Goal: Task Accomplishment & Management: Manage account settings

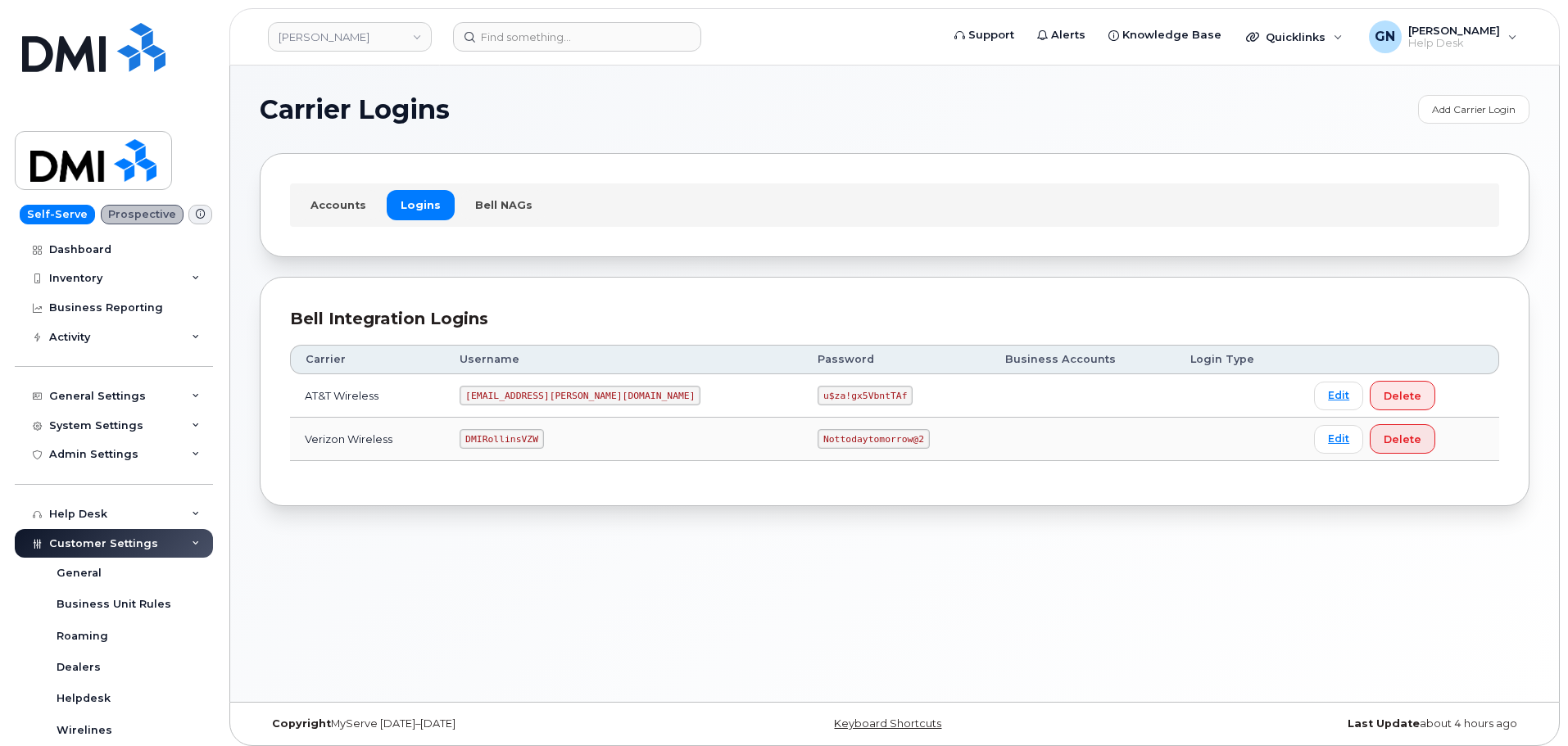
click at [533, 437] on code "DMIRollinsVZW" at bounding box center [501, 439] width 83 height 20
copy code "DMIRollinsVZW"
click at [818, 438] on code "Nottodaytomorrow@2" at bounding box center [874, 439] width 112 height 20
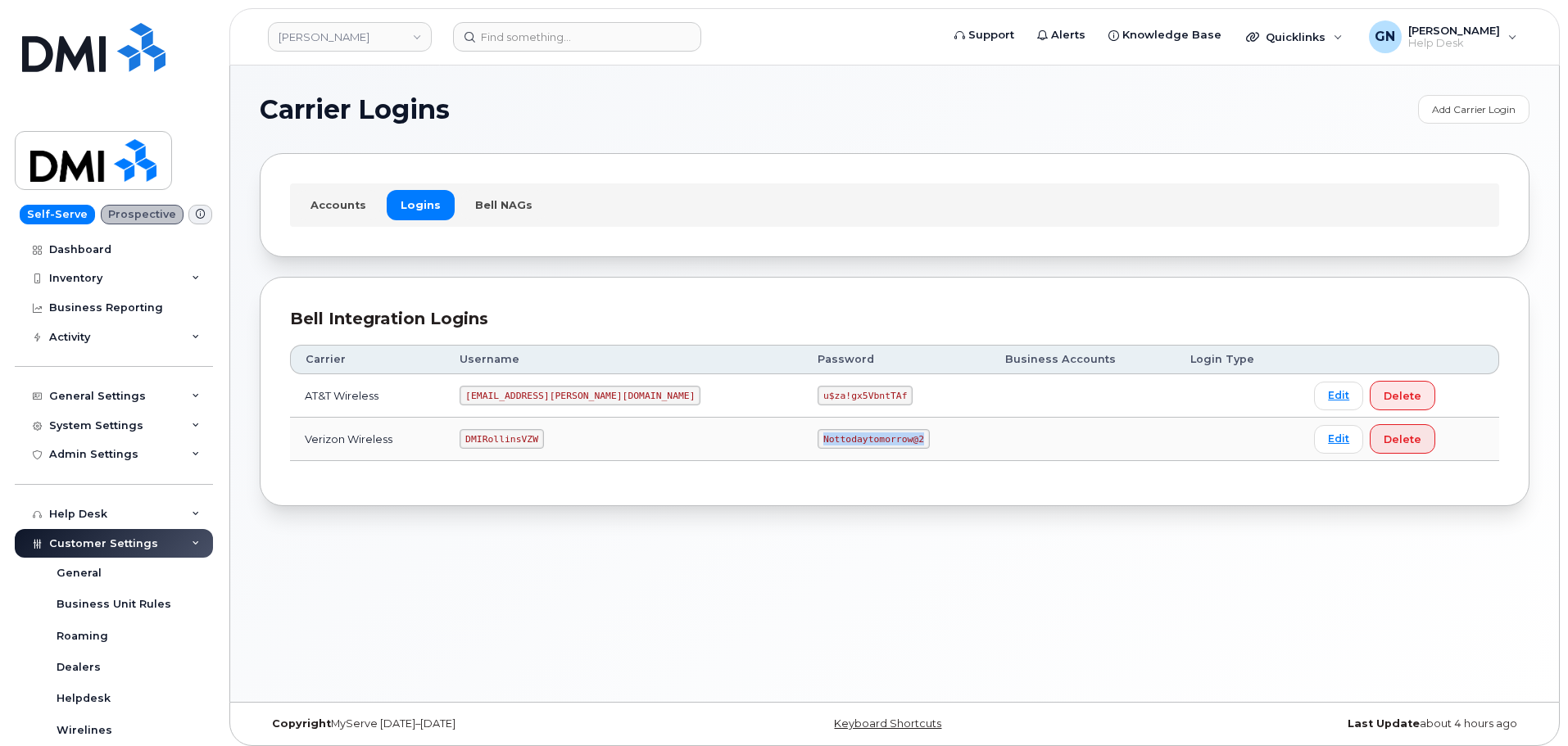
click at [818, 438] on code "Nottodaytomorrow@2" at bounding box center [874, 439] width 112 height 20
copy code "Nottodaytomorrow@2"
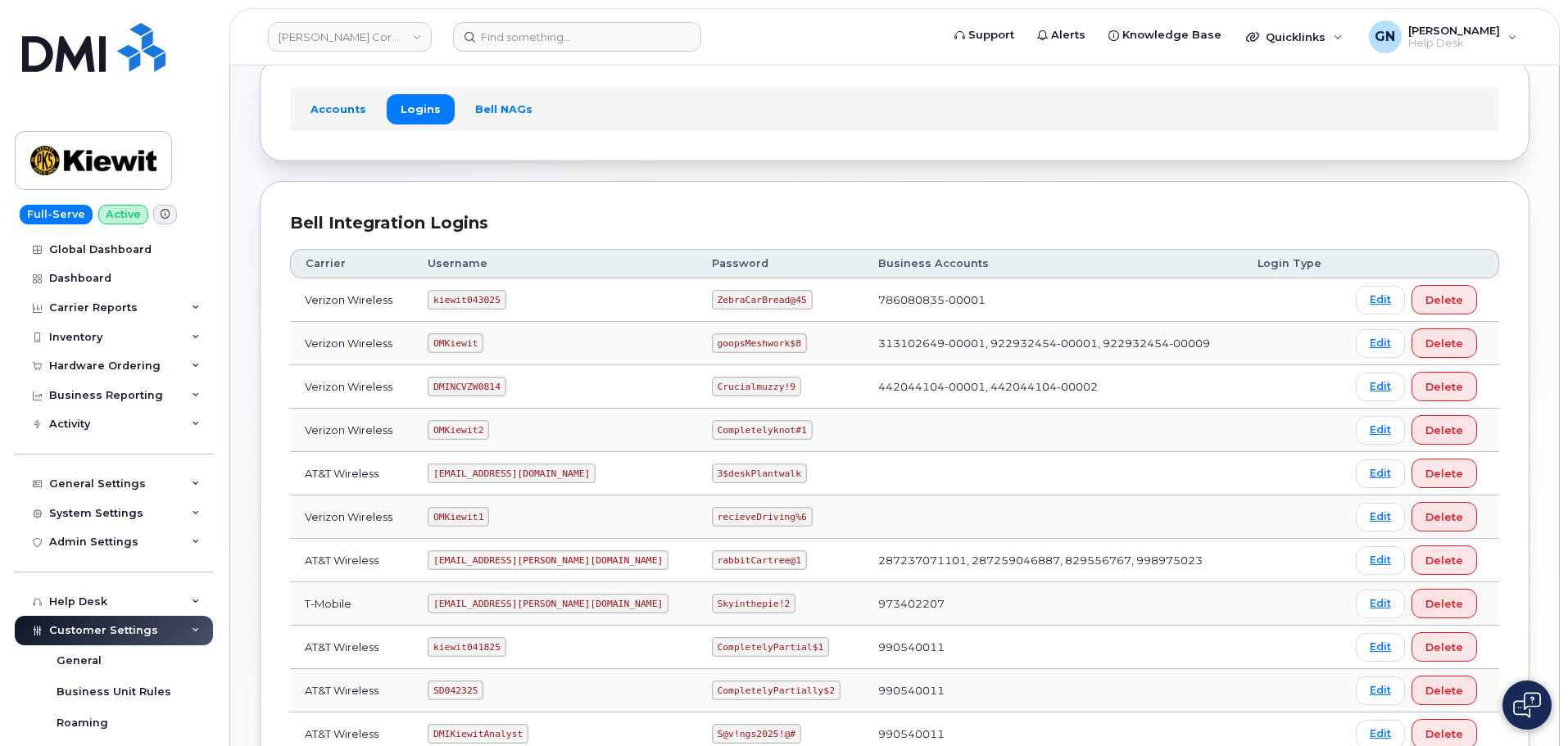
scroll to position [82, 0]
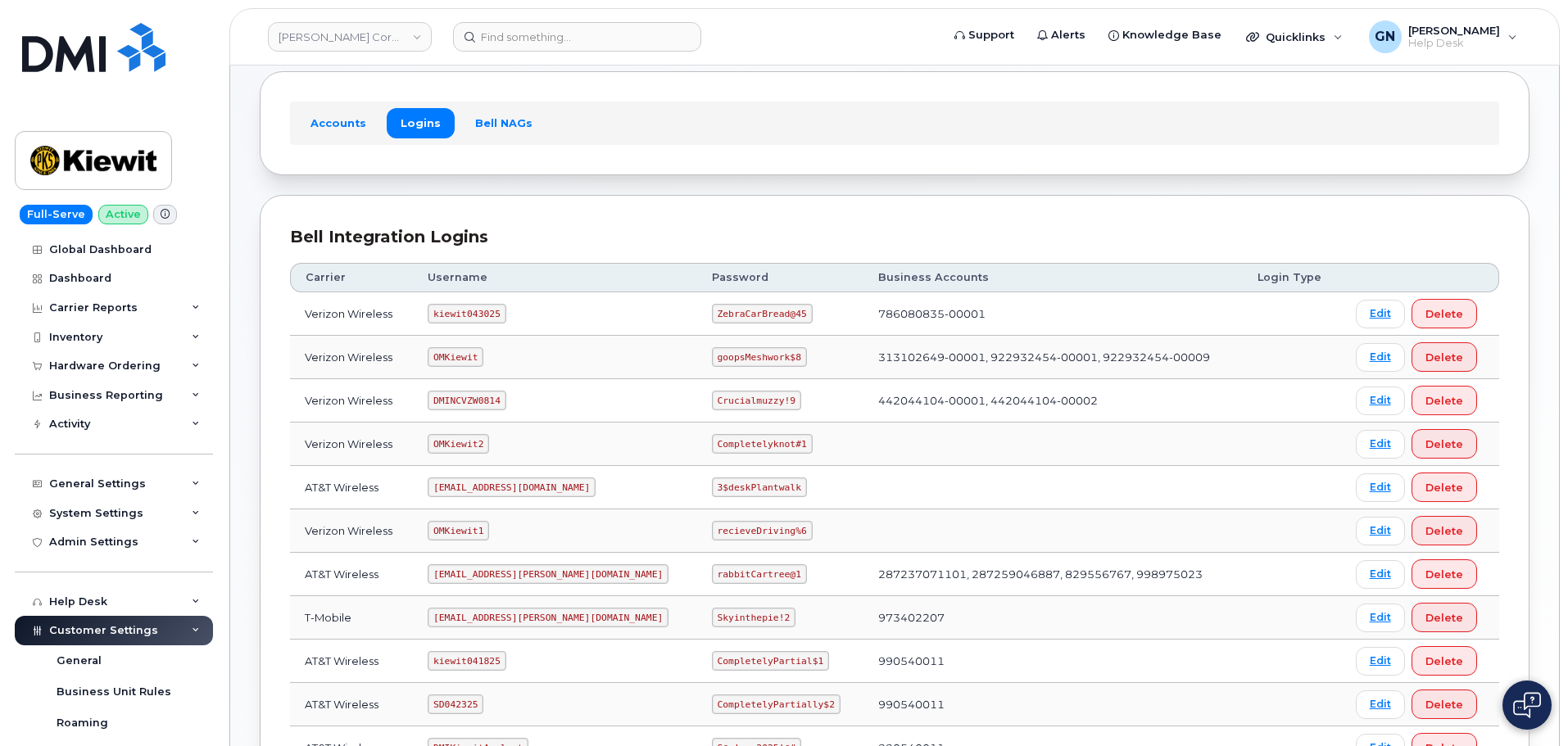
click at [483, 313] on code "kiewit043025" at bounding box center [467, 314] width 78 height 20
click at [483, 310] on code "kiewit043025" at bounding box center [467, 314] width 78 height 20
copy code "kiewit043025"
click at [712, 312] on code "ZebraCarBread@45" at bounding box center [762, 314] width 101 height 20
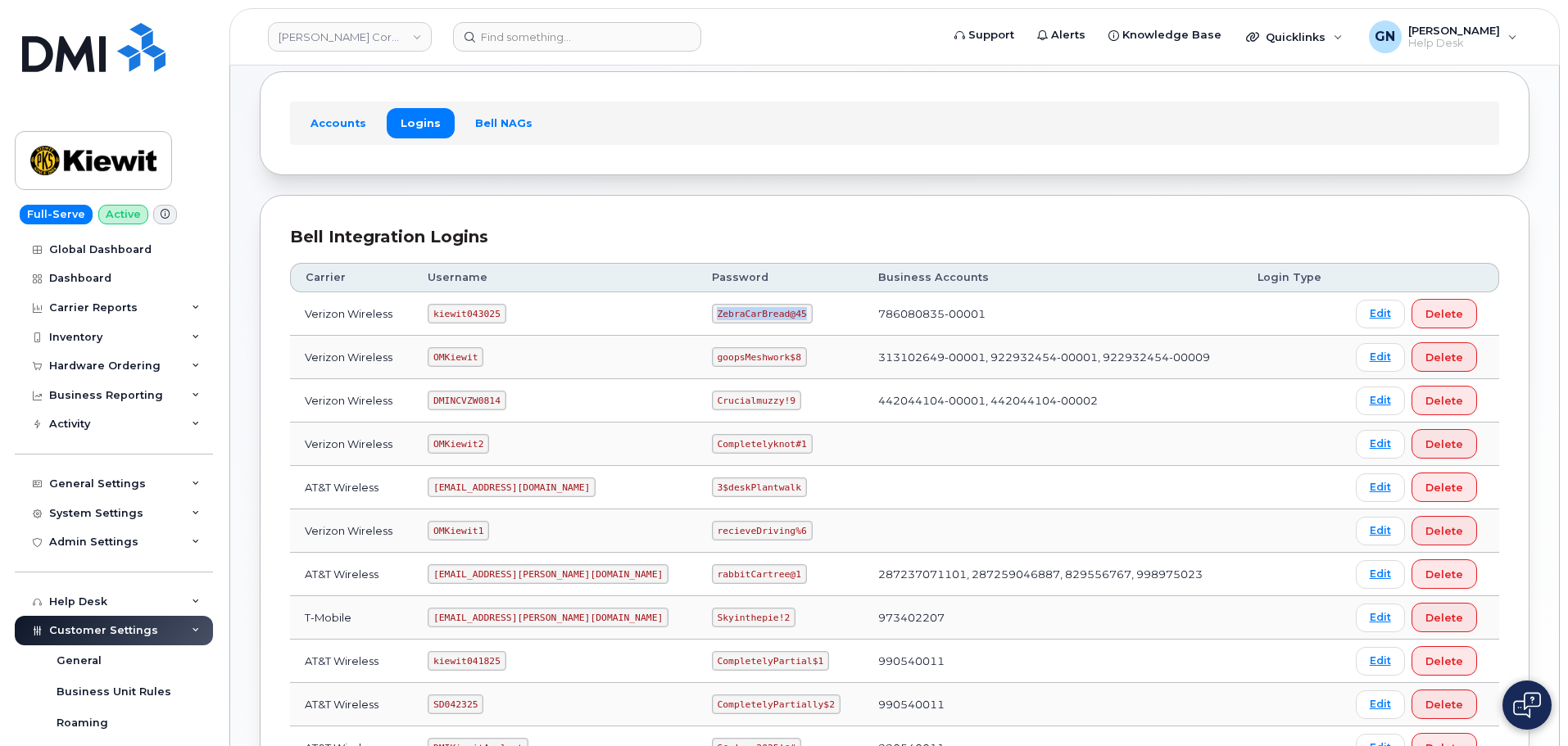
click at [712, 312] on code "ZebraCarBread@45" at bounding box center [762, 314] width 101 height 20
copy code "ZebraCarBread@45"
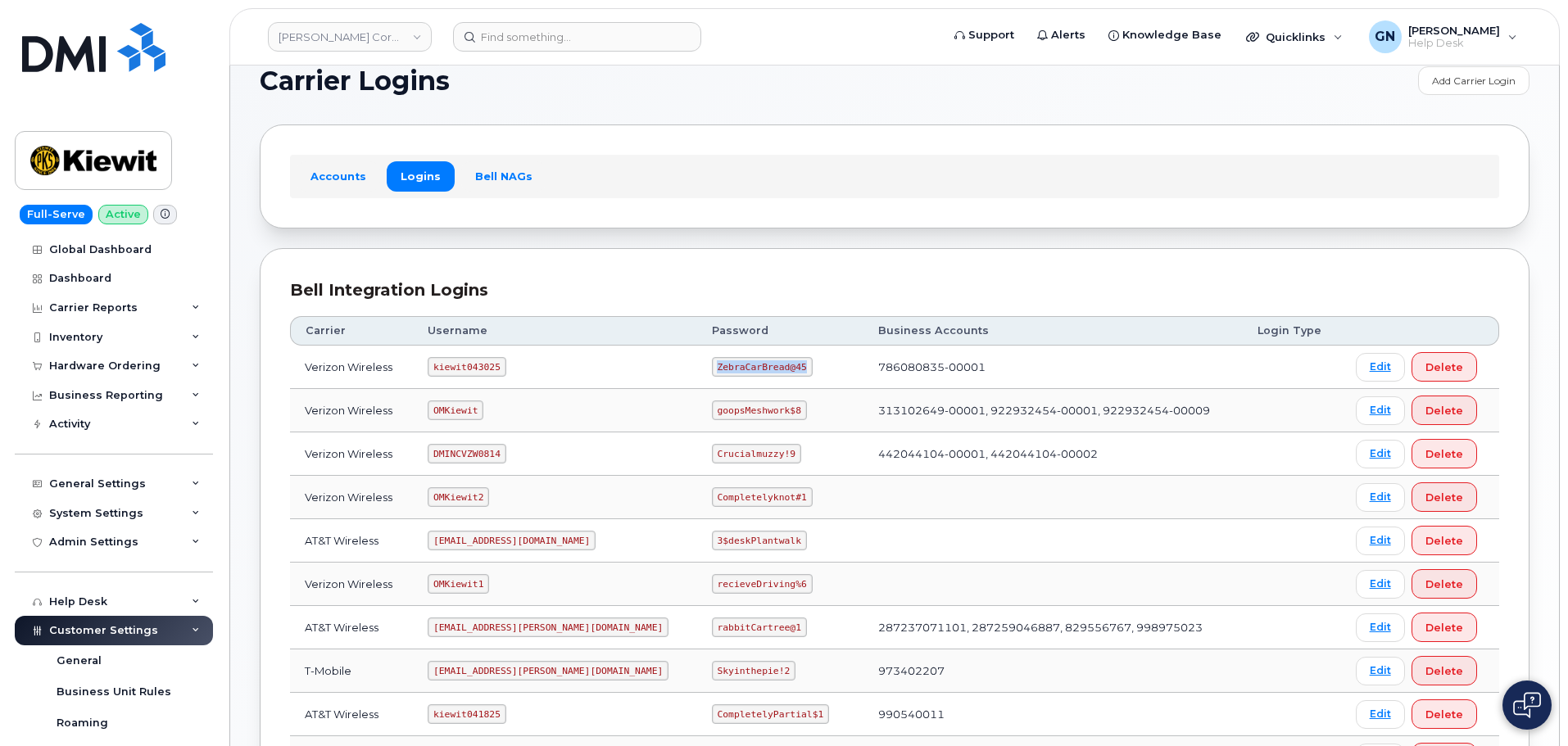
scroll to position [0, 0]
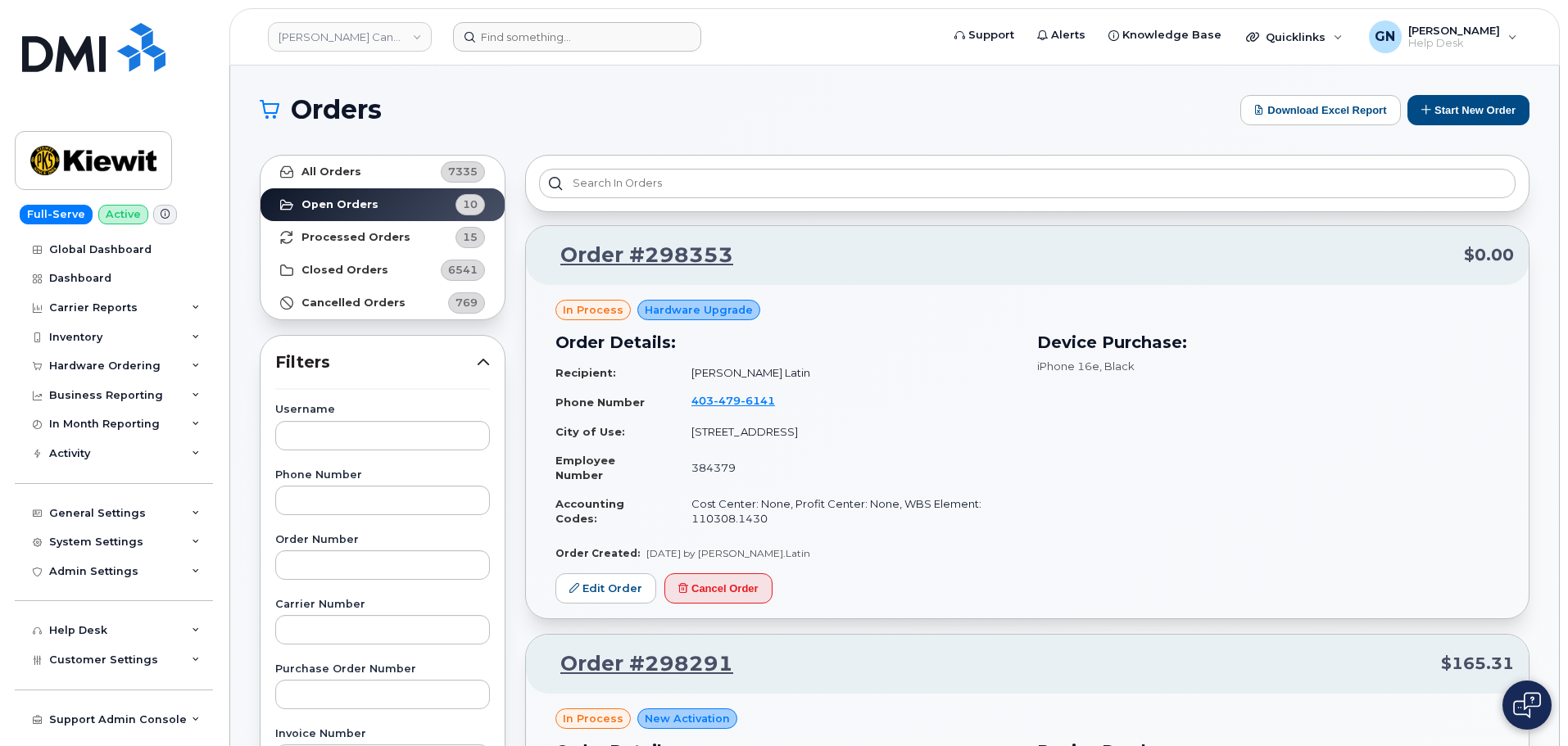
drag, startPoint x: 632, startPoint y: 53, endPoint x: 639, endPoint y: 47, distance: 9.2
click at [636, 48] on header "Kiewit Canada Inc Support Alerts Knowledge Base Quicklinks Suspend / Cancel Dev…" at bounding box center [895, 36] width 1330 height 58
click at [636, 27] on input at bounding box center [577, 37] width 248 height 29
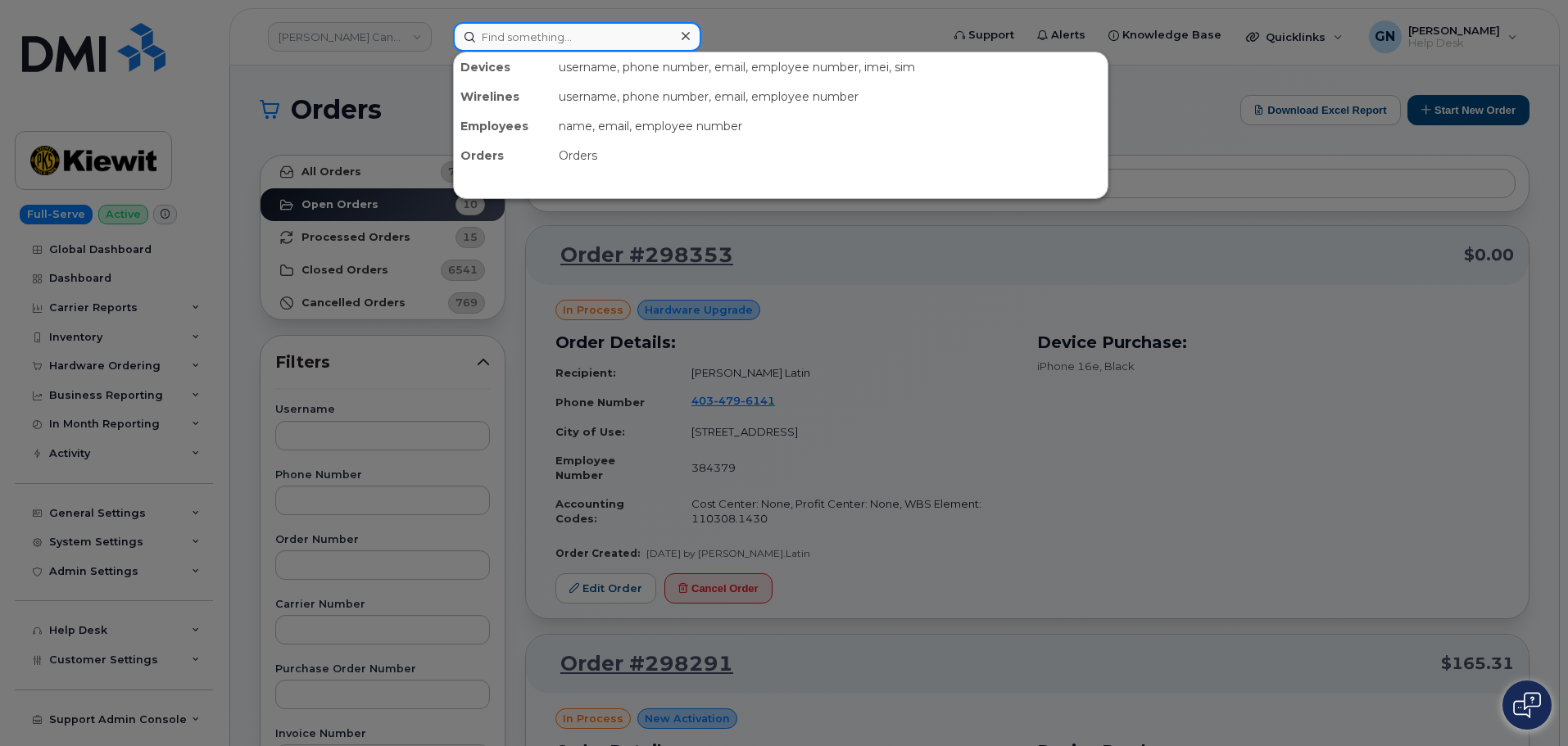
paste input "6178392034"
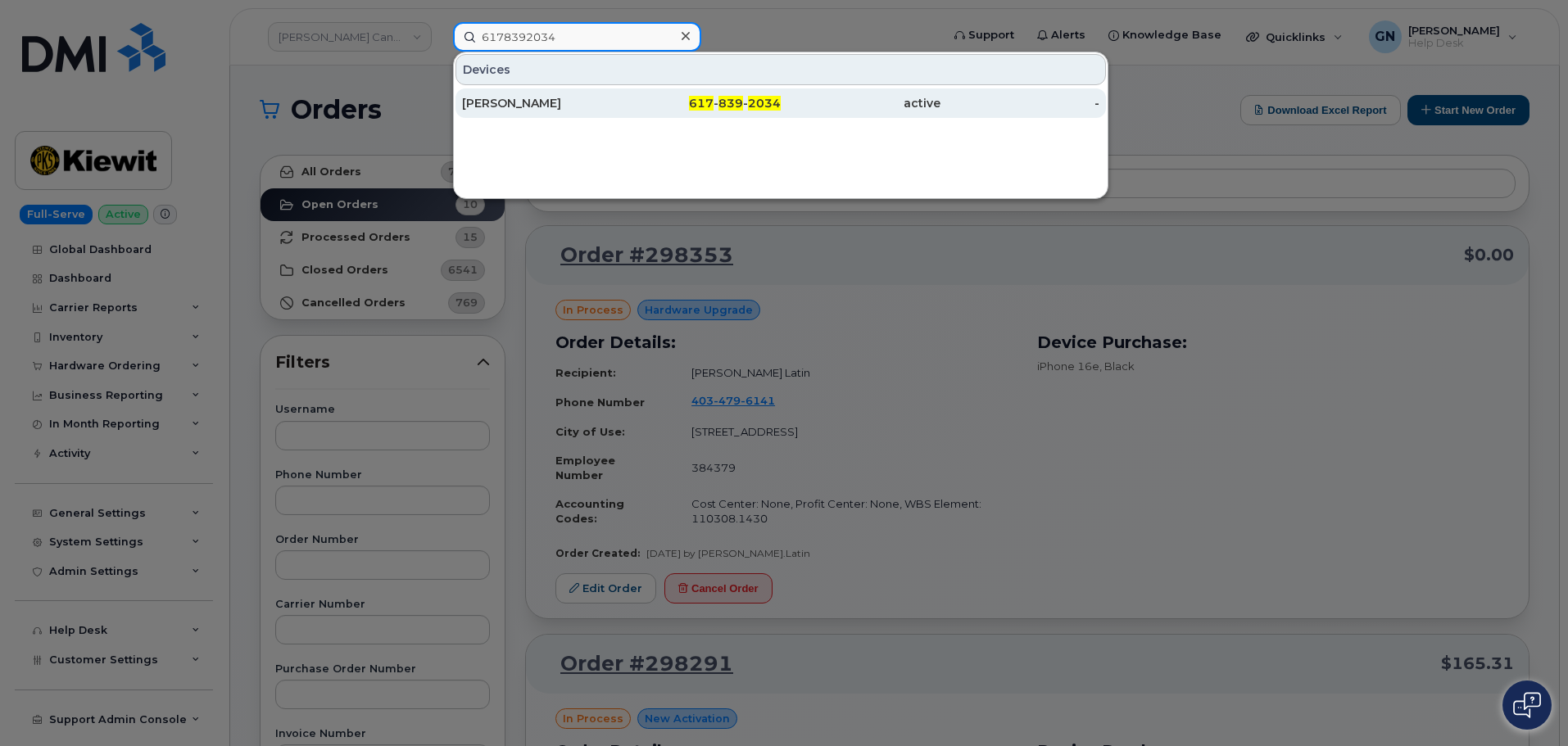
type input "6178392034"
click at [654, 107] on div "617 - 839 - 2034" at bounding box center [701, 103] width 159 height 17
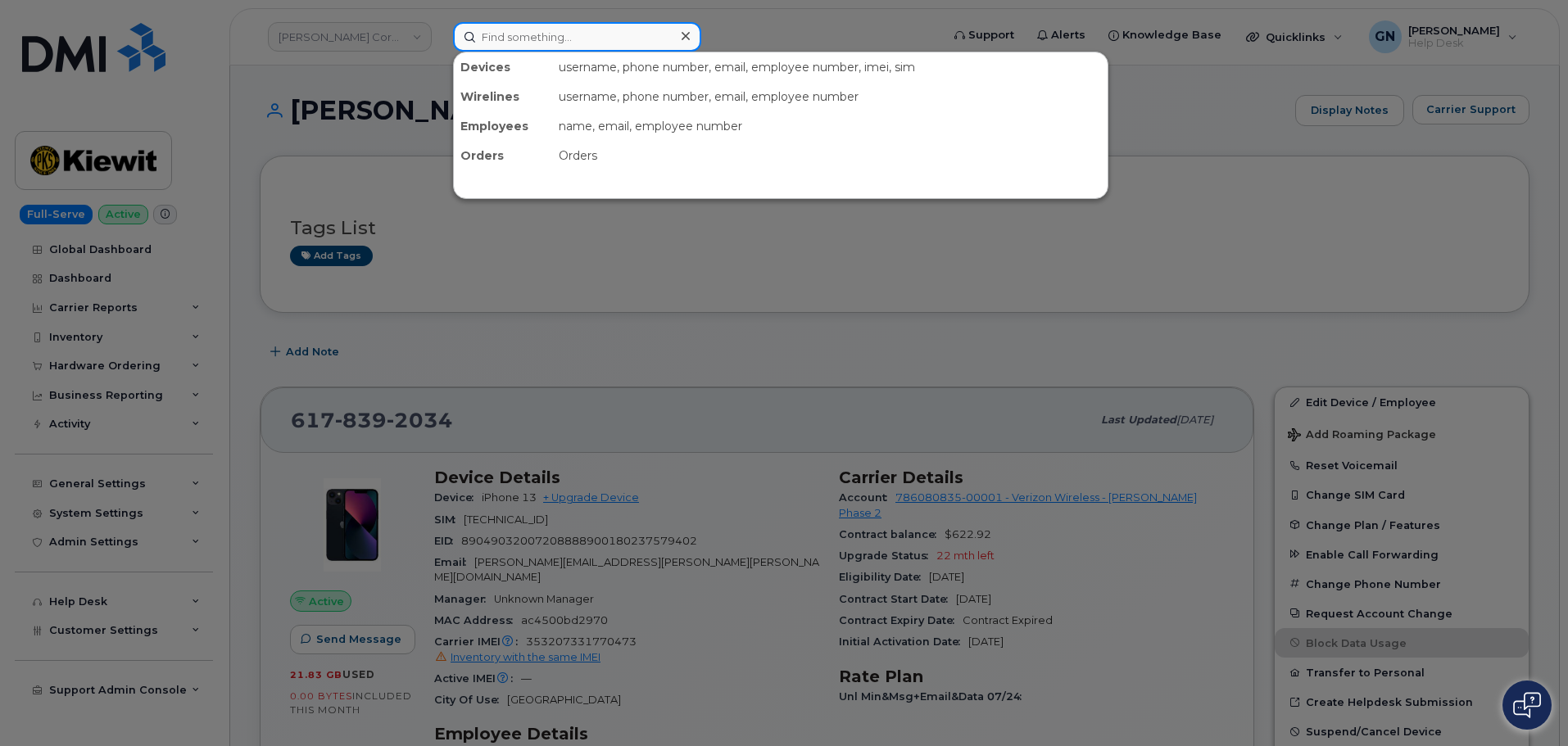
click at [536, 43] on input at bounding box center [577, 37] width 248 height 29
paste input "2065127722"
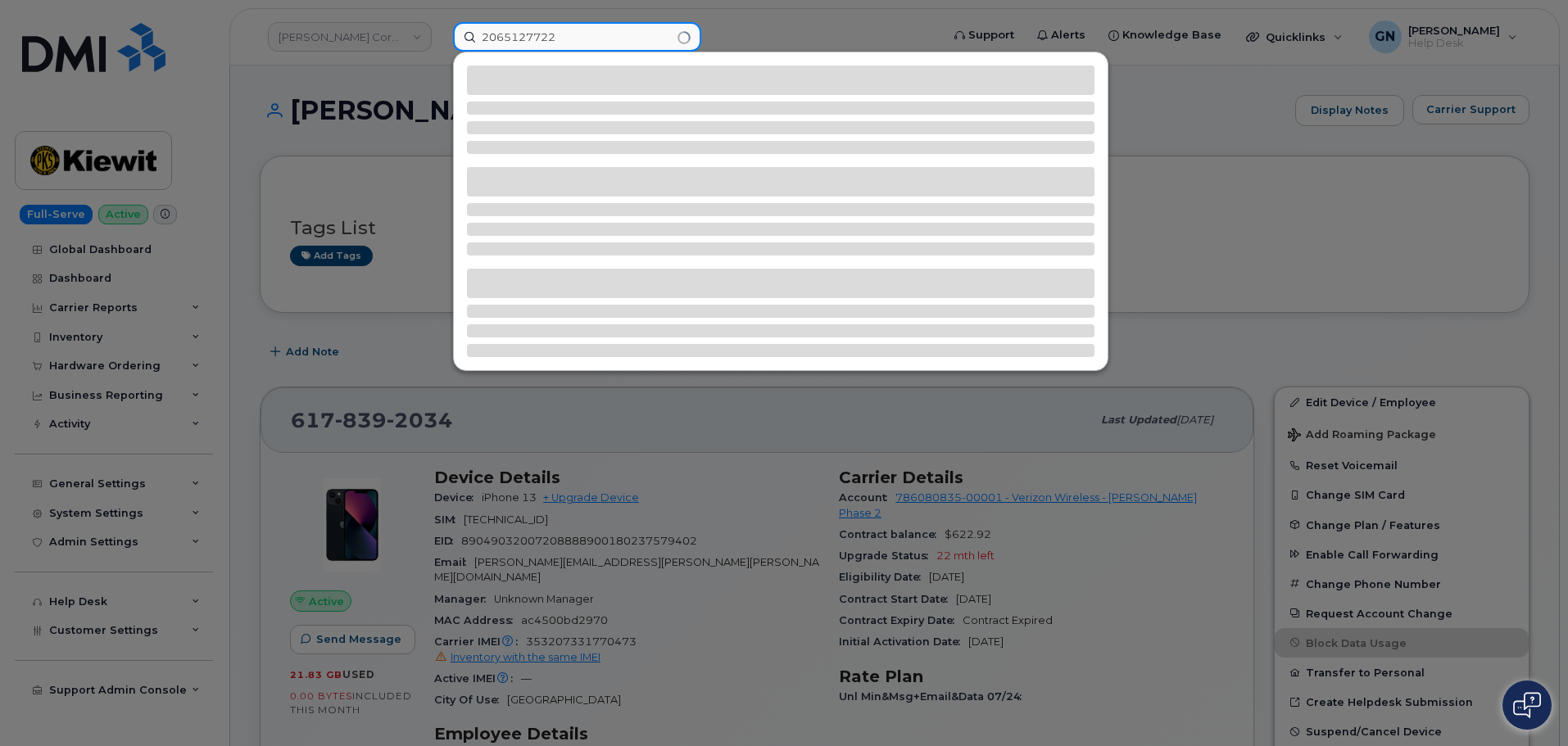
type input "2065127722"
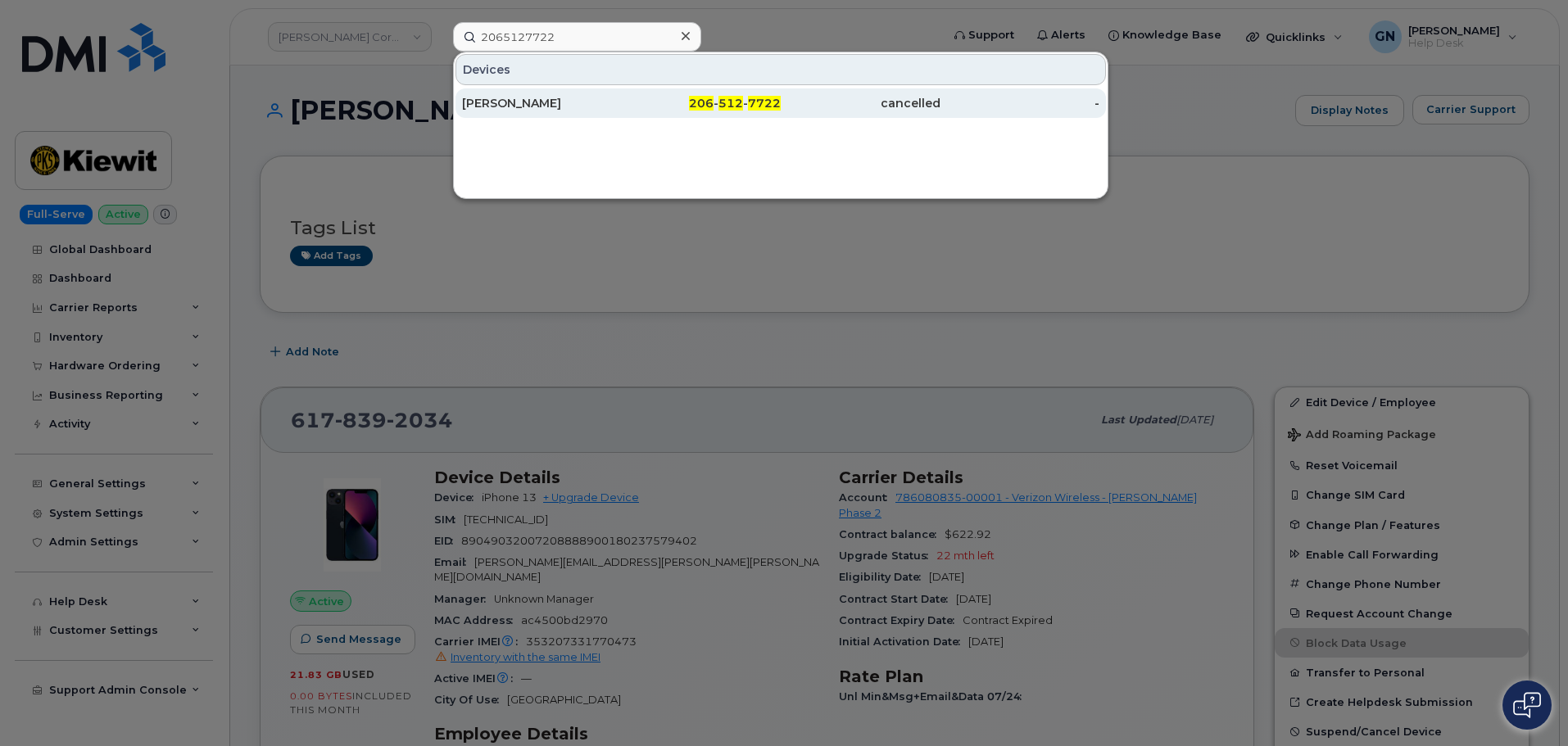
click at [579, 106] on div "MICHAEL GAUL" at bounding box center [541, 103] width 159 height 17
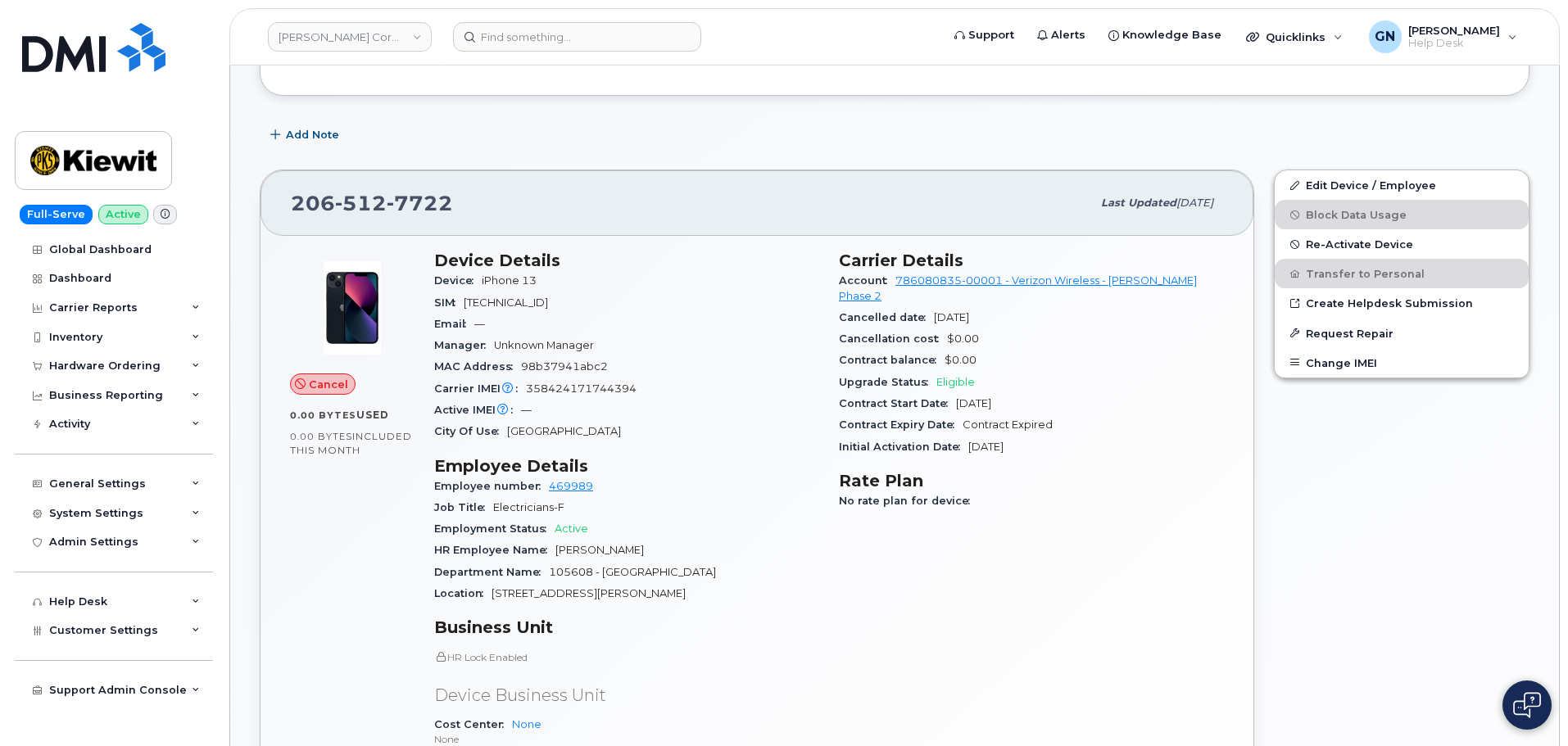
scroll to position [328, 0]
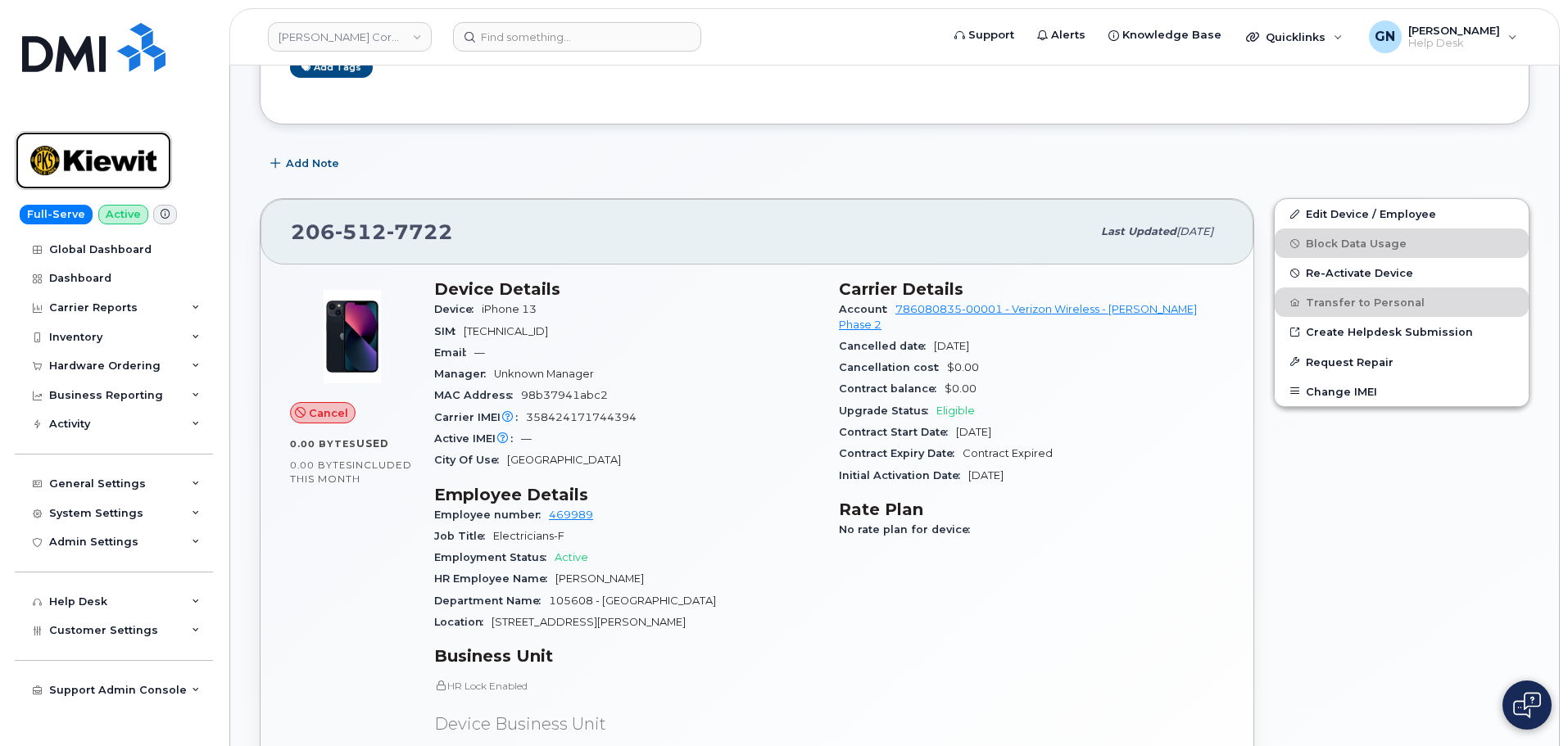
click at [139, 153] on img at bounding box center [93, 160] width 126 height 48
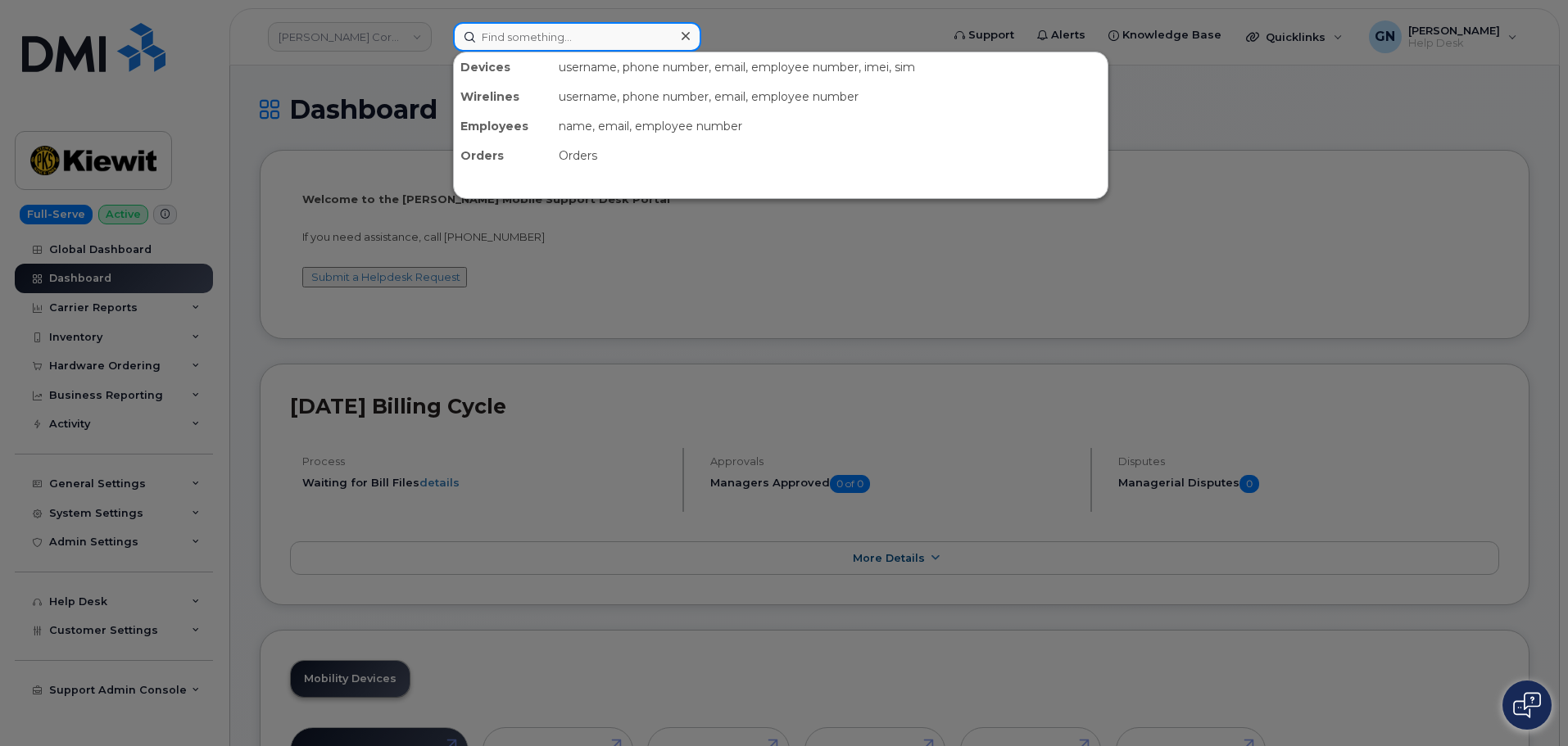
click at [492, 42] on input at bounding box center [577, 37] width 248 height 29
paste input "6048039504"
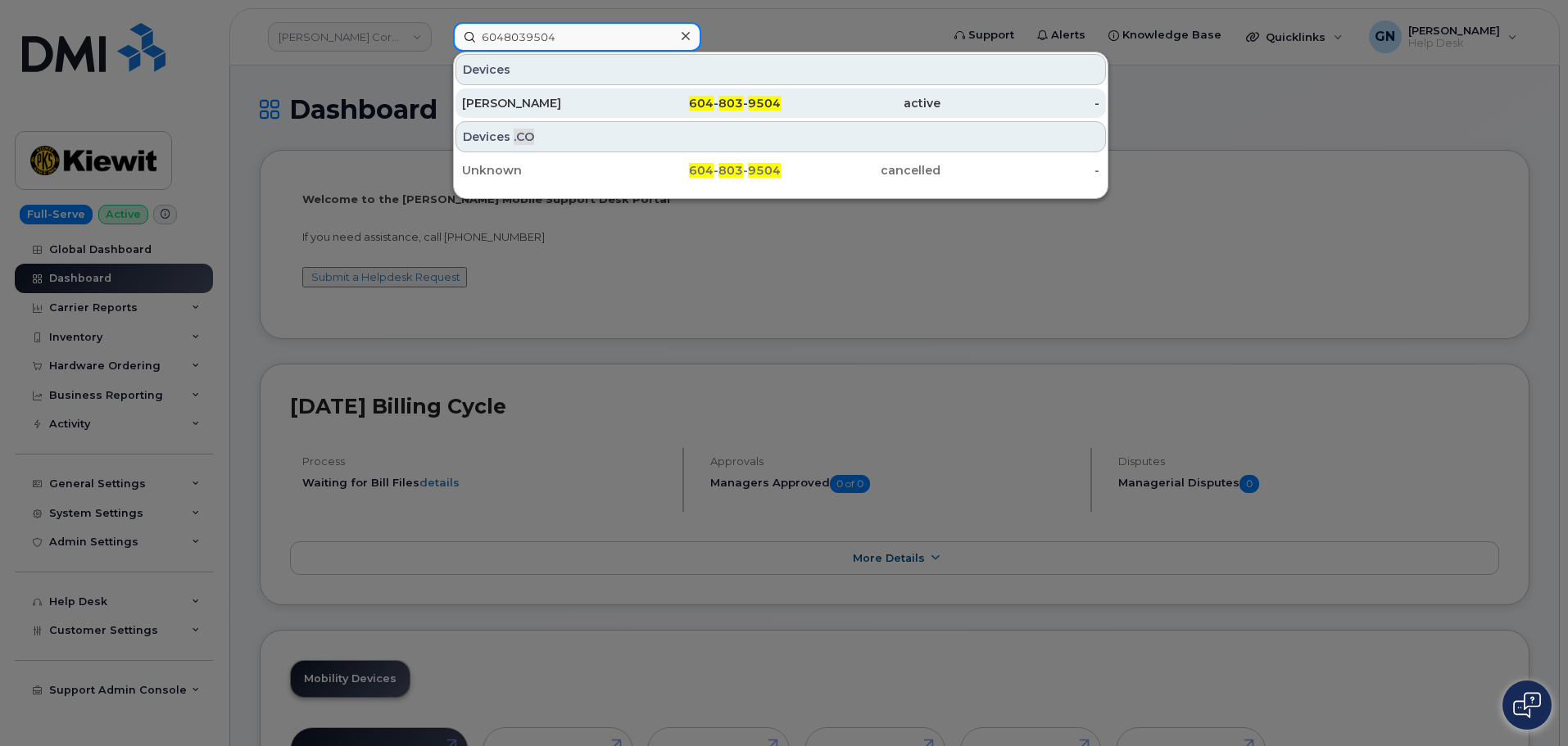
type input "6048039504"
click at [579, 99] on div "Ned Purewal" at bounding box center [541, 103] width 159 height 17
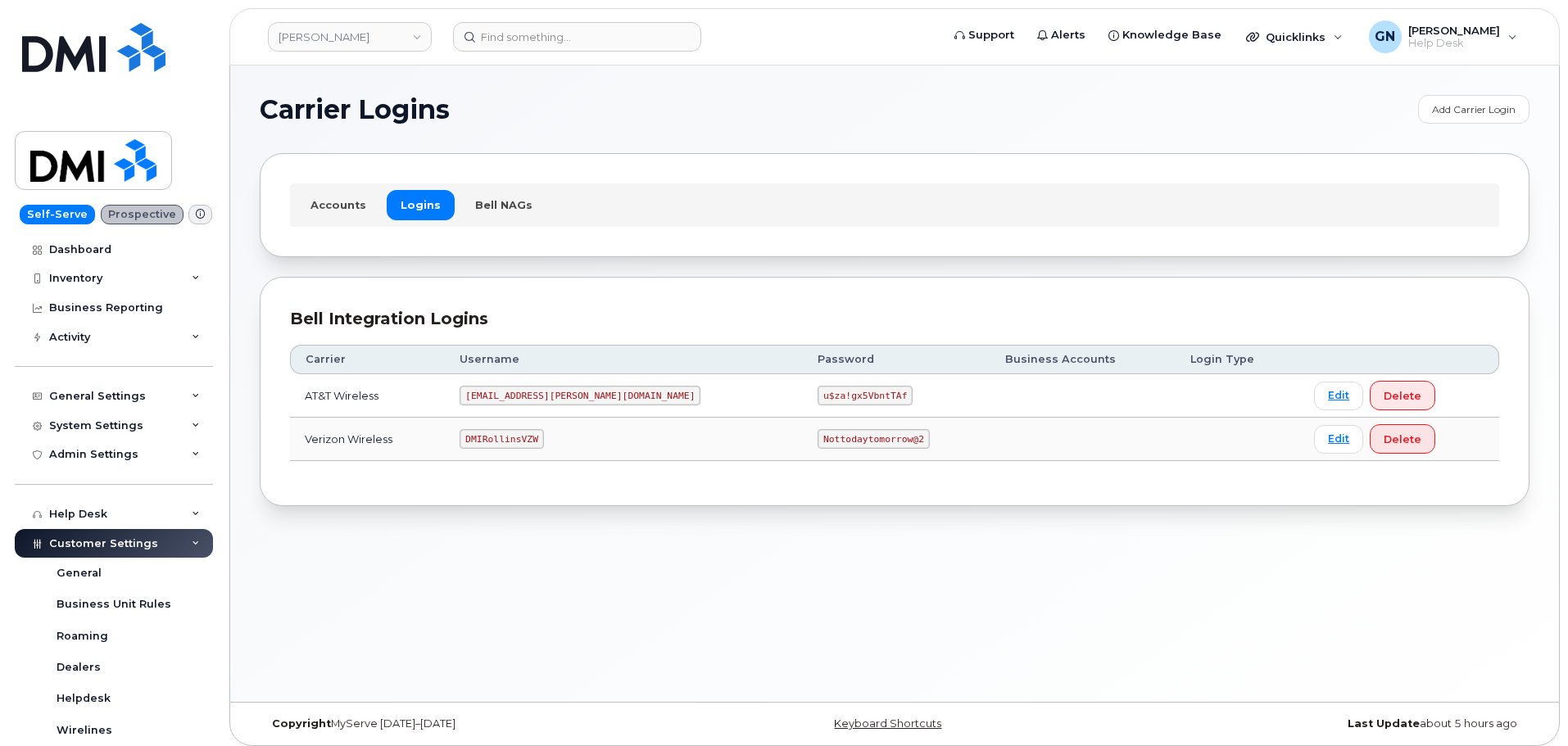
click at [513, 436] on code "DMIRollinsVZW" at bounding box center [501, 439] width 83 height 20
copy code "DMIRollinsVZW"
click at [818, 440] on code "Nottodaytomorrow@2" at bounding box center [874, 439] width 112 height 20
click at [818, 439] on code "Nottodaytomorrow@2" at bounding box center [874, 439] width 112 height 20
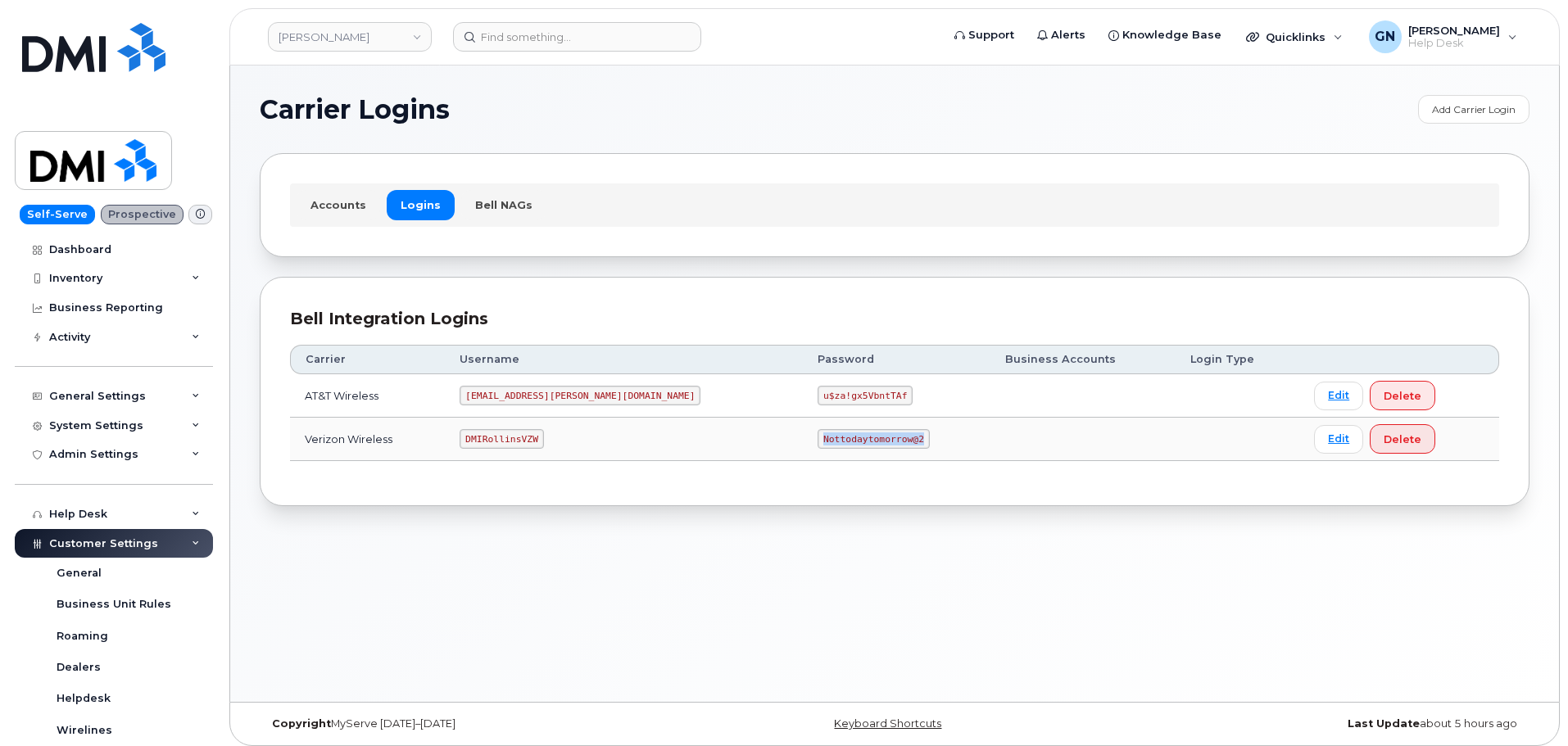
click at [818, 439] on code "Nottodaytomorrow@2" at bounding box center [874, 439] width 112 height 20
copy code "Nottodaytomorrow@2"
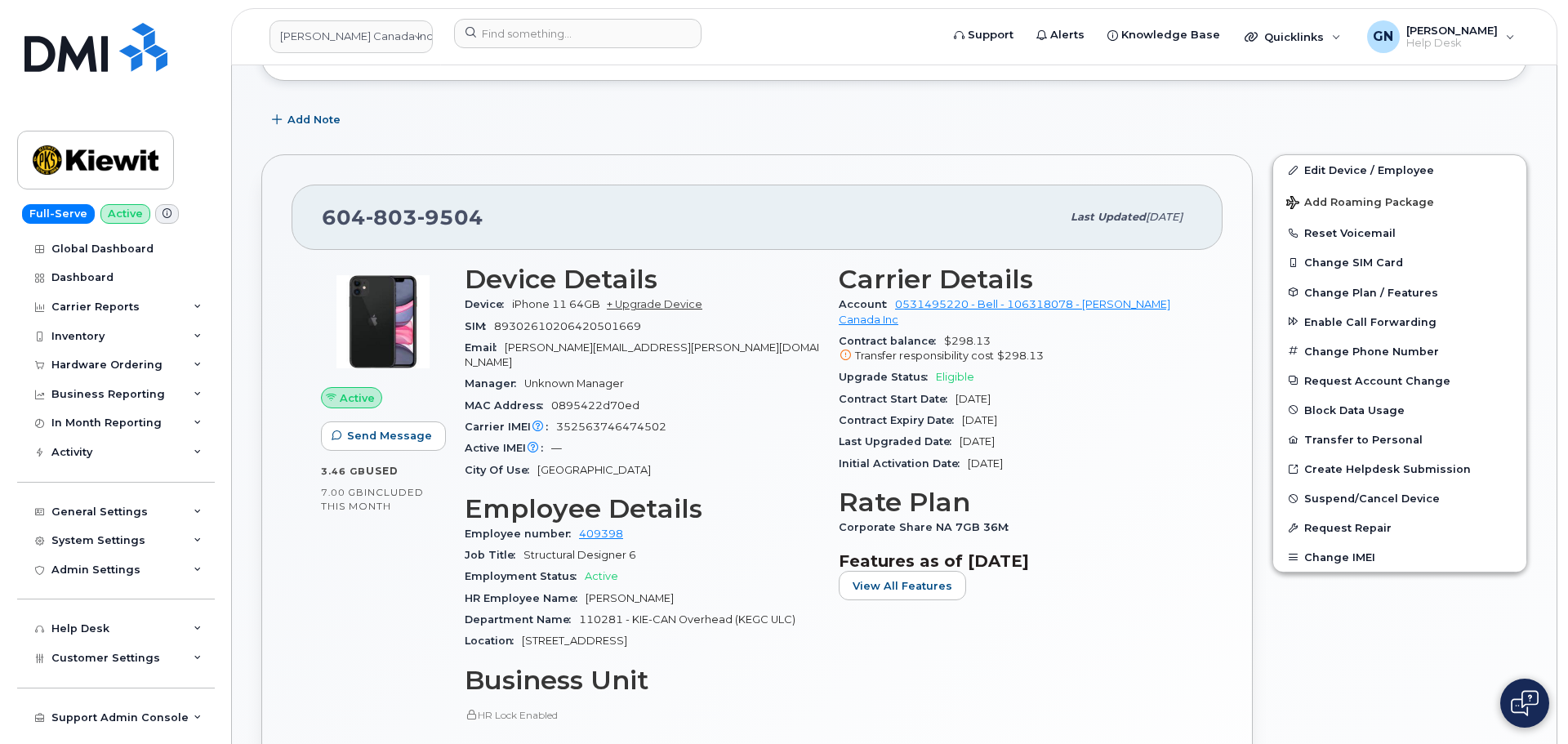
scroll to position [313, 0]
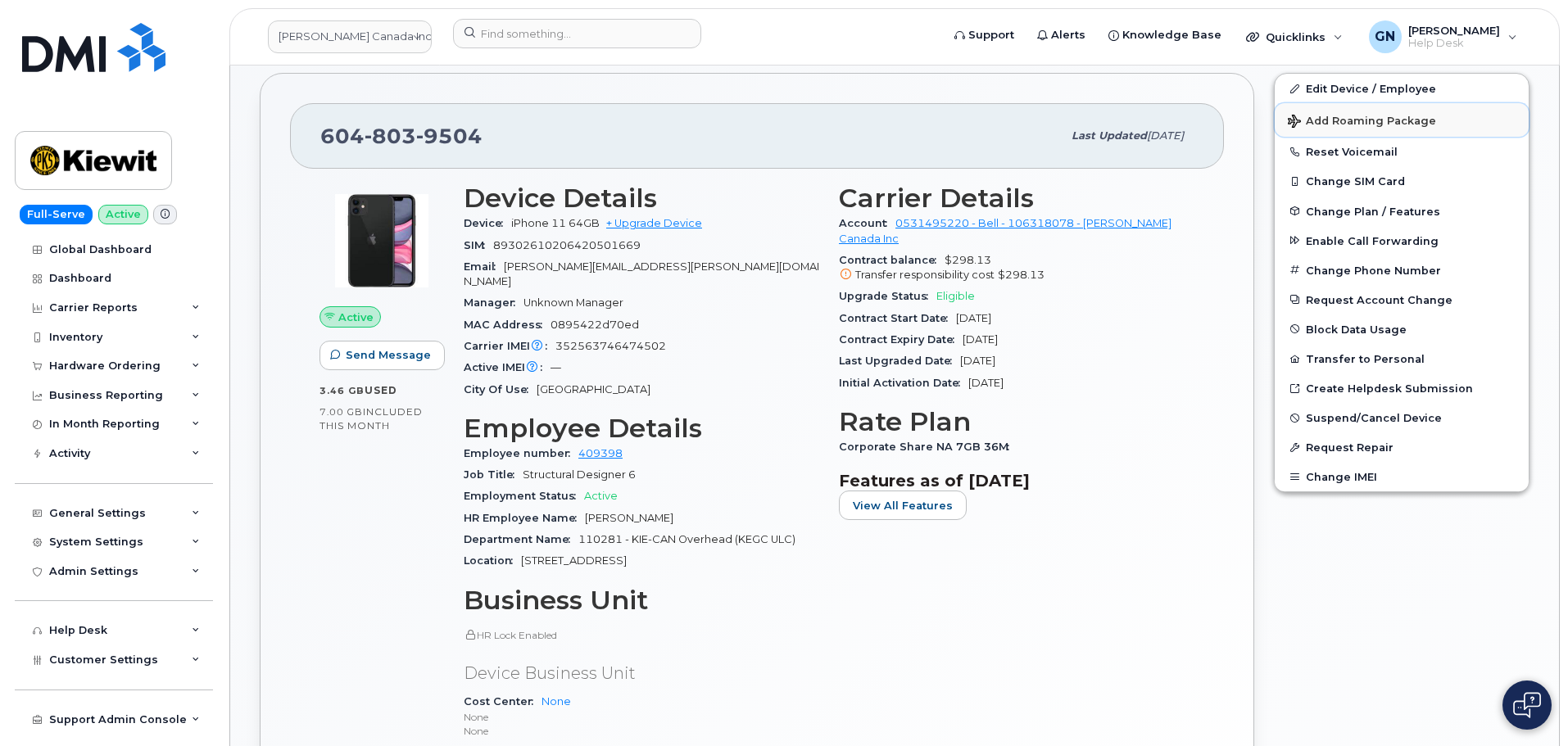
click at [1385, 116] on span "Add Roaming Package" at bounding box center [1363, 122] width 149 height 16
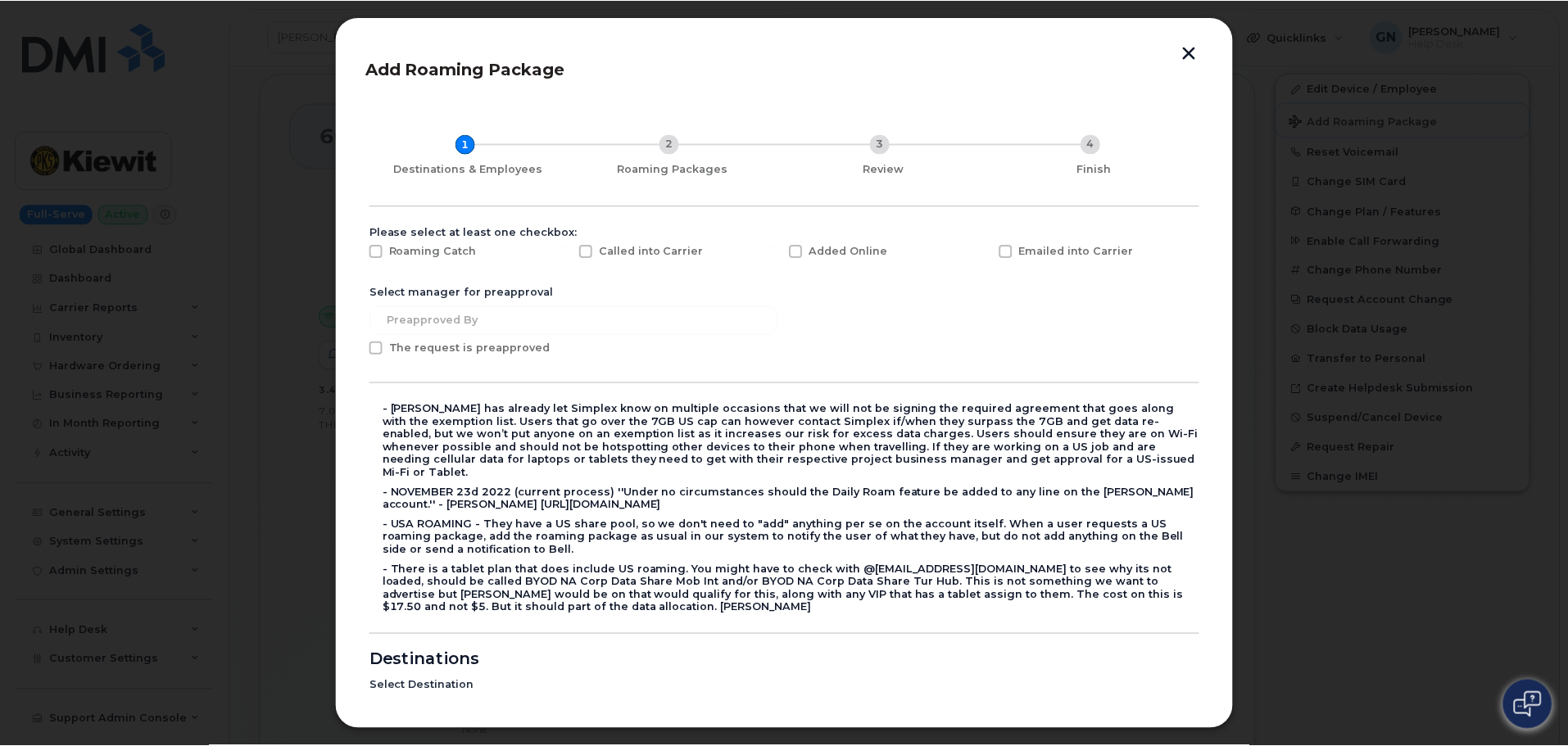
scroll to position [82, 0]
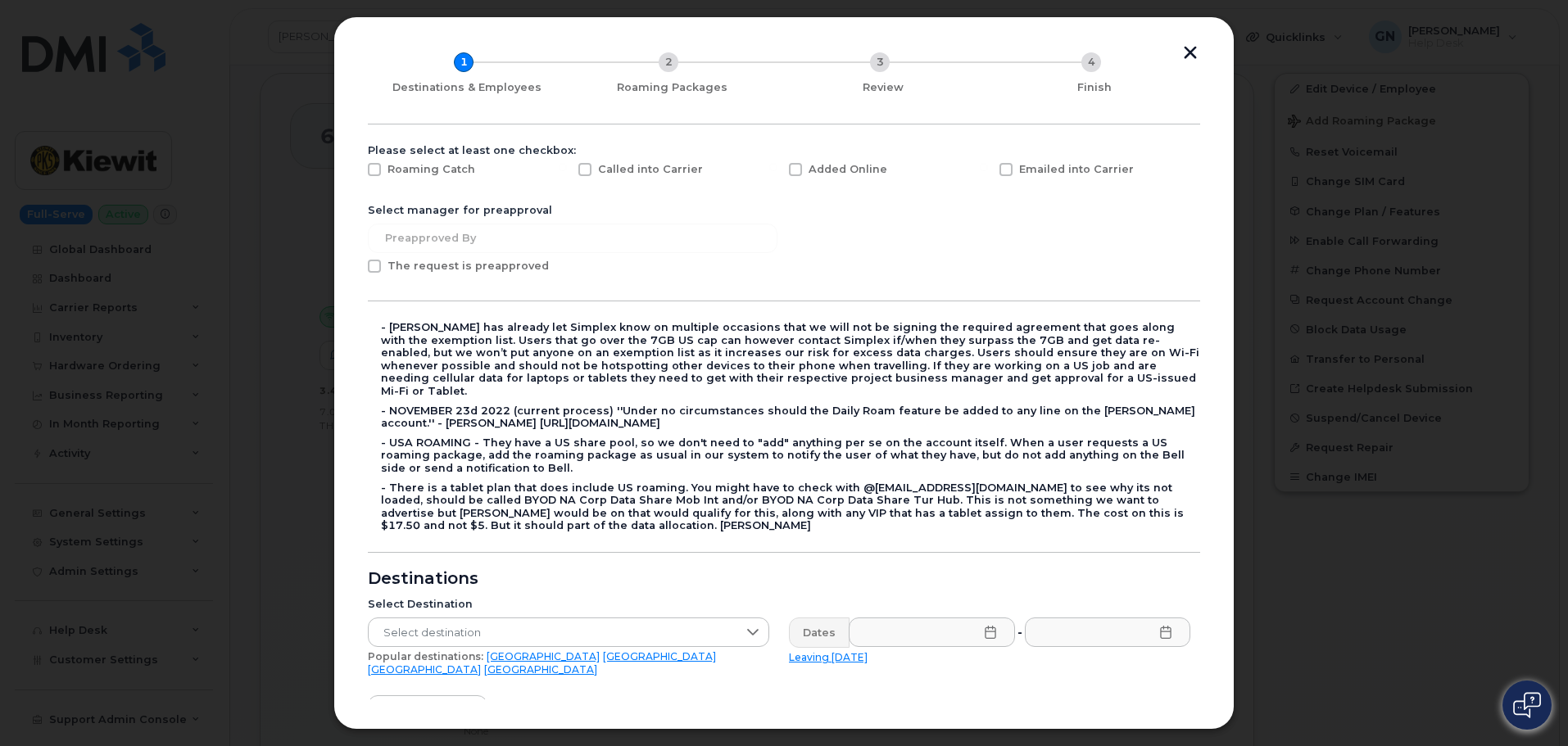
click at [375, 169] on span at bounding box center [374, 169] width 13 height 13
click at [356, 169] on input "Roaming Catch" at bounding box center [352, 167] width 8 height 8
checkbox input "true"
click at [377, 264] on span at bounding box center [374, 266] width 13 height 13
click at [356, 264] on input "The request is preapproved" at bounding box center [352, 264] width 8 height 8
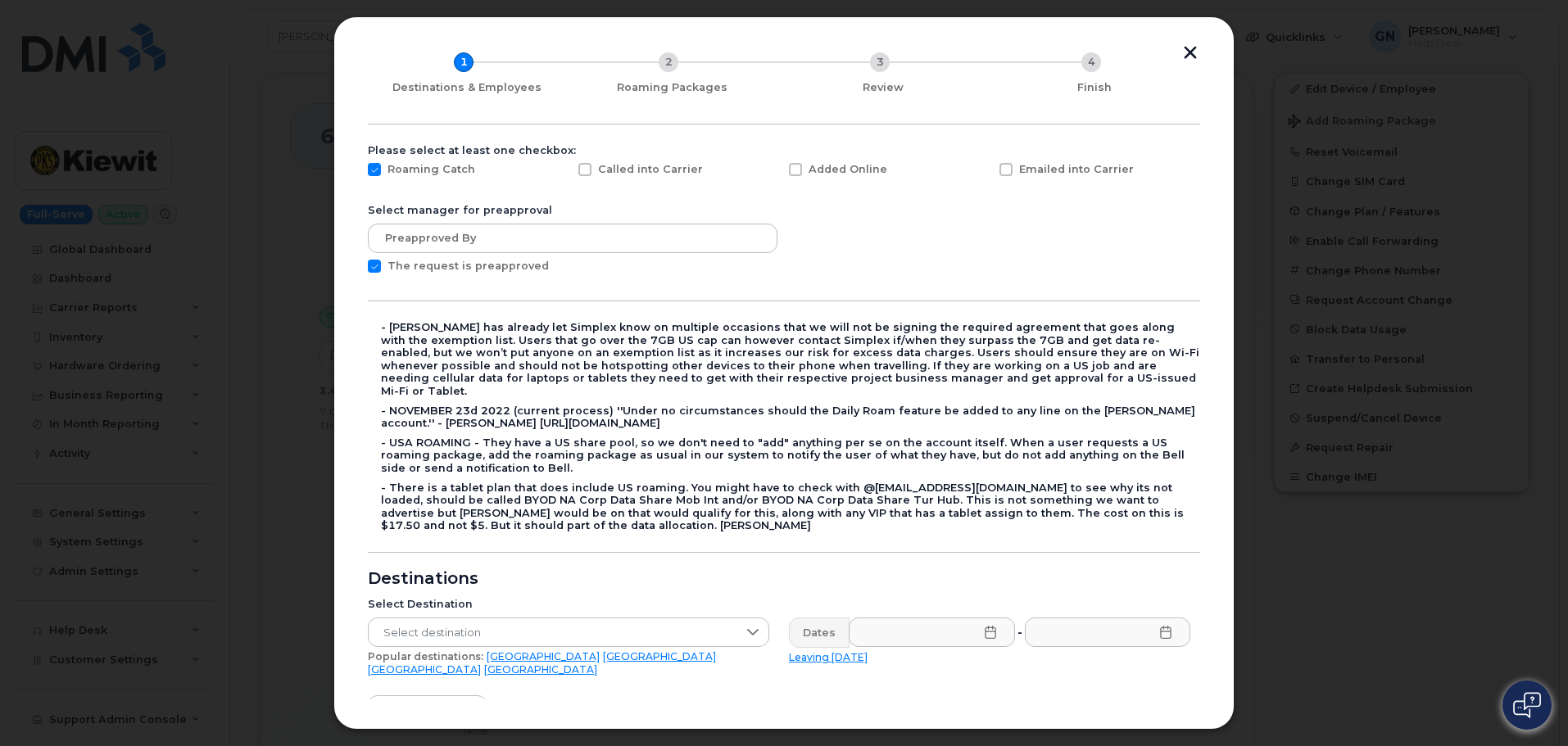
click at [378, 264] on span at bounding box center [374, 266] width 13 height 13
click at [356, 264] on input "The request is preapproved" at bounding box center [352, 264] width 8 height 8
checkbox input "false"
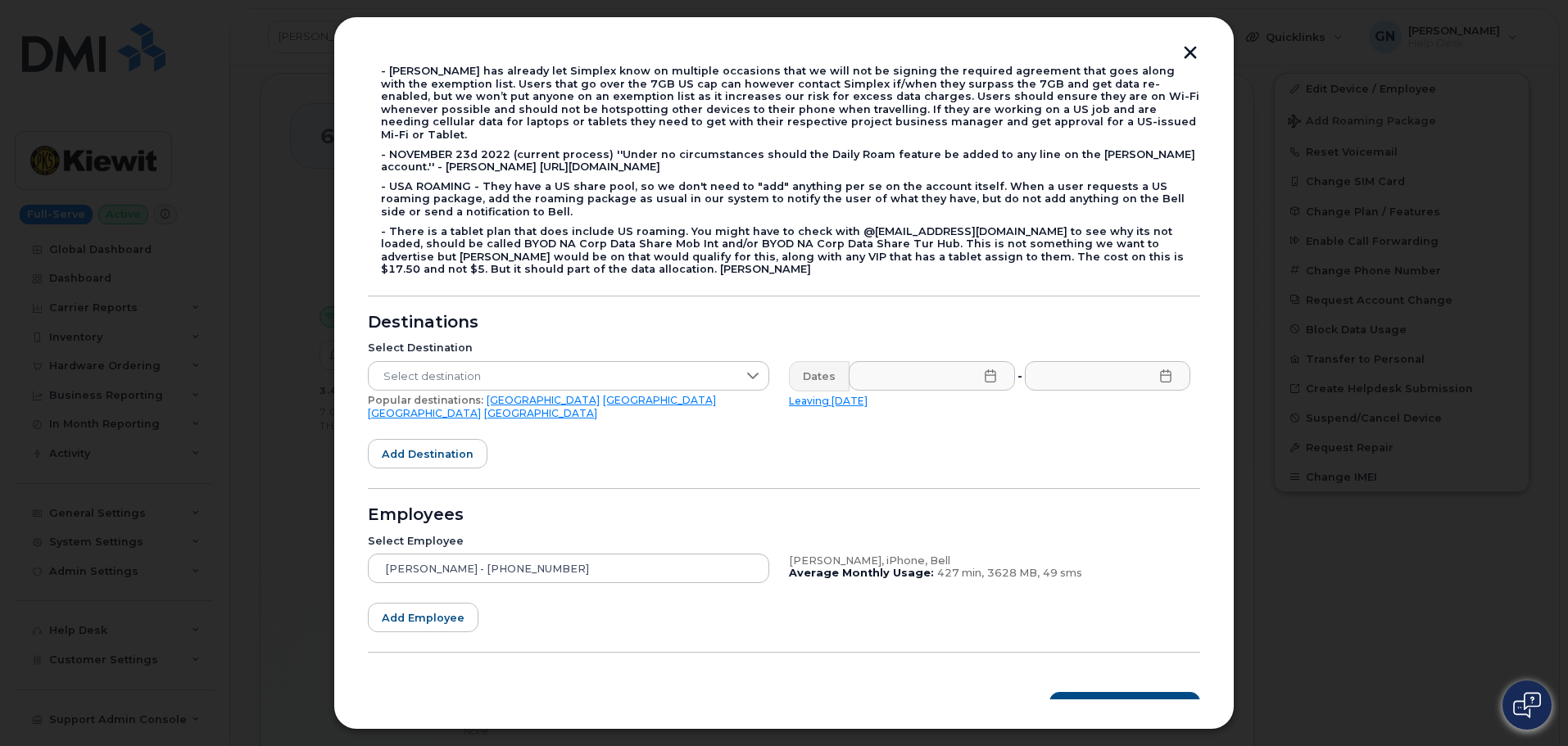
scroll to position [340, 0]
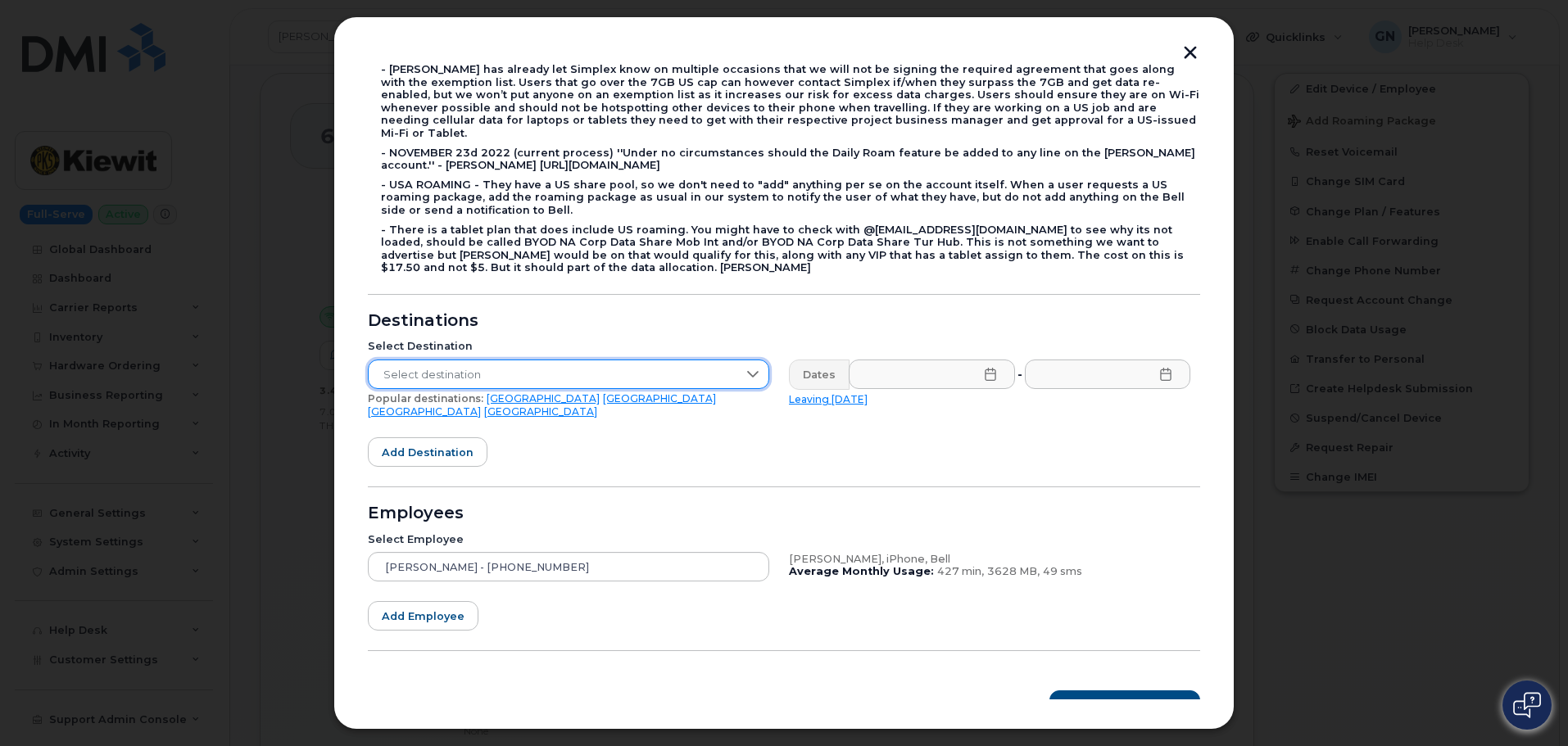
click at [507, 361] on span "Select destination" at bounding box center [553, 375] width 369 height 29
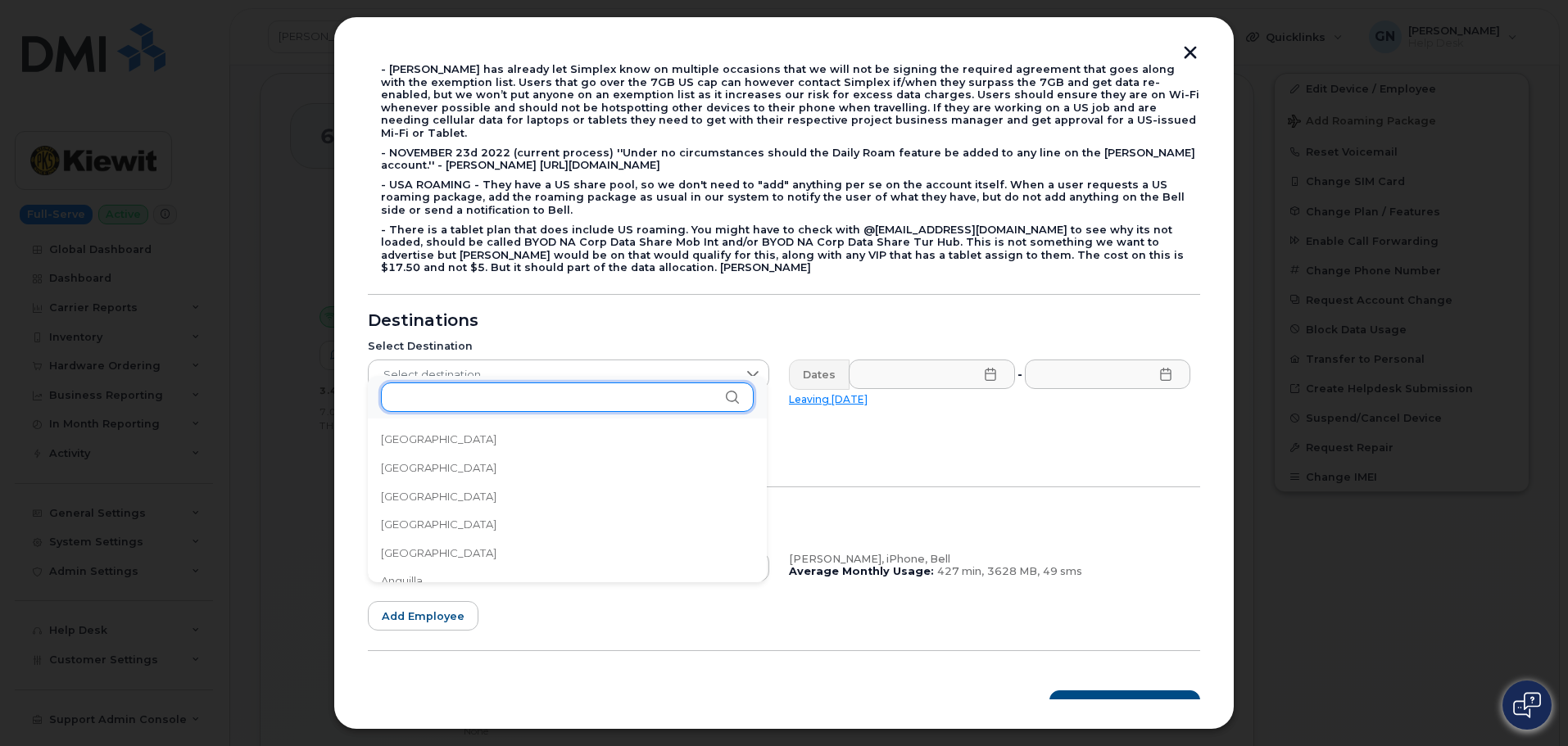
click at [514, 396] on input "text" at bounding box center [567, 397] width 373 height 29
type input "U"
type input "Un"
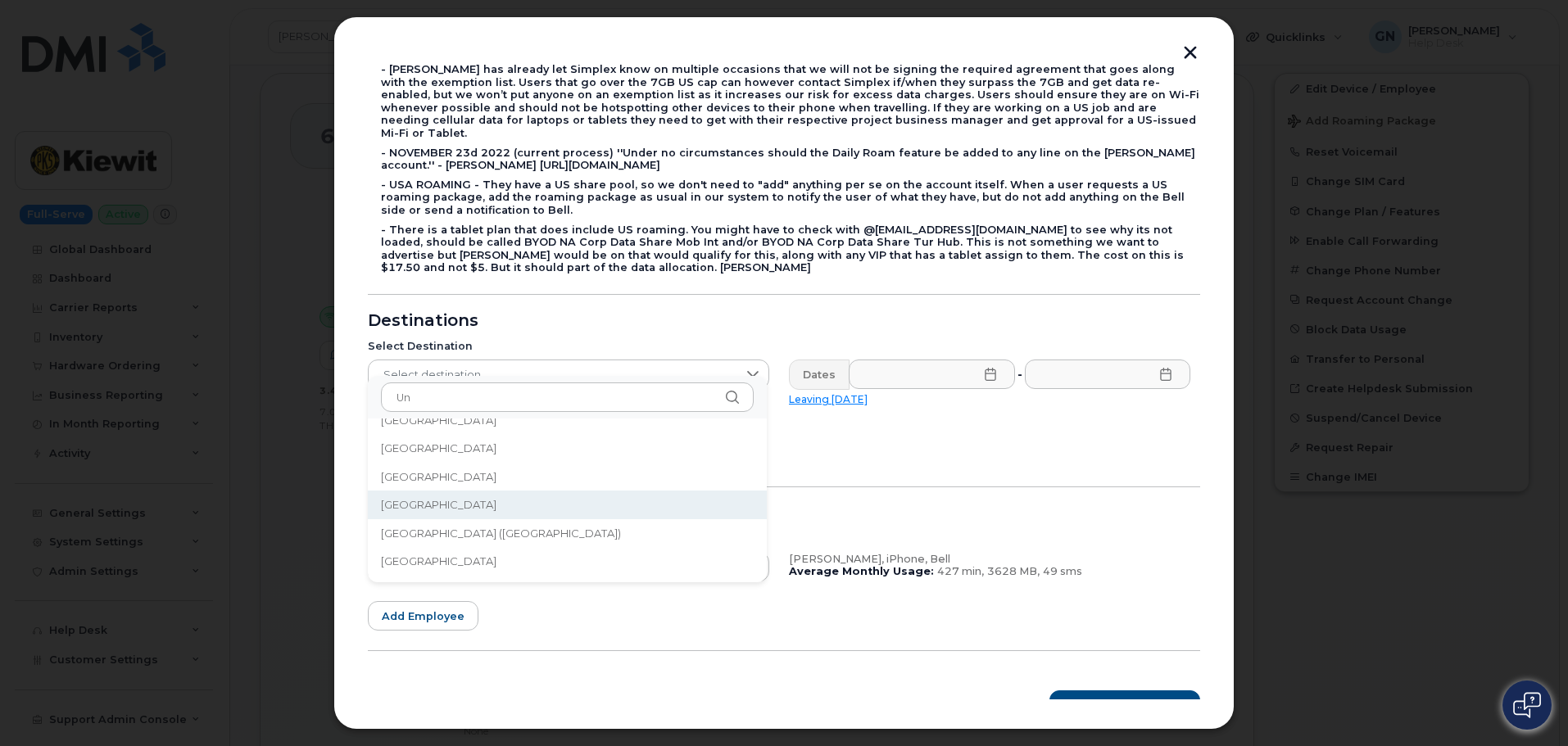
click at [520, 503] on li "United Kingdom" at bounding box center [567, 505] width 399 height 28
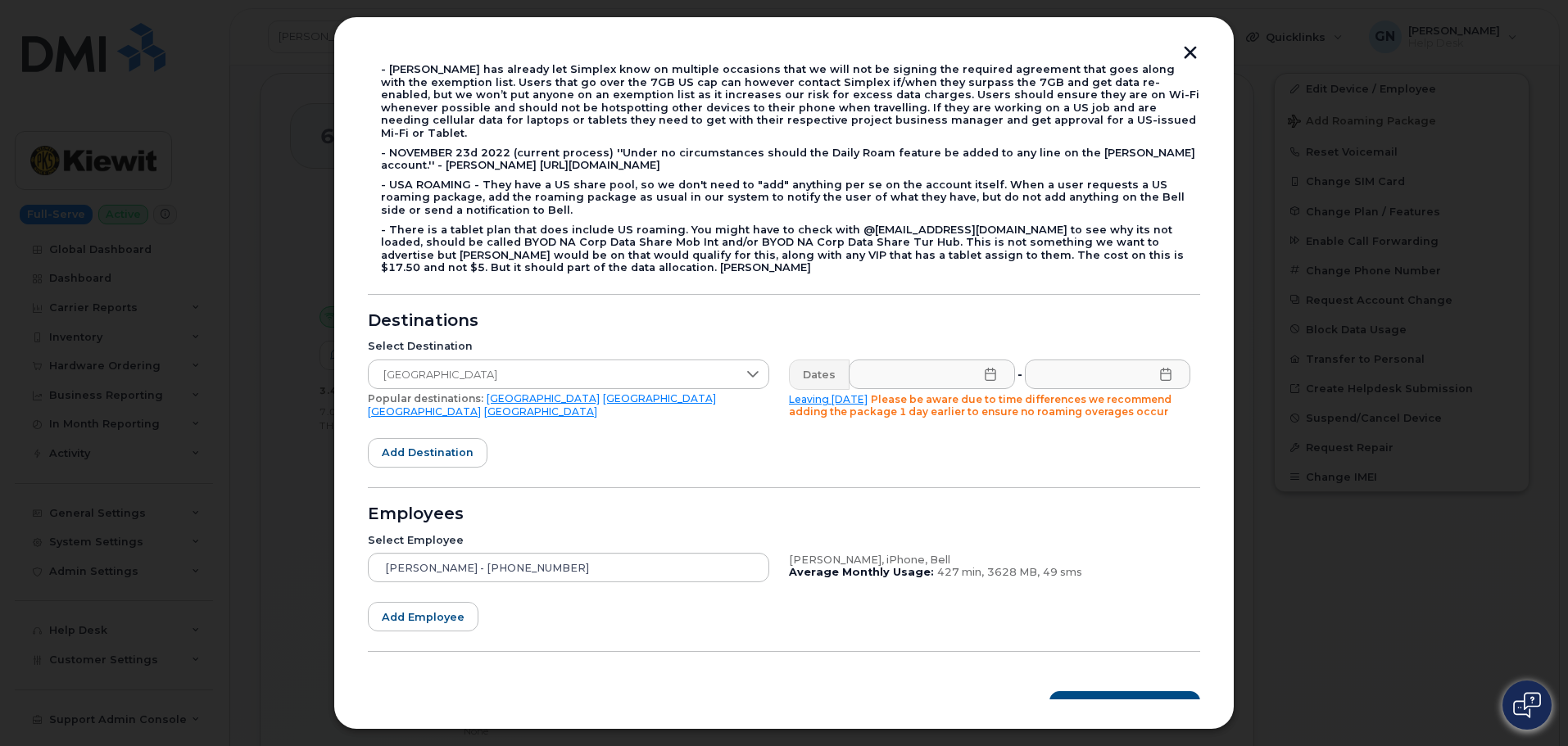
click at [987, 368] on icon at bounding box center [990, 373] width 13 height 13
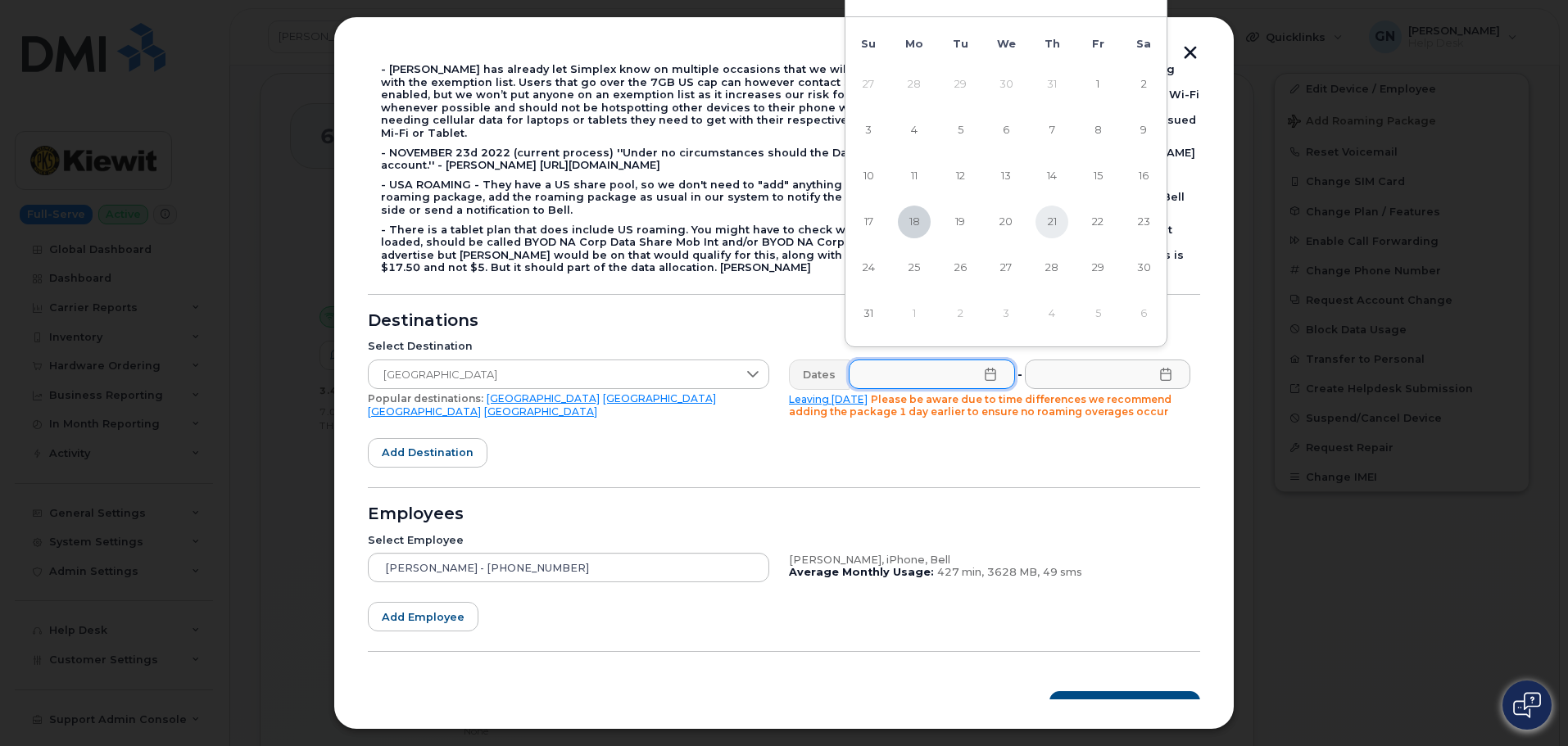
click at [1049, 228] on span "21" at bounding box center [1053, 222] width 33 height 33
type input "08/21/2025"
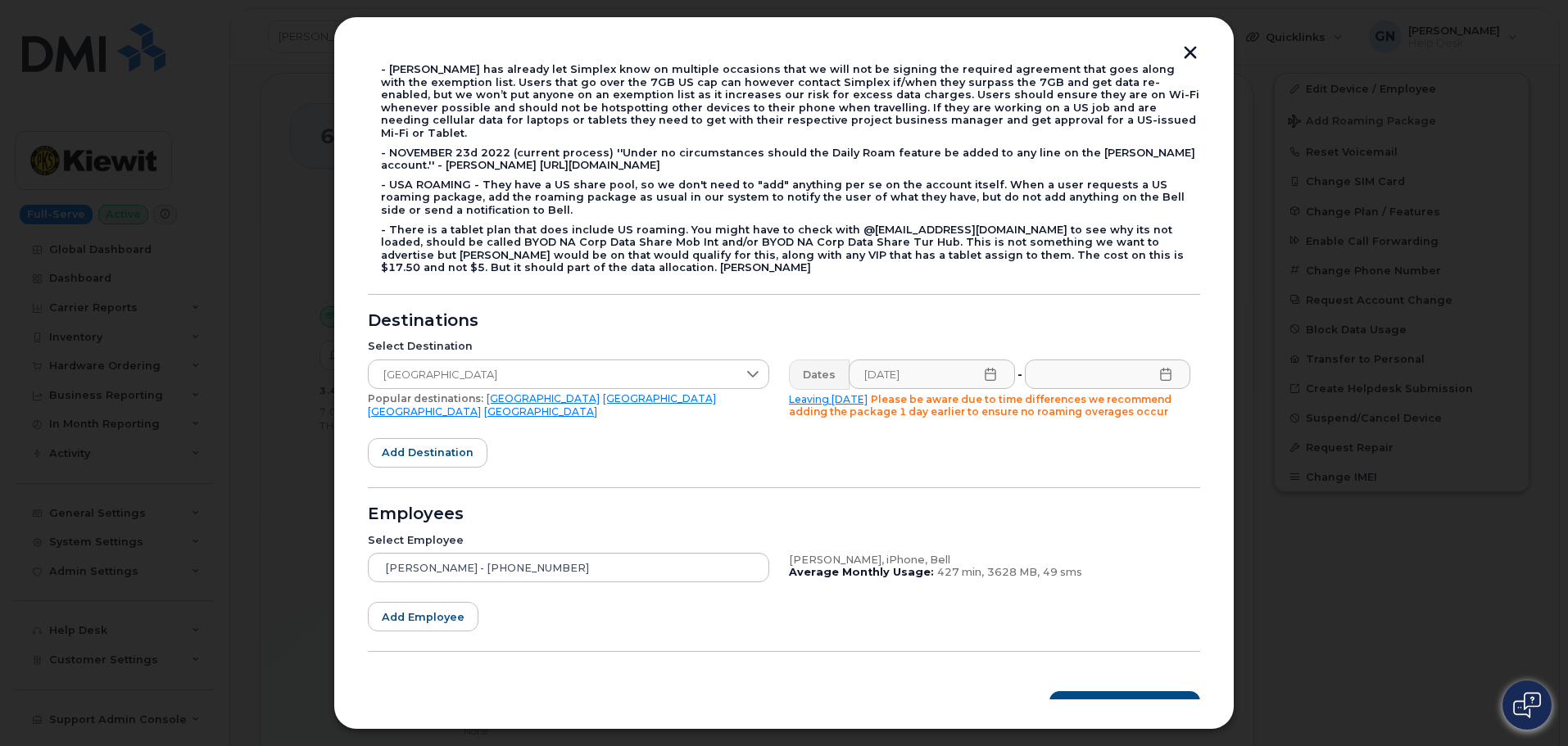
click at [1160, 368] on icon at bounding box center [1165, 373] width 11 height 13
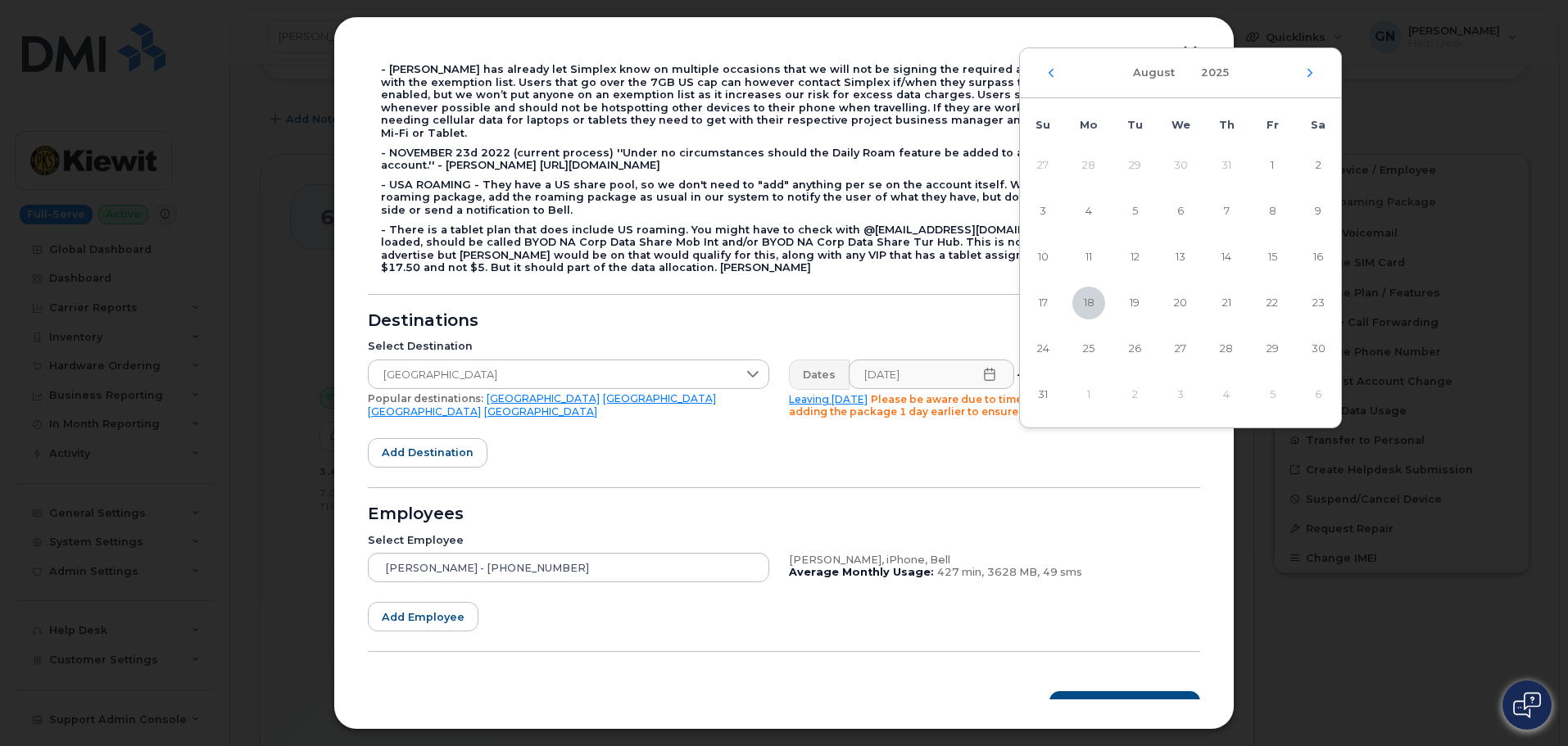
scroll to position [232, 0]
click at [1311, 73] on icon "Next Month" at bounding box center [1310, 73] width 10 height 13
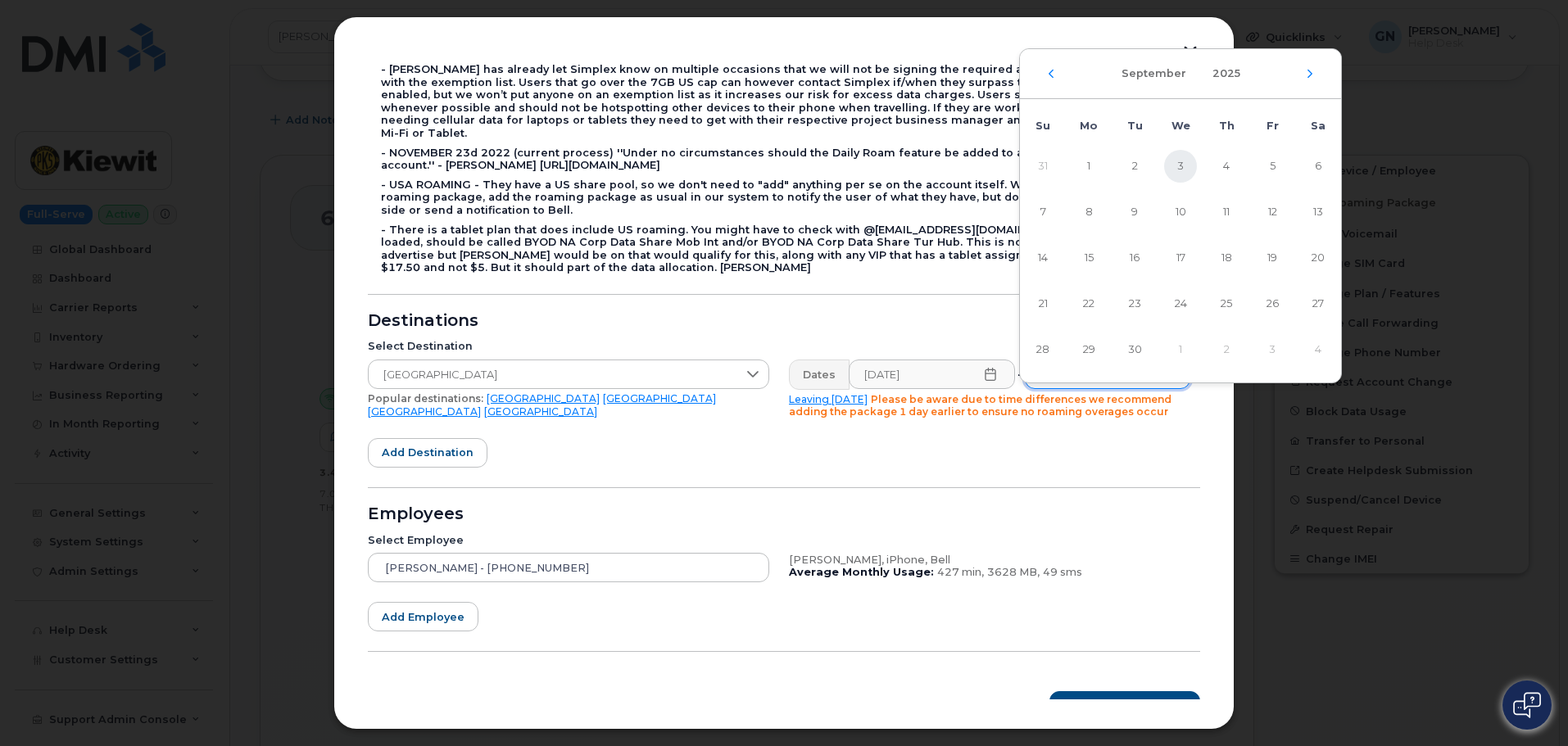
click at [1189, 160] on span "3" at bounding box center [1181, 166] width 33 height 33
type input "09/03/2025"
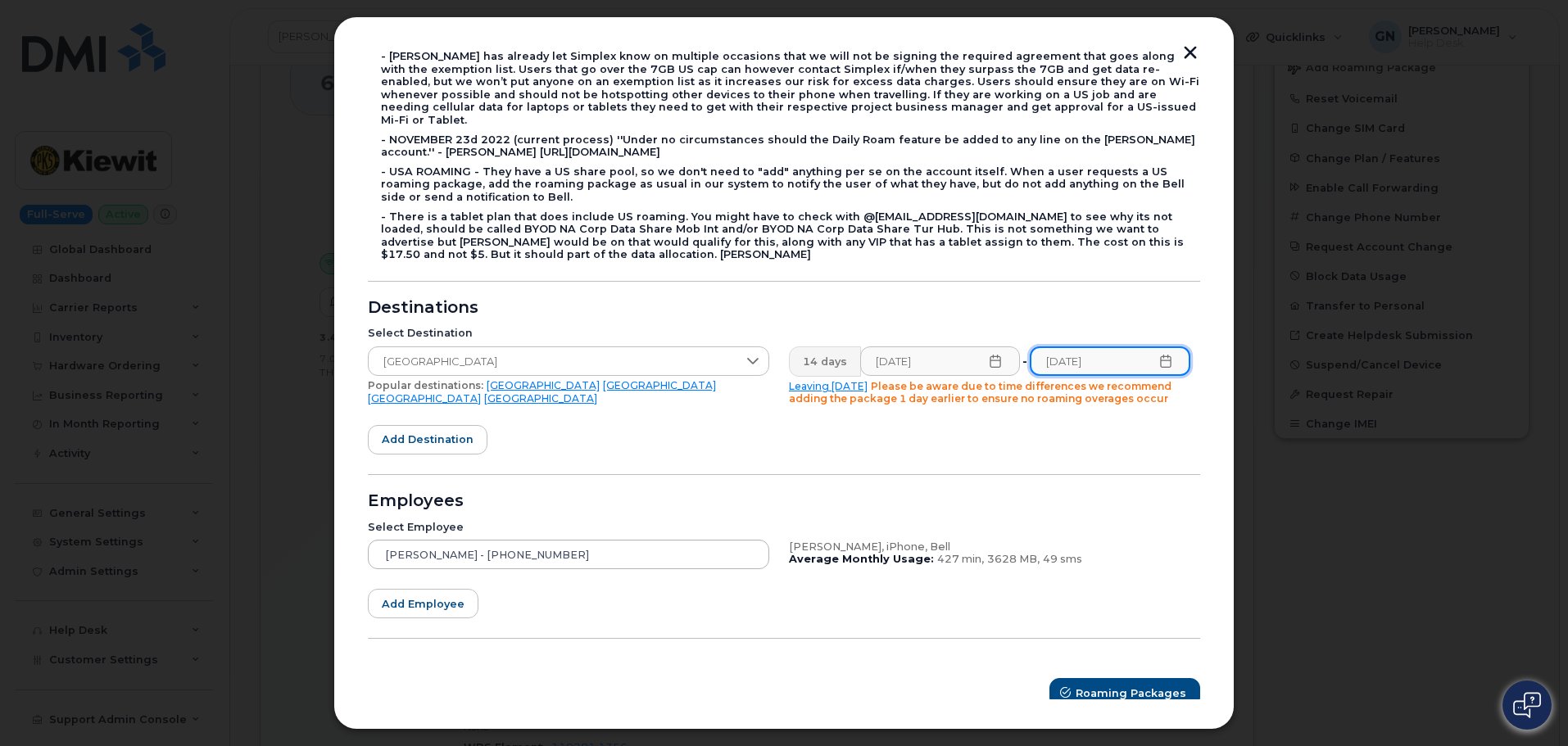
scroll to position [396, 0]
click at [1077, 683] on button "Roaming Packages" at bounding box center [1126, 693] width 149 height 29
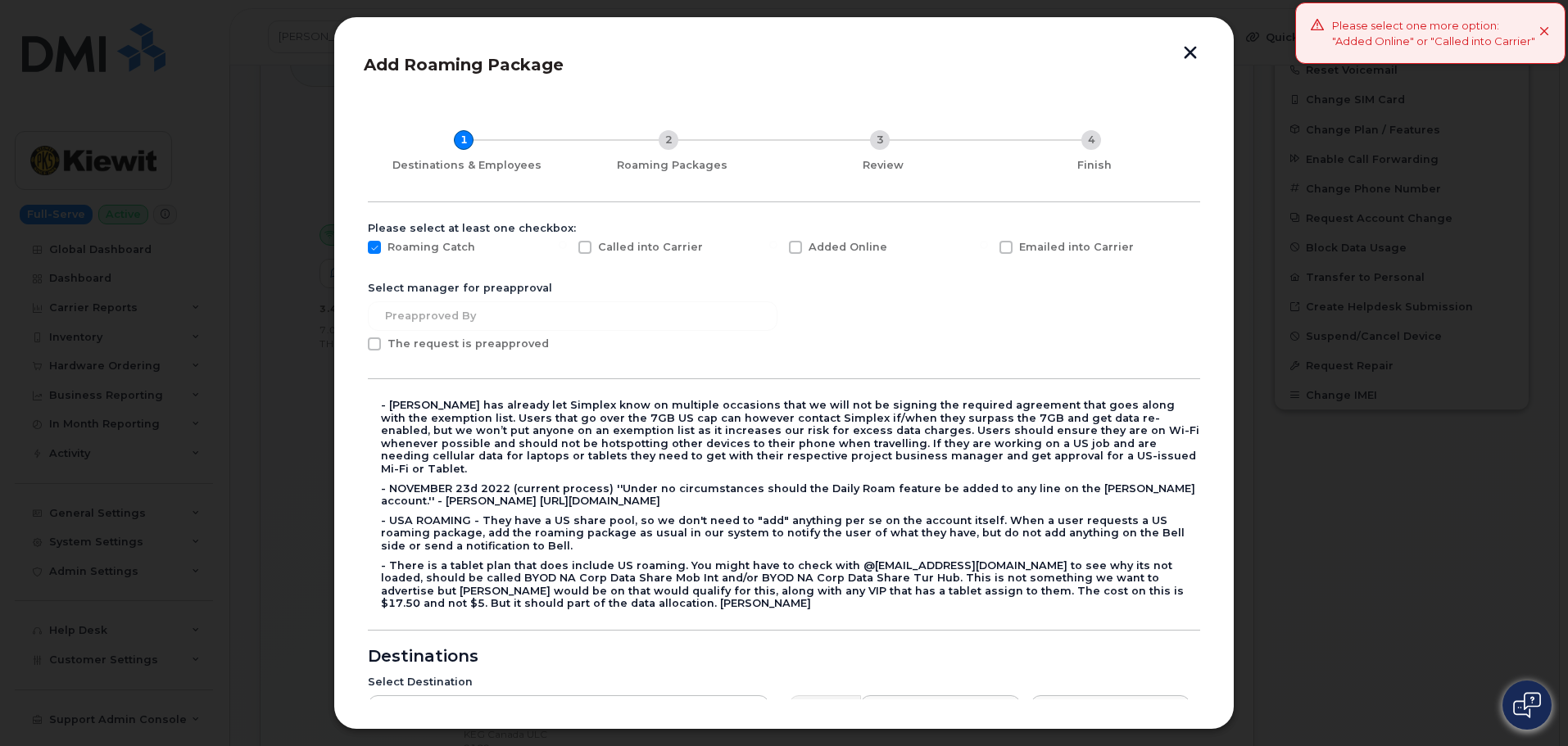
scroll to position [0, 0]
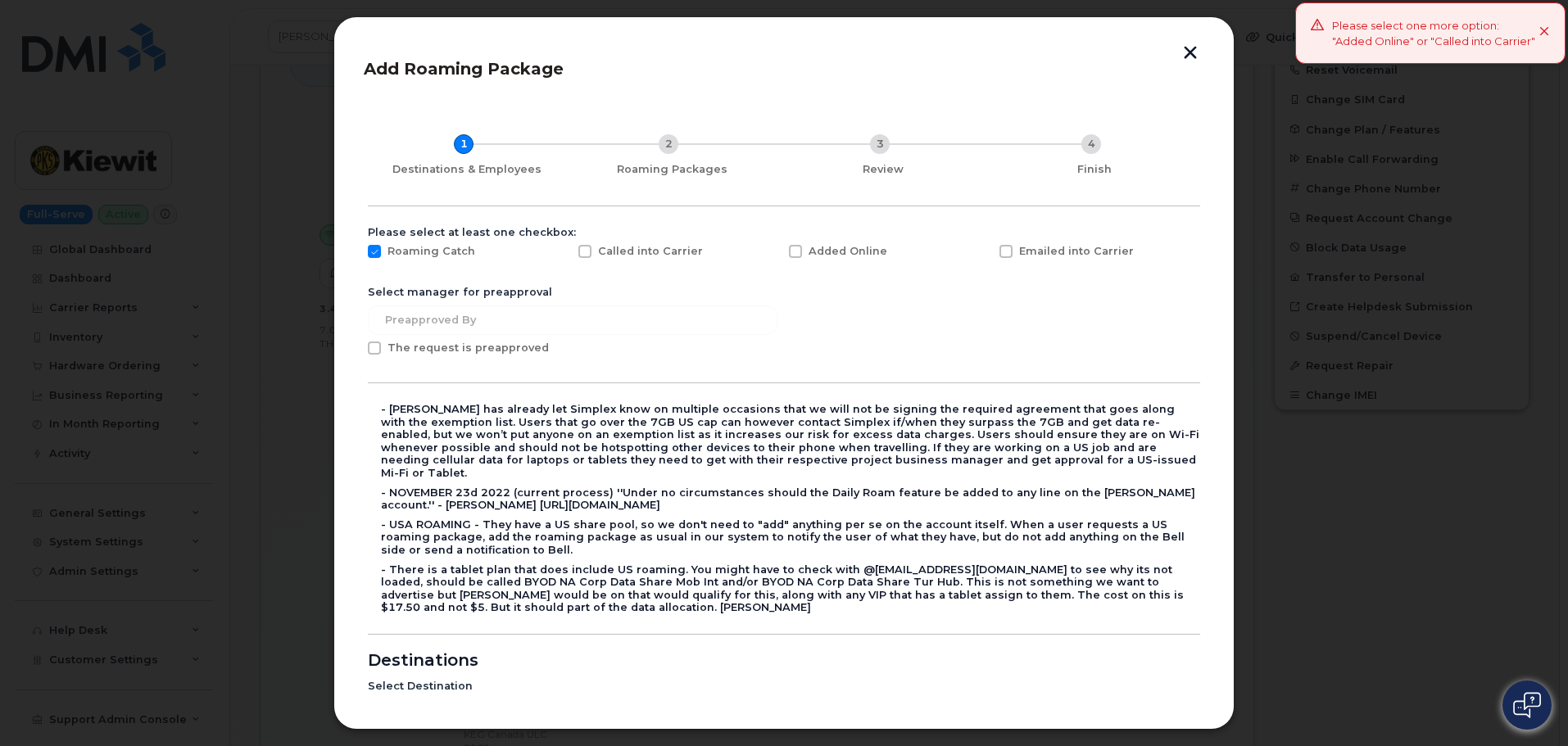
click at [586, 252] on span at bounding box center [584, 250] width 13 height 13
click at [567, 252] on input "Called into Carrier" at bounding box center [562, 248] width 8 height 8
checkbox input "true"
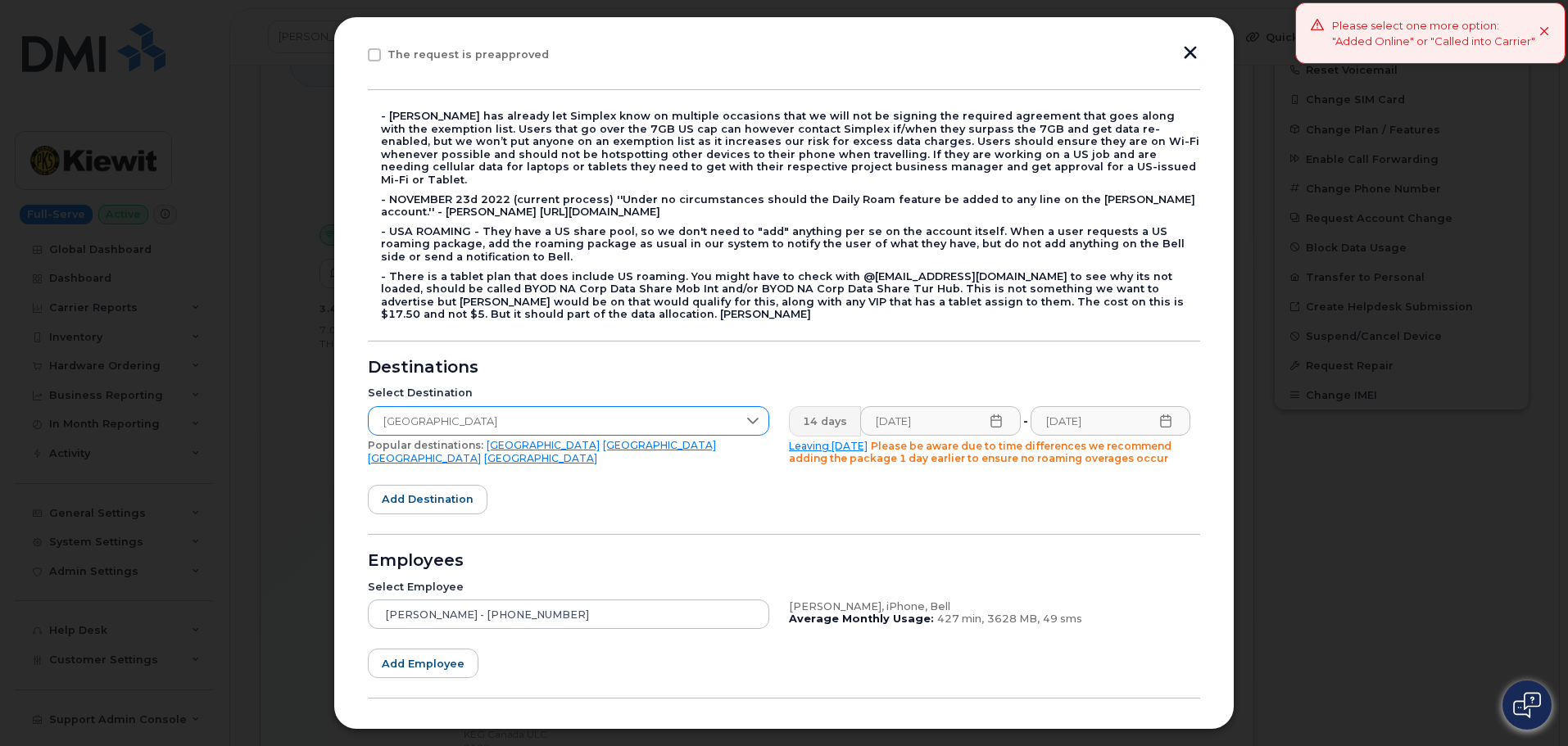
scroll to position [353, 0]
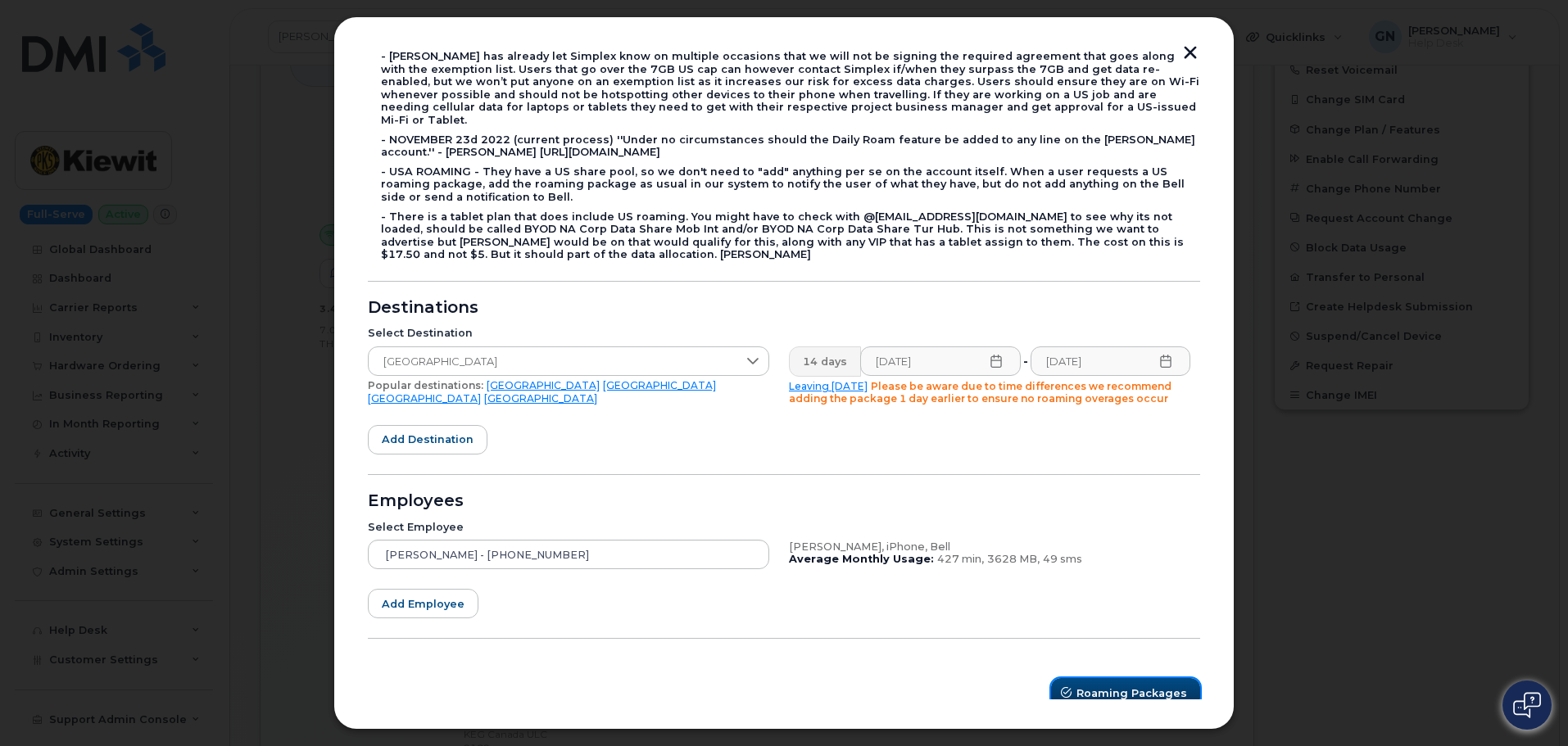
click at [1066, 688] on icon "submit" at bounding box center [1066, 693] width 11 height 11
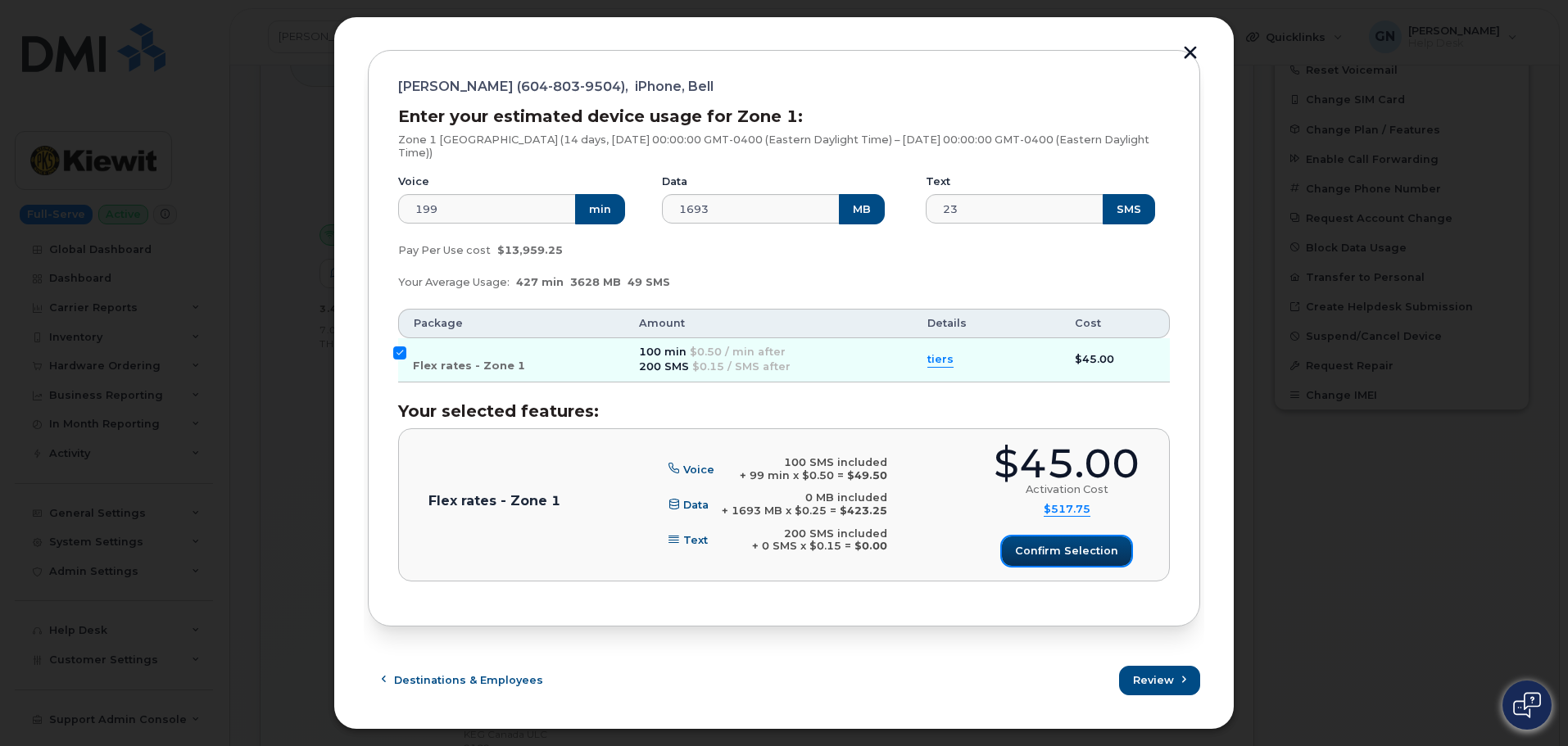
click at [1038, 553] on span "Confirm selection" at bounding box center [1067, 550] width 104 height 16
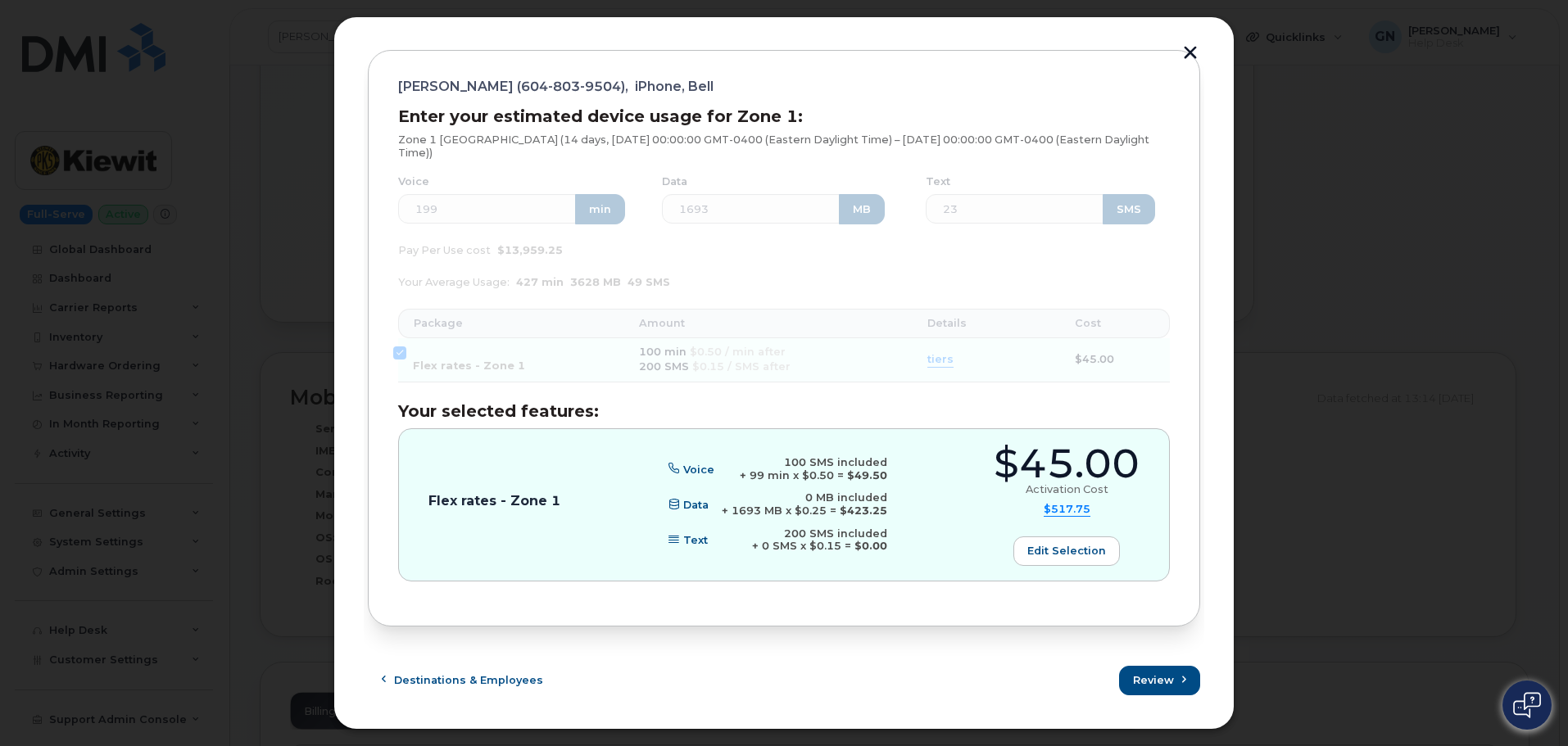
scroll to position [969, 0]
click at [1149, 675] on span "Review" at bounding box center [1154, 680] width 41 height 16
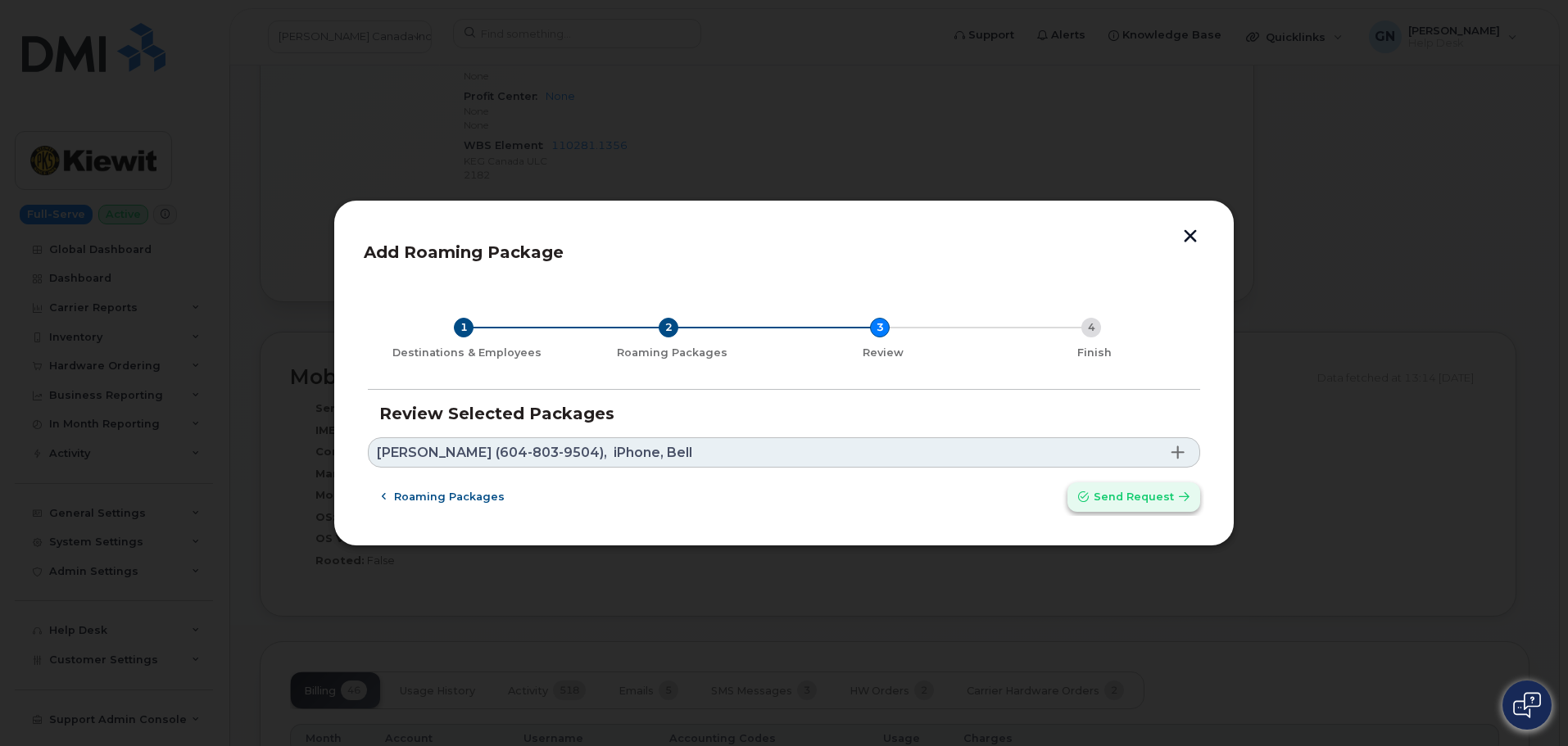
click at [1116, 500] on span "Send request" at bounding box center [1134, 497] width 80 height 16
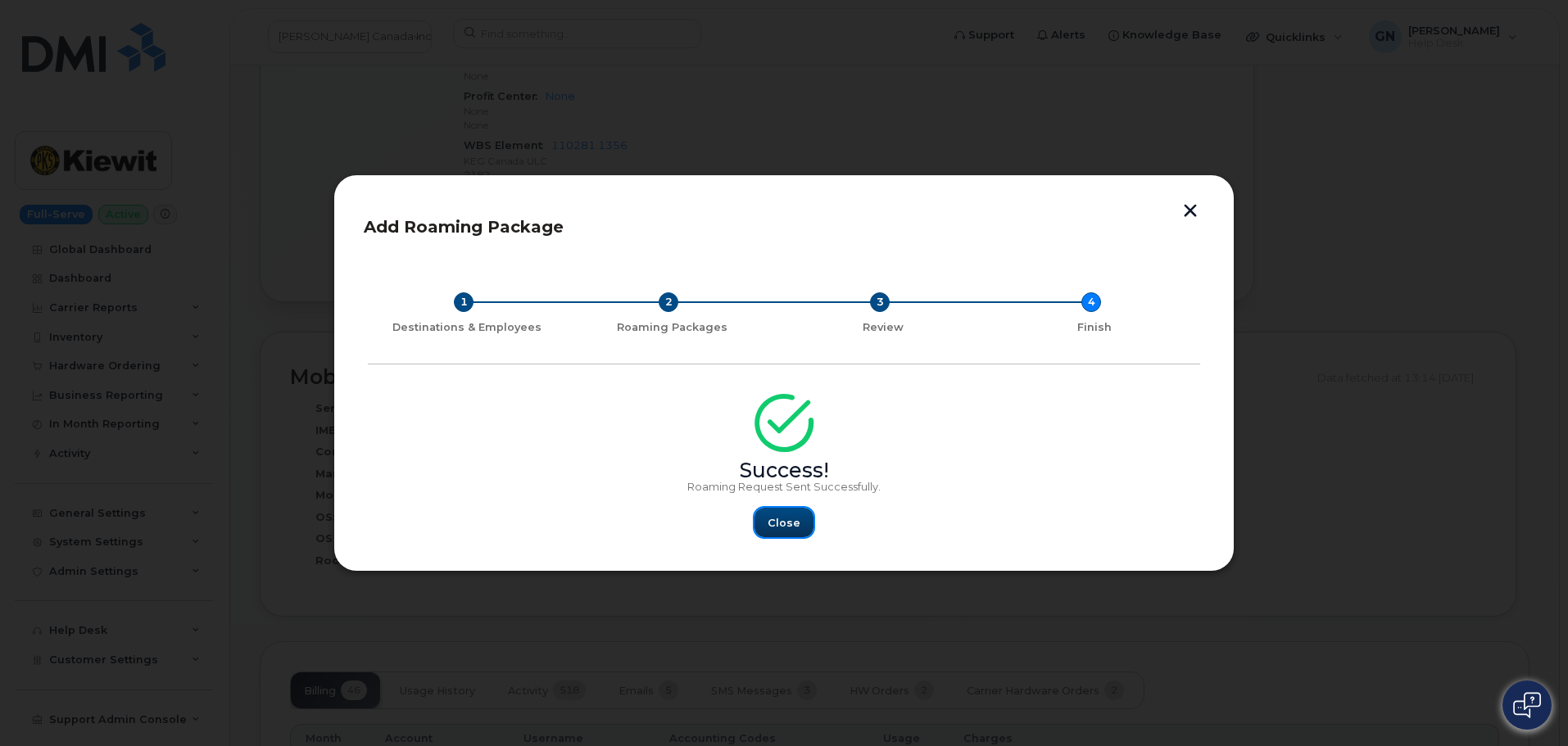
click at [784, 524] on span "Close" at bounding box center [784, 523] width 33 height 16
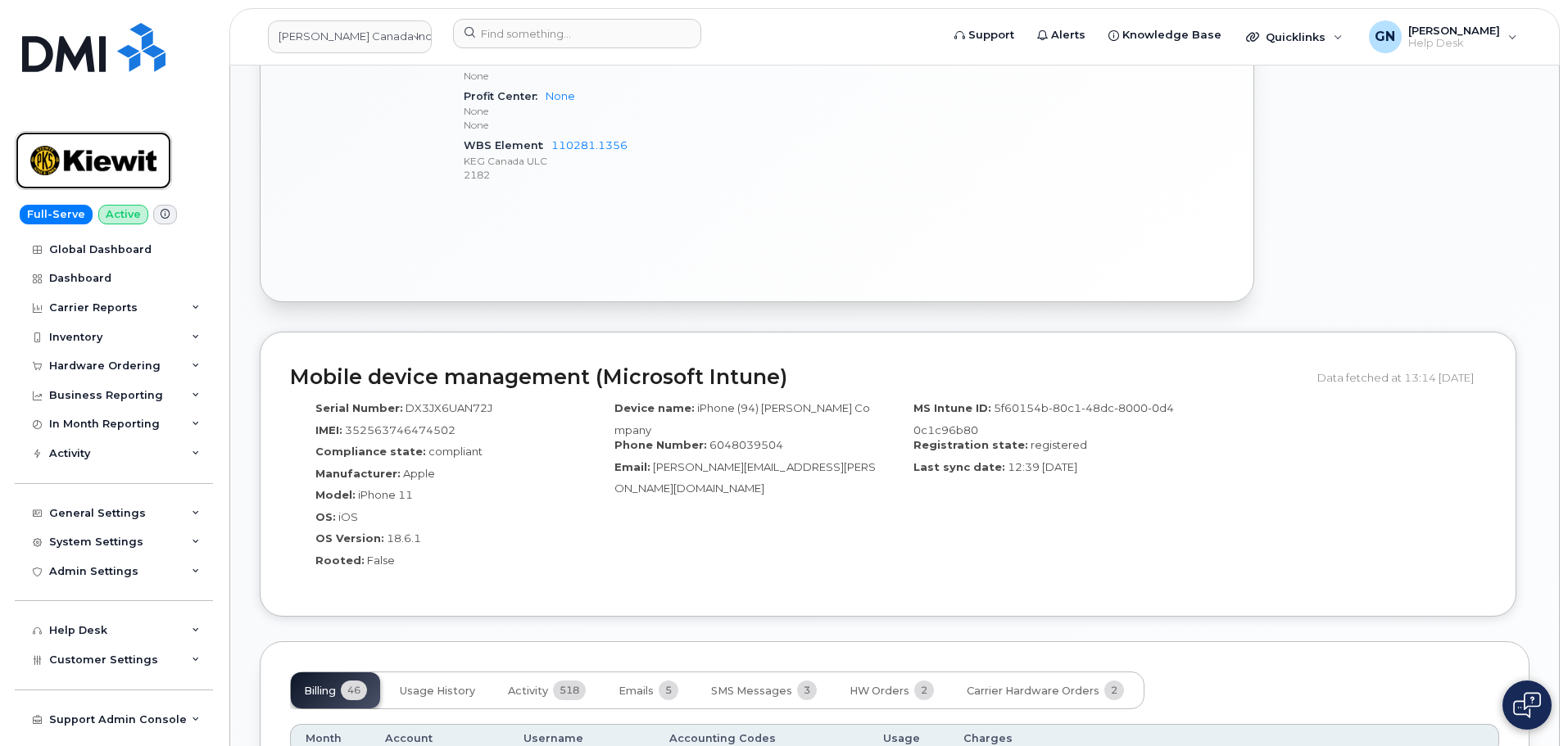
click at [101, 163] on img at bounding box center [93, 160] width 126 height 48
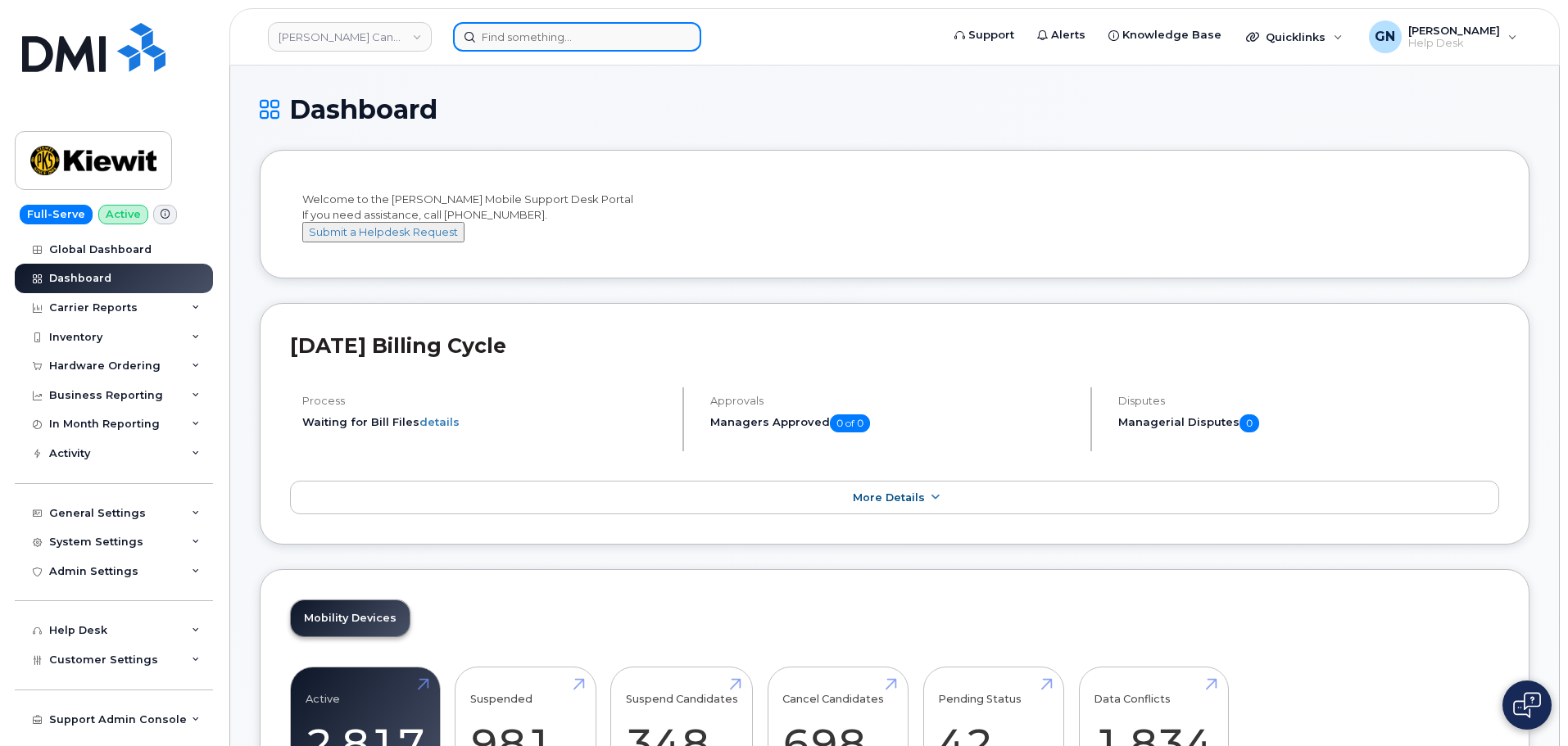
click at [542, 42] on input at bounding box center [577, 37] width 248 height 29
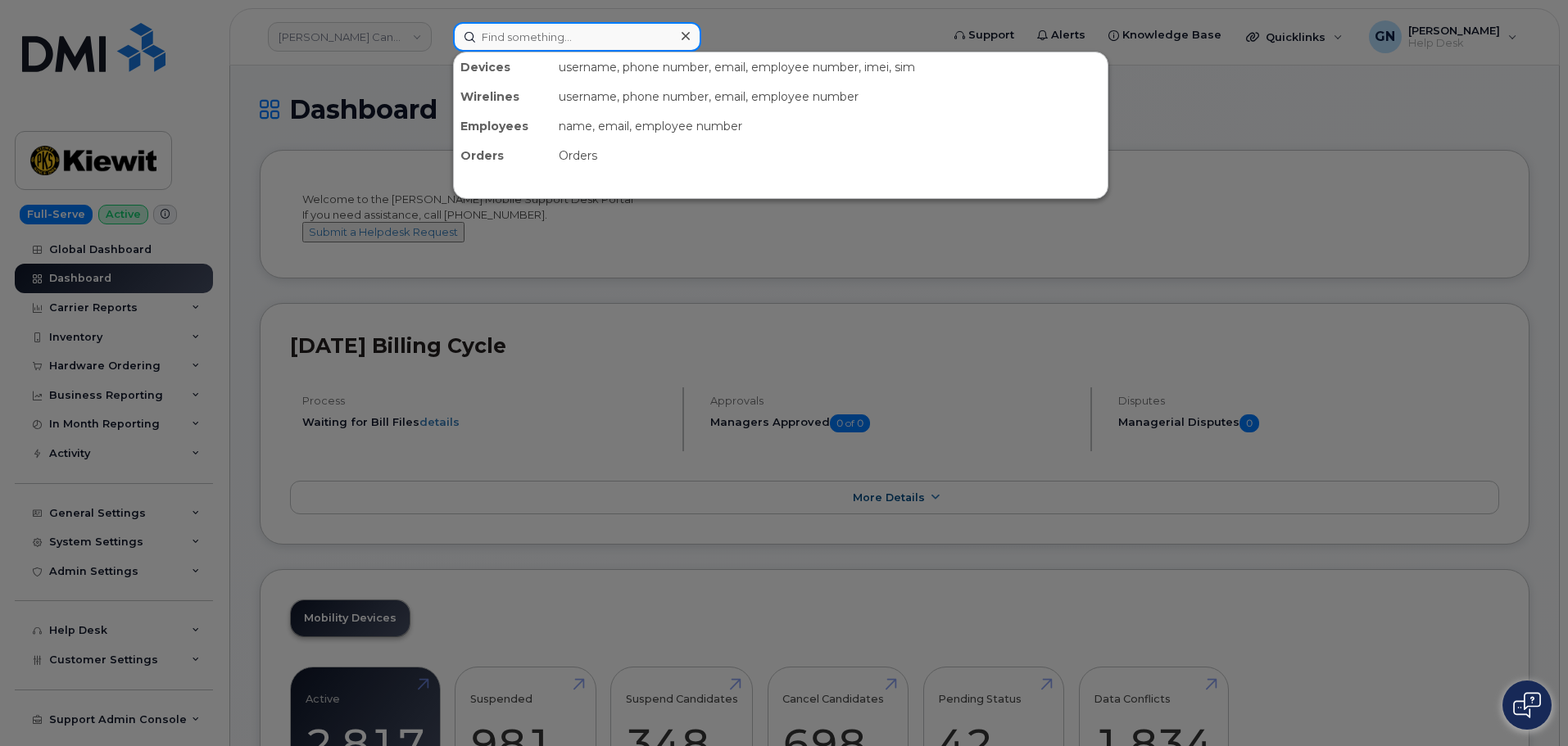
paste input "8176550706"
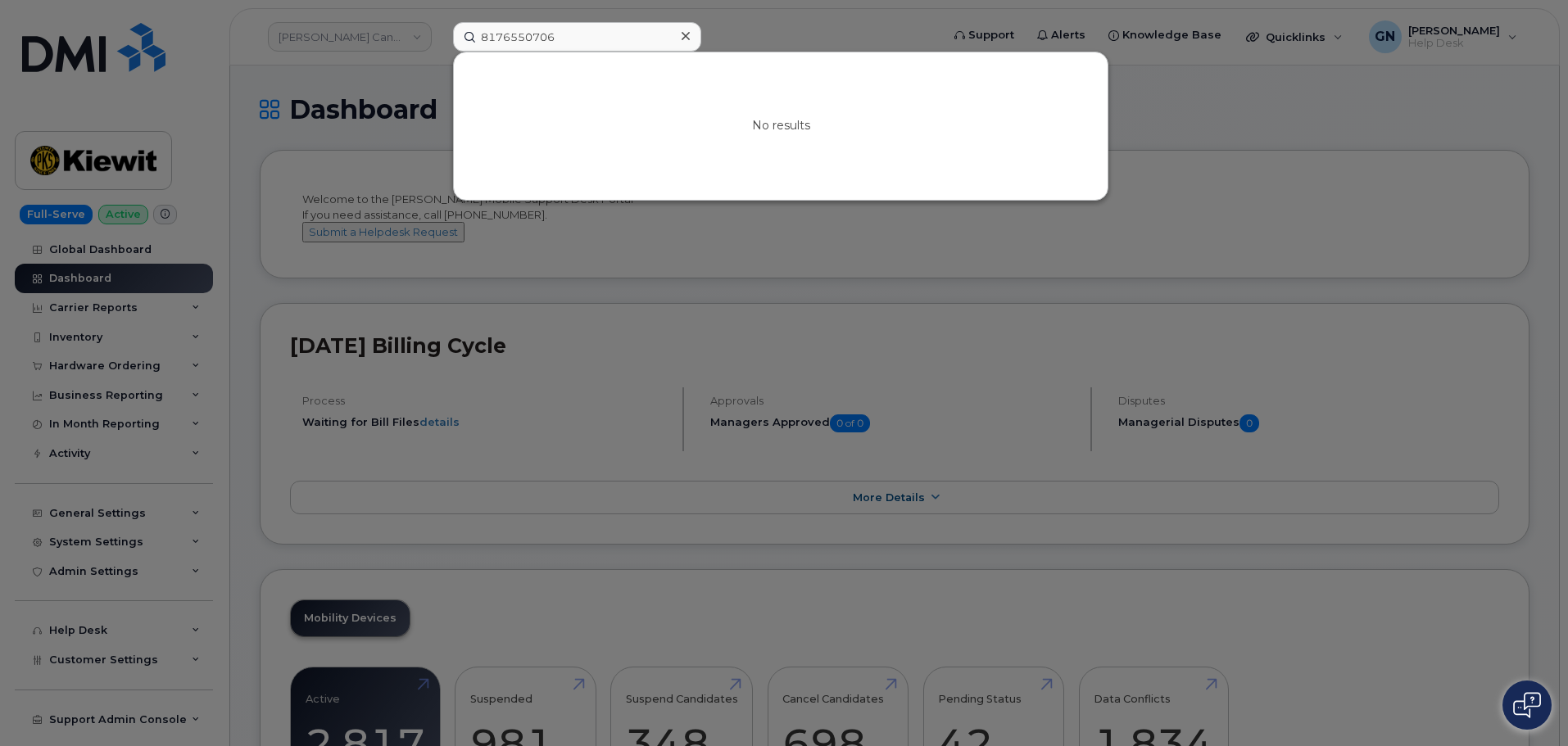
click at [963, 243] on div at bounding box center [784, 373] width 1568 height 746
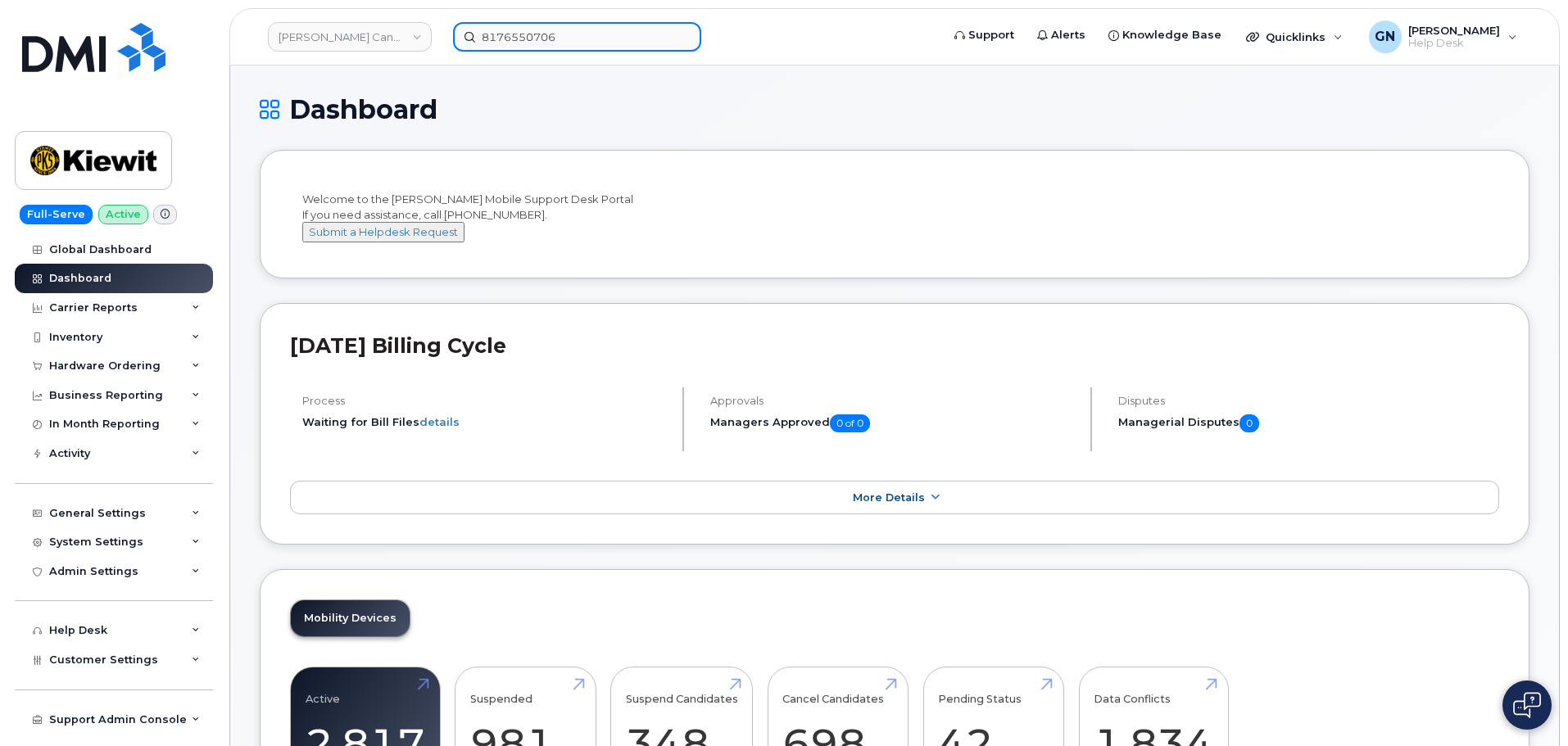
click at [560, 44] on input "8176550706" at bounding box center [577, 37] width 248 height 29
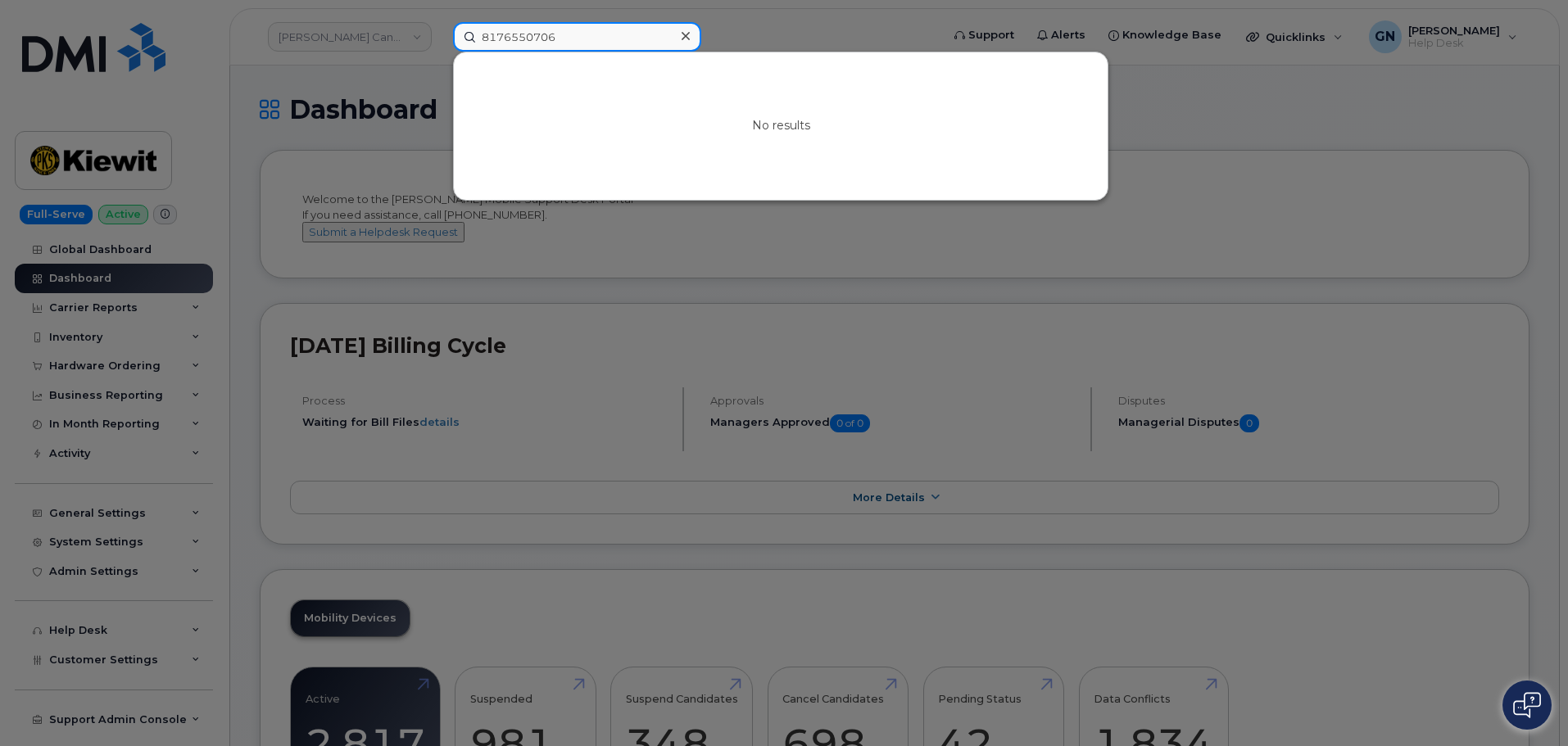
click at [561, 43] on input "8176550706" at bounding box center [577, 37] width 248 height 29
paste input "6823215667"
type input "6823215667"
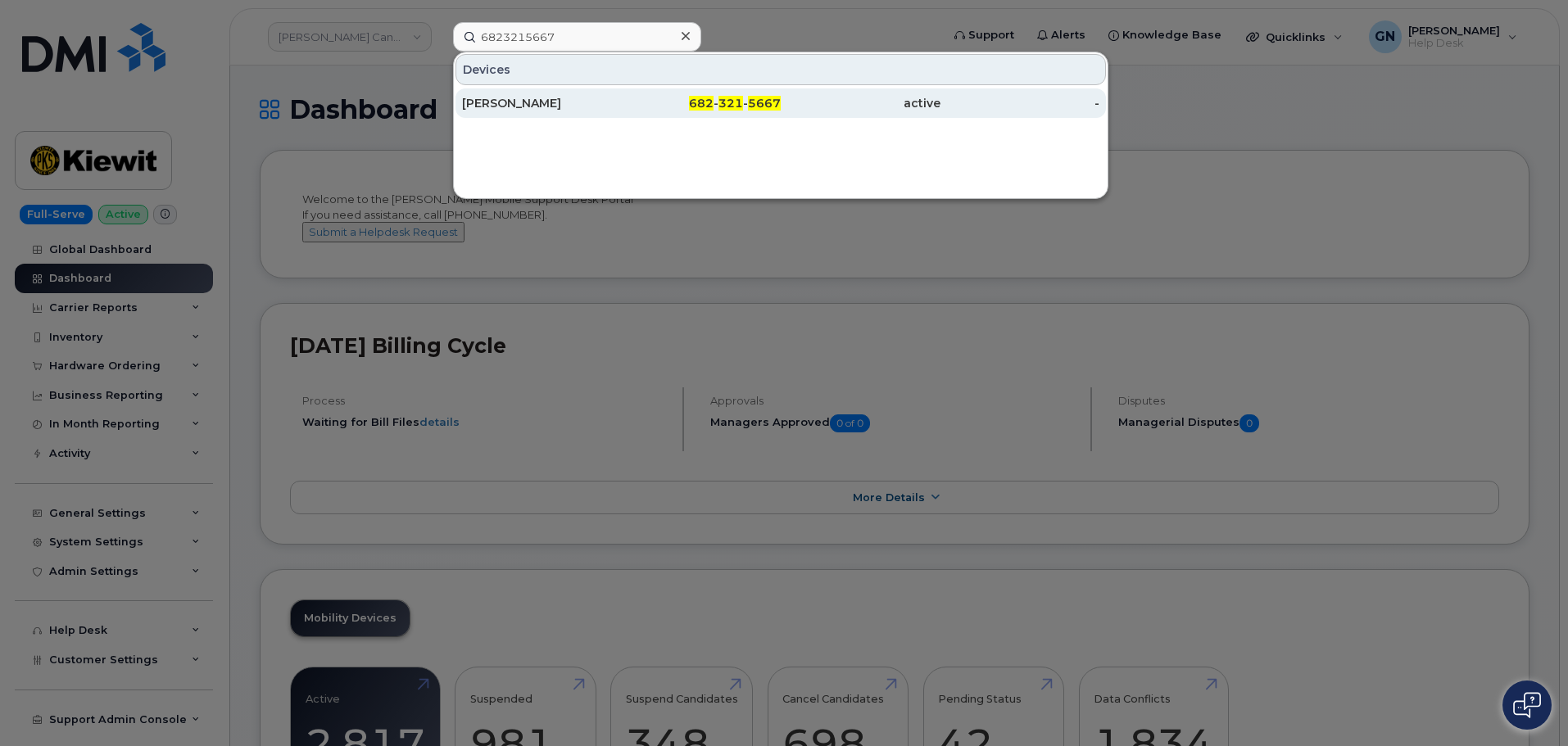
click at [622, 114] on div "ARACELI RAMIREZ" at bounding box center [701, 103] width 159 height 29
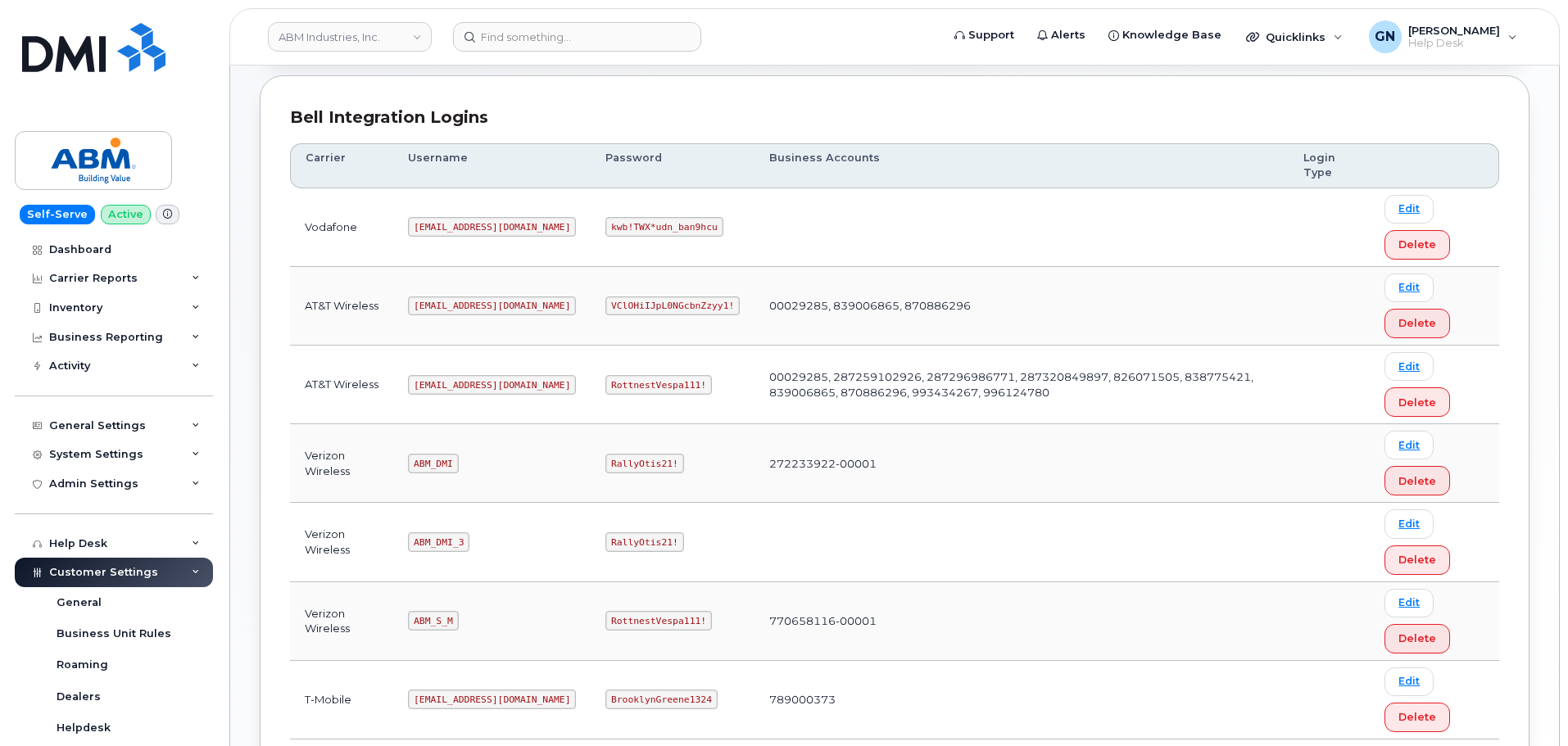
scroll to position [245, 0]
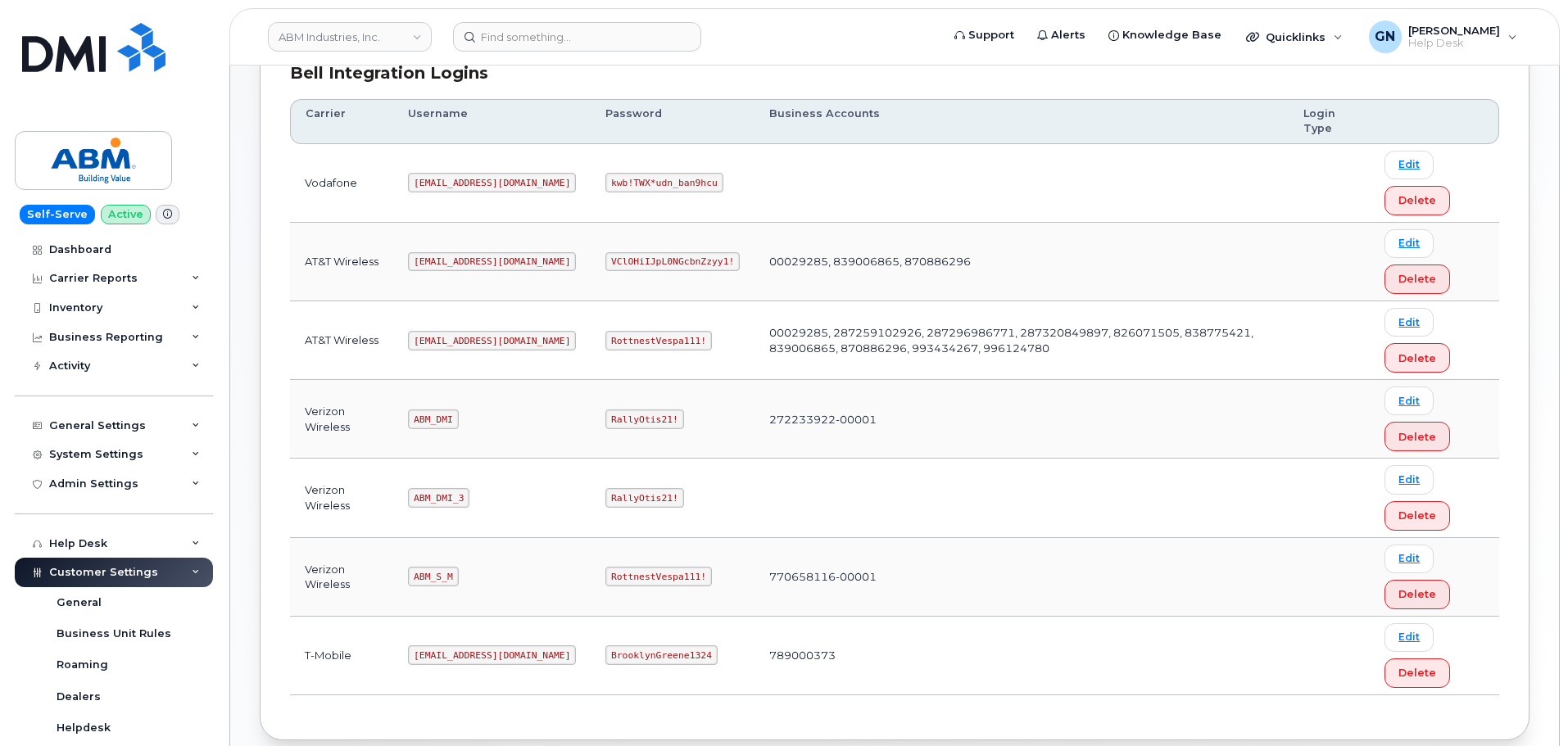
click at [430, 578] on code "ABM_S_M" at bounding box center [432, 577] width 50 height 20
click at [431, 575] on code "ABM_S_M" at bounding box center [432, 577] width 50 height 20
copy code "ABM_S_M"
click at [605, 572] on code "RottnestVespa111!" at bounding box center [658, 577] width 107 height 20
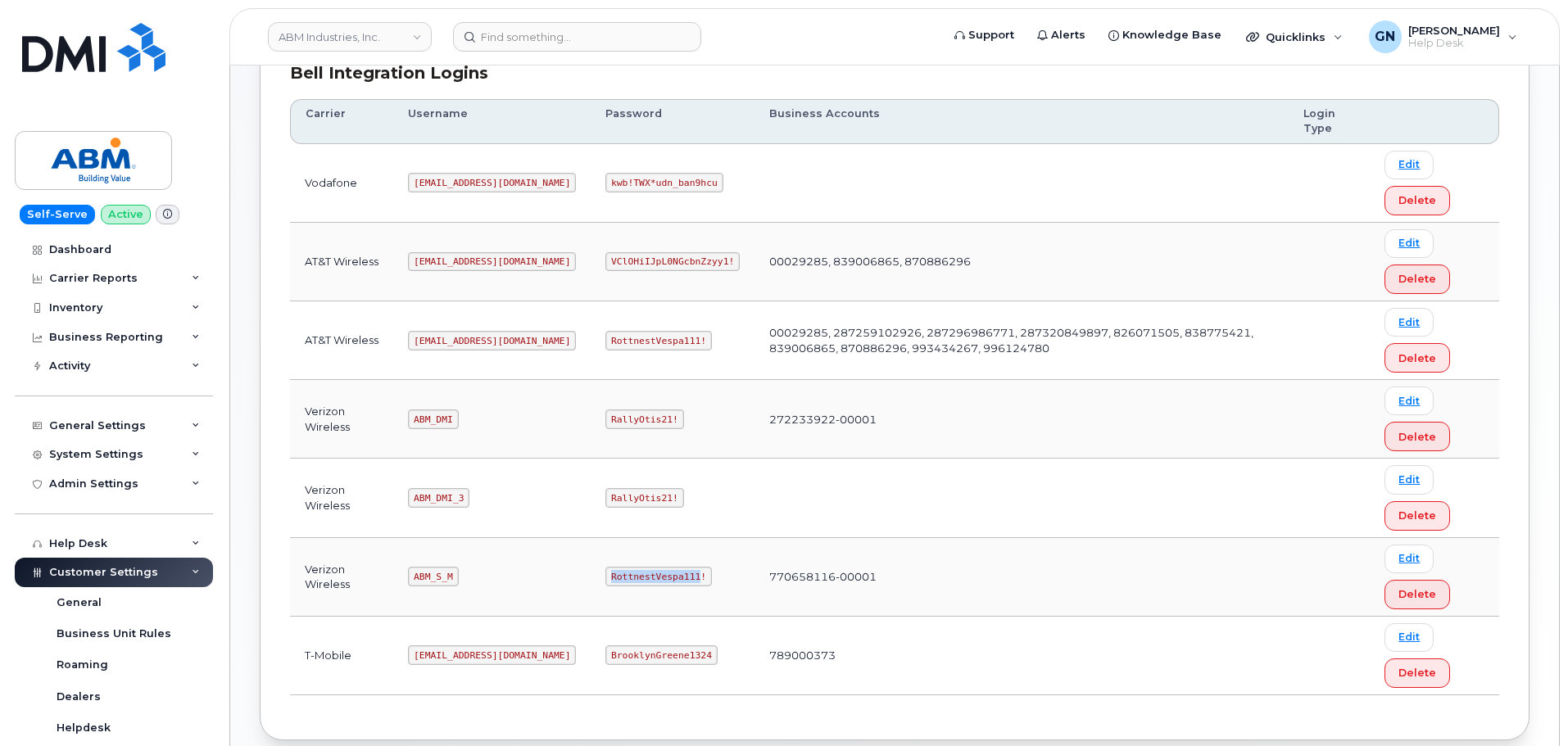
click at [605, 572] on code "RottnestVespa111!" at bounding box center [658, 577] width 107 height 20
copy code "RottnestVespa111!"
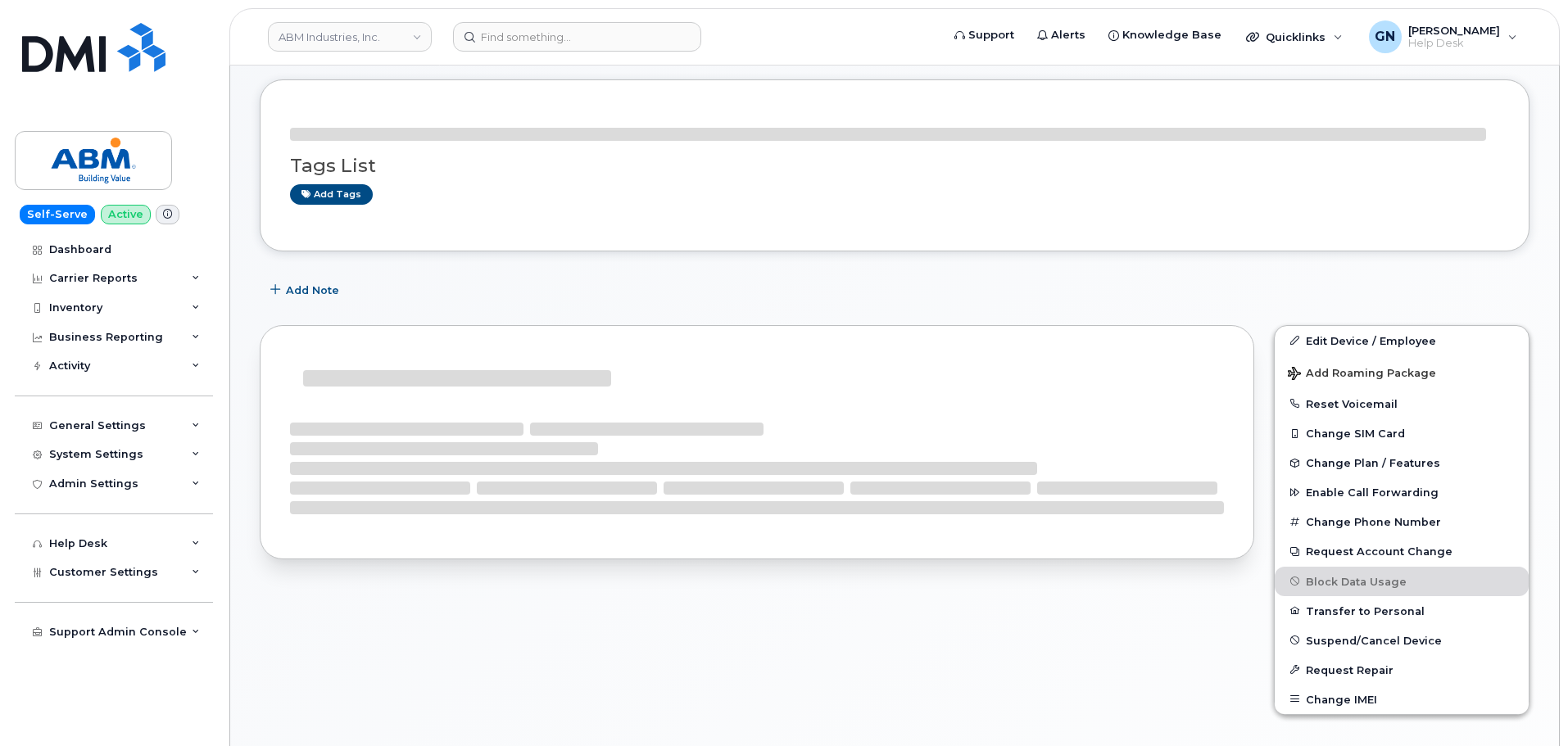
scroll to position [328, 0]
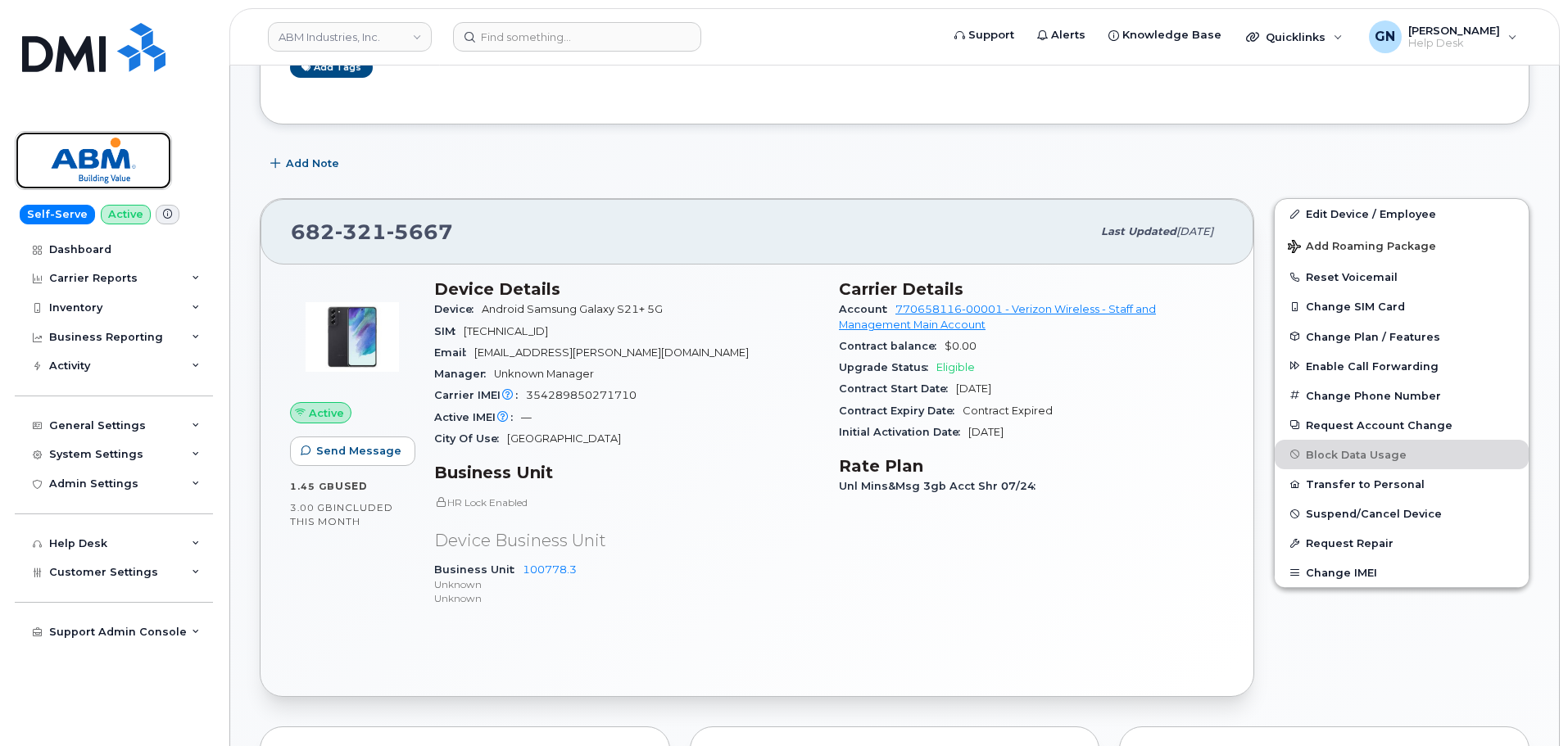
click at [110, 154] on img at bounding box center [93, 160] width 126 height 48
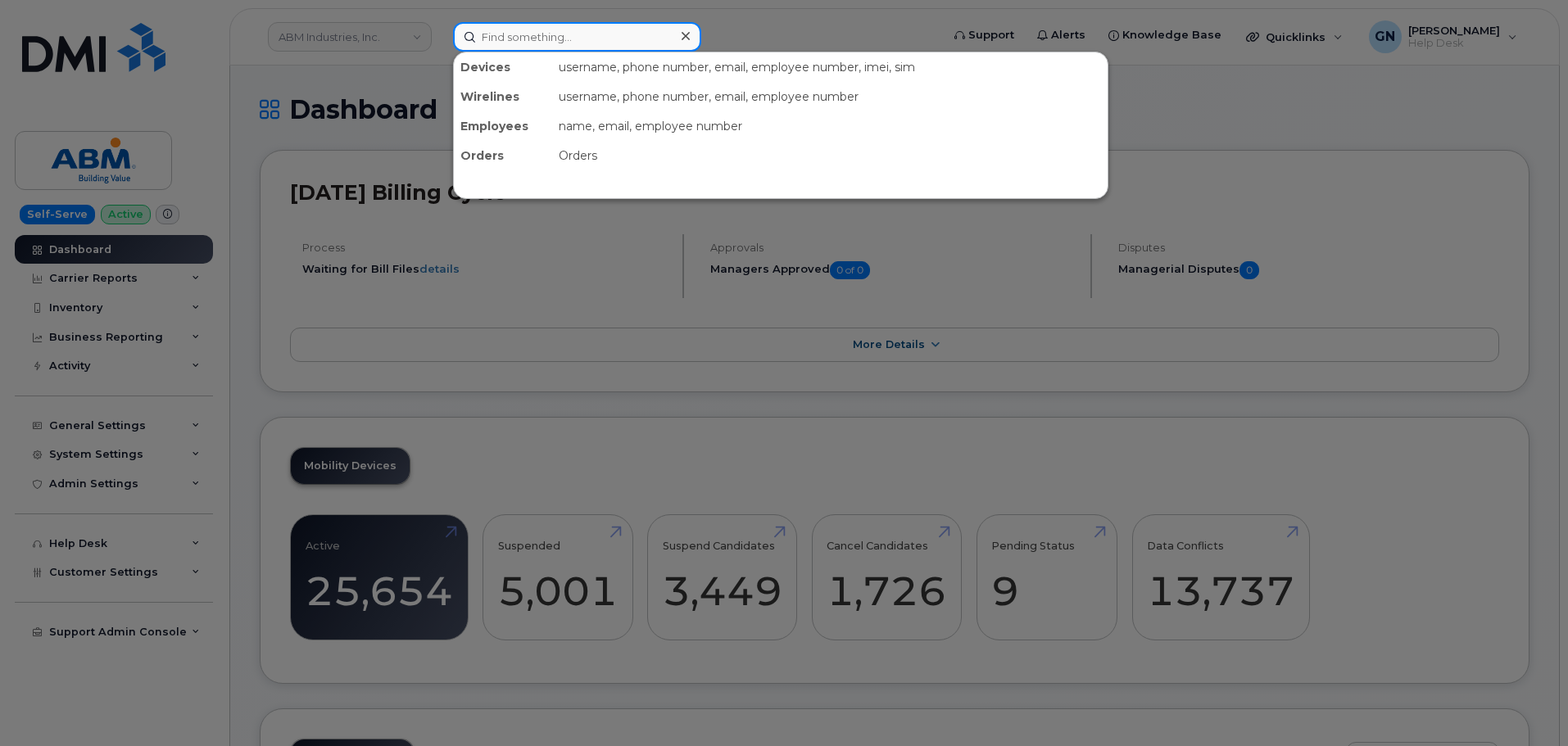
click at [538, 41] on input at bounding box center [577, 37] width 248 height 29
paste input "3468780226"
type input "3468780226"
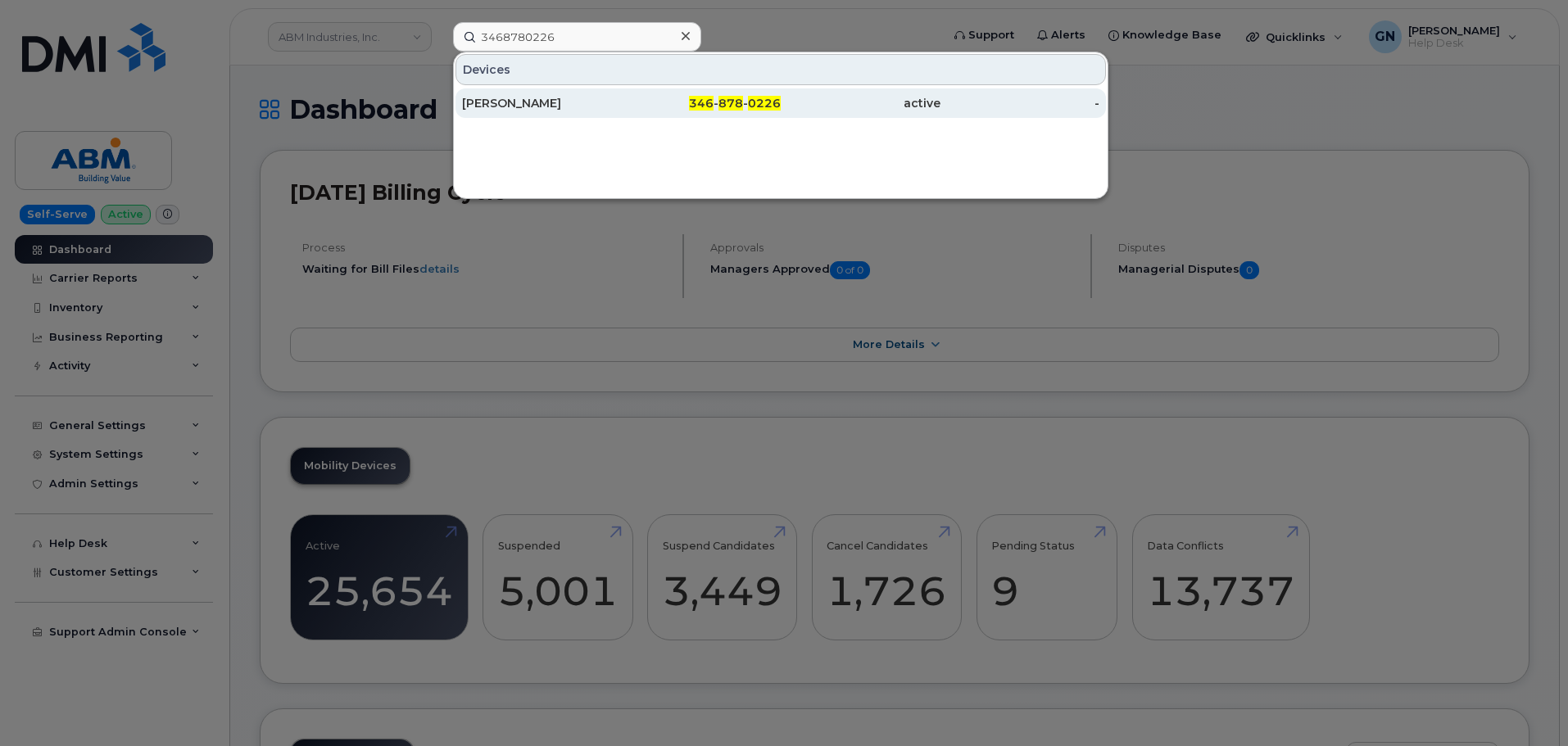
click at [622, 112] on div "[PERSON_NAME]" at bounding box center [701, 103] width 159 height 29
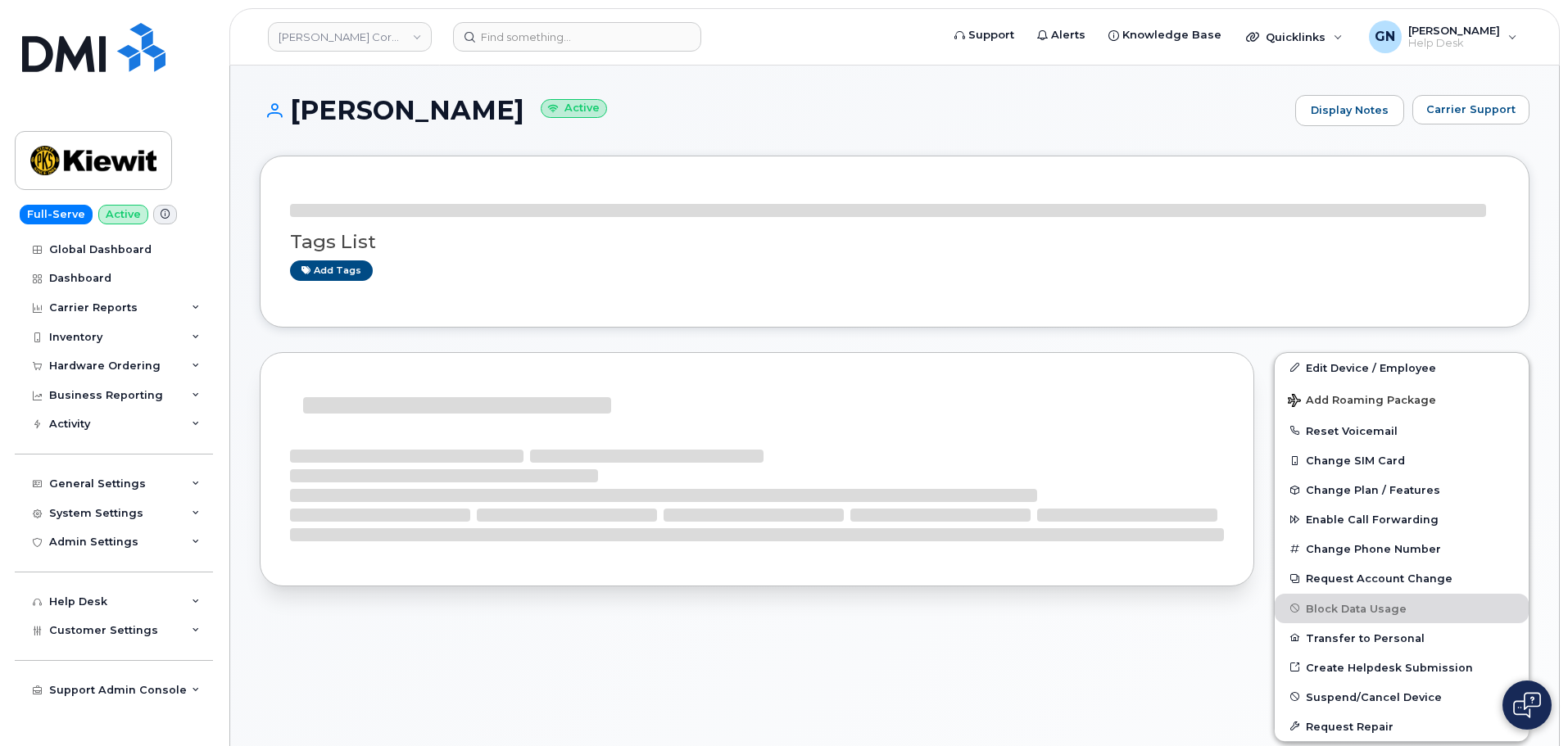
click at [340, 109] on h1 "[PERSON_NAME] Active" at bounding box center [774, 110] width 1027 height 28
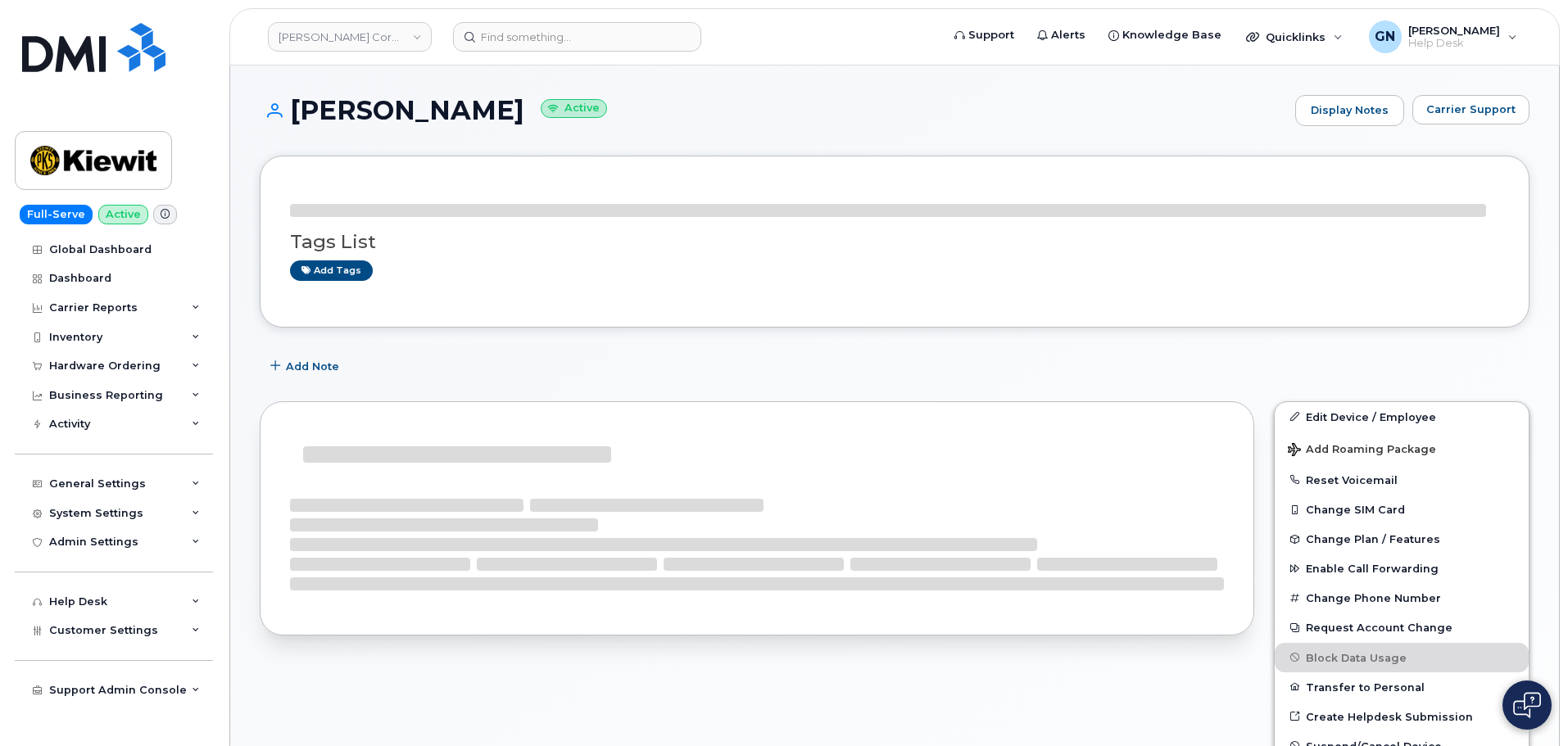
drag, startPoint x: 340, startPoint y: 109, endPoint x: 444, endPoint y: 127, distance: 105.5
click at [444, 127] on div "[PERSON_NAME] Active Display Notes Carrier Support" at bounding box center [895, 125] width 1270 height 61
copy h1 "[PERSON_NAME]"
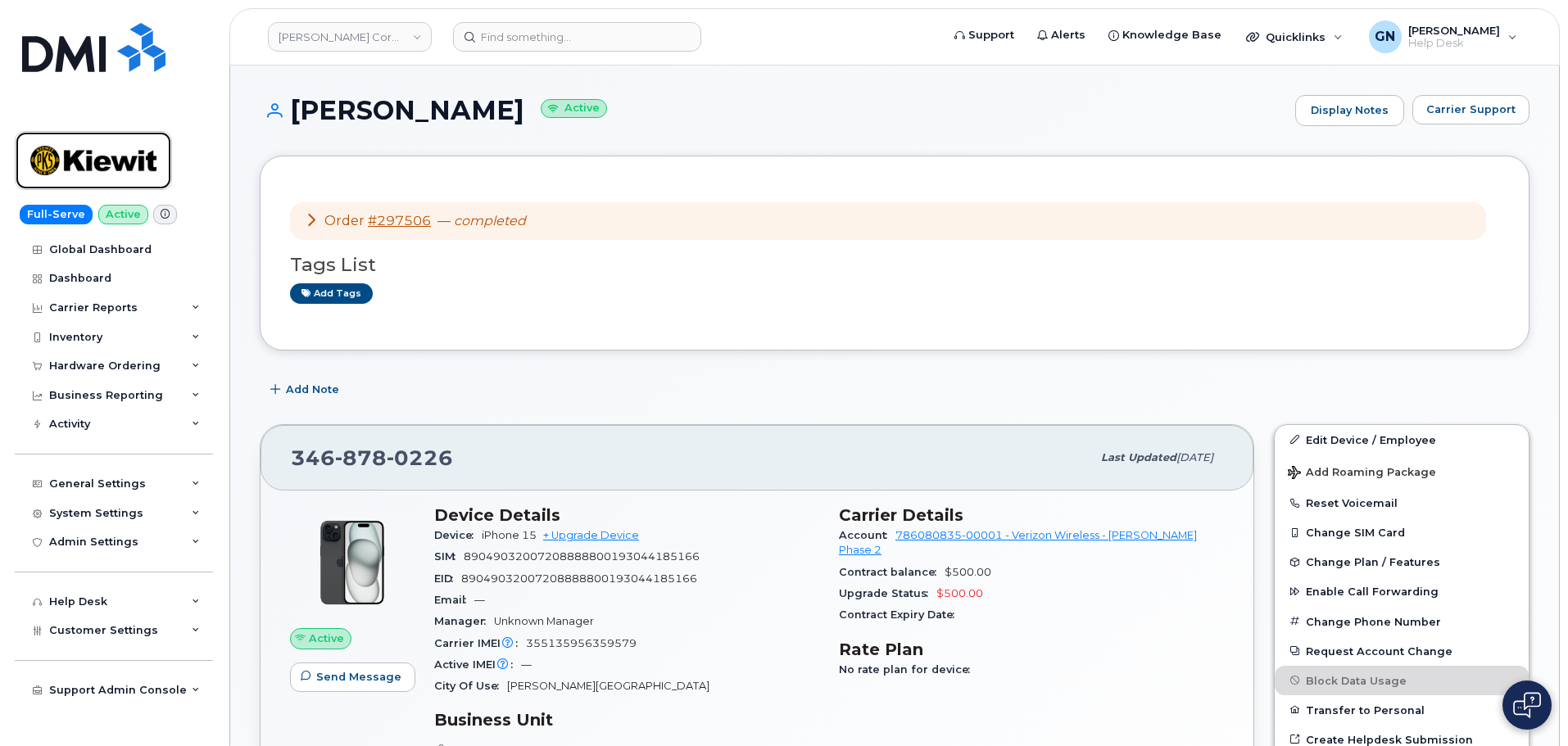
drag, startPoint x: 100, startPoint y: 159, endPoint x: 112, endPoint y: 160, distance: 12.0
click at [100, 159] on img at bounding box center [93, 160] width 126 height 48
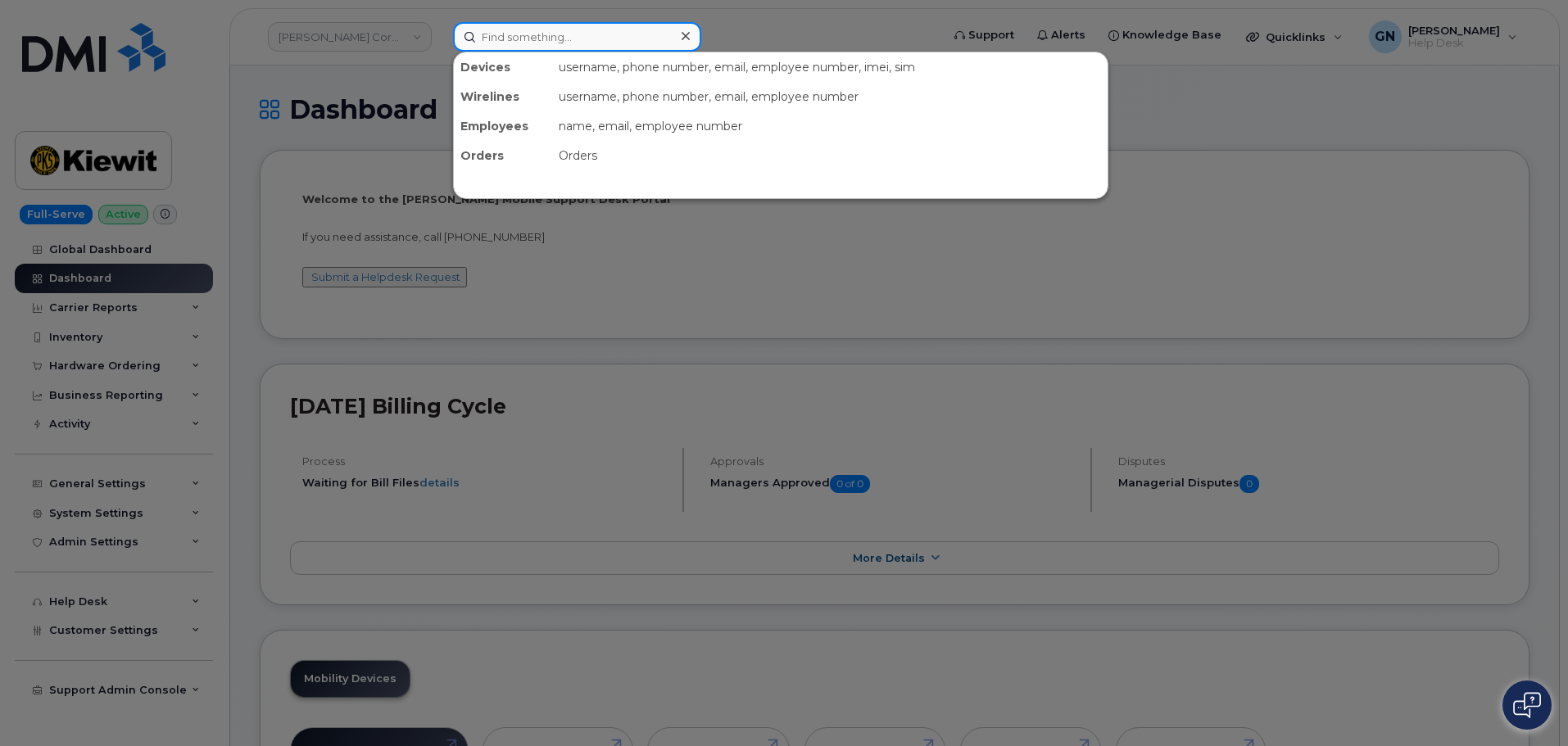
click at [511, 47] on input at bounding box center [577, 37] width 248 height 29
paste input "2184913011"
type input "2184913011"
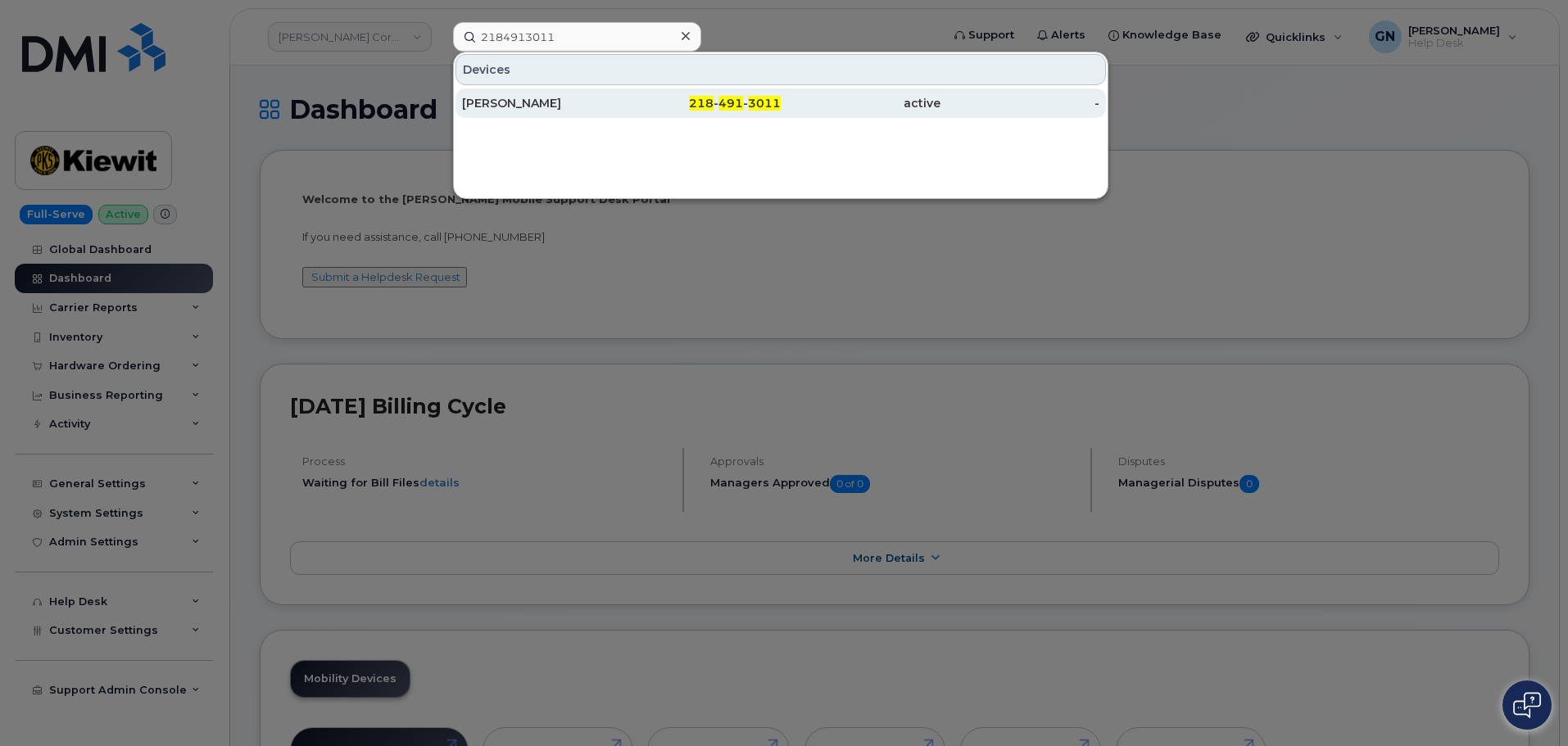
click at [564, 97] on div "TIMOTHY O'NEILL" at bounding box center [541, 103] width 159 height 17
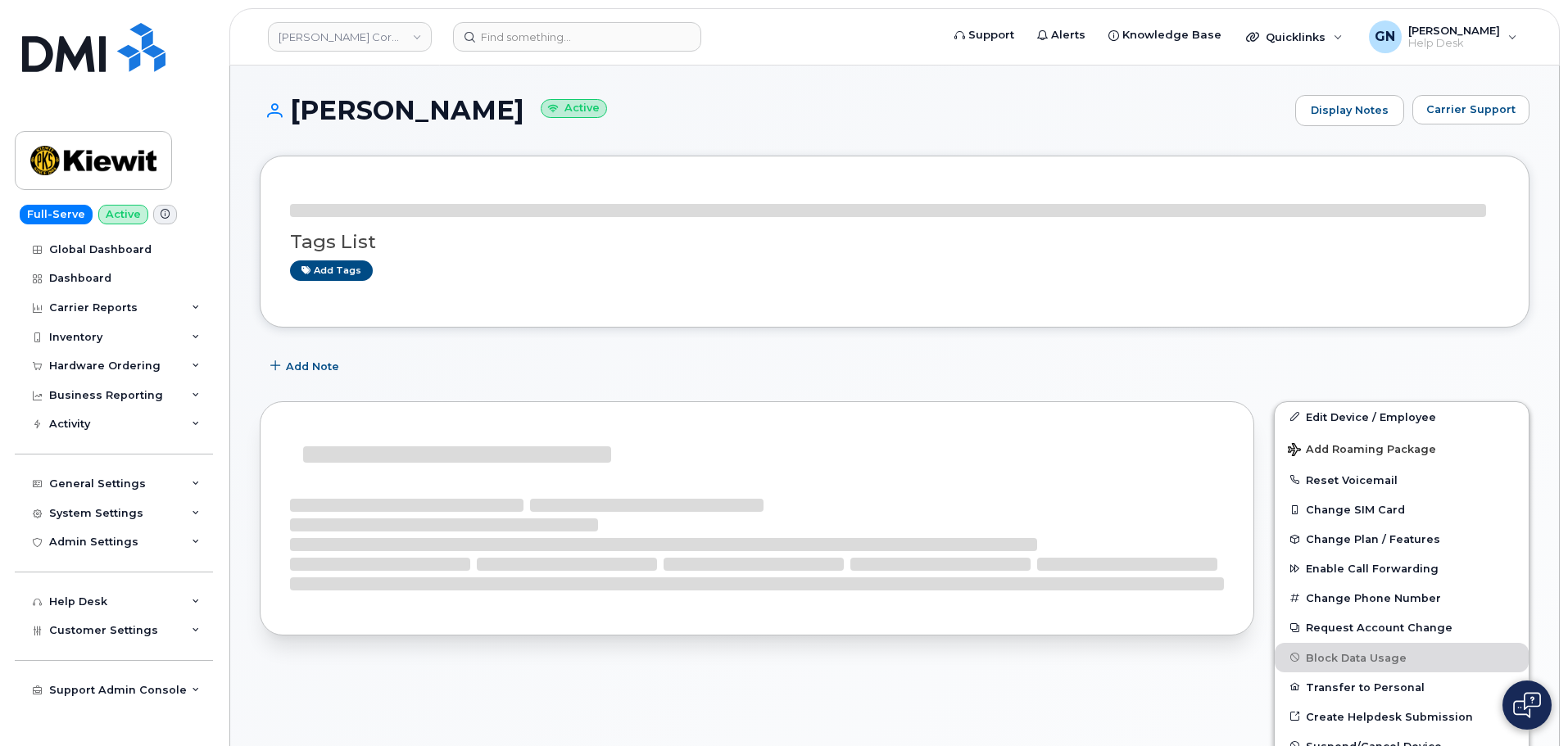
click at [369, 105] on h1 "[PERSON_NAME] Active" at bounding box center [774, 110] width 1027 height 28
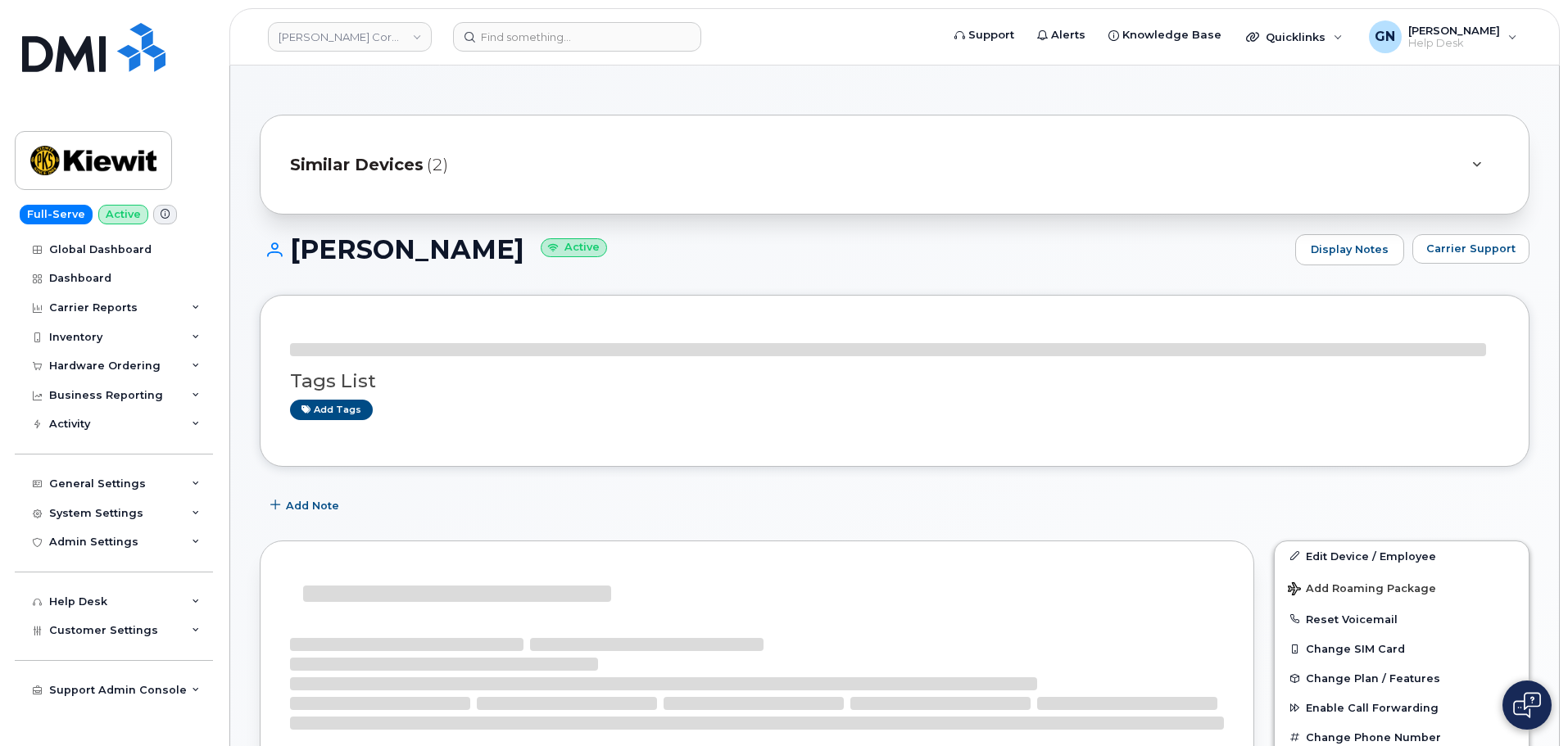
drag, startPoint x: 369, startPoint y: 105, endPoint x: 473, endPoint y: 253, distance: 180.9
click at [473, 253] on h1 "TIMOTHY O'NEILL Active" at bounding box center [774, 248] width 1027 height 28
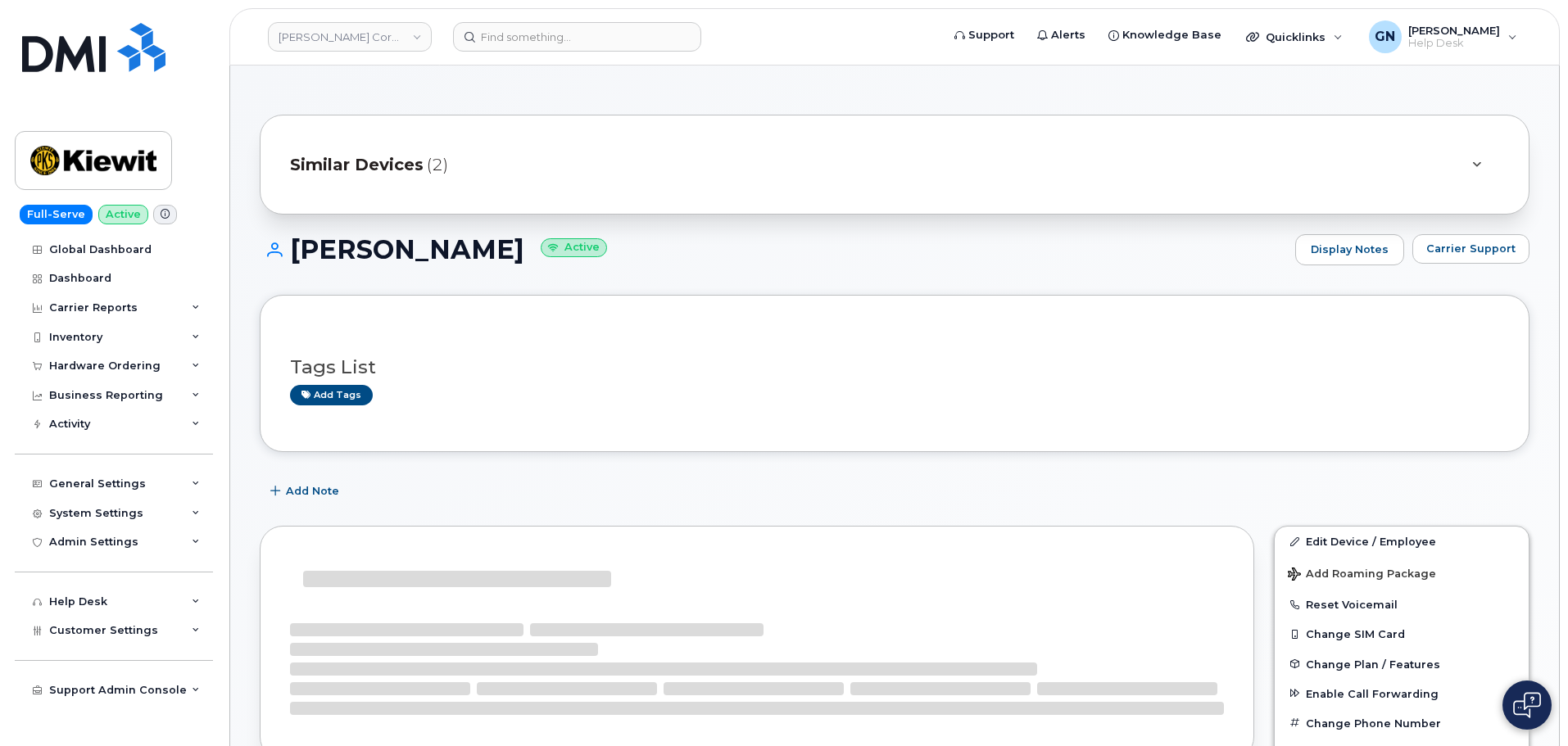
copy h1 "[PERSON_NAME]"
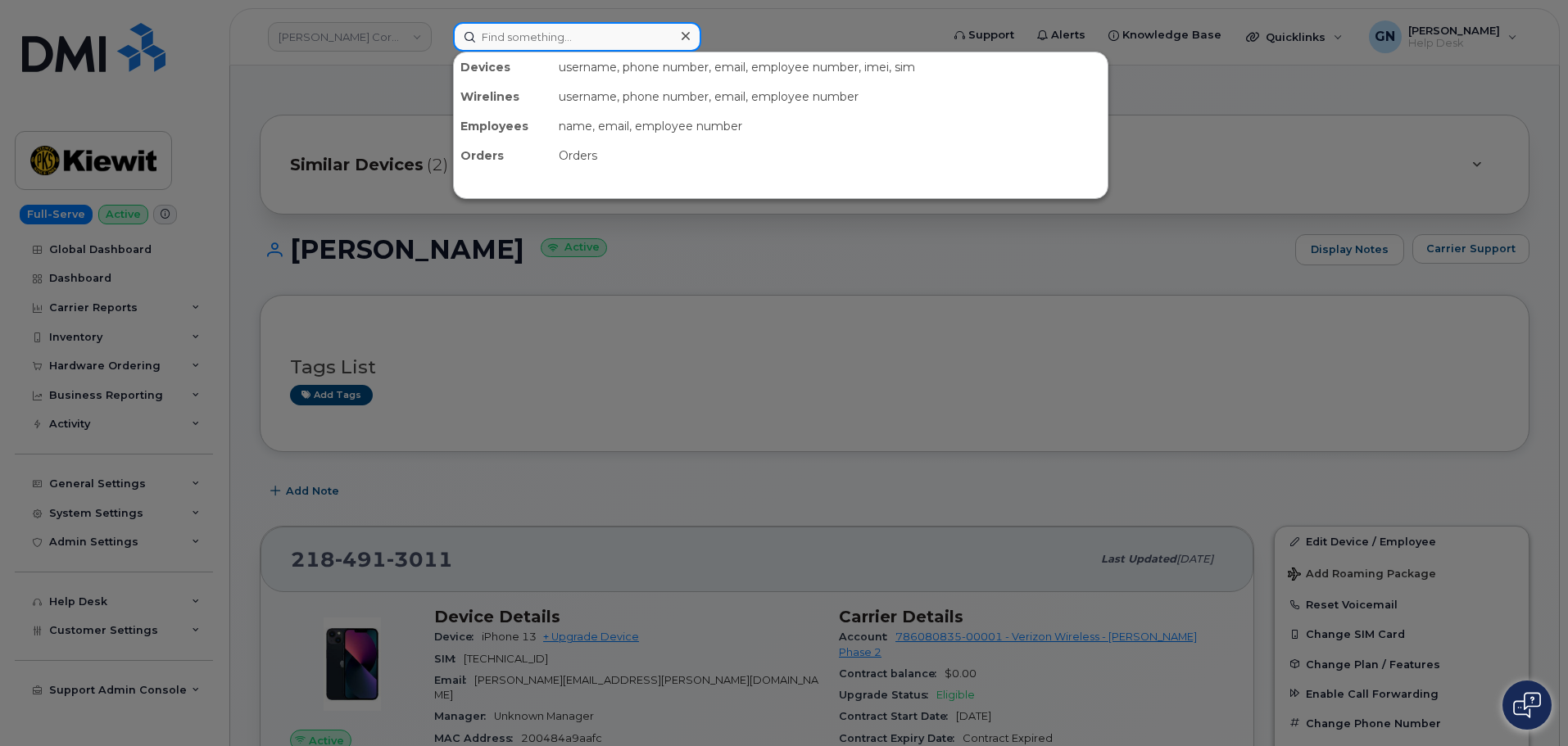
click at [550, 42] on input at bounding box center [577, 37] width 248 height 29
paste input "Timothy O'Neill"
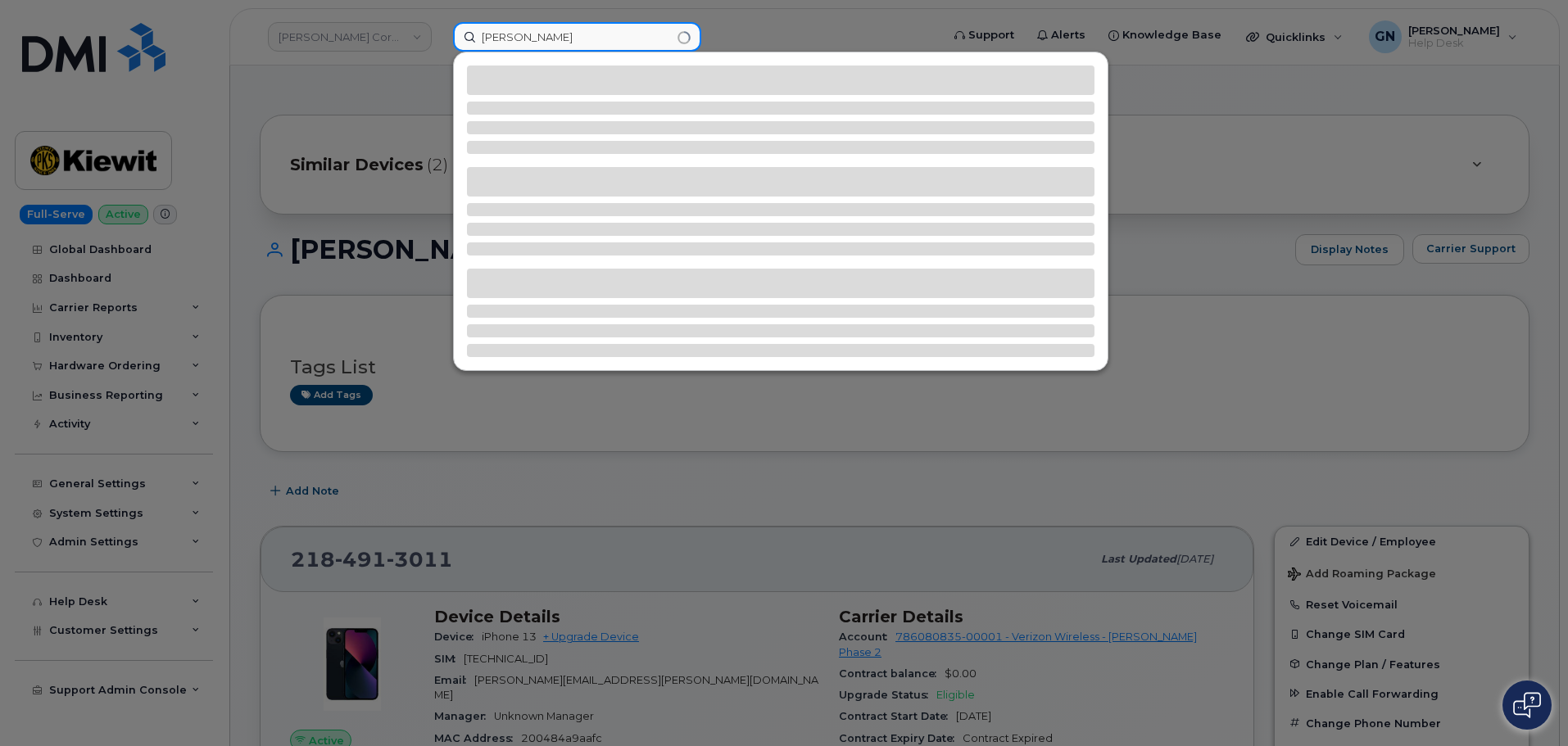
type input "[PERSON_NAME]"
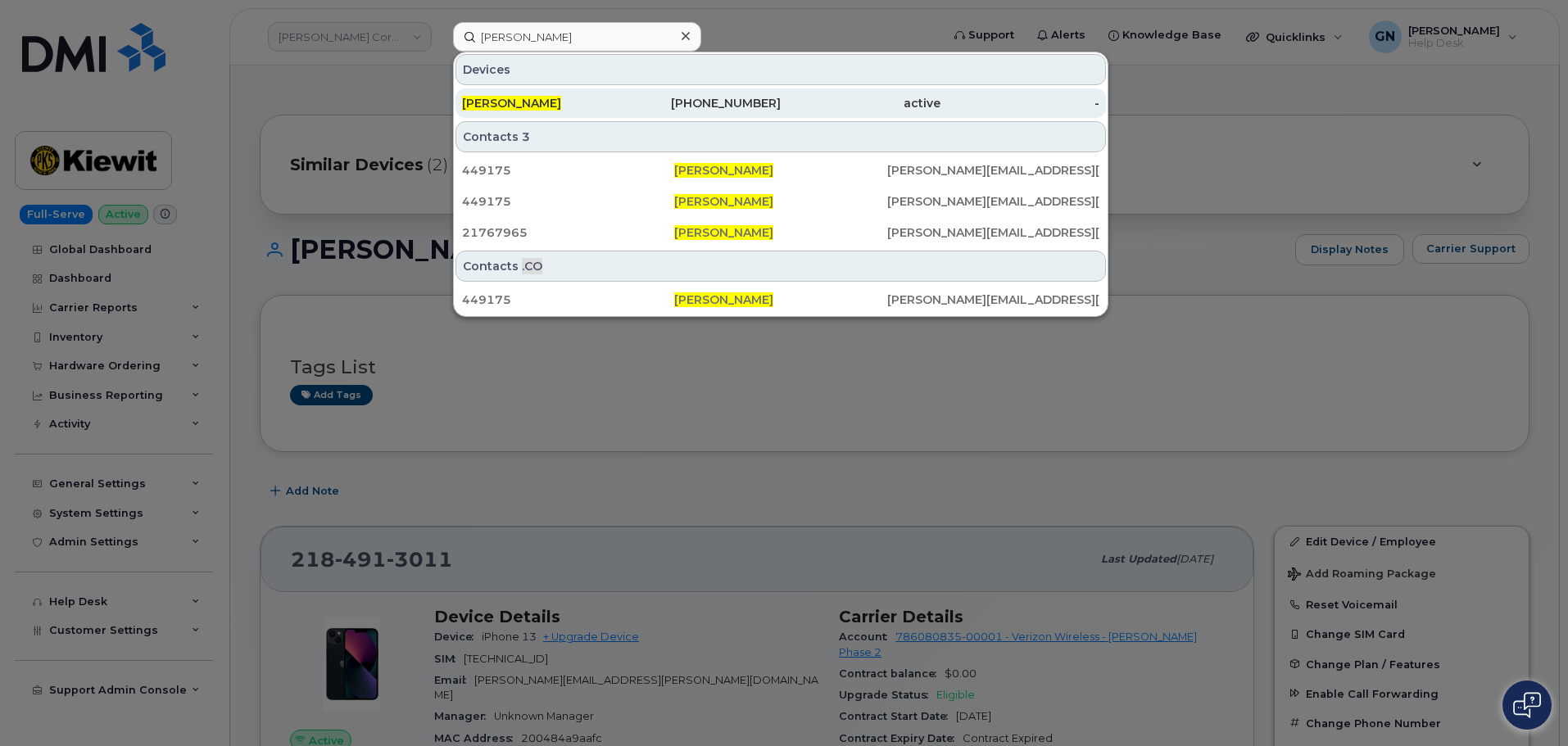
click at [615, 101] on div "TIMOTHY O'NEILL" at bounding box center [541, 103] width 159 height 17
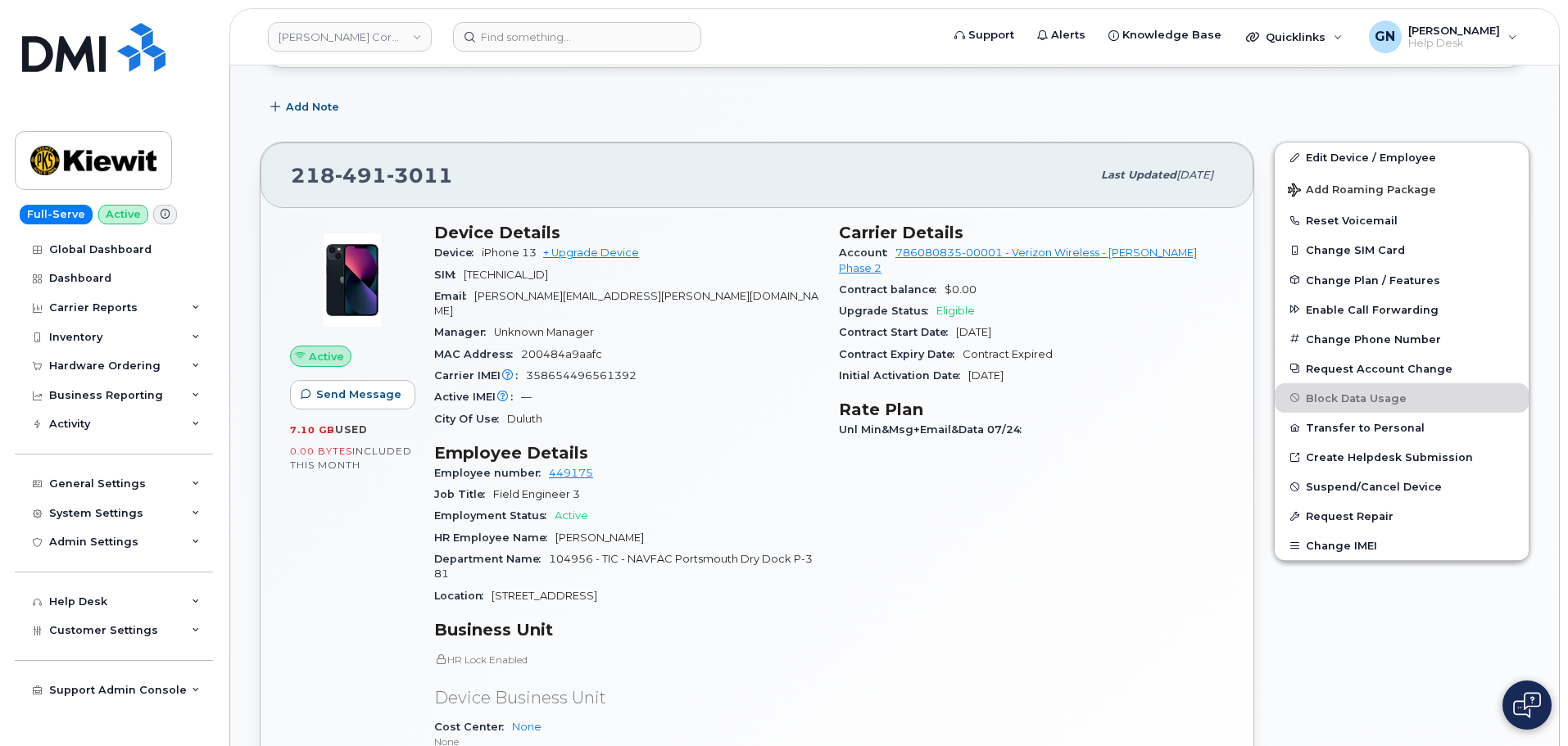
scroll to position [206, 0]
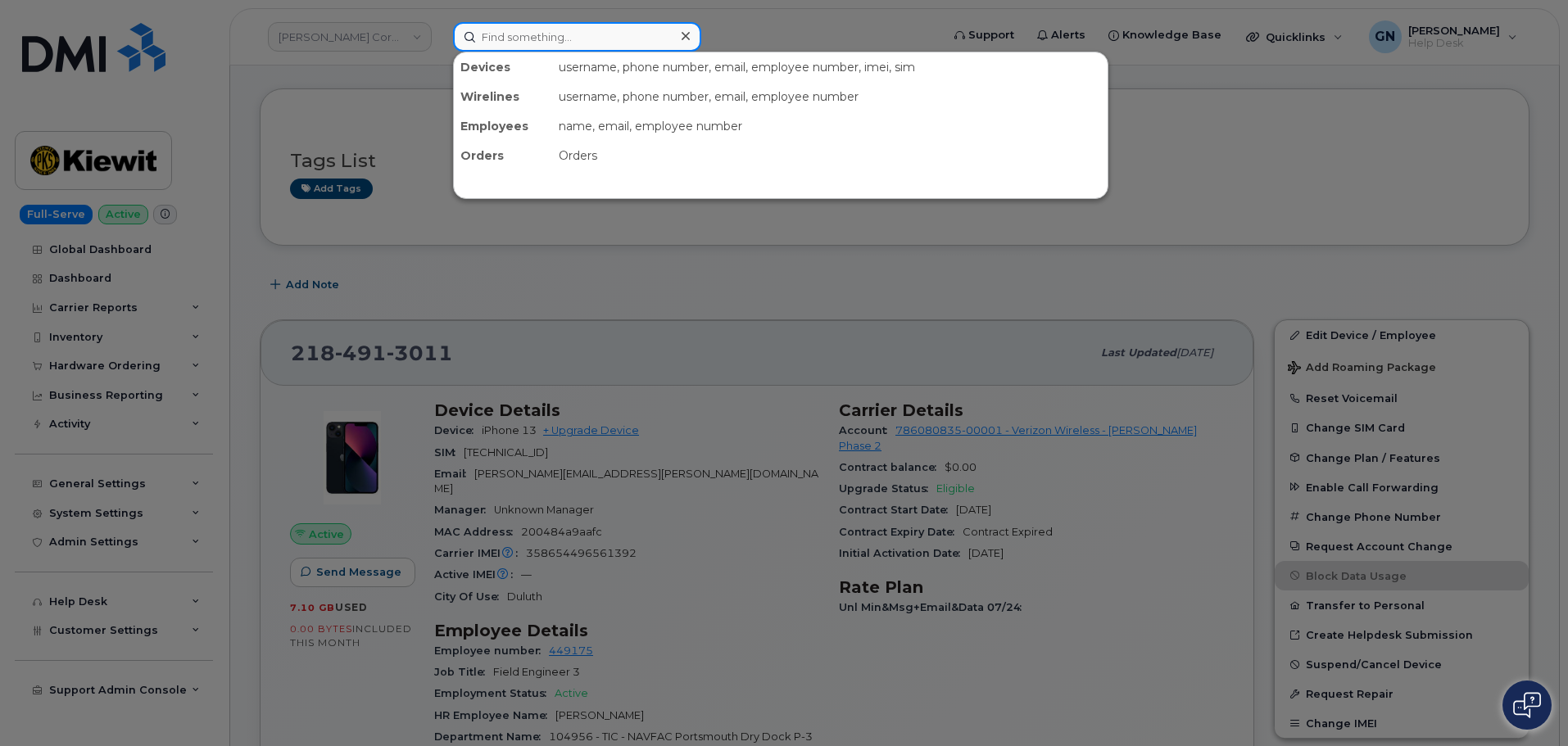
click at [589, 43] on input at bounding box center [577, 37] width 248 height 29
paste input "[PERSON_NAME]"
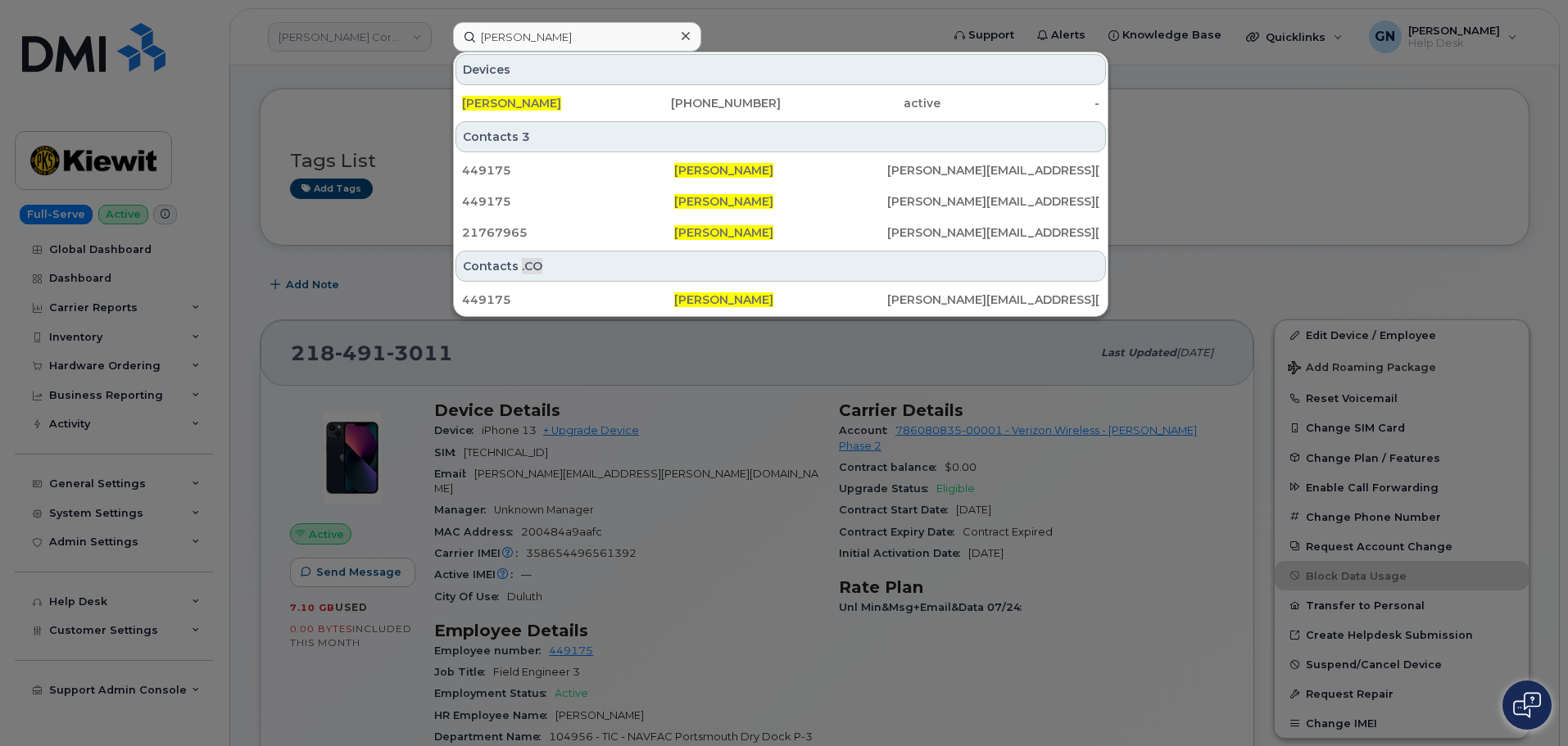
click at [1254, 184] on div at bounding box center [784, 373] width 1568 height 746
click at [541, 36] on input "[PERSON_NAME]" at bounding box center [577, 37] width 248 height 29
click at [541, 36] on input "Timothy O'Neill" at bounding box center [577, 37] width 248 height 29
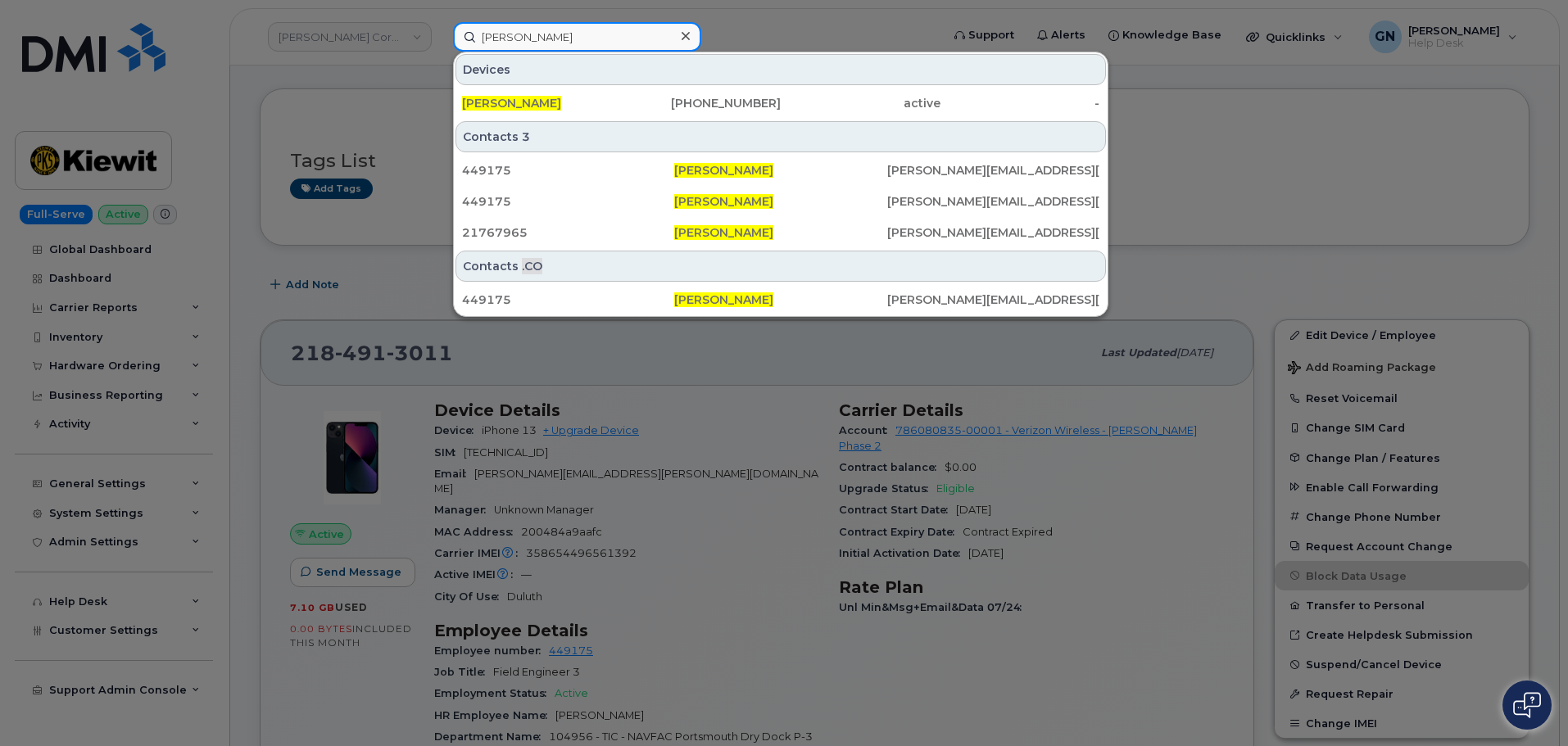
paste input "351613965740967"
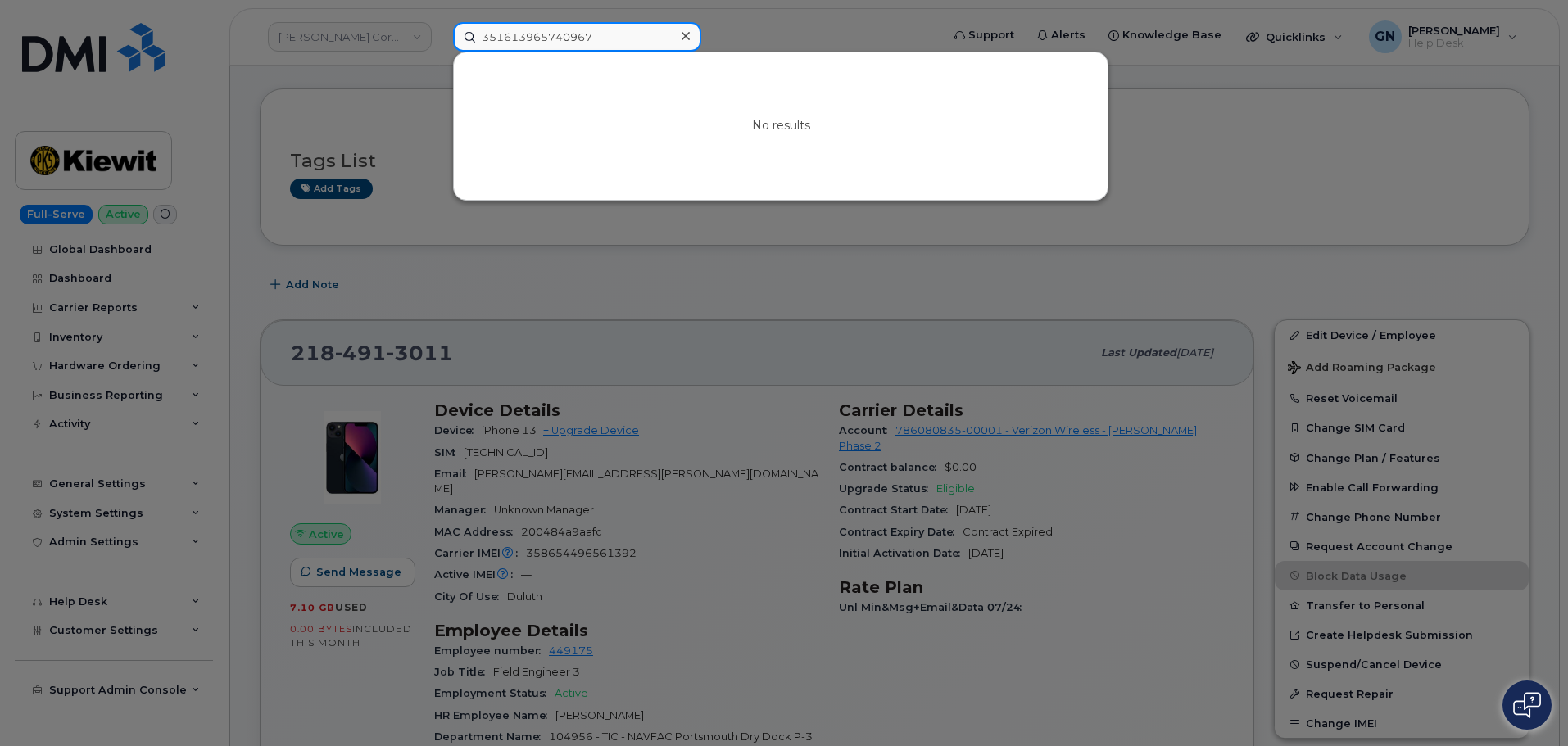
type input "351613965740967"
click at [607, 260] on div at bounding box center [784, 373] width 1568 height 746
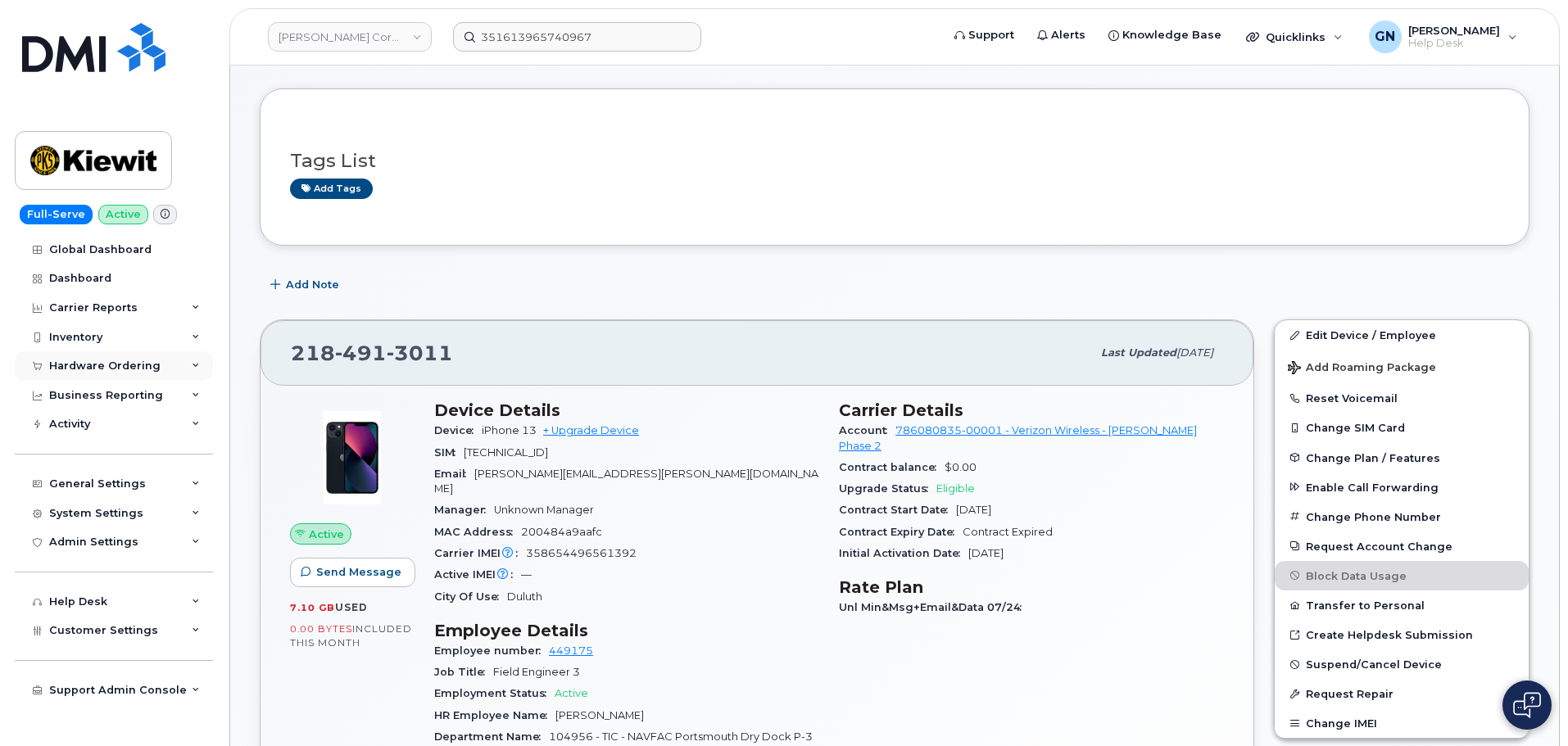
click at [118, 370] on div "Hardware Ordering" at bounding box center [105, 366] width 112 height 13
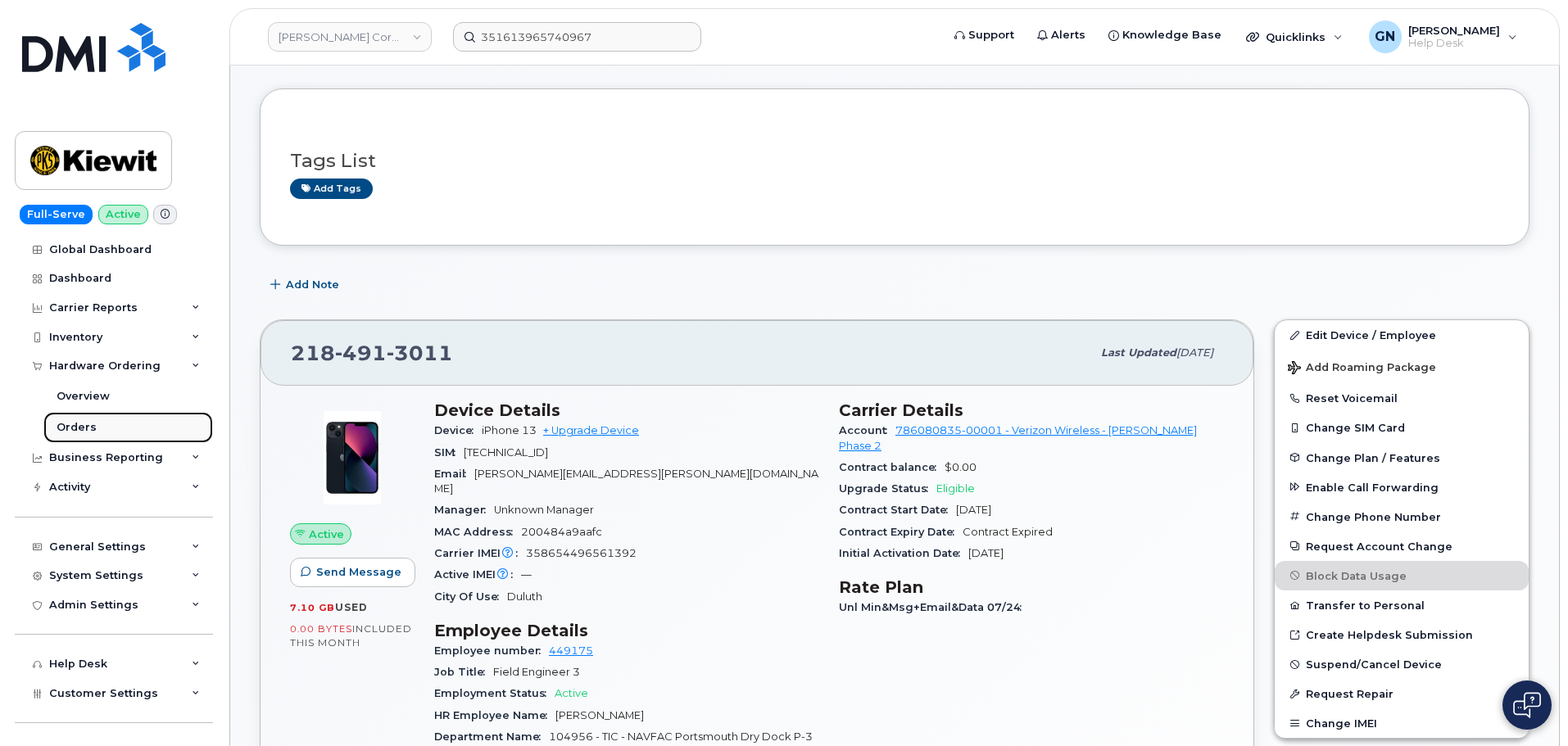
click at [124, 419] on link "Orders" at bounding box center [127, 427] width 169 height 31
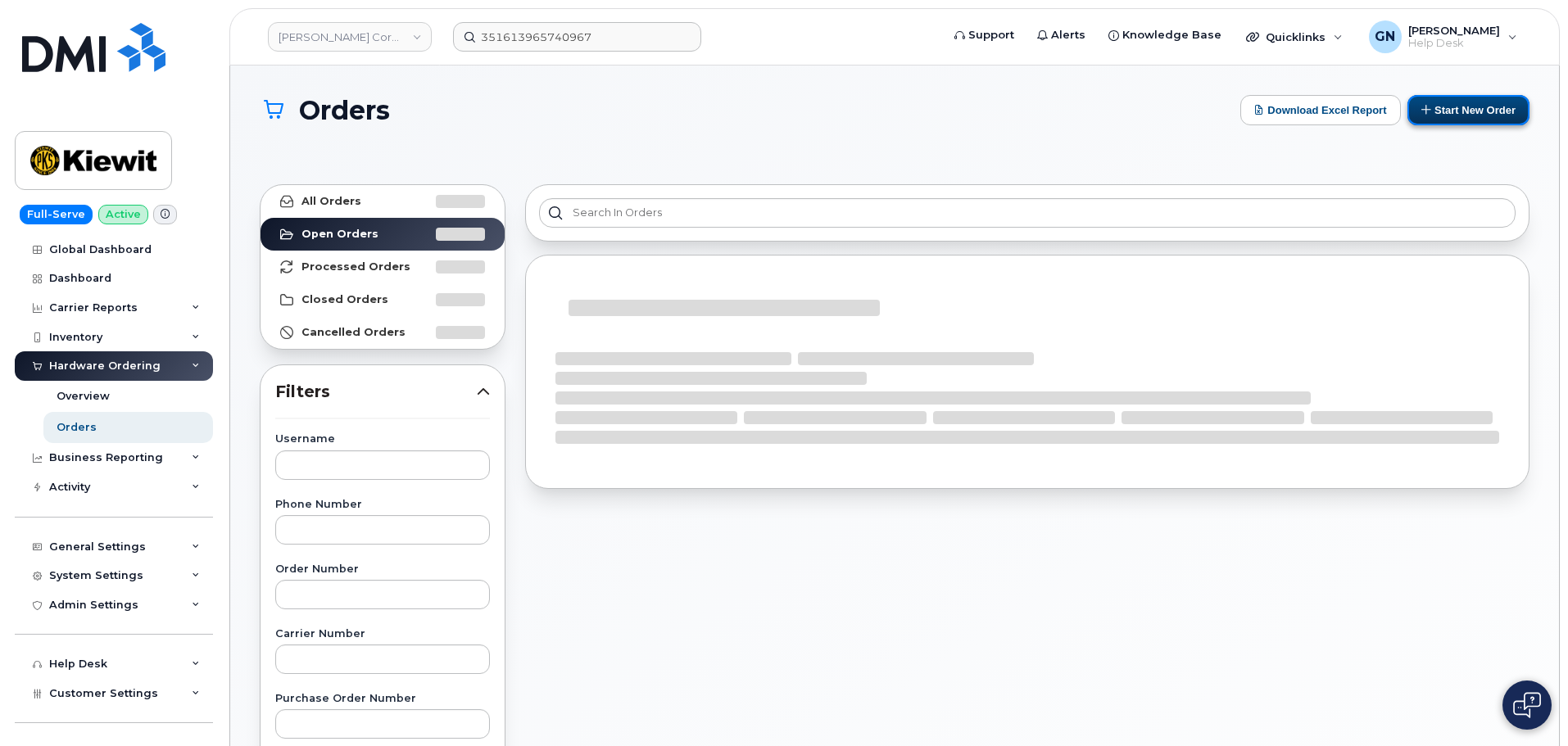
click at [1431, 115] on button "Start New Order" at bounding box center [1468, 110] width 122 height 30
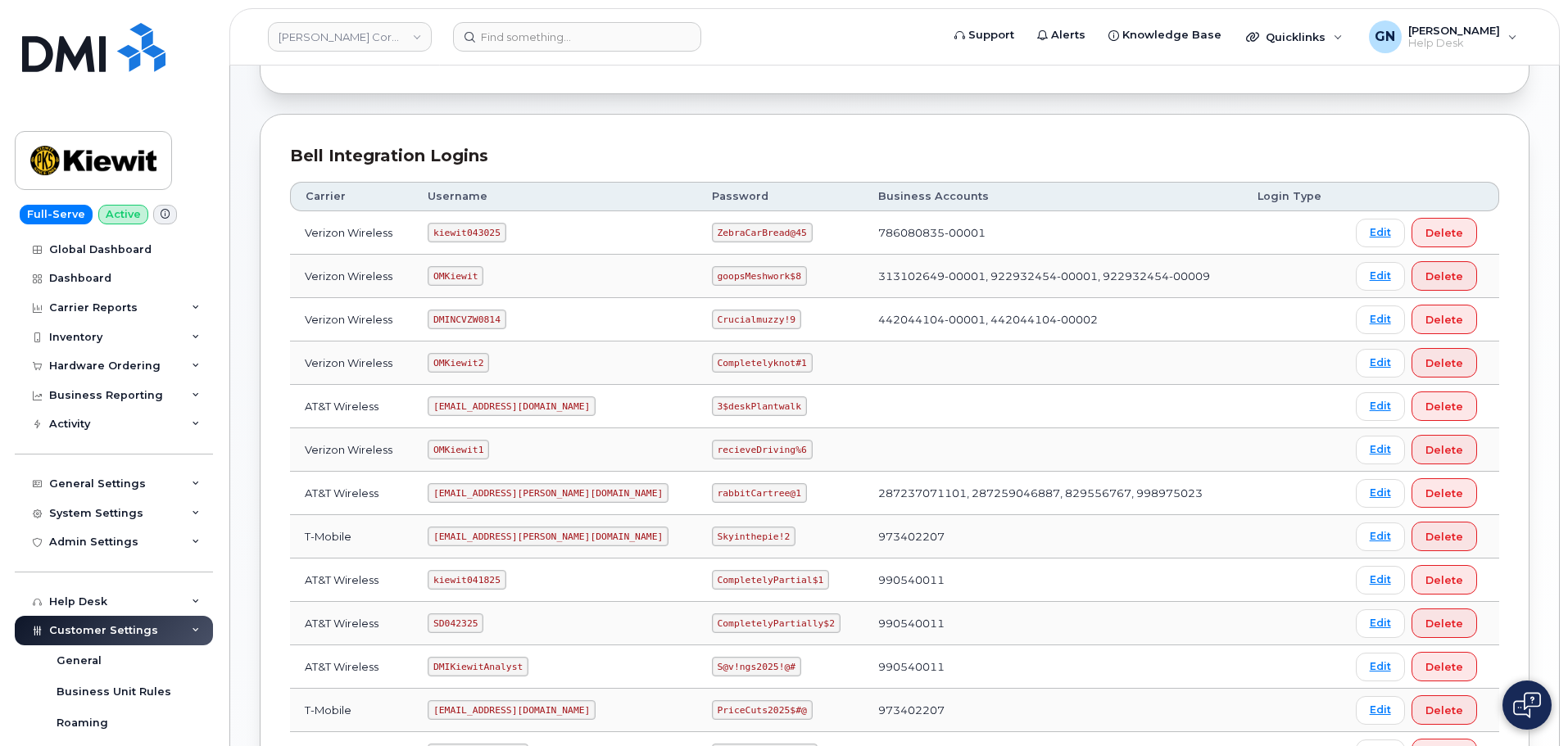
scroll to position [164, 0]
click at [474, 236] on code "kiewit043025" at bounding box center [467, 232] width 78 height 20
click at [477, 232] on code "kiewit043025" at bounding box center [467, 232] width 78 height 20
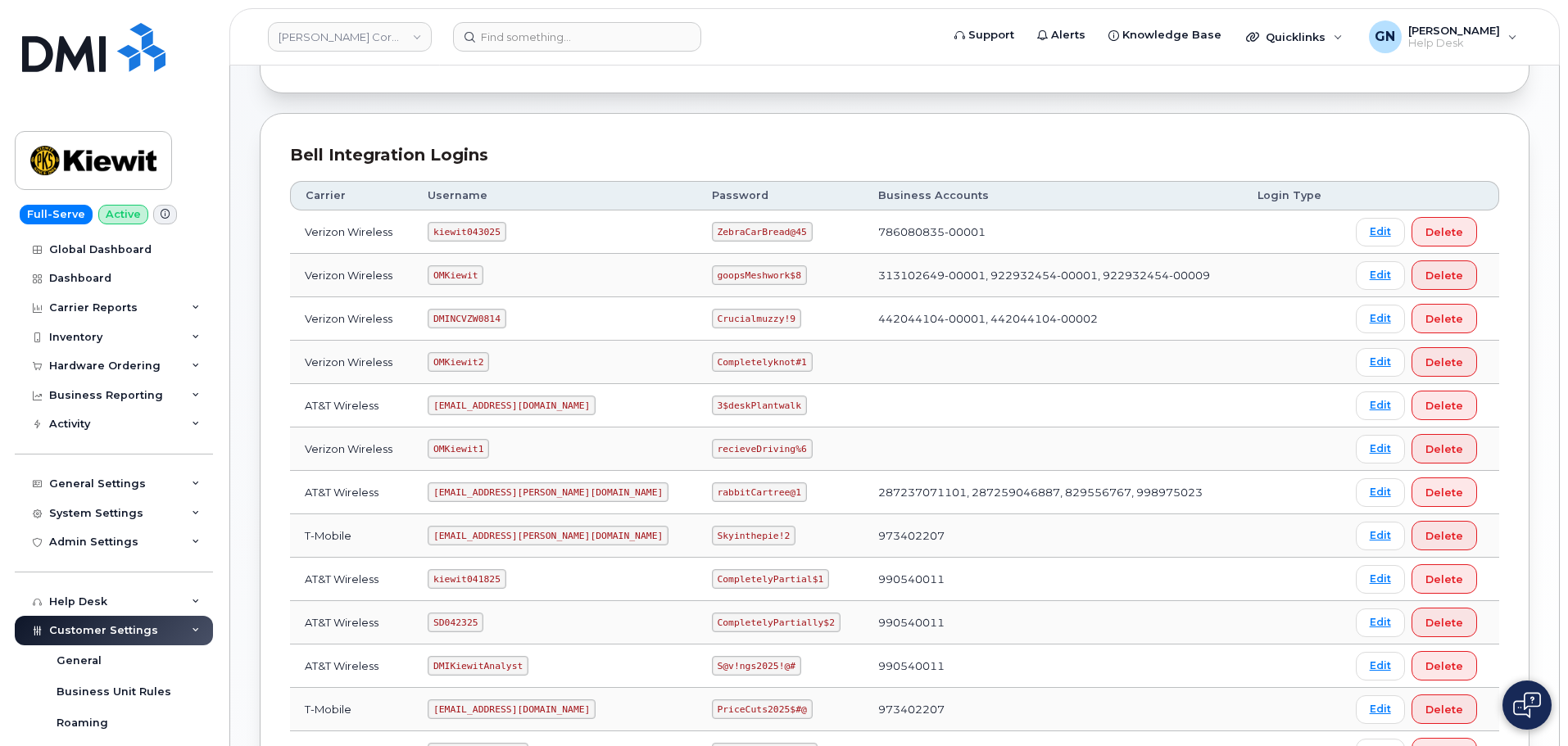
click at [712, 234] on code "ZebraCarBread@45" at bounding box center [762, 232] width 101 height 20
copy code "ZebraCarBread@45"
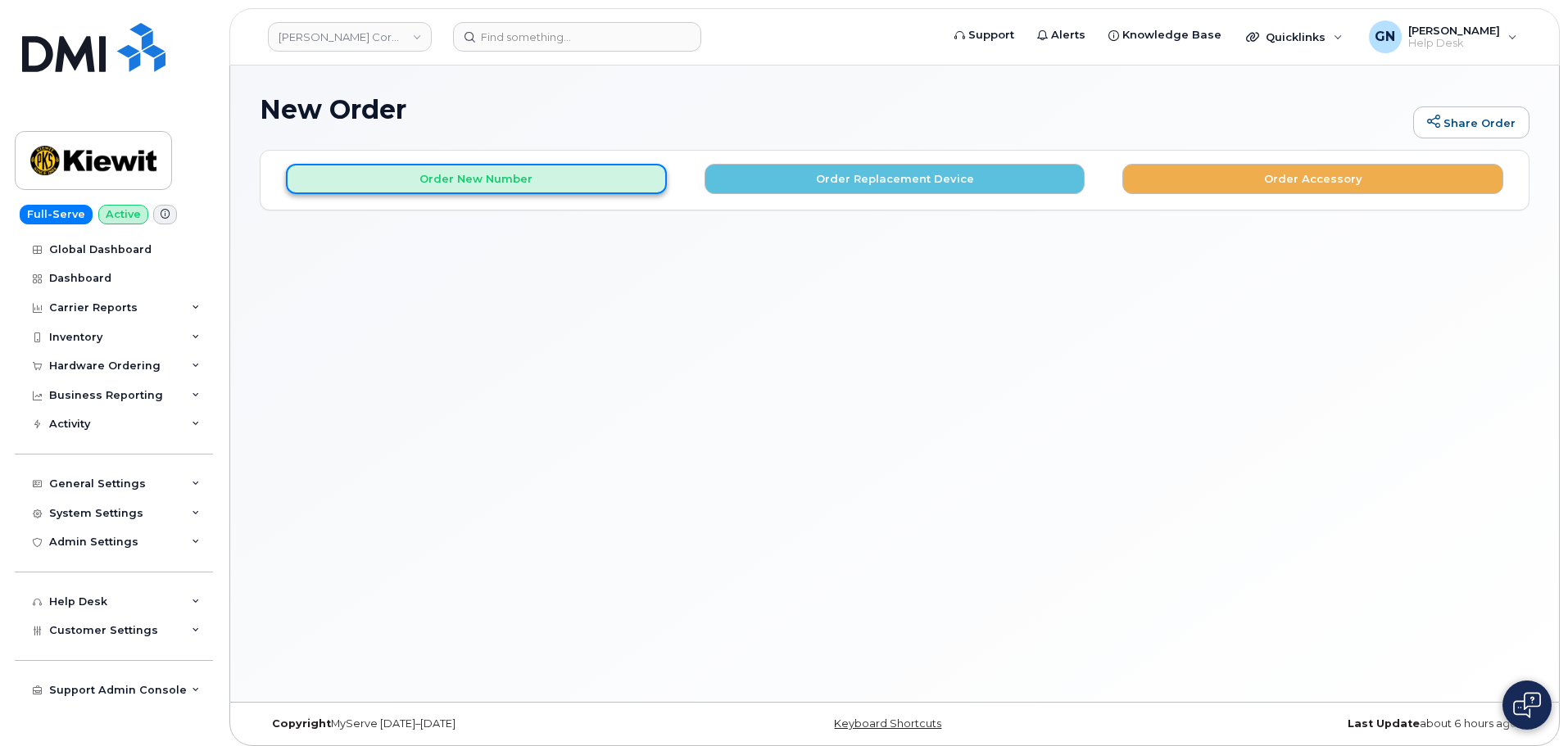
click at [521, 182] on button "Order New Number" at bounding box center [476, 179] width 381 height 30
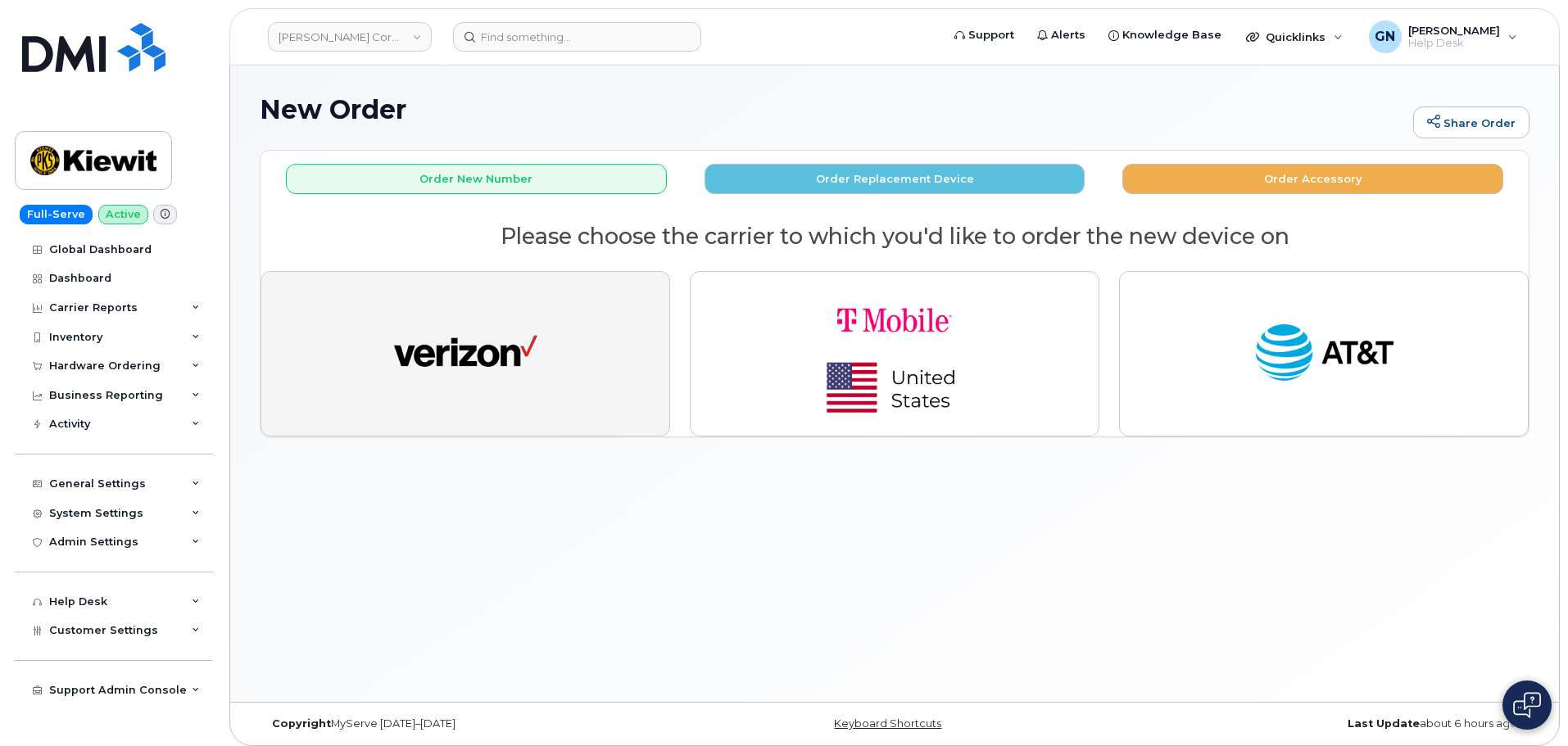
click at [591, 350] on button "button" at bounding box center [465, 353] width 410 height 165
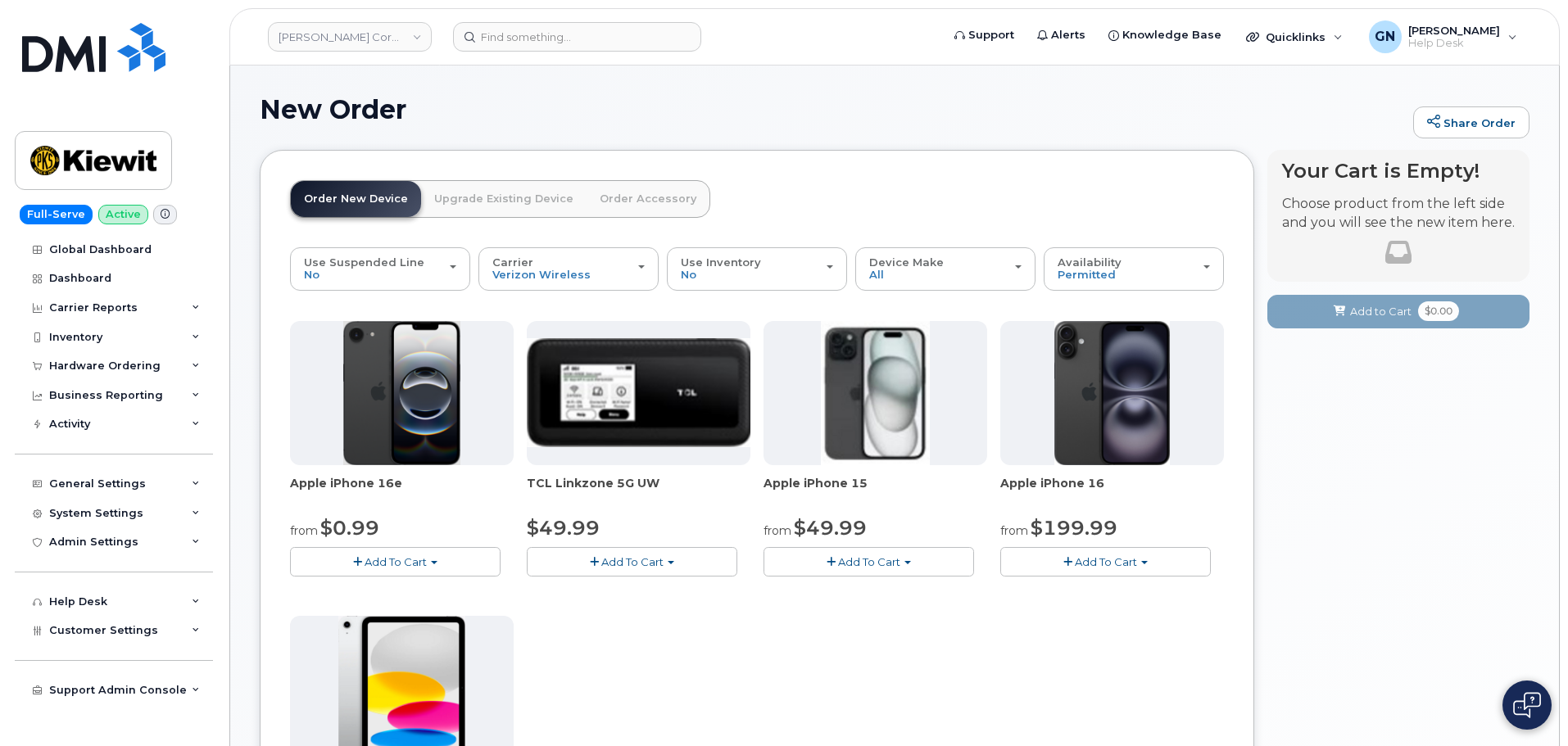
click at [655, 201] on link "Order Accessory" at bounding box center [649, 198] width 123 height 36
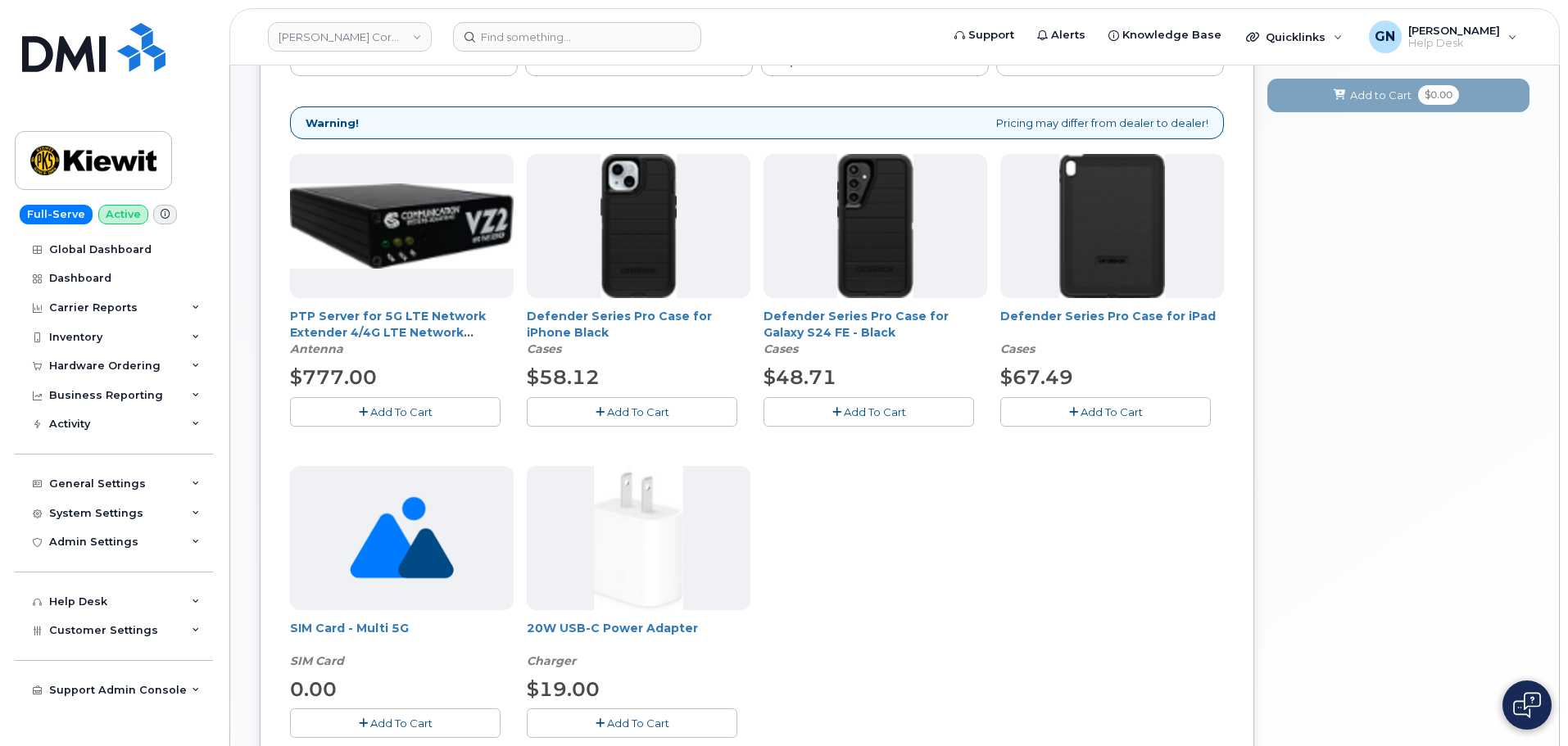
scroll to position [245, 0]
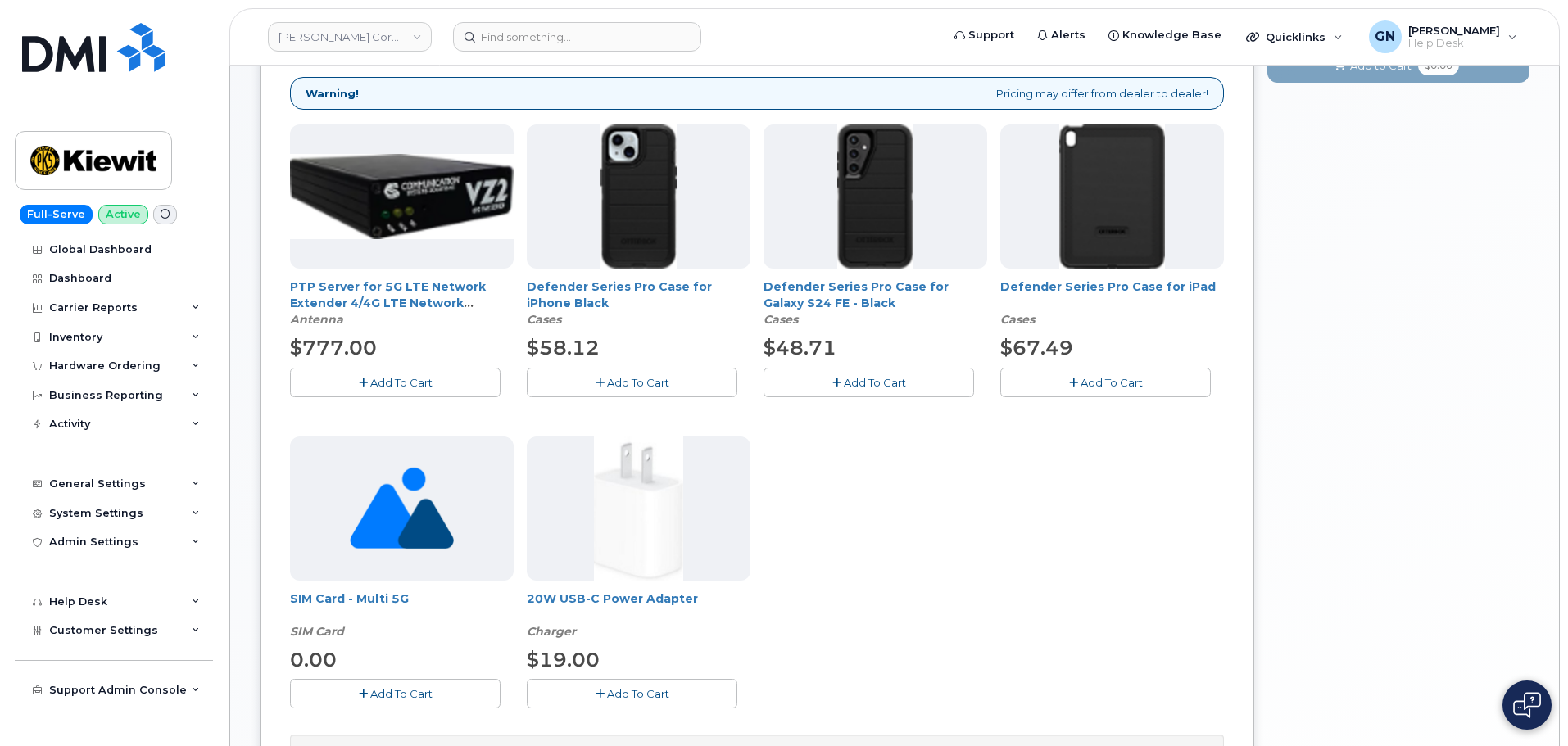
click at [417, 696] on span "Add To Cart" at bounding box center [402, 693] width 63 height 13
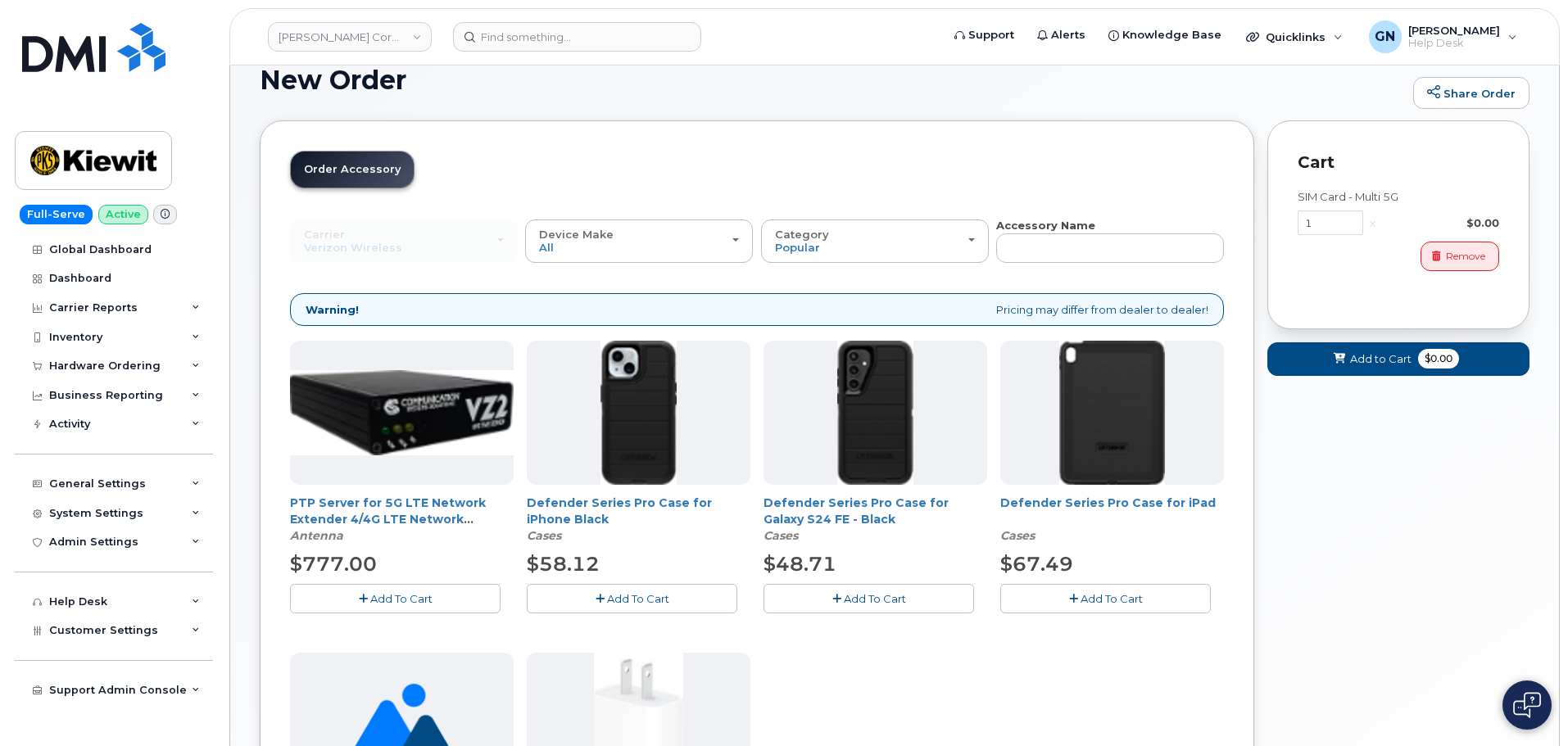
scroll to position [0, 0]
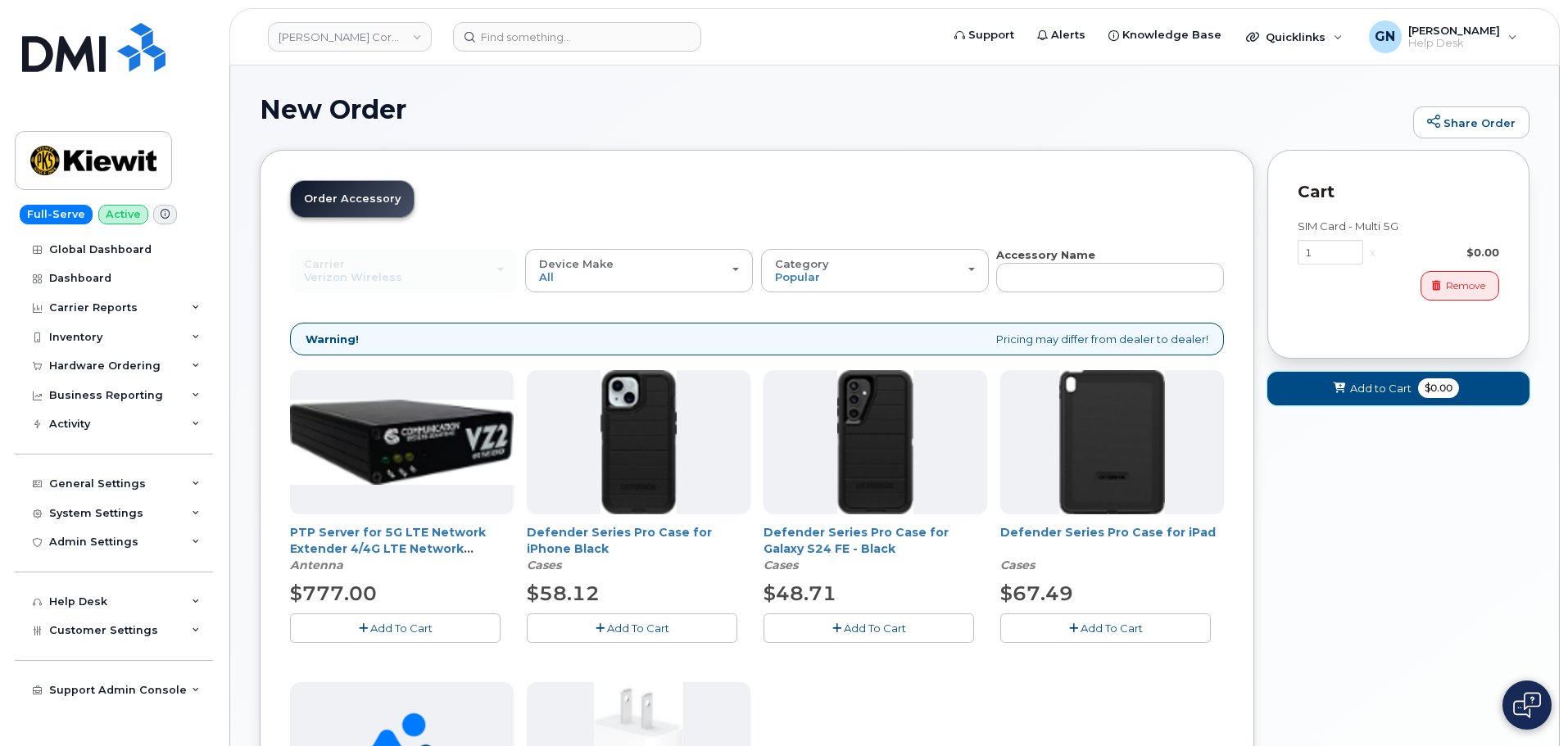
click at [1457, 392] on span "$0.00" at bounding box center [1439, 388] width 41 height 20
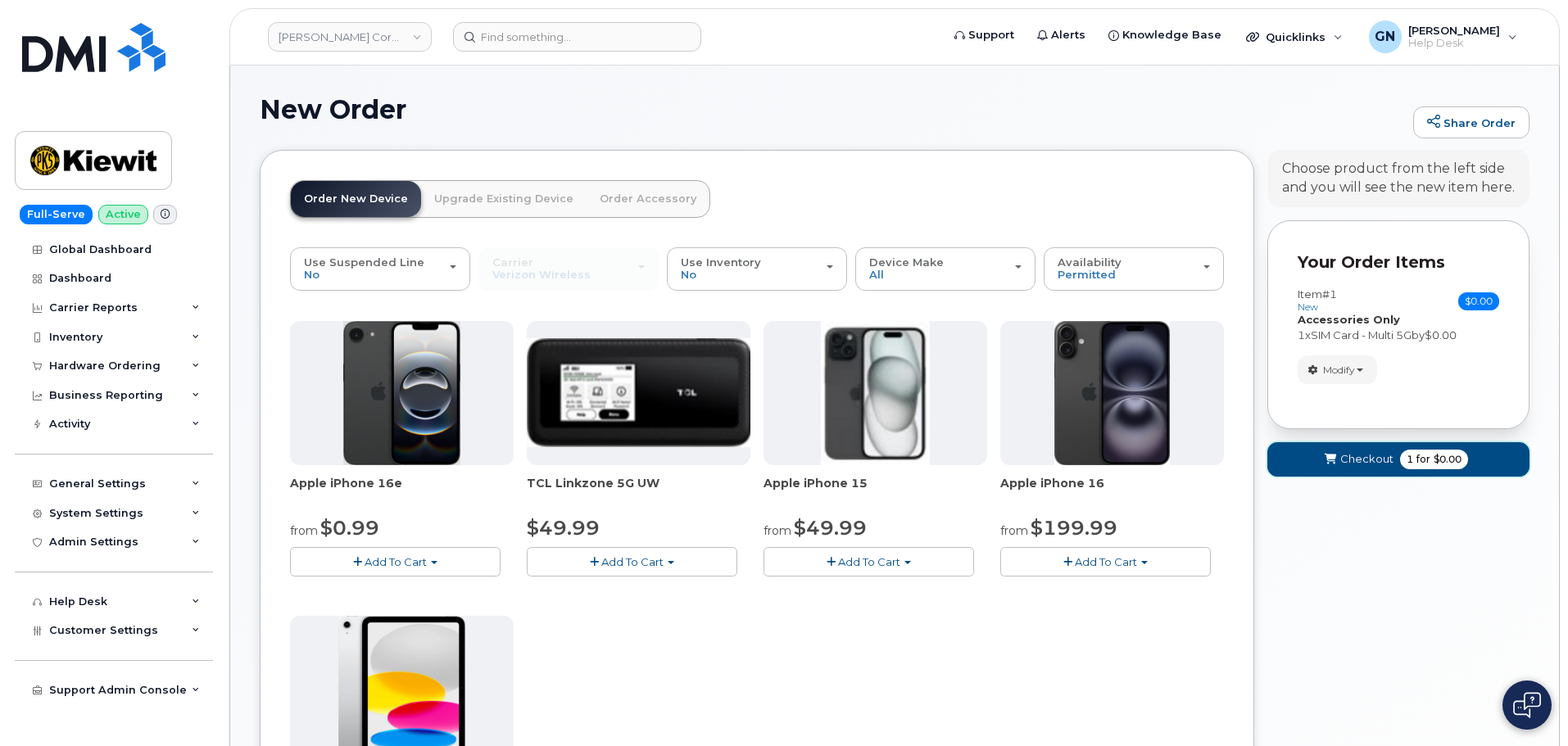
click at [1342, 462] on span "Checkout" at bounding box center [1366, 460] width 53 height 16
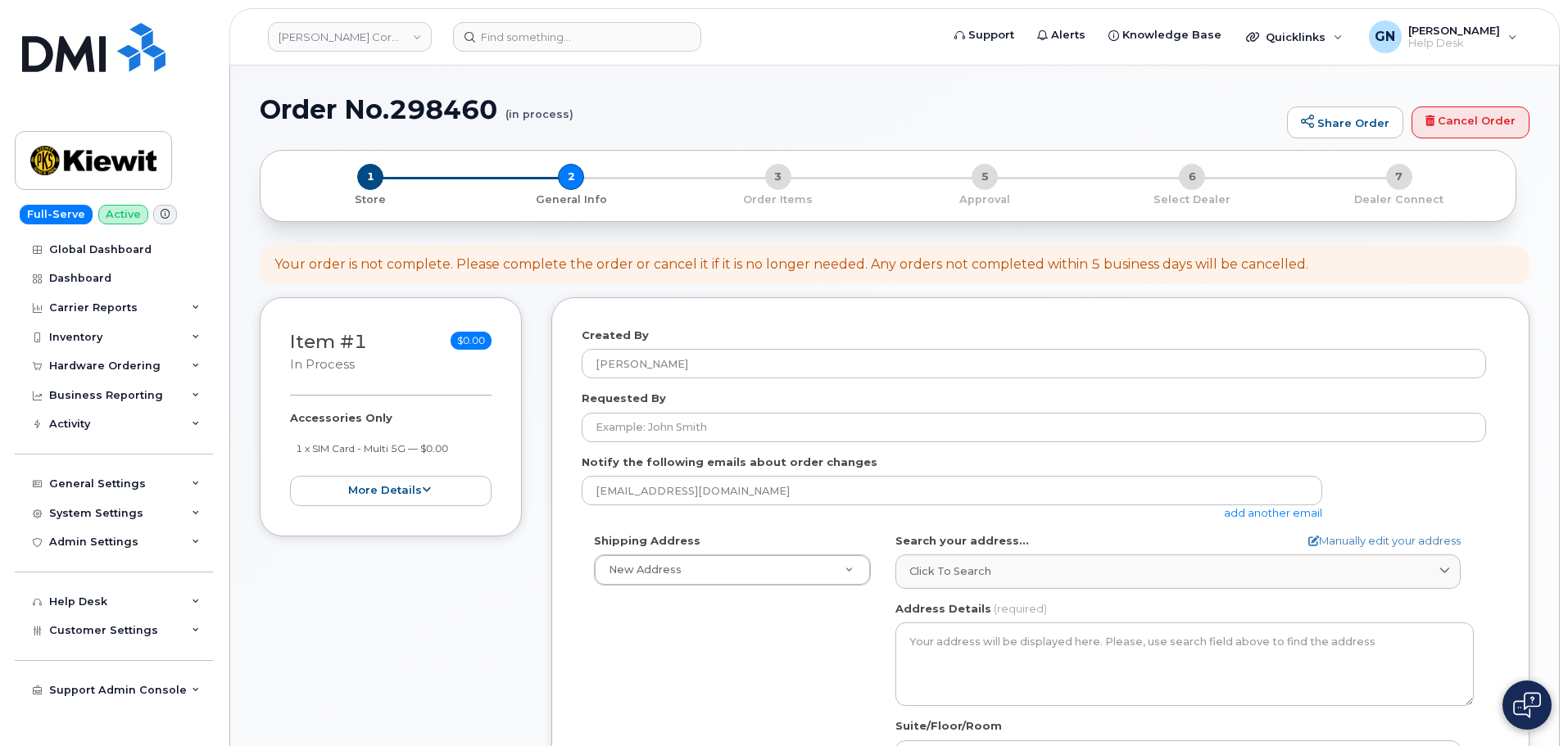
select select
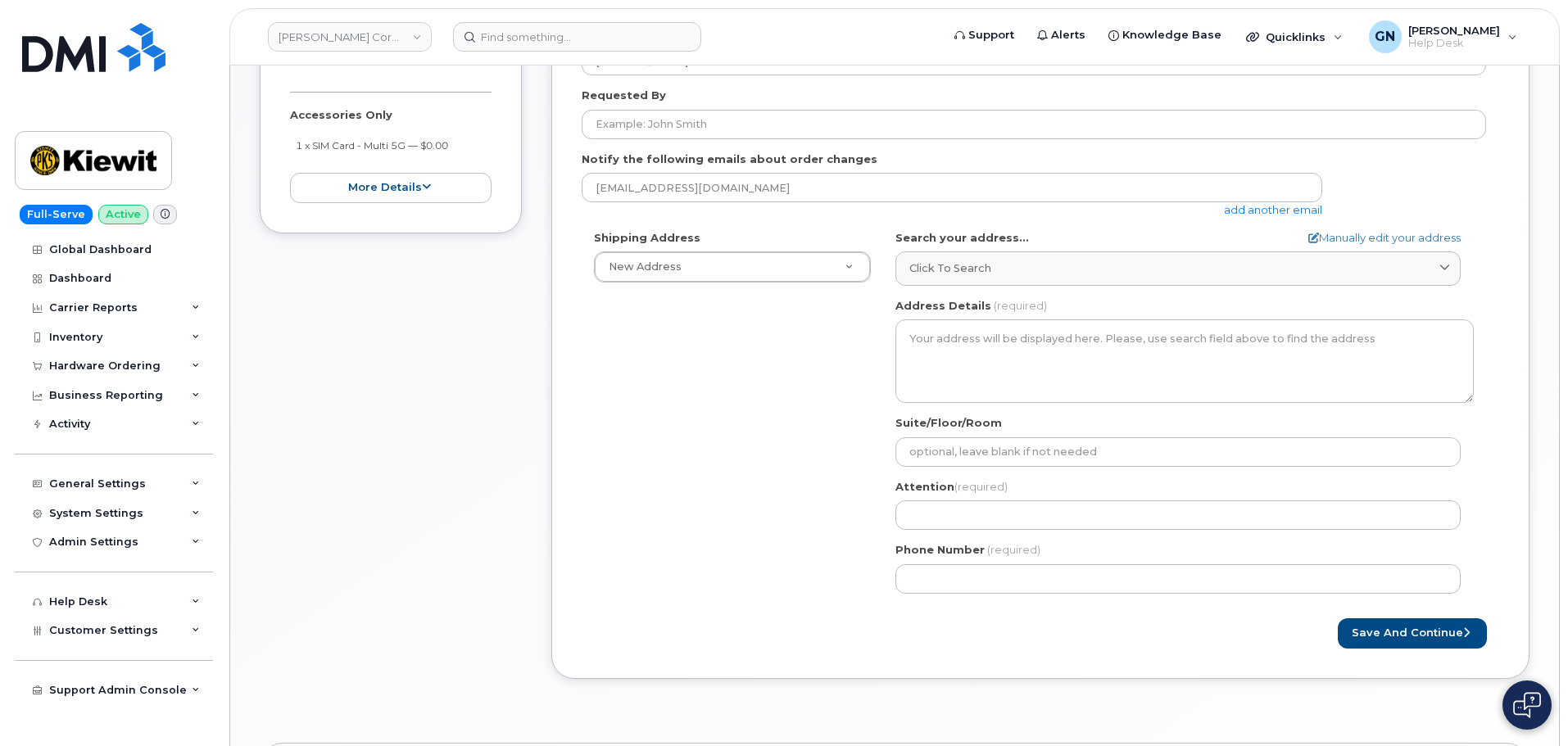
scroll to position [328, 0]
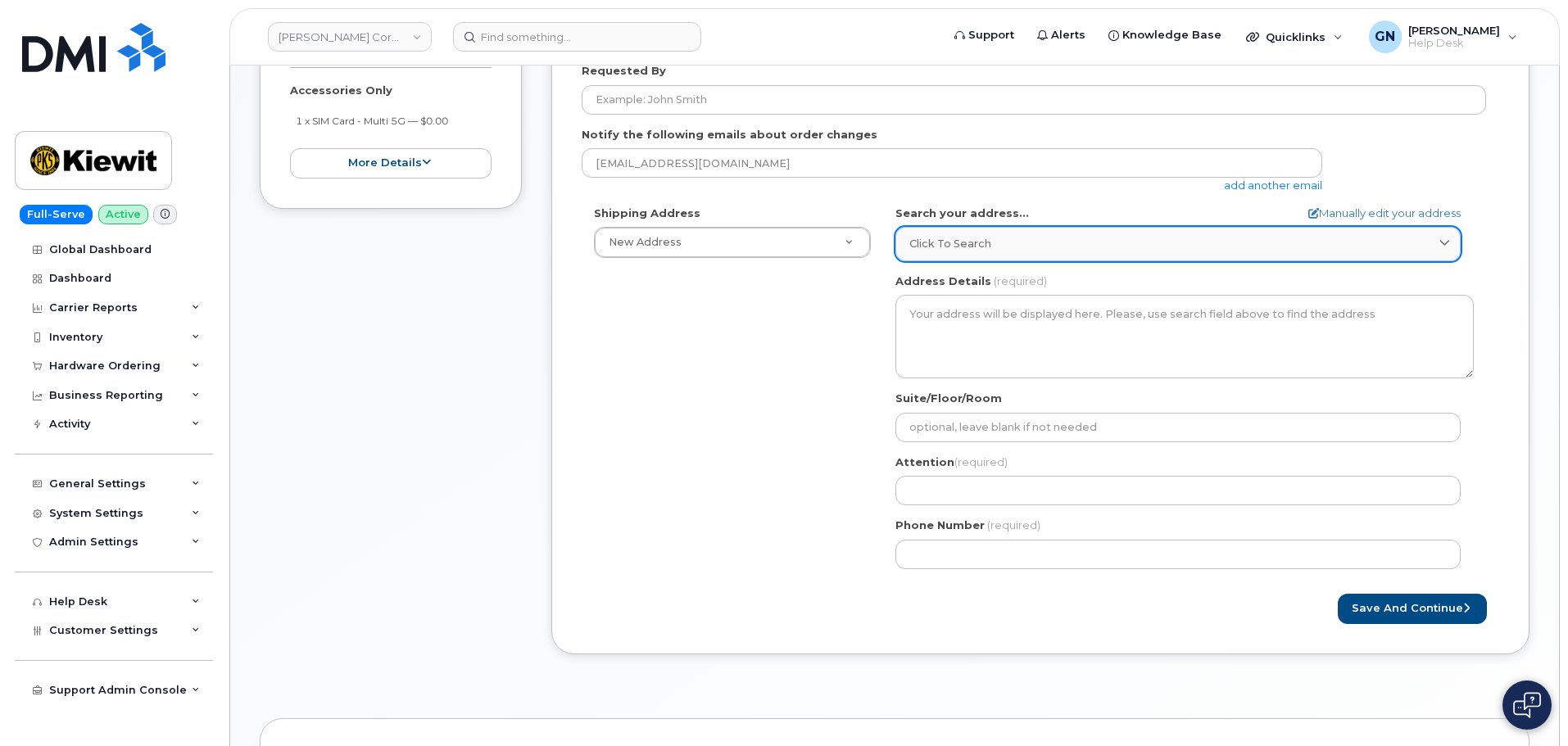
click at [1015, 236] on div "Click to search" at bounding box center [1179, 243] width 538 height 16
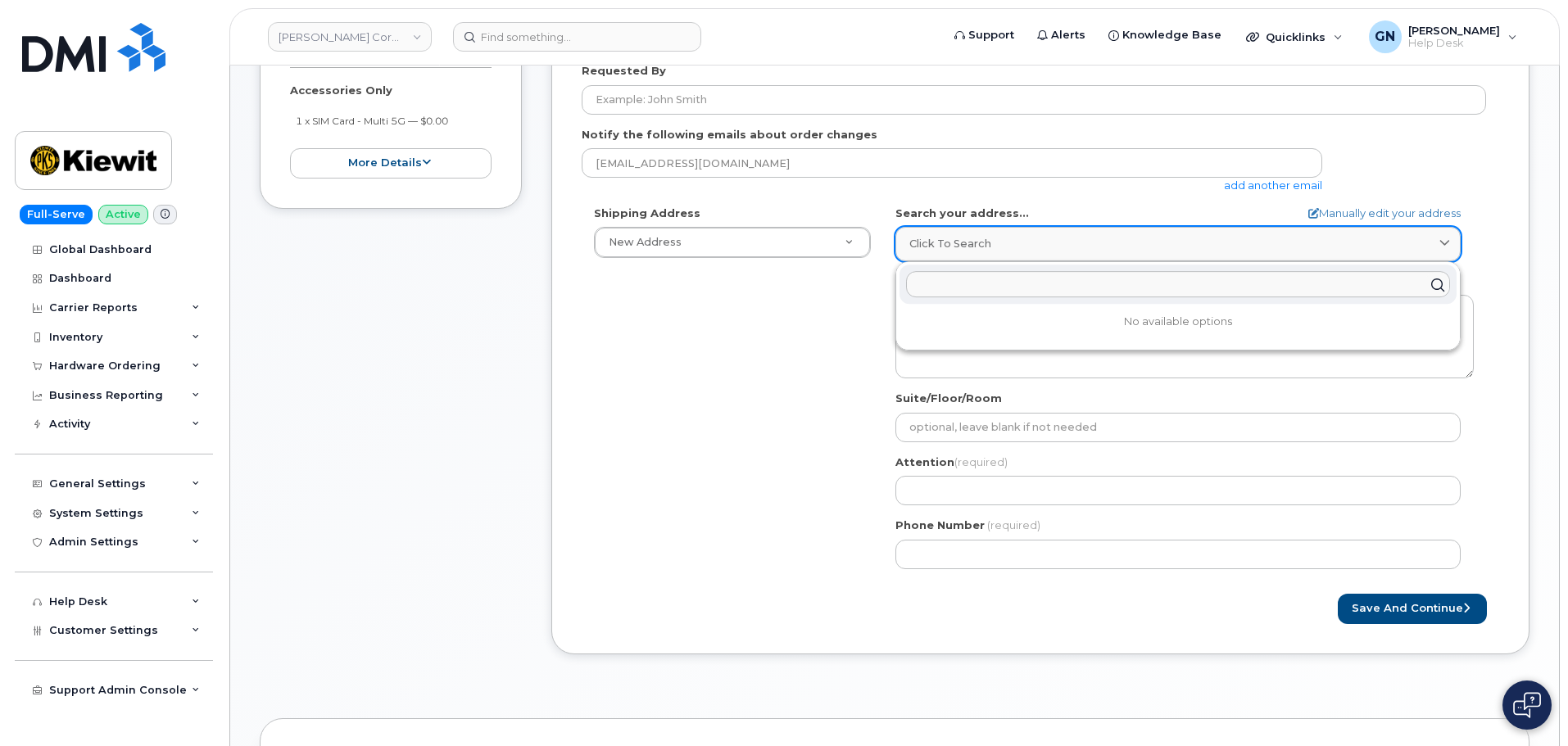
paste input "[STREET_ADDRESS]"
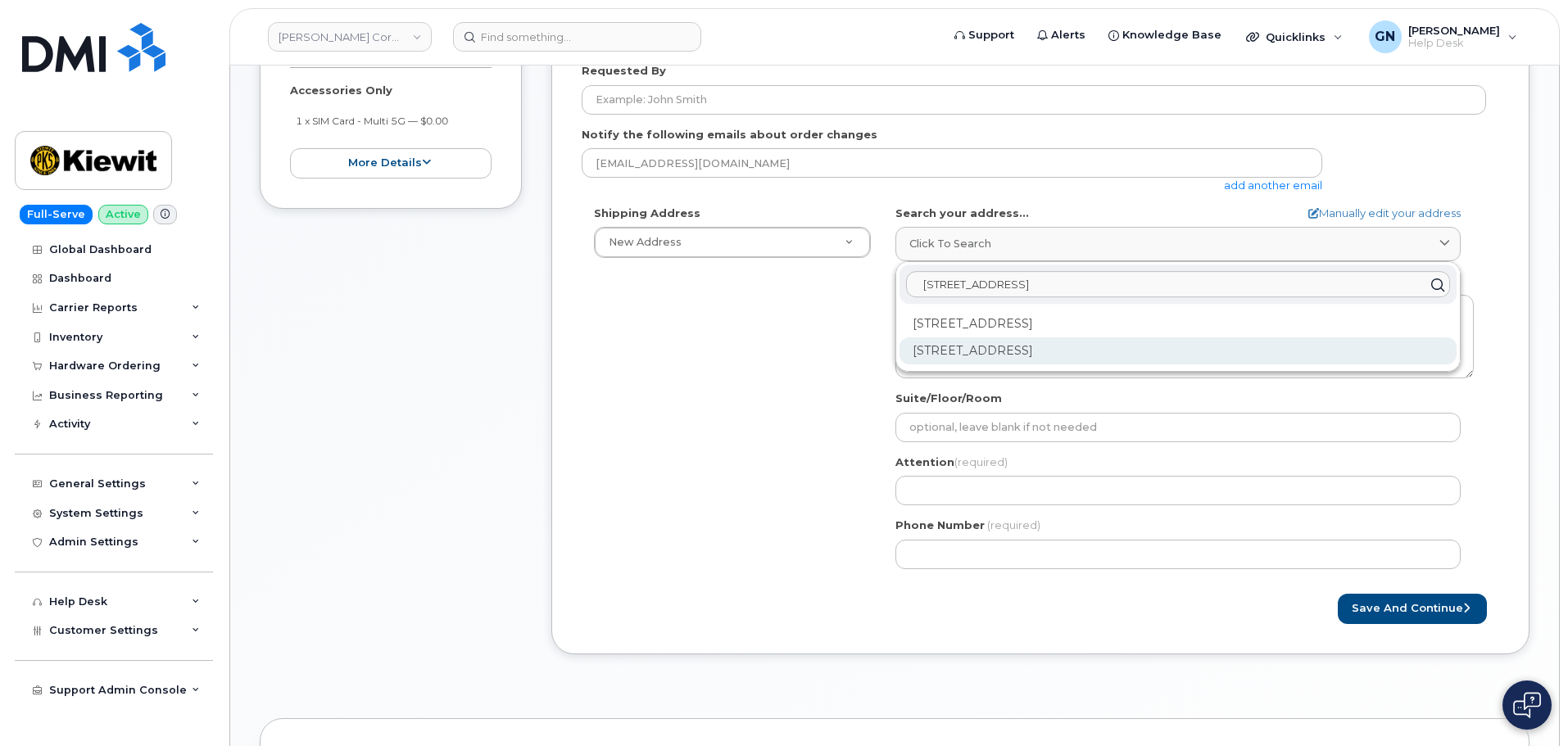
type input "[STREET_ADDRESS]"
click at [1041, 345] on div "[STREET_ADDRESS]" at bounding box center [1179, 351] width 558 height 27
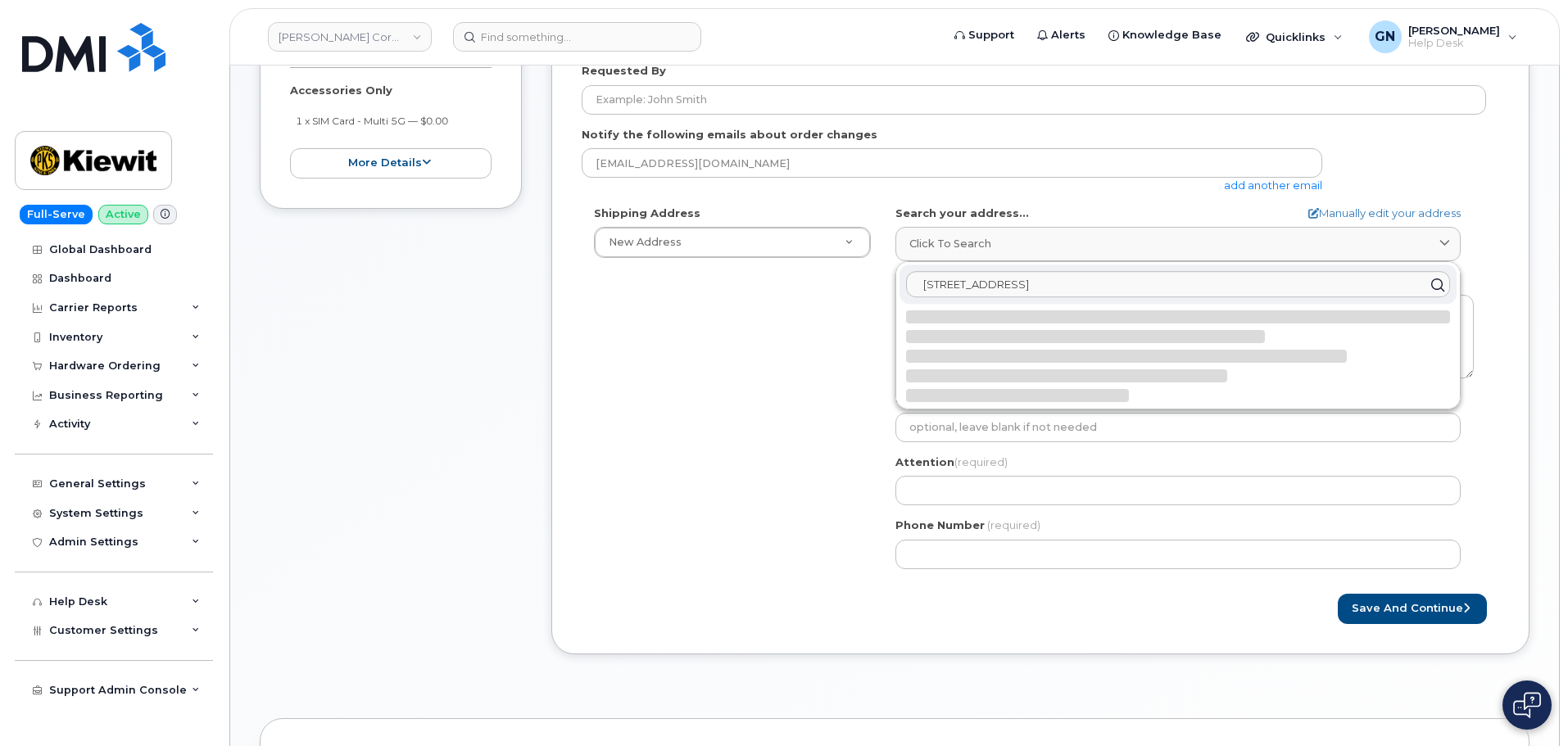
select select
type textarea "[STREET_ADDRESS]"
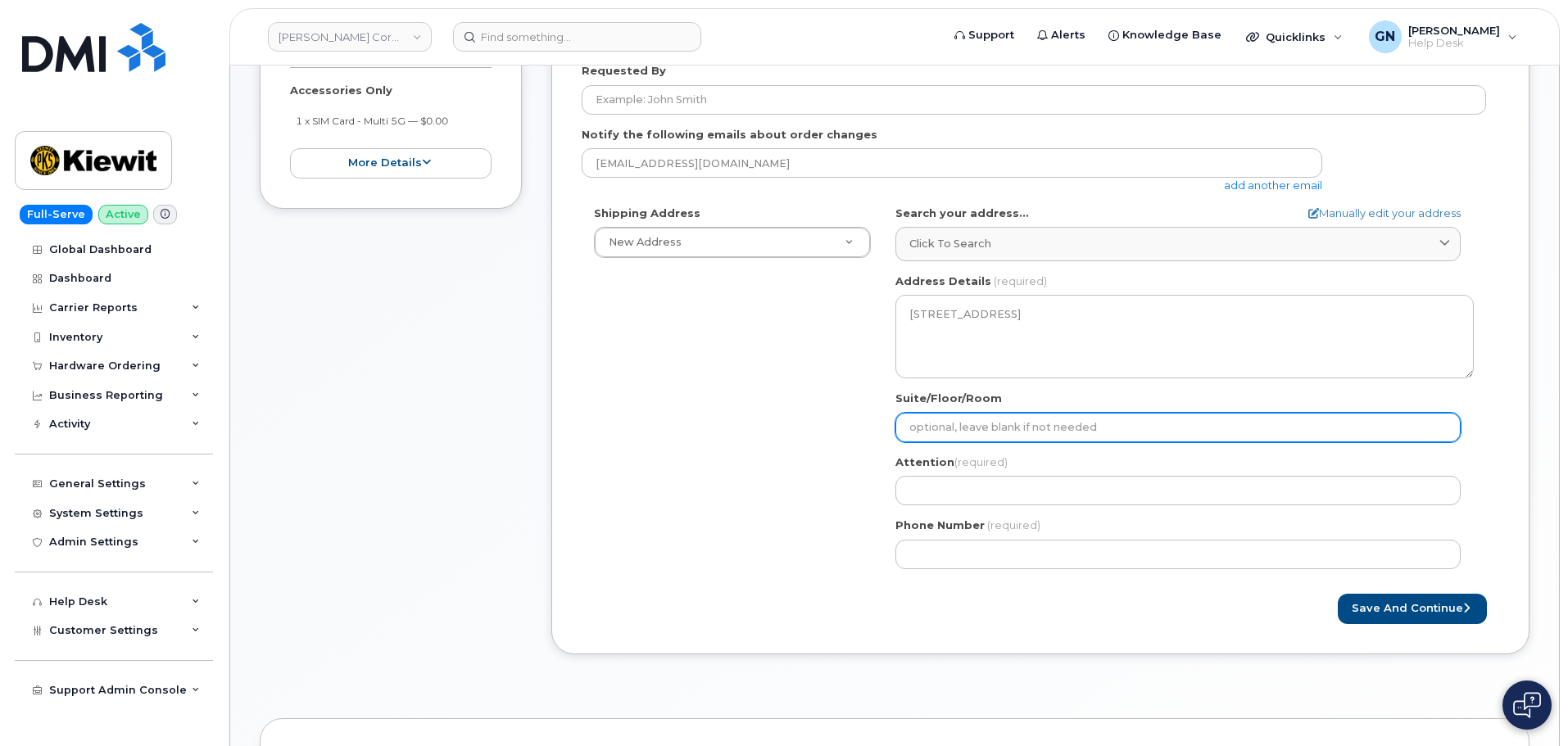
click at [972, 426] on input "Suite/Floor/Room" at bounding box center [1179, 427] width 565 height 29
paste input "Suite 100"
select select
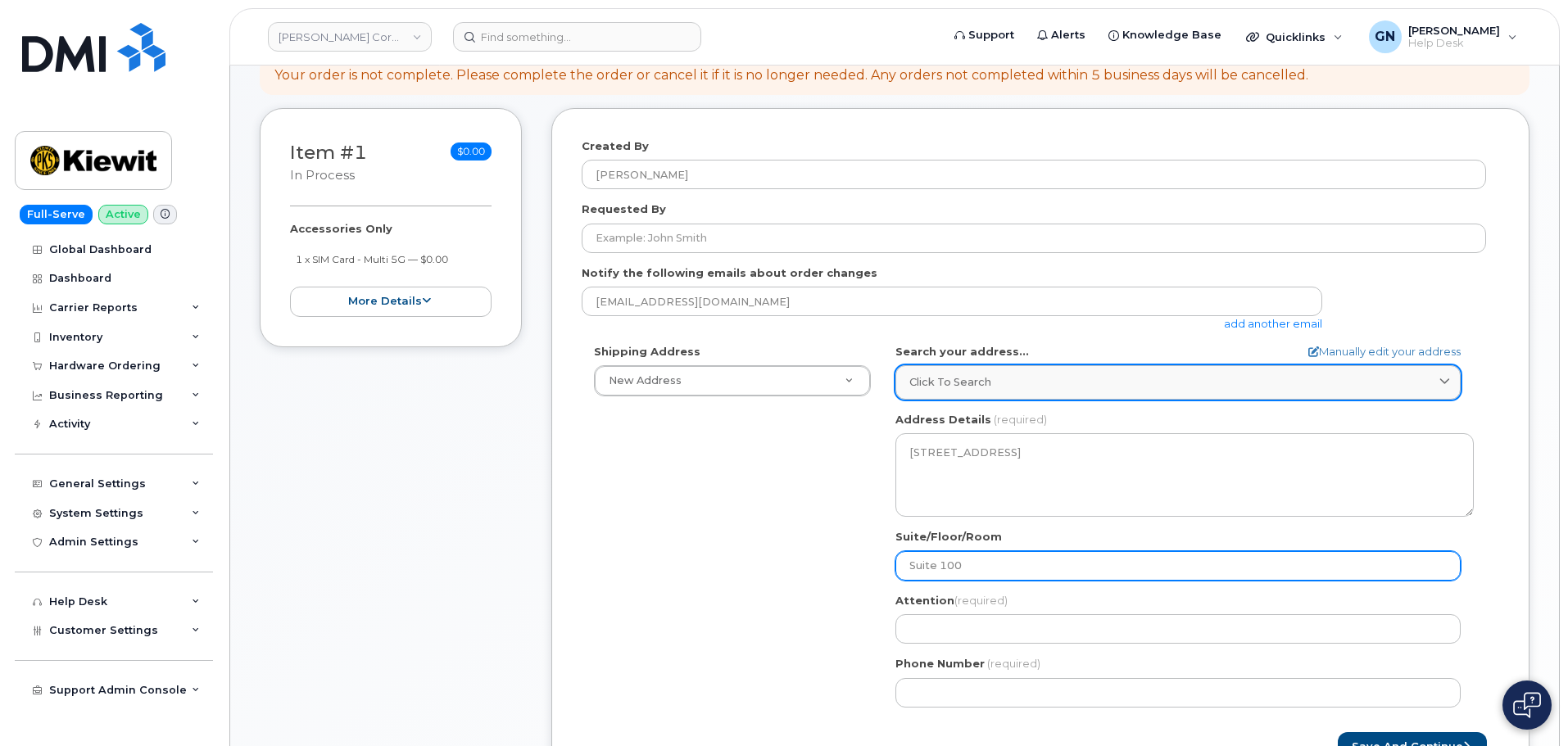
scroll to position [164, 0]
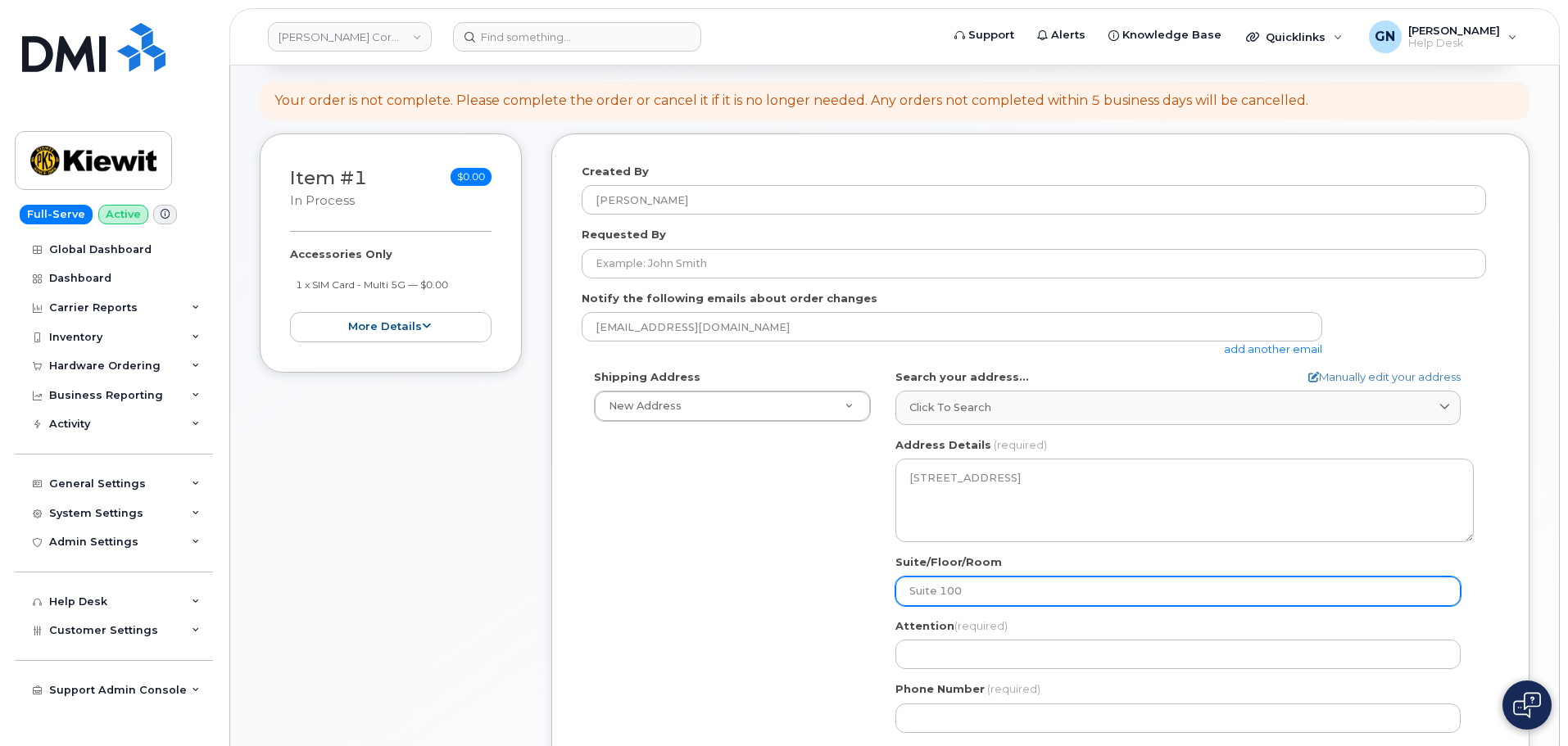
type input "Suite 100"
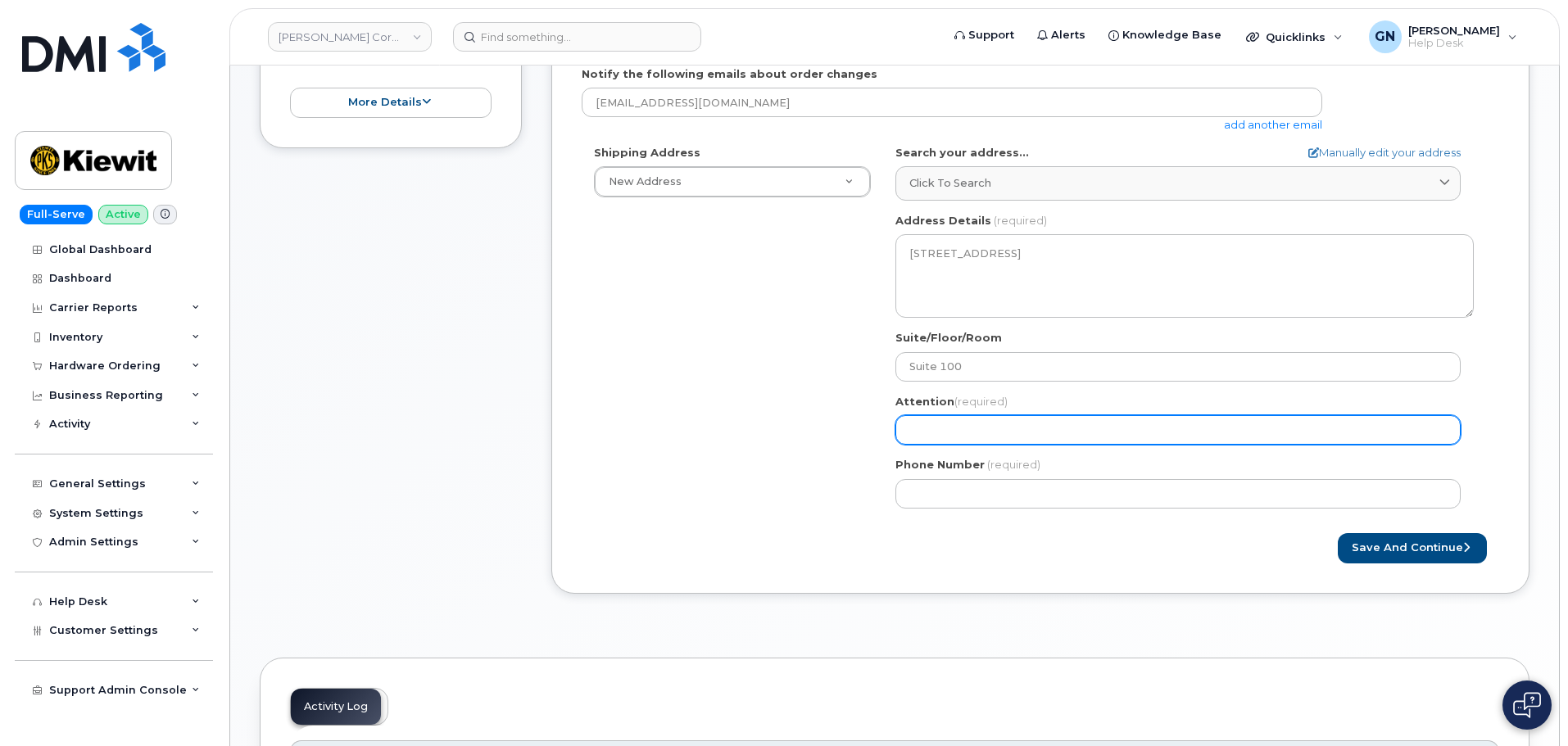
scroll to position [410, 0]
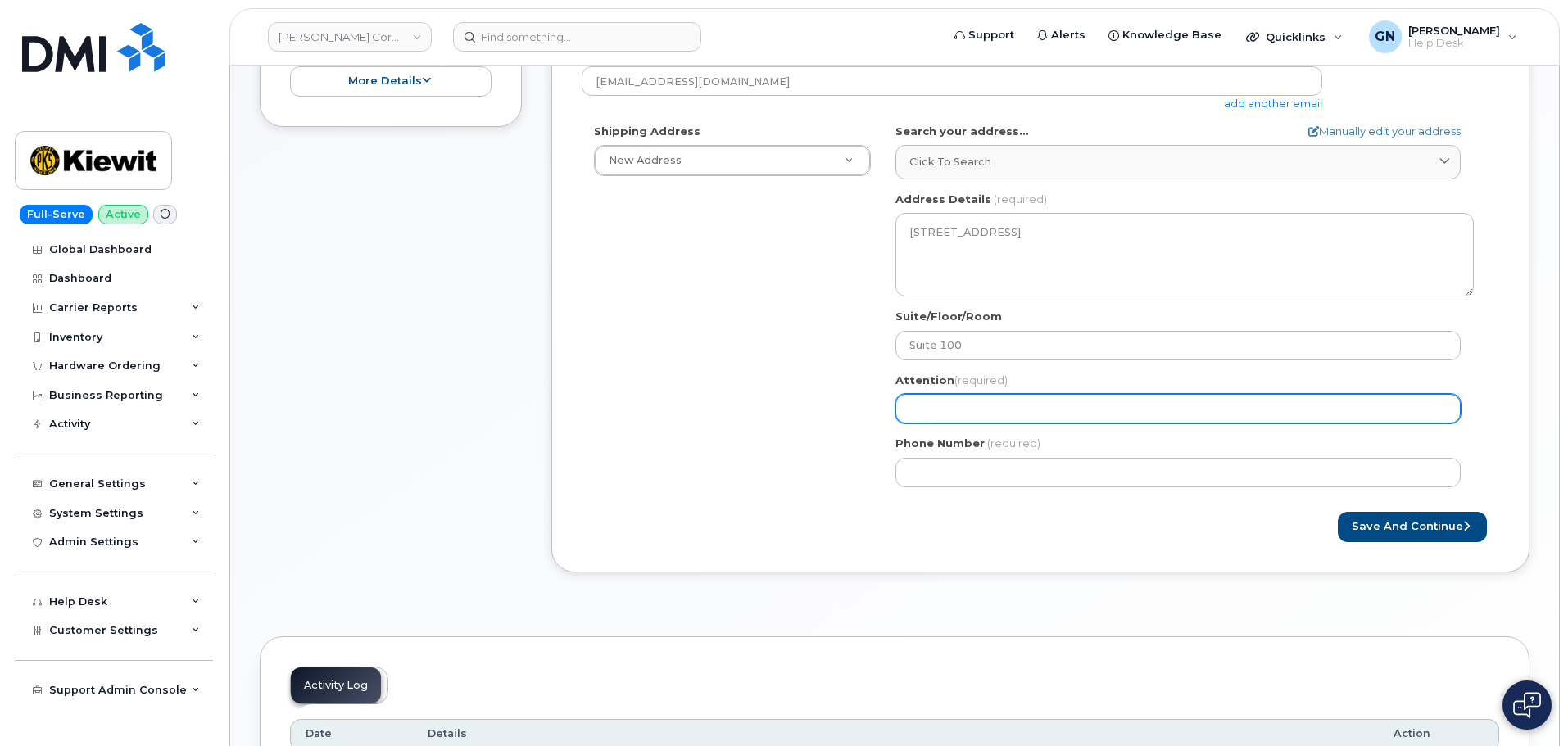
click at [1030, 401] on input "Attention (required)" at bounding box center [1179, 409] width 565 height 29
paste input "[PERSON_NAME]"
select select
type input "[PERSON_NAME]"
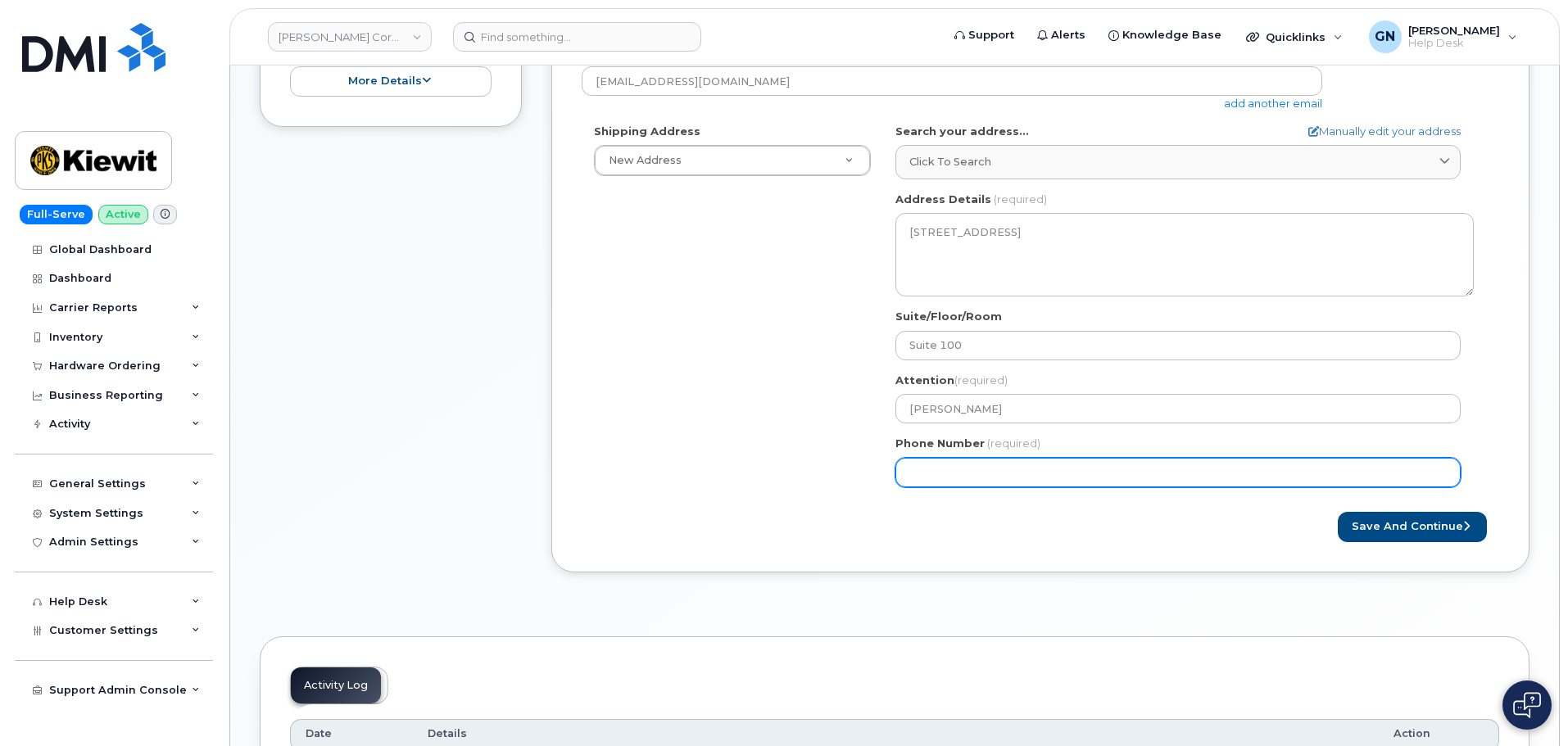
click at [1011, 469] on input "Phone Number" at bounding box center [1179, 472] width 565 height 29
paste input "2184913011"
select select
type input "2184913011"
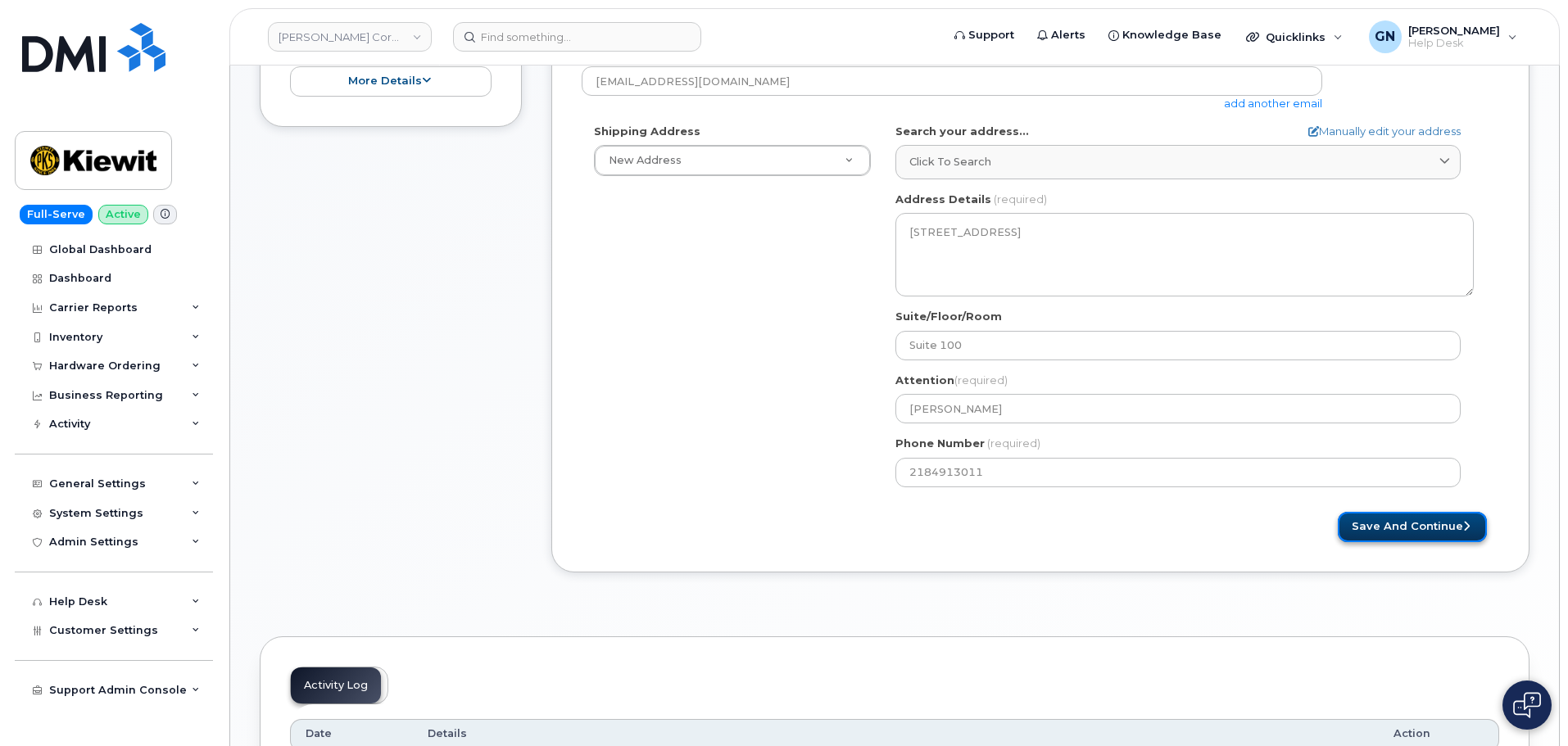
click at [1393, 523] on button "Save and Continue" at bounding box center [1412, 527] width 149 height 30
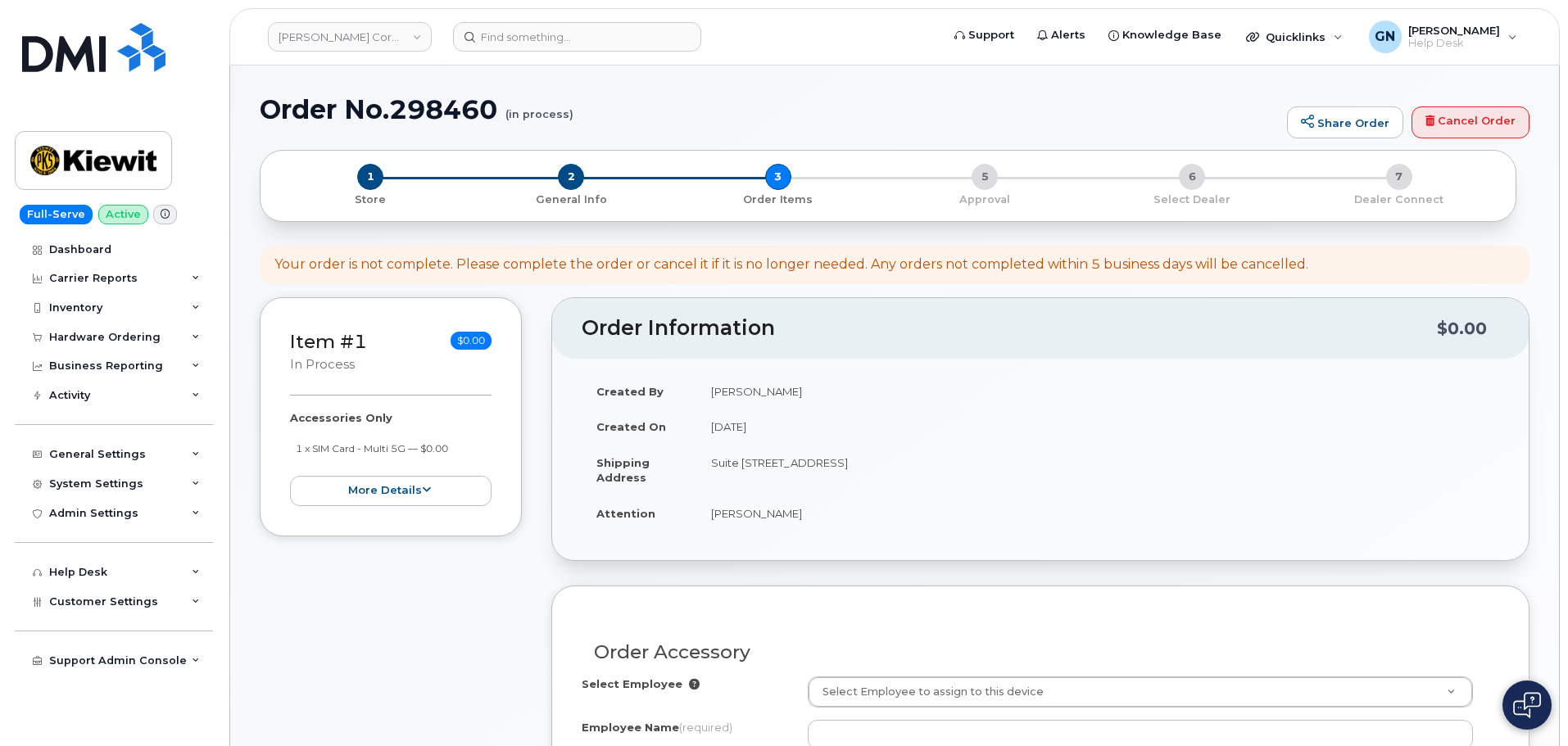
select select
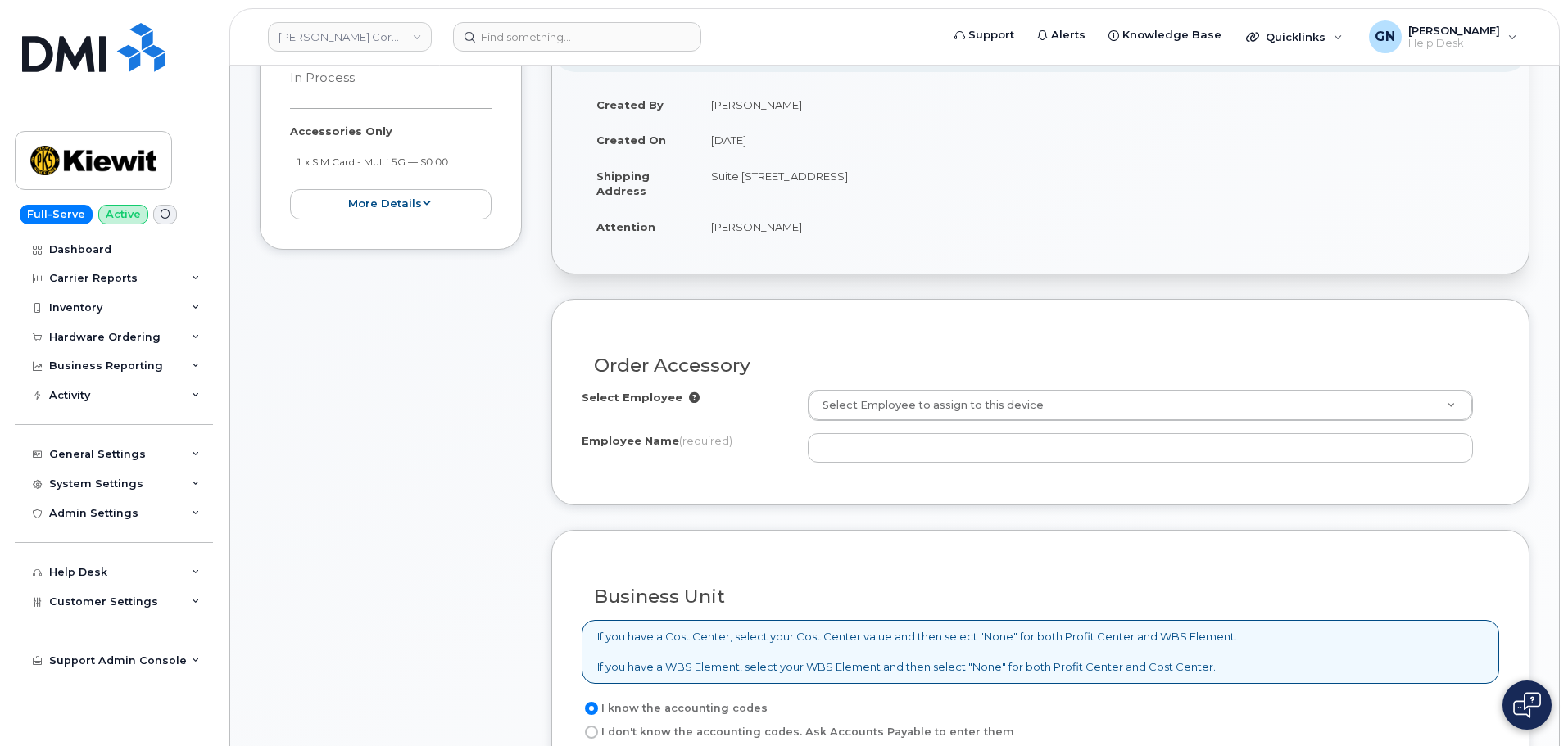
scroll to position [328, 0]
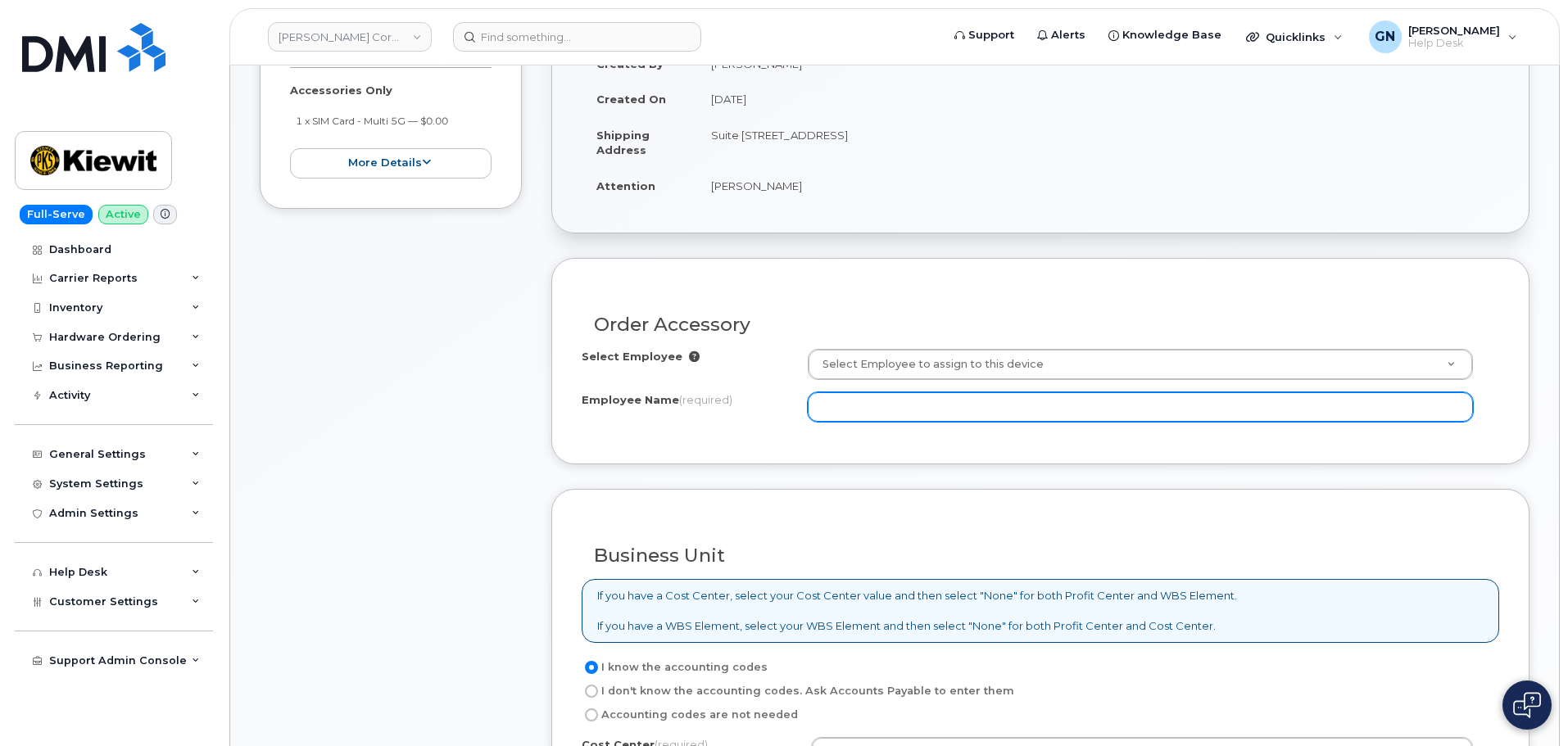
paste input "[PERSON_NAME]"
click at [917, 414] on input "Employee Name (required)" at bounding box center [1141, 407] width 665 height 29
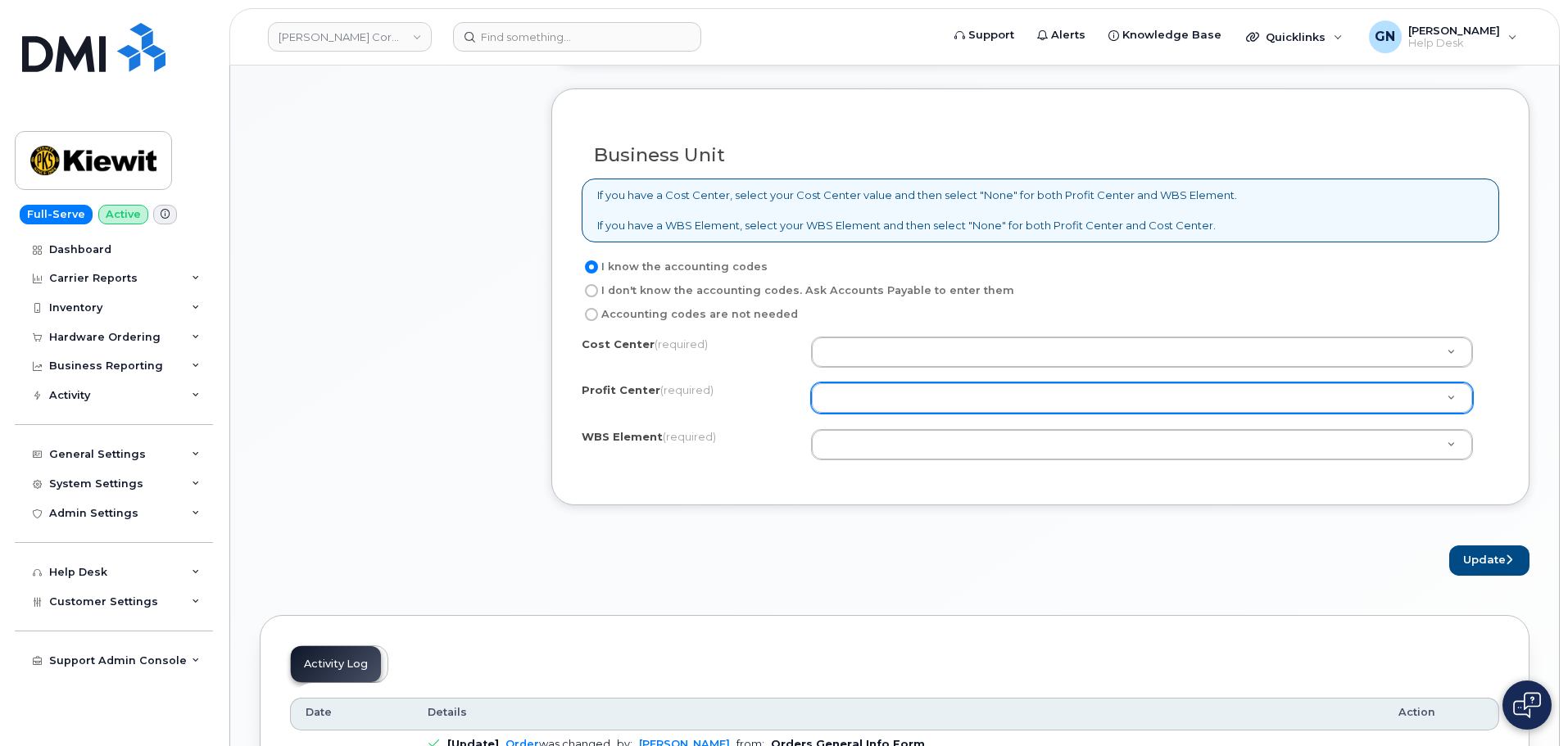
scroll to position [737, 0]
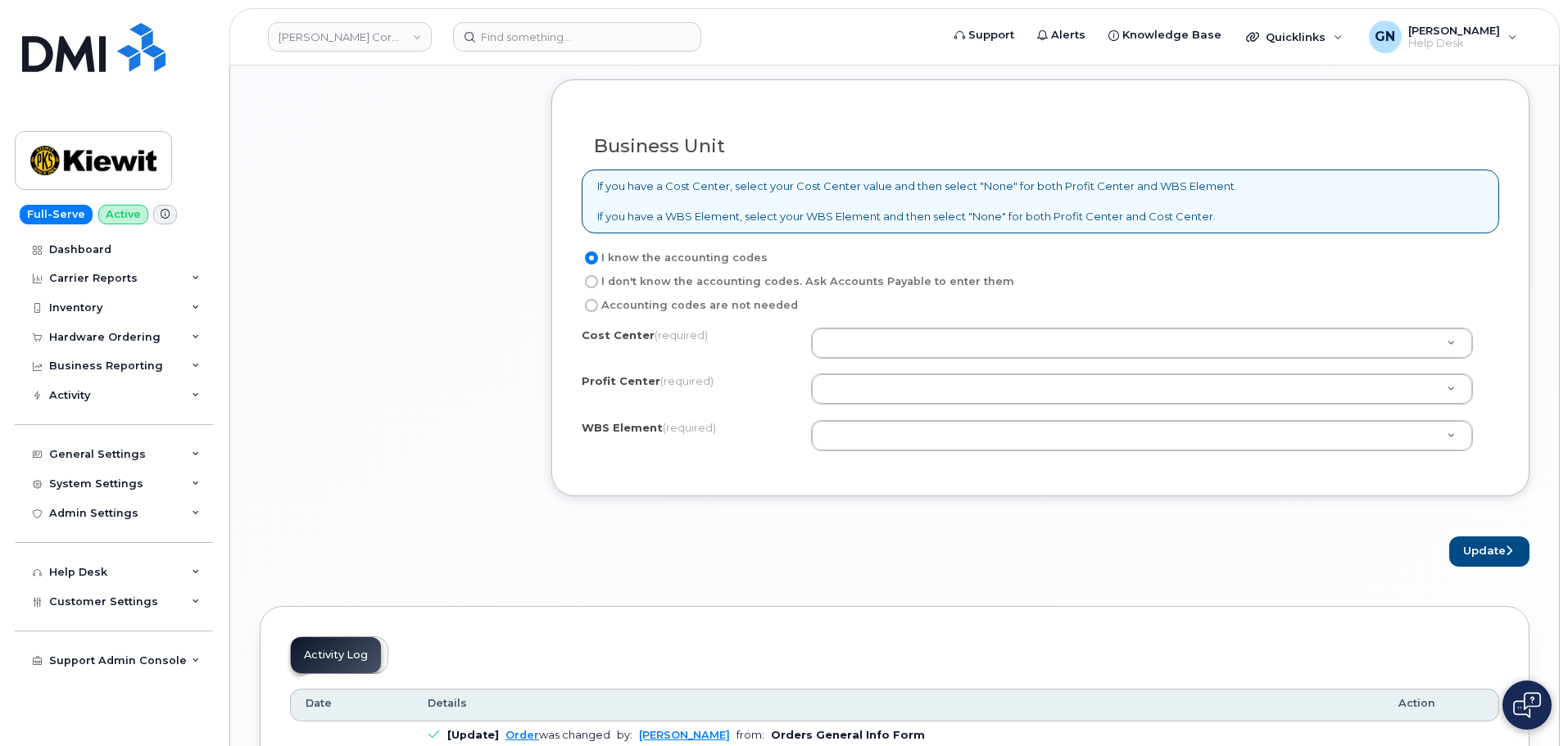
type input "[PERSON_NAME]"
click at [634, 312] on label "Accounting codes are not needed" at bounding box center [690, 305] width 216 height 20
click at [599, 312] on input "Accounting codes are not needed" at bounding box center [591, 305] width 13 height 13
radio input "true"
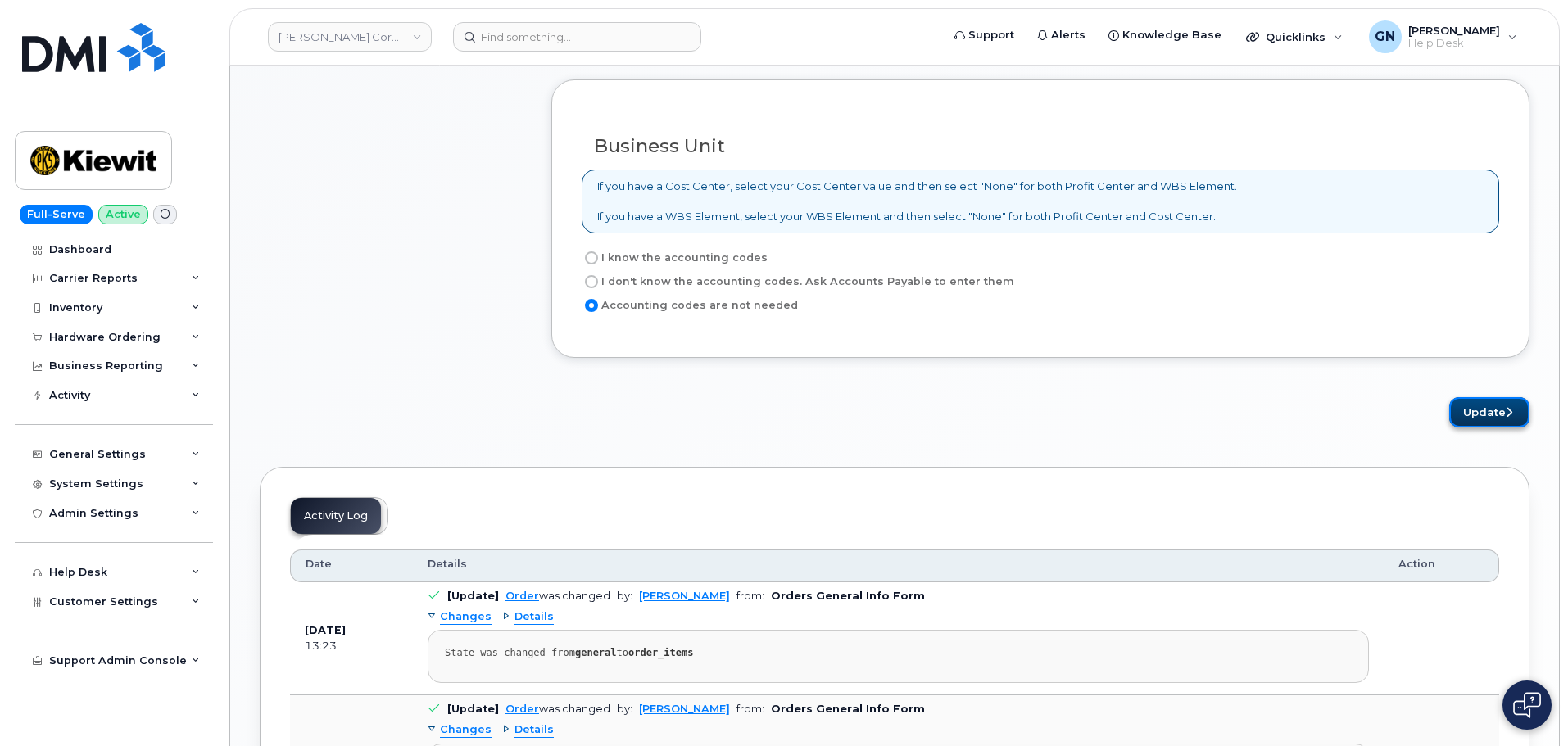
click at [1480, 406] on button "Update" at bounding box center [1490, 412] width 80 height 30
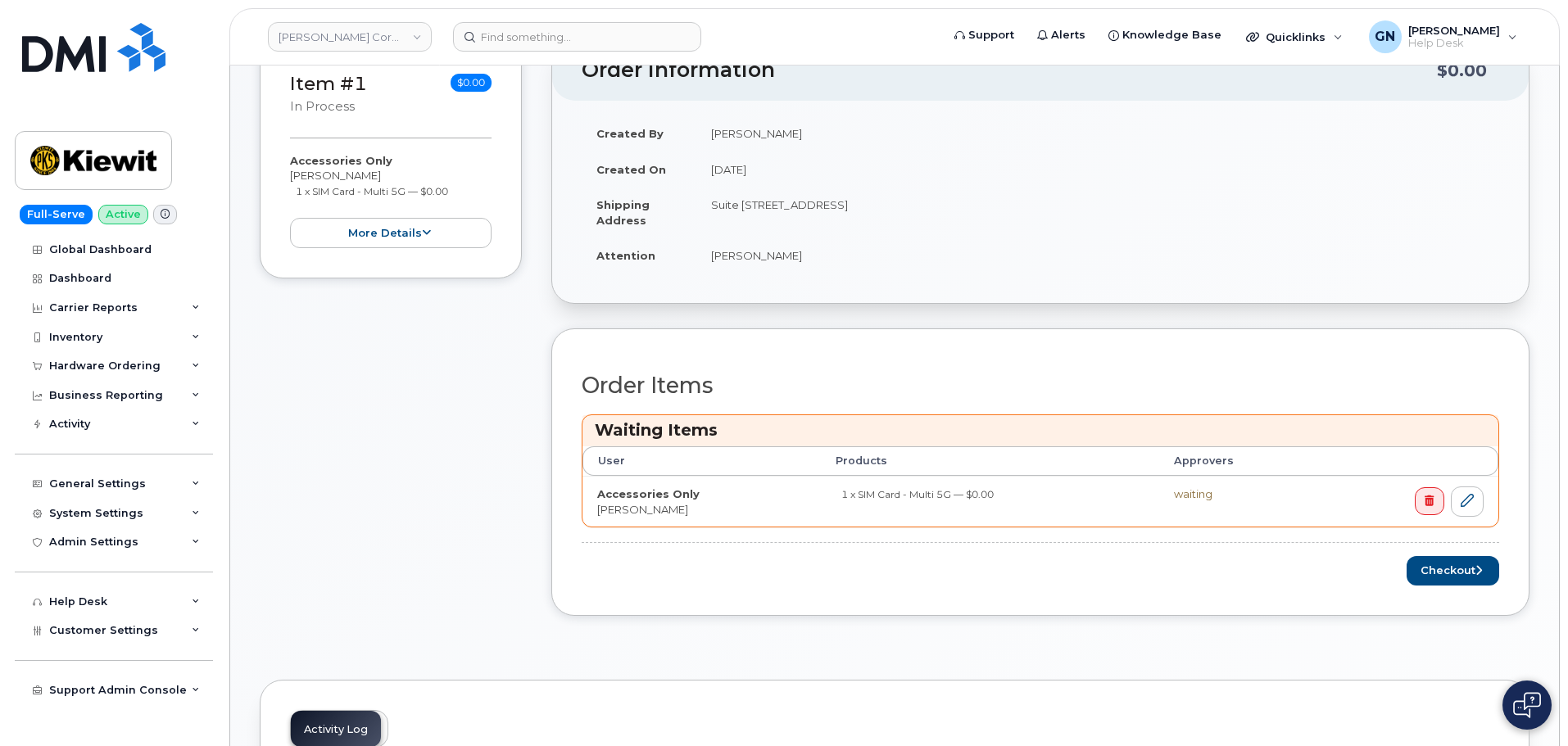
scroll to position [410, 0]
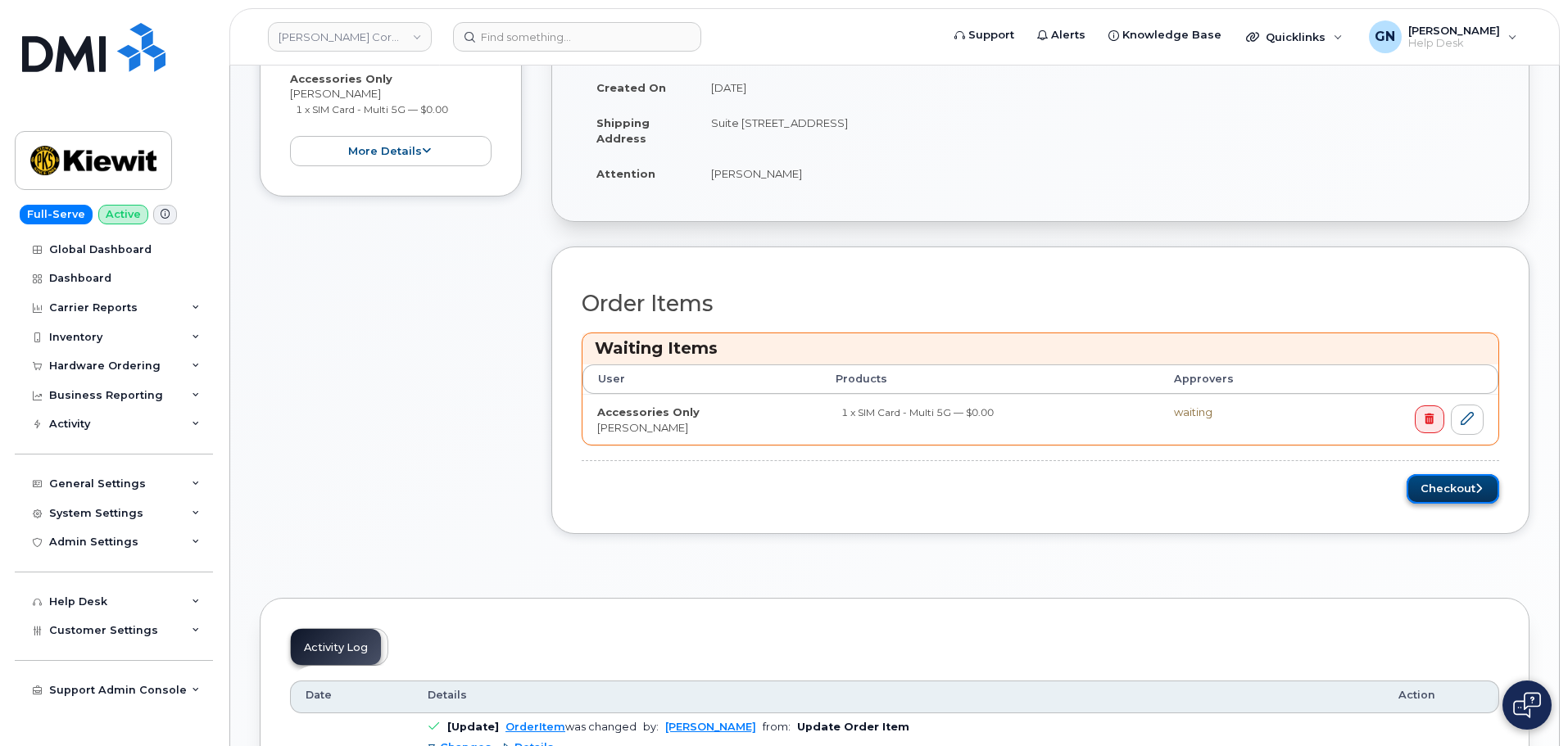
click at [1444, 492] on button "Checkout" at bounding box center [1453, 489] width 93 height 30
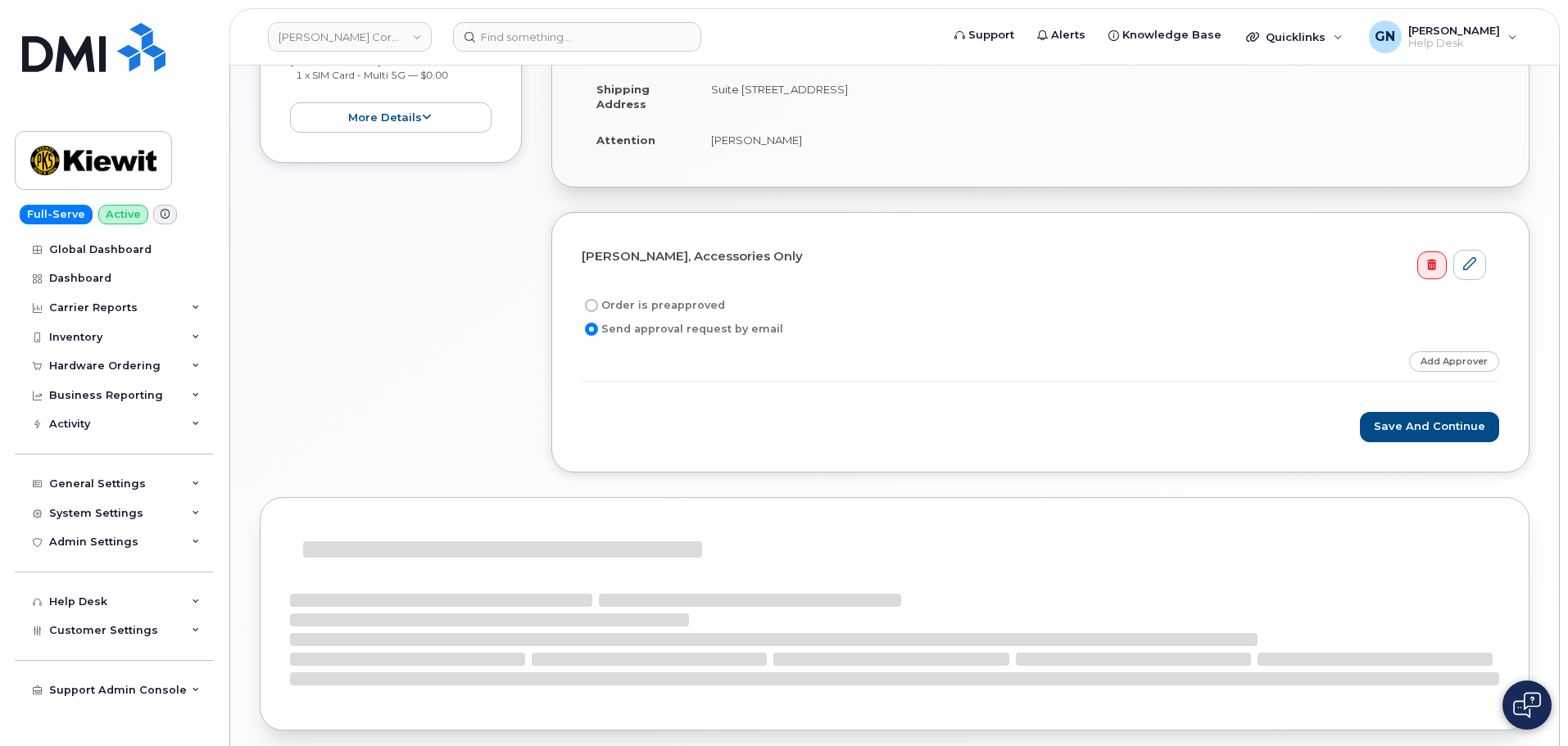
scroll to position [328, 0]
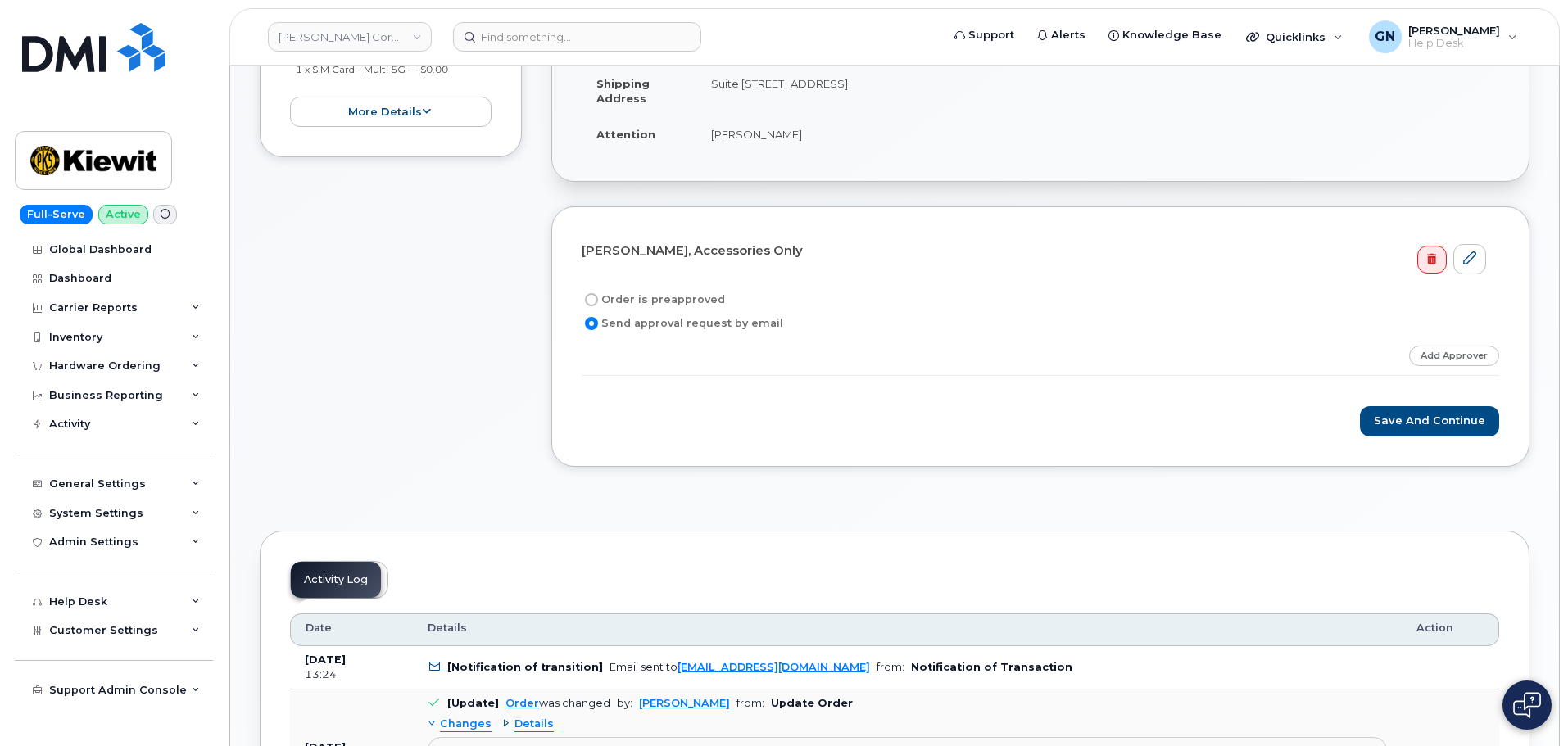
click at [670, 299] on label "Order is preapproved" at bounding box center [653, 300] width 144 height 20
click at [599, 299] on input "Order is preapproved" at bounding box center [591, 299] width 13 height 13
radio input "true"
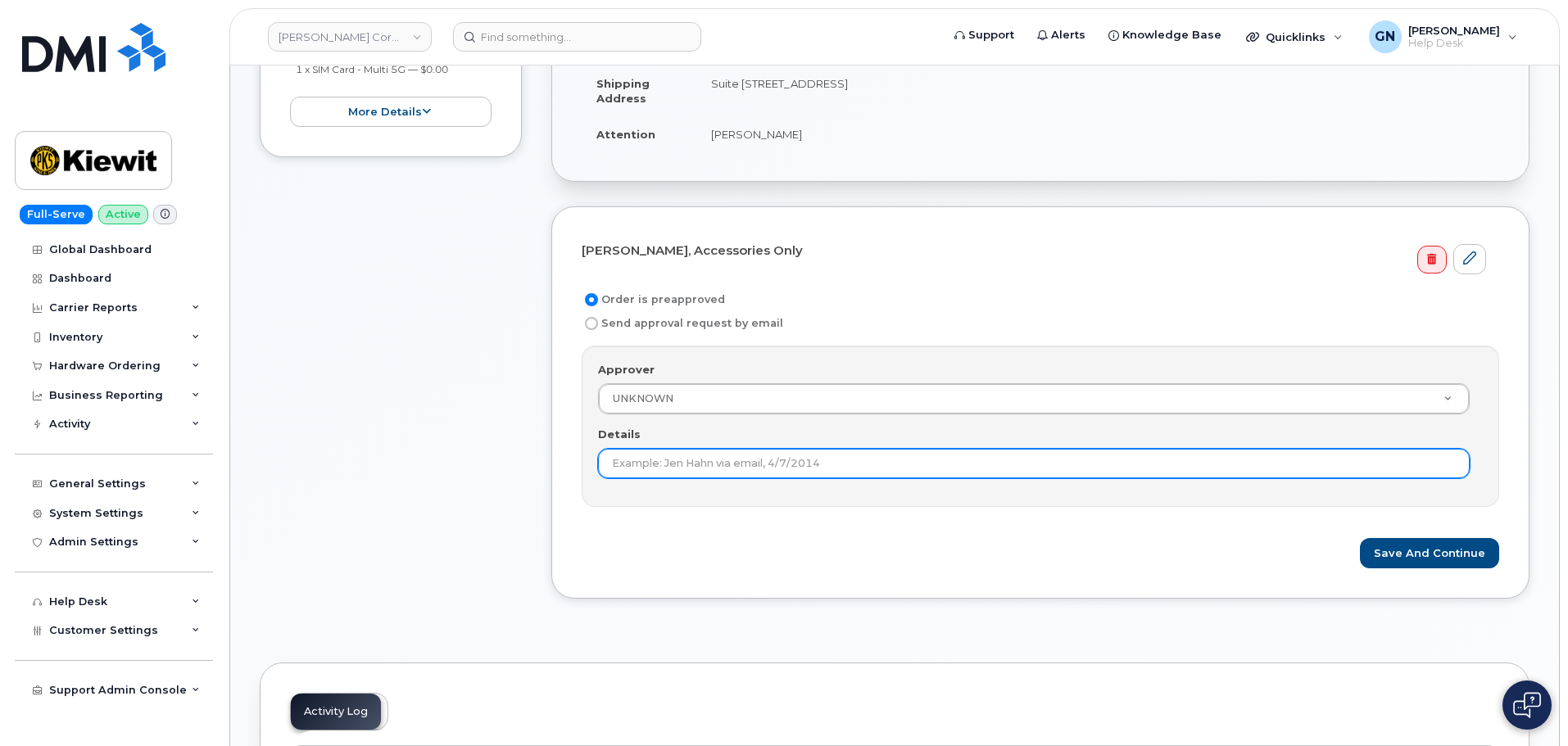
click at [724, 459] on input "Details" at bounding box center [1034, 463] width 872 height 29
click at [712, 461] on input "order is pre apporved" at bounding box center [1034, 463] width 872 height 29
type input "order is pre approved"
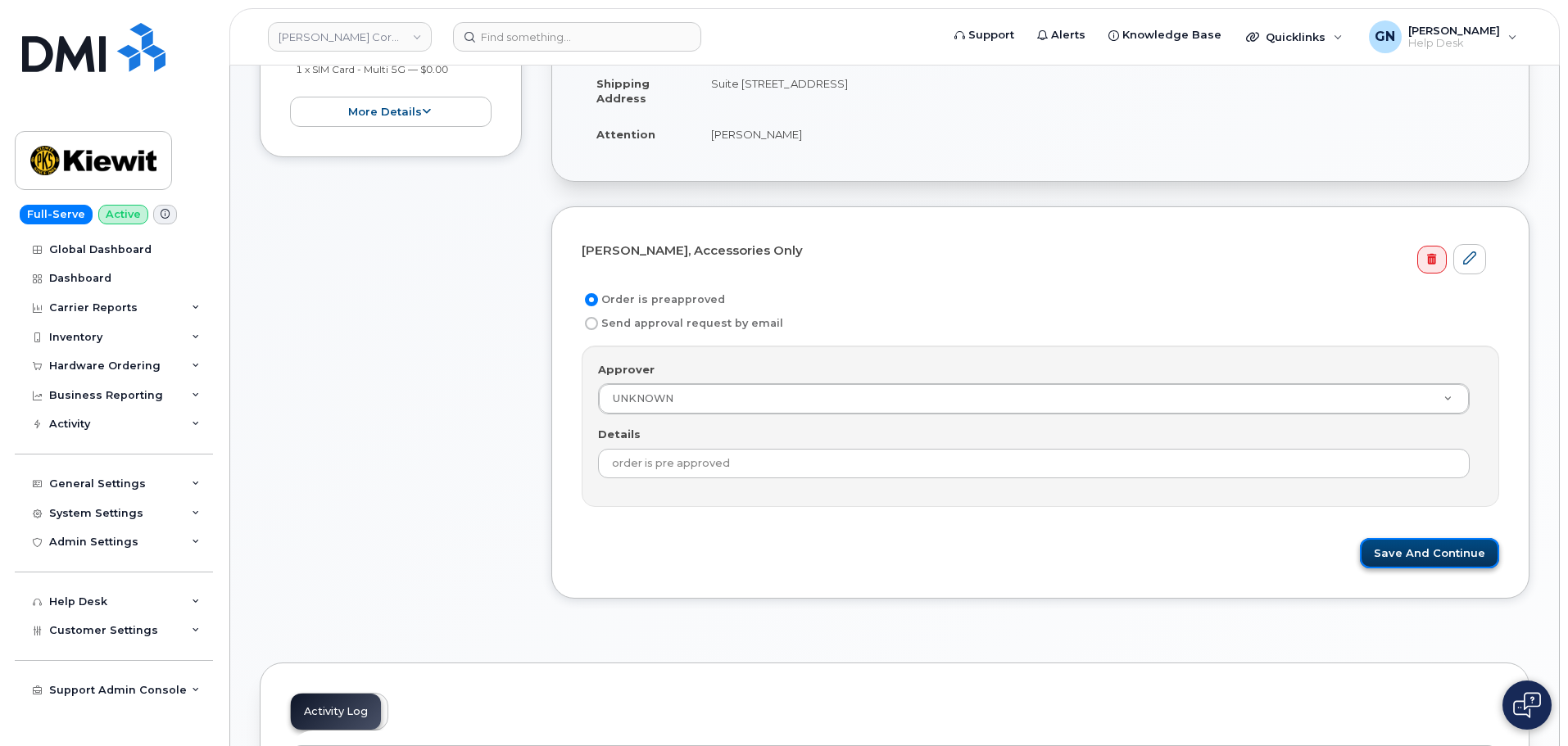
click at [1392, 557] on button "Save and Continue" at bounding box center [1430, 552] width 139 height 30
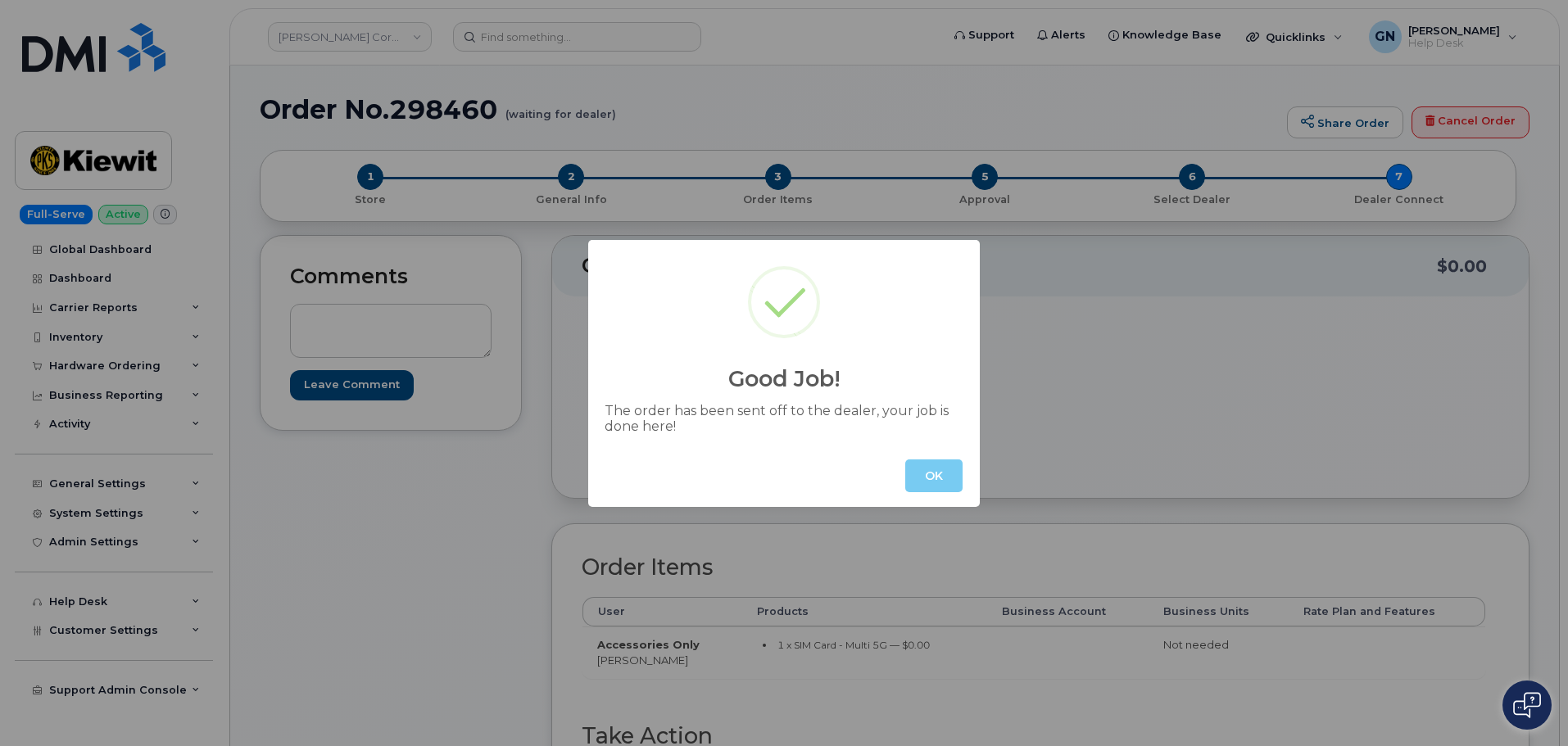
click at [947, 475] on button "OK" at bounding box center [934, 476] width 58 height 33
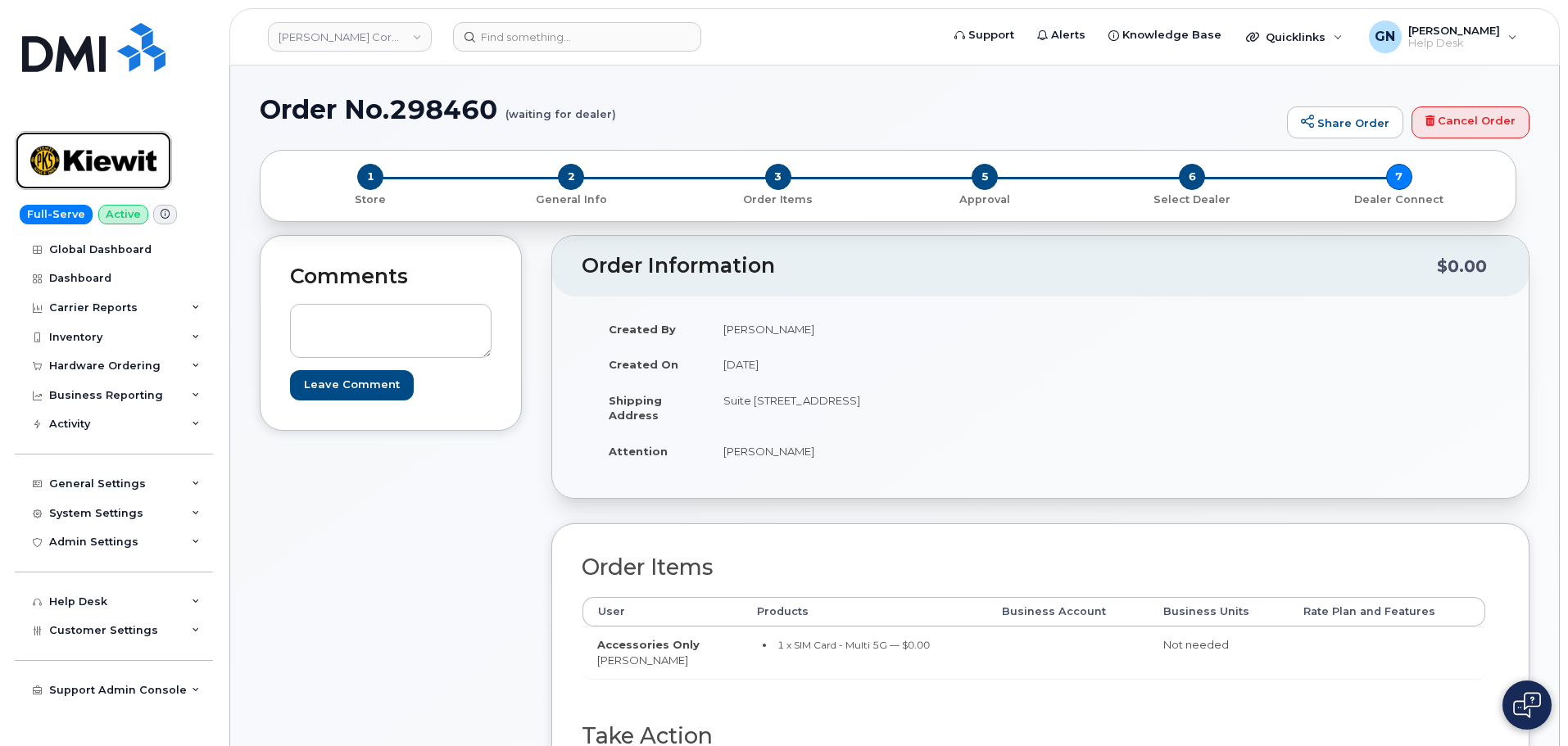
drag, startPoint x: 103, startPoint y: 149, endPoint x: 118, endPoint y: 144, distance: 15.8
click at [104, 149] on img at bounding box center [93, 160] width 126 height 48
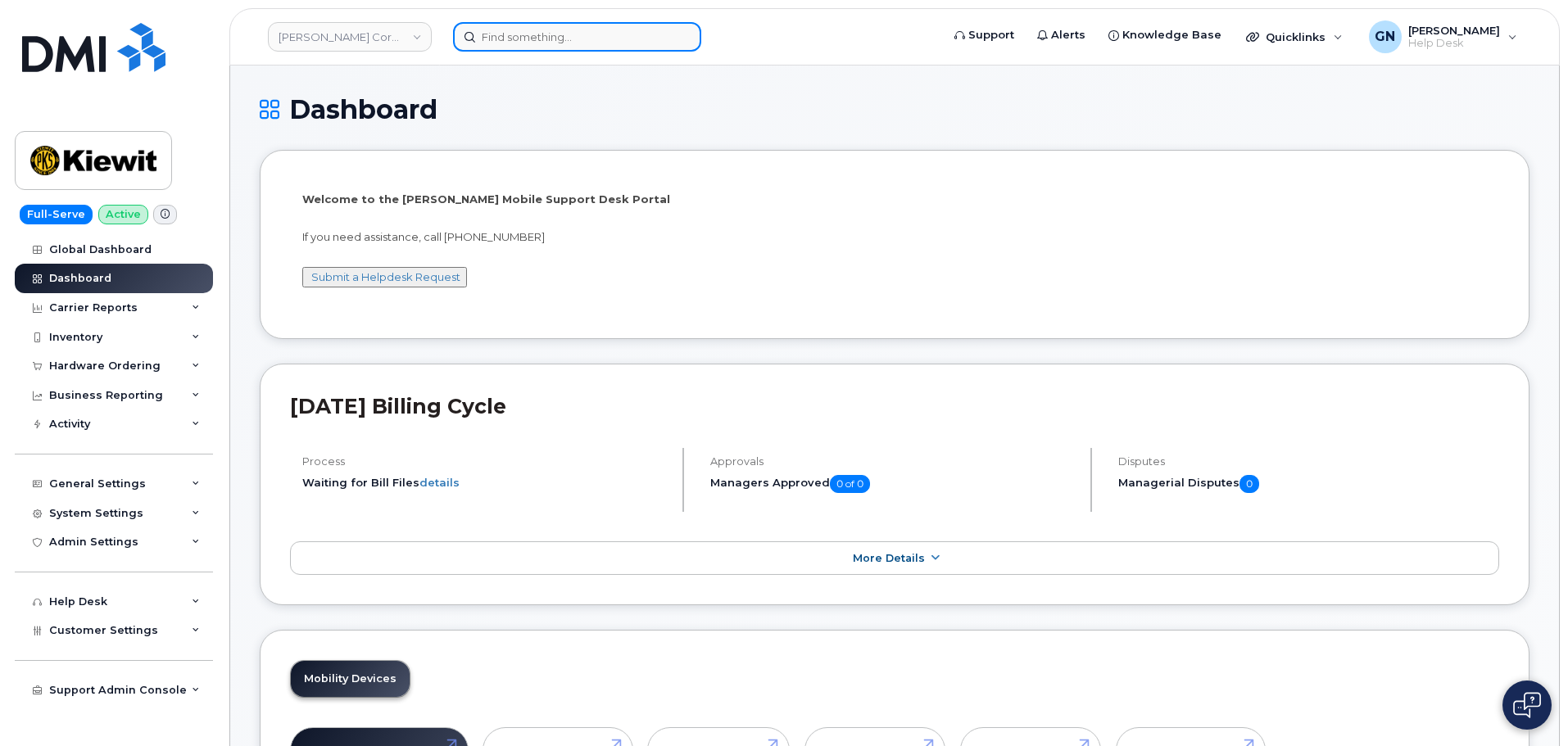
click at [533, 37] on input at bounding box center [577, 37] width 248 height 29
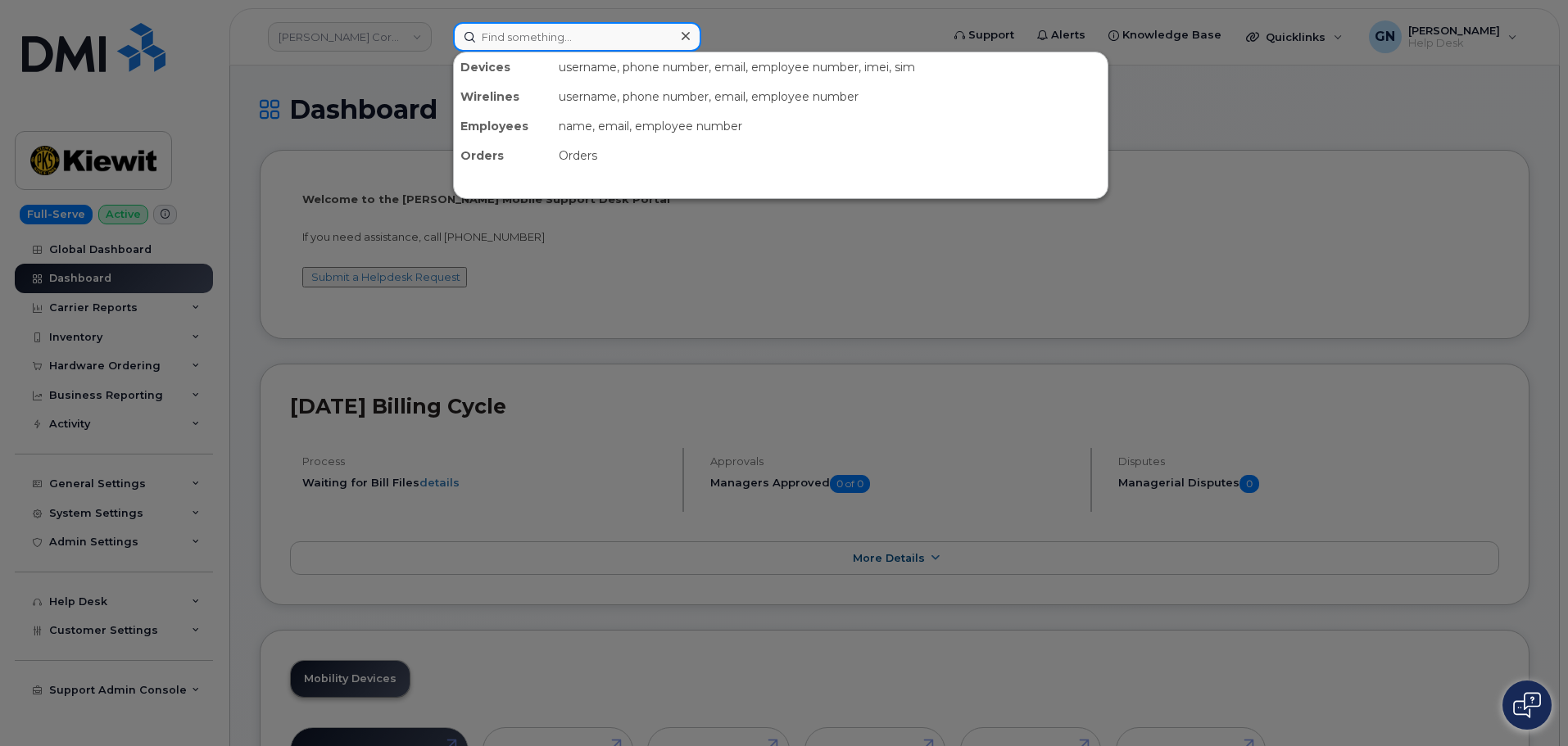
paste input "8086409872"
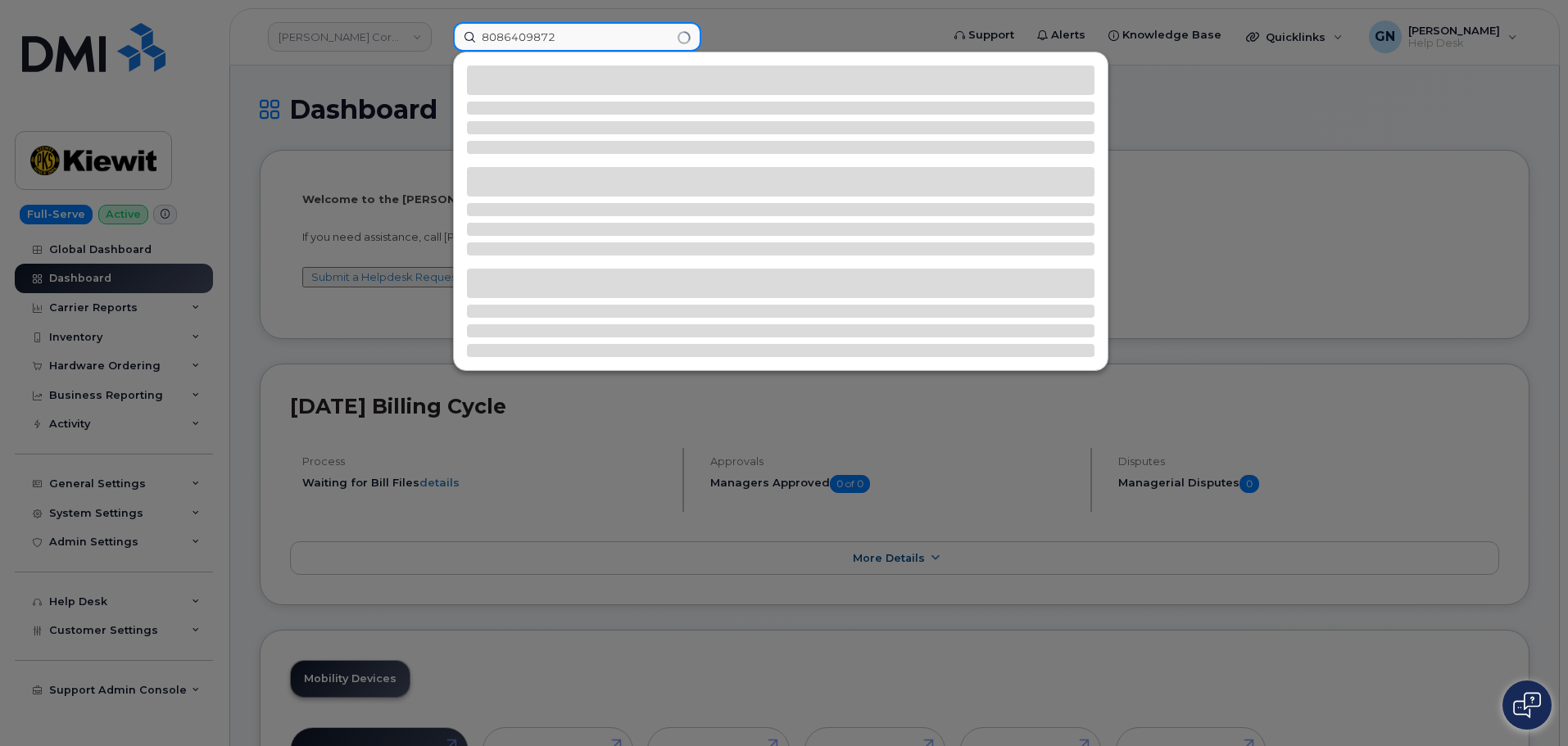
type input "8086409872"
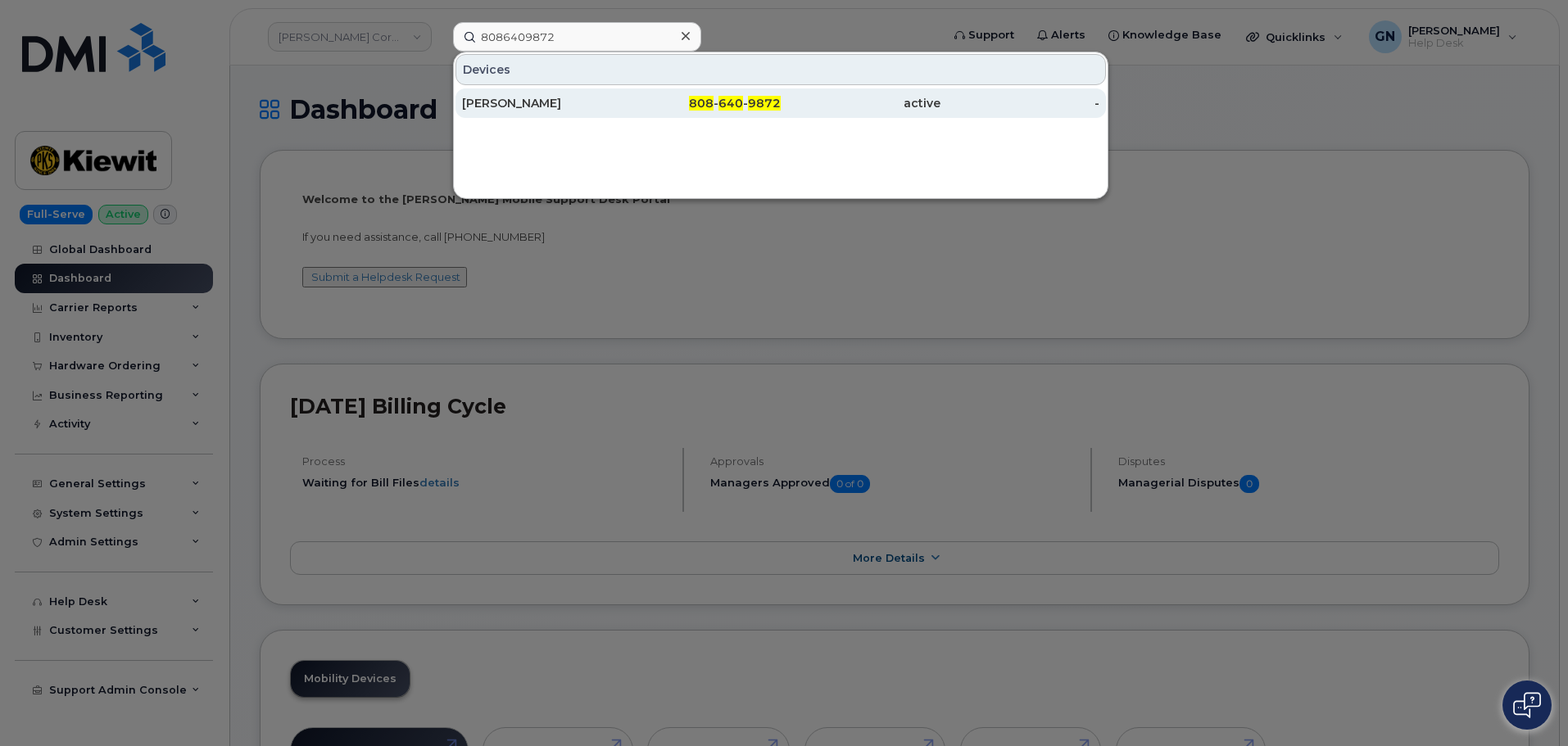
click at [625, 106] on div "808 - 640 - 9872" at bounding box center [701, 103] width 159 height 17
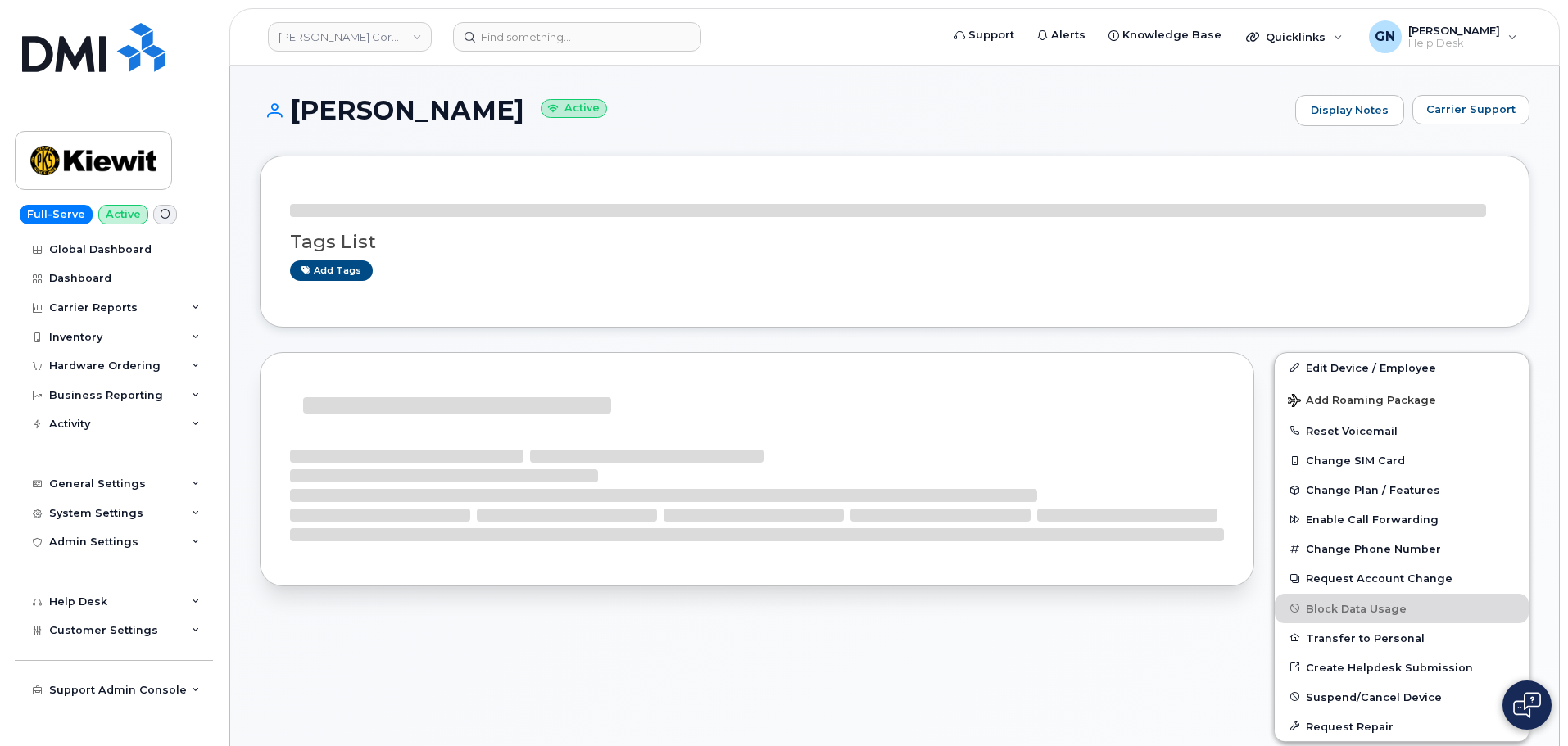
click at [315, 109] on h1 "[PERSON_NAME] Active" at bounding box center [774, 110] width 1027 height 28
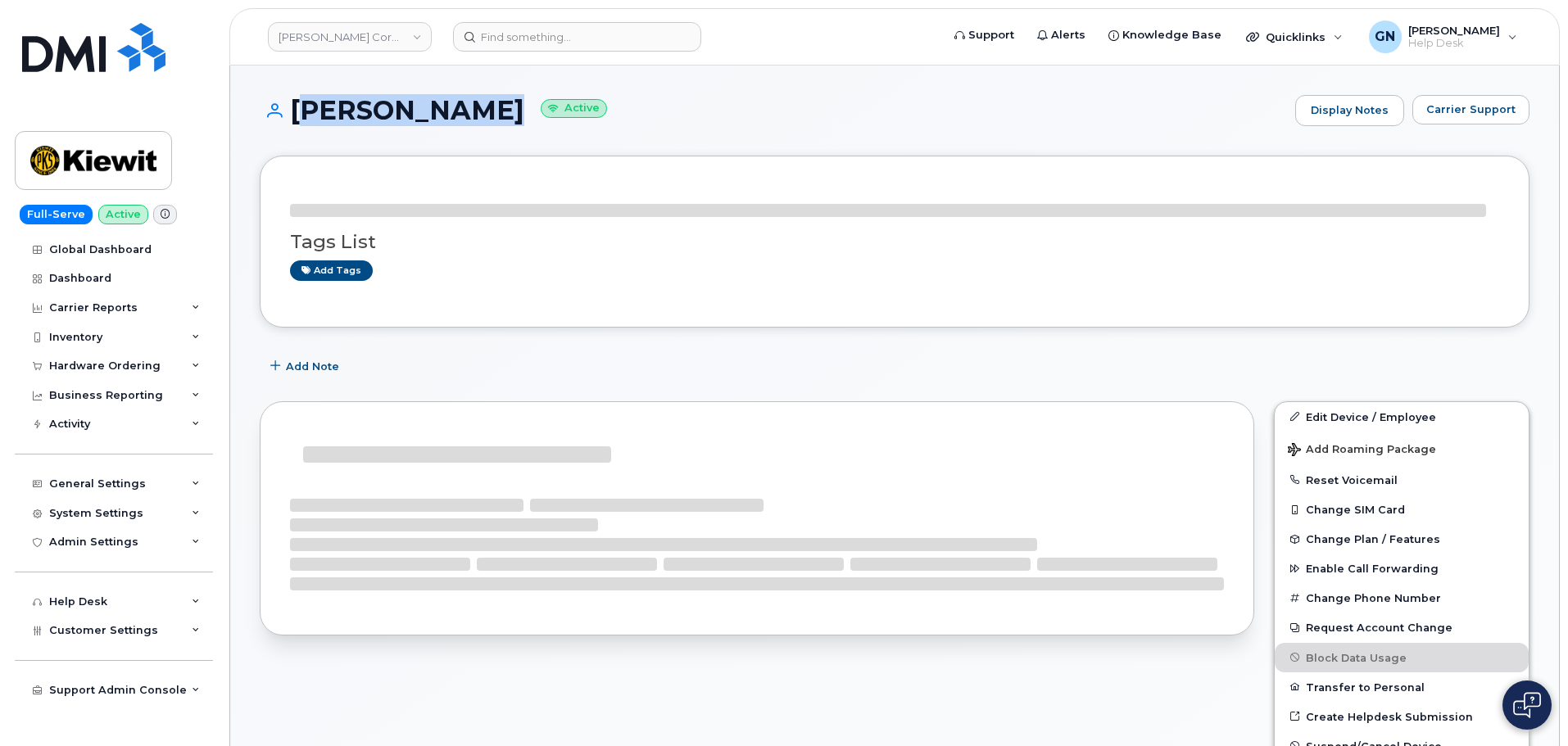
drag, startPoint x: 315, startPoint y: 109, endPoint x: 371, endPoint y: 109, distance: 56.0
click at [374, 109] on h1 "KE HEMINGWAY Active" at bounding box center [774, 110] width 1027 height 28
copy h1 "[PERSON_NAME]"
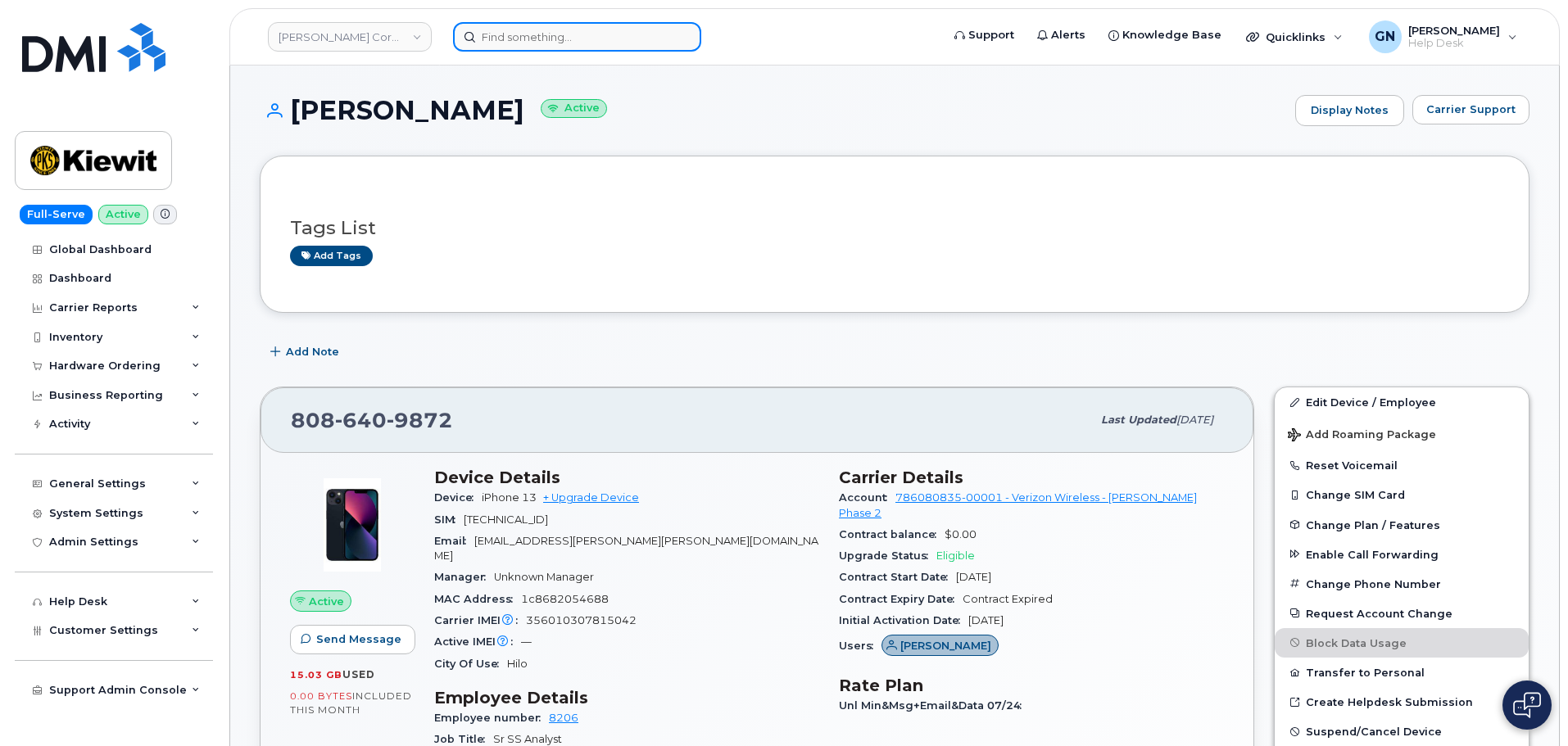
click at [517, 36] on input at bounding box center [577, 37] width 248 height 29
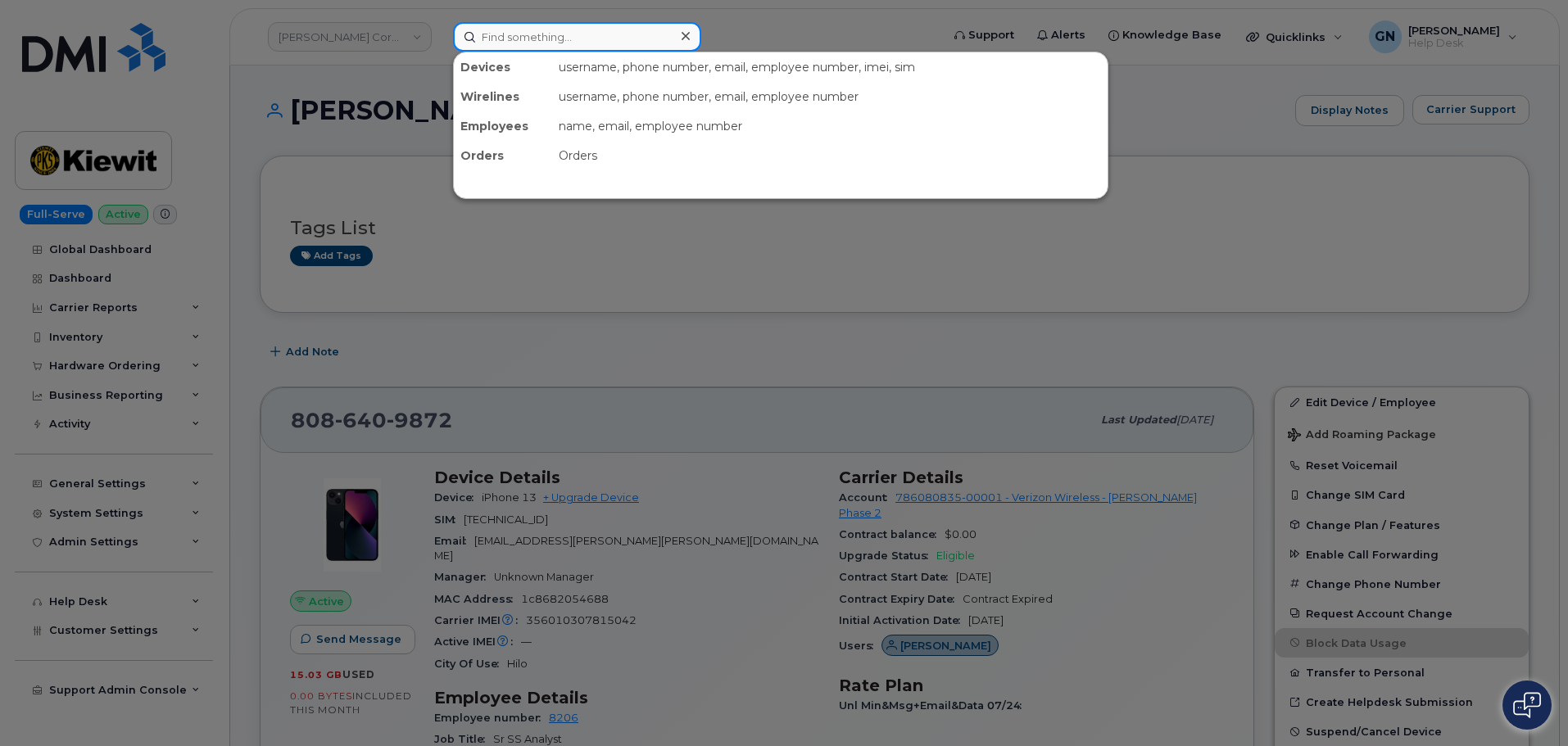
paste input "351570366614656"
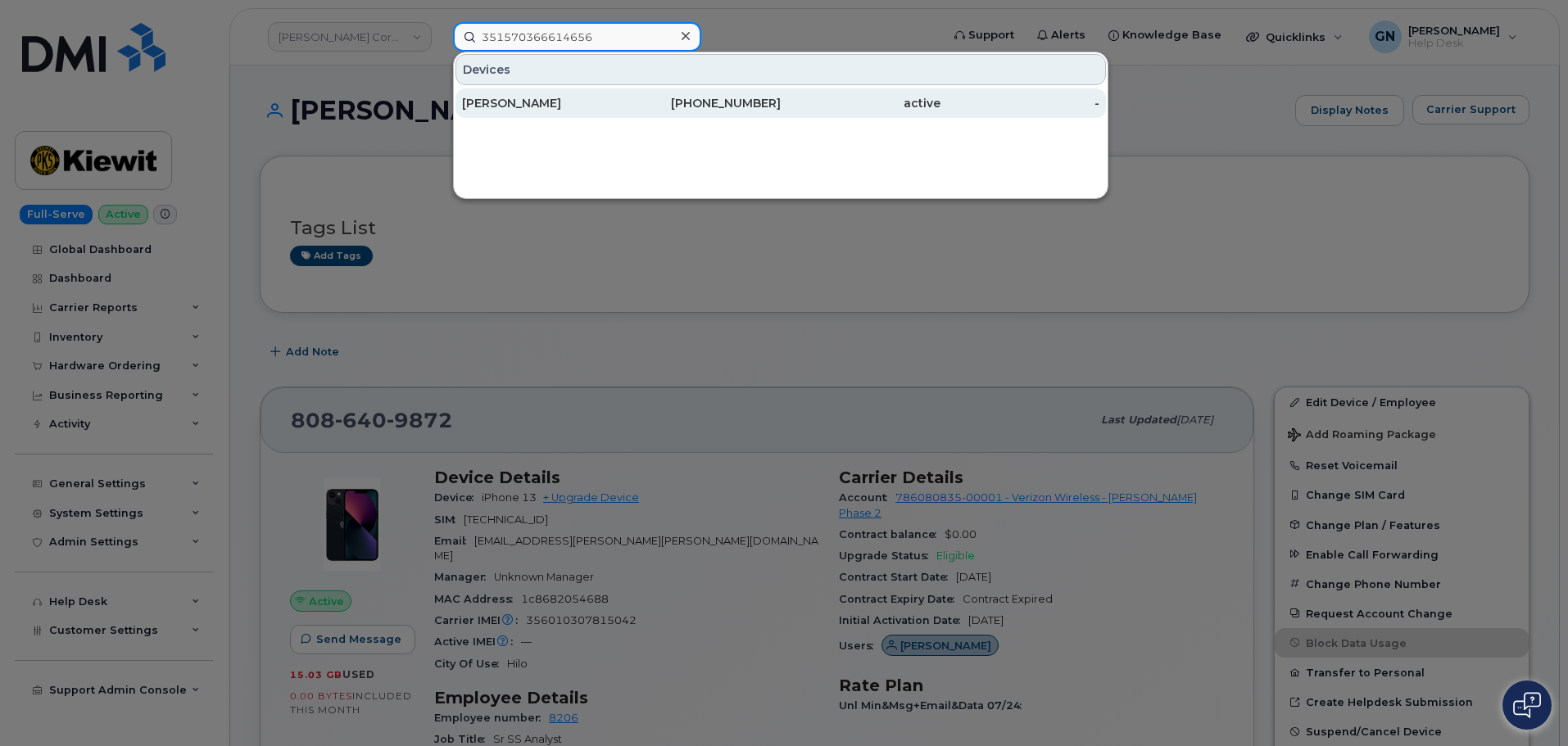
type input "351570366614656"
click at [573, 110] on div "HADRIAN BRAVO" at bounding box center [541, 103] width 159 height 17
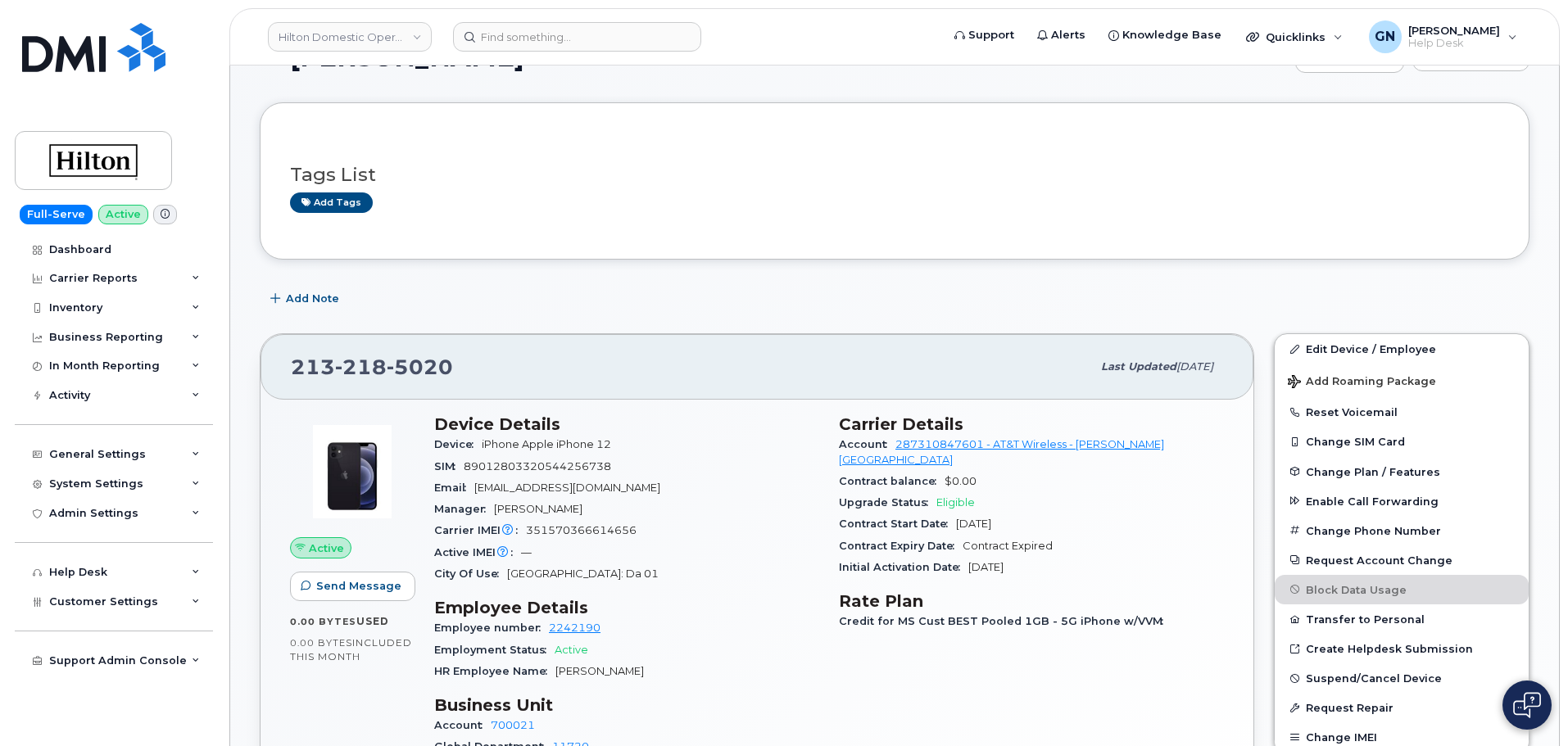
scroll to position [164, 0]
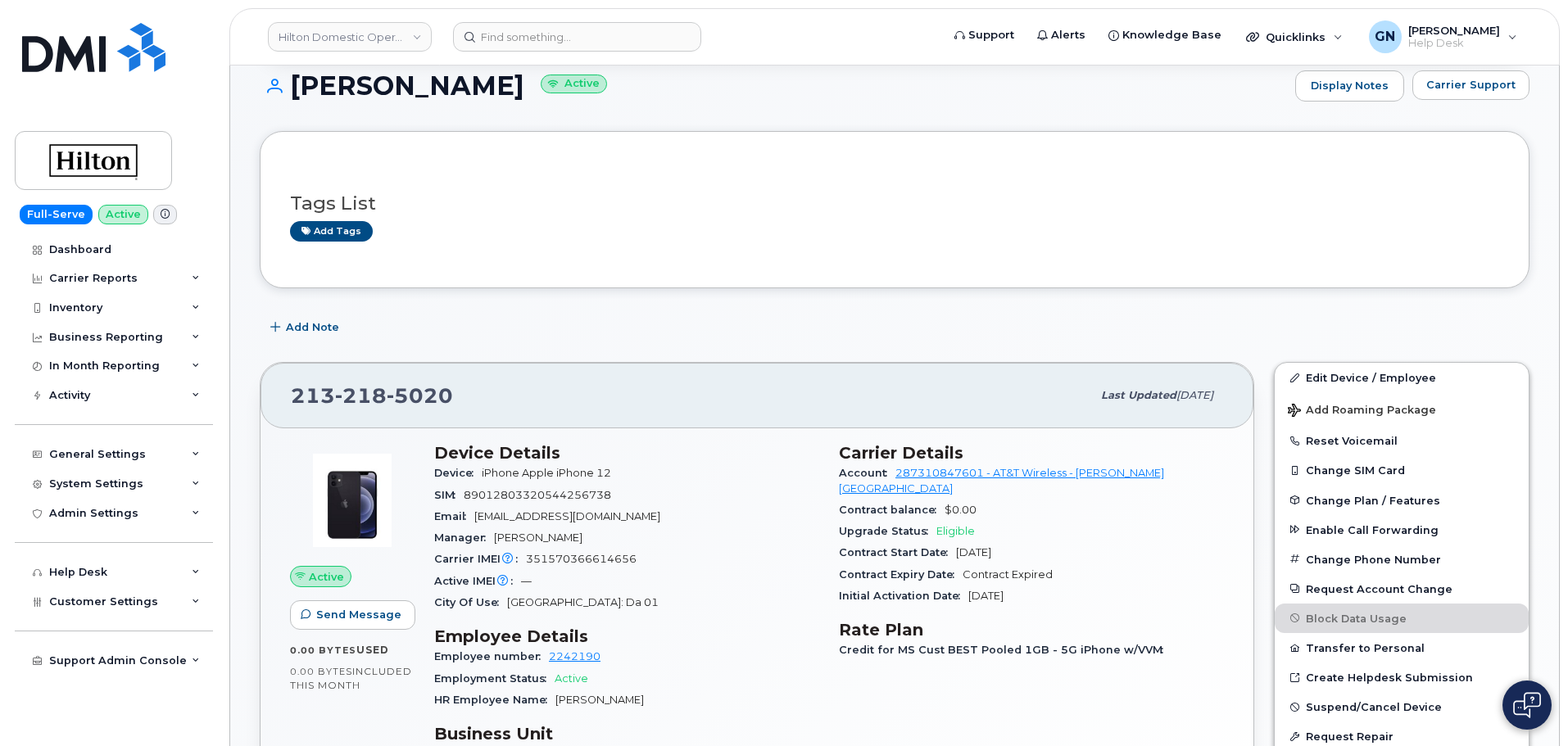
click at [391, 88] on h1 "HADRIAN BRAVO Active" at bounding box center [774, 85] width 1027 height 28
drag, startPoint x: 391, startPoint y: 88, endPoint x: 452, endPoint y: 96, distance: 61.5
click at [452, 96] on h1 "HADRIAN BRAVO Active" at bounding box center [774, 85] width 1027 height 28
copy h1 "[PERSON_NAME]"
click at [317, 392] on span "[PHONE_NUMBER]" at bounding box center [372, 395] width 162 height 24
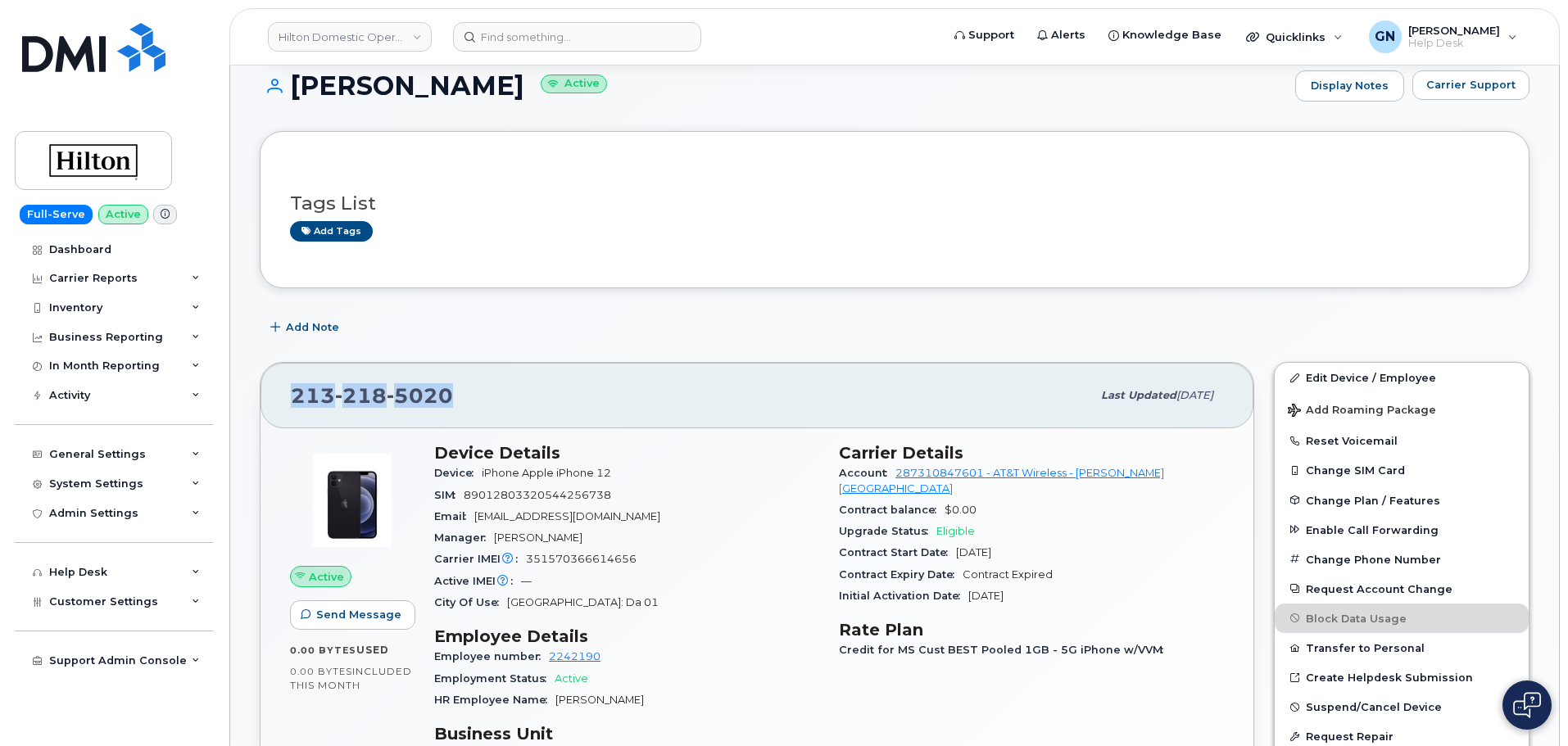
drag, startPoint x: 317, startPoint y: 392, endPoint x: 421, endPoint y: 379, distance: 104.8
click at [421, 379] on div "213 218 5020" at bounding box center [691, 395] width 800 height 34
copy span "213 218 5020"
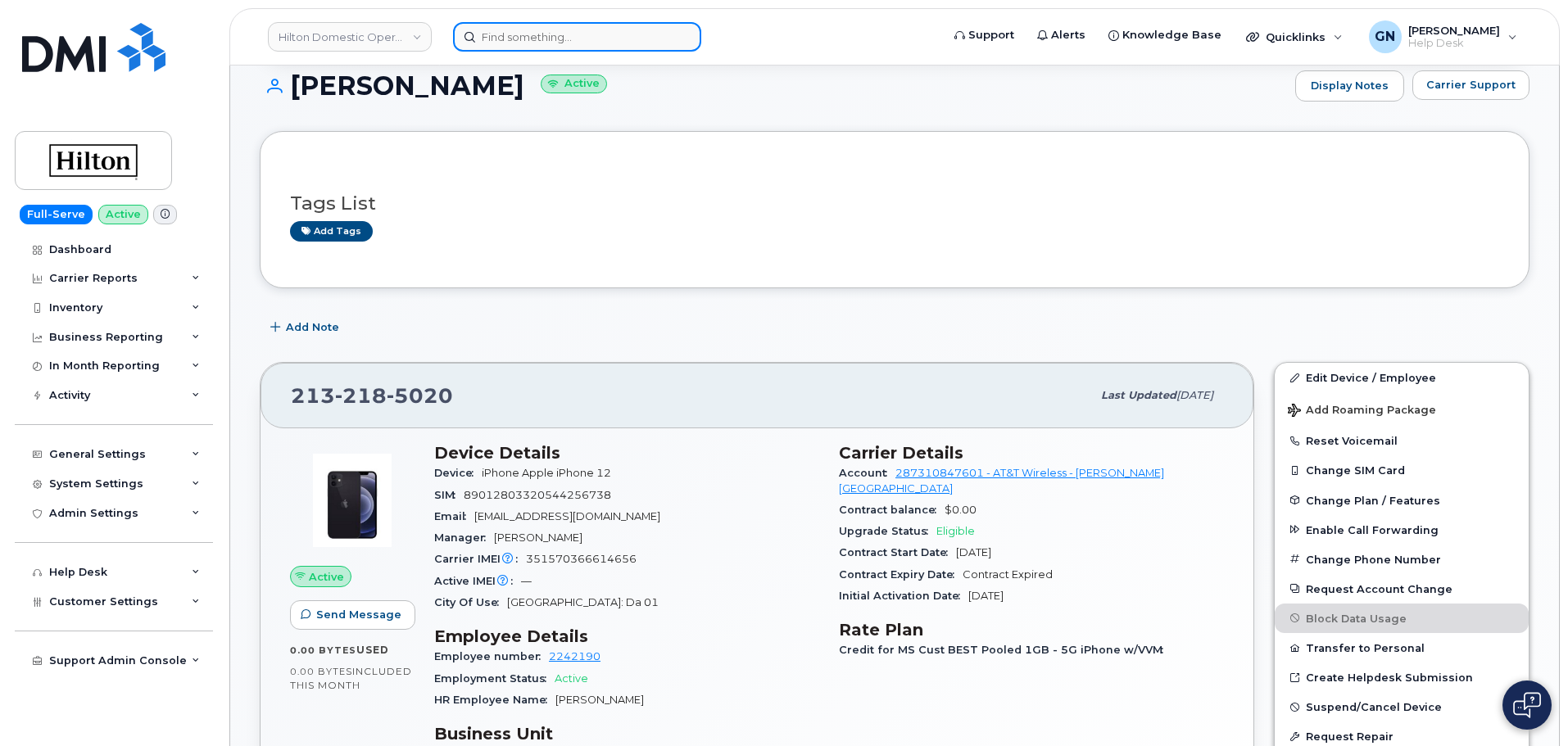
click at [581, 31] on input at bounding box center [577, 37] width 248 height 29
paste input "2132800278"
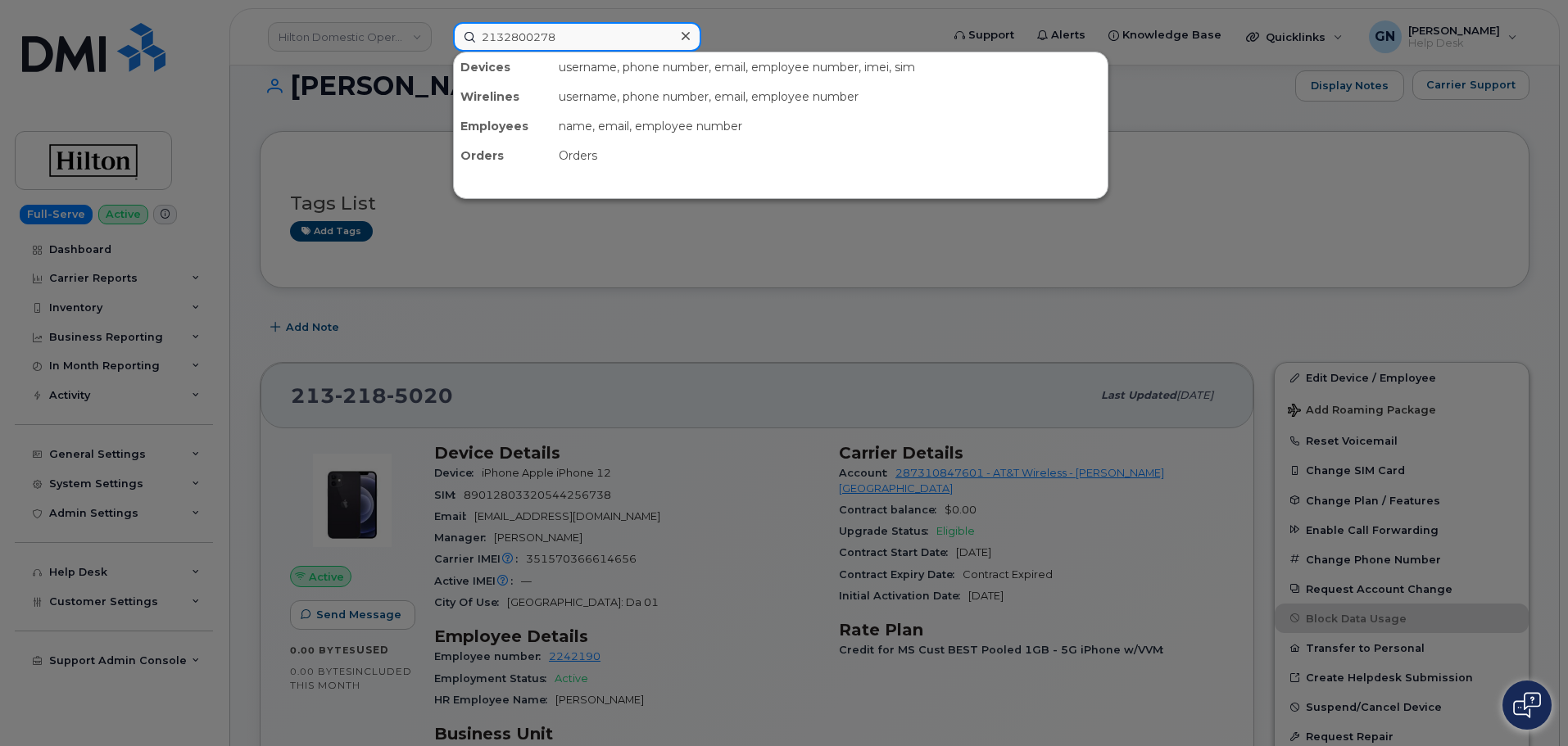
type input "2132800278"
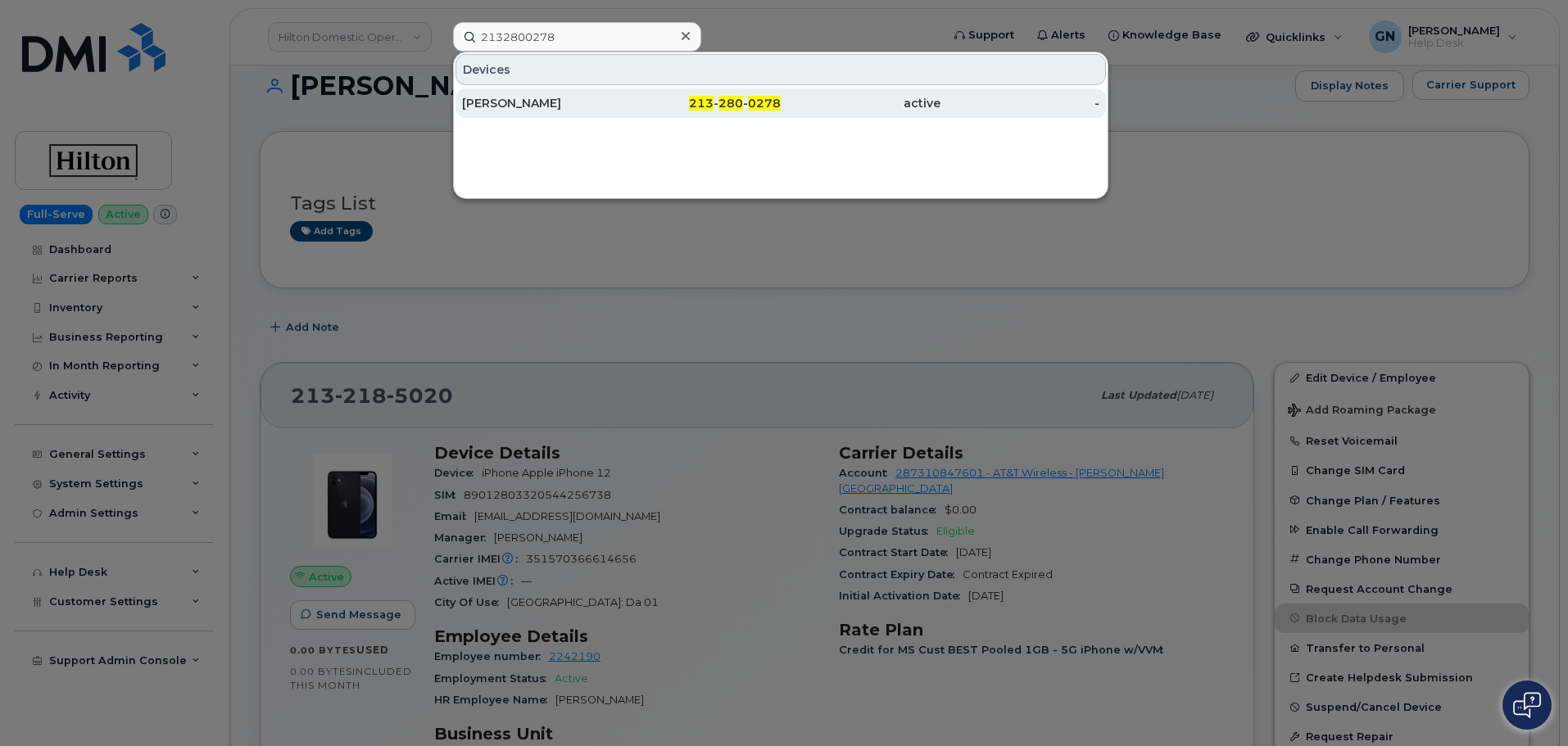
click at [589, 110] on div "[PERSON_NAME]" at bounding box center [541, 103] width 159 height 17
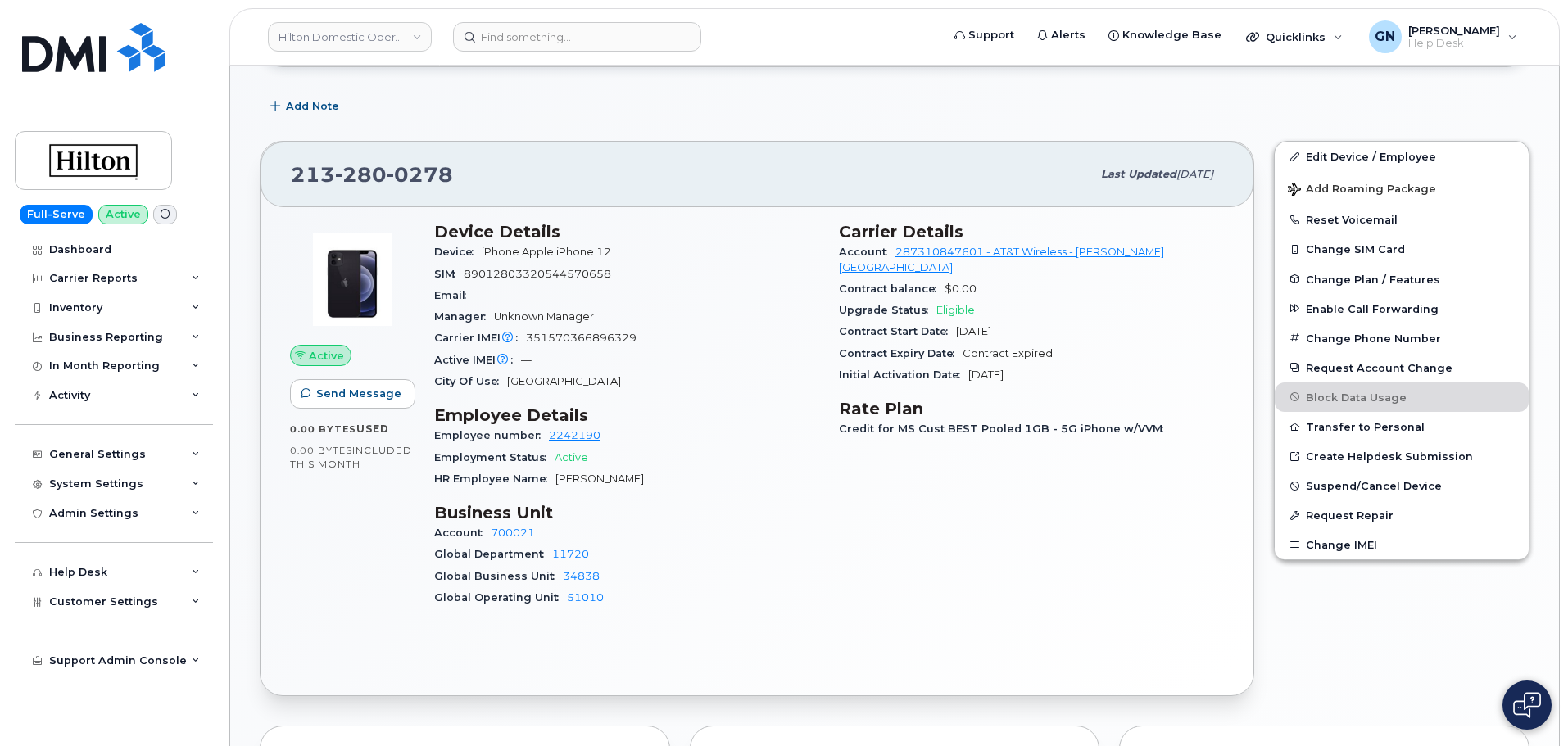
scroll to position [303, 0]
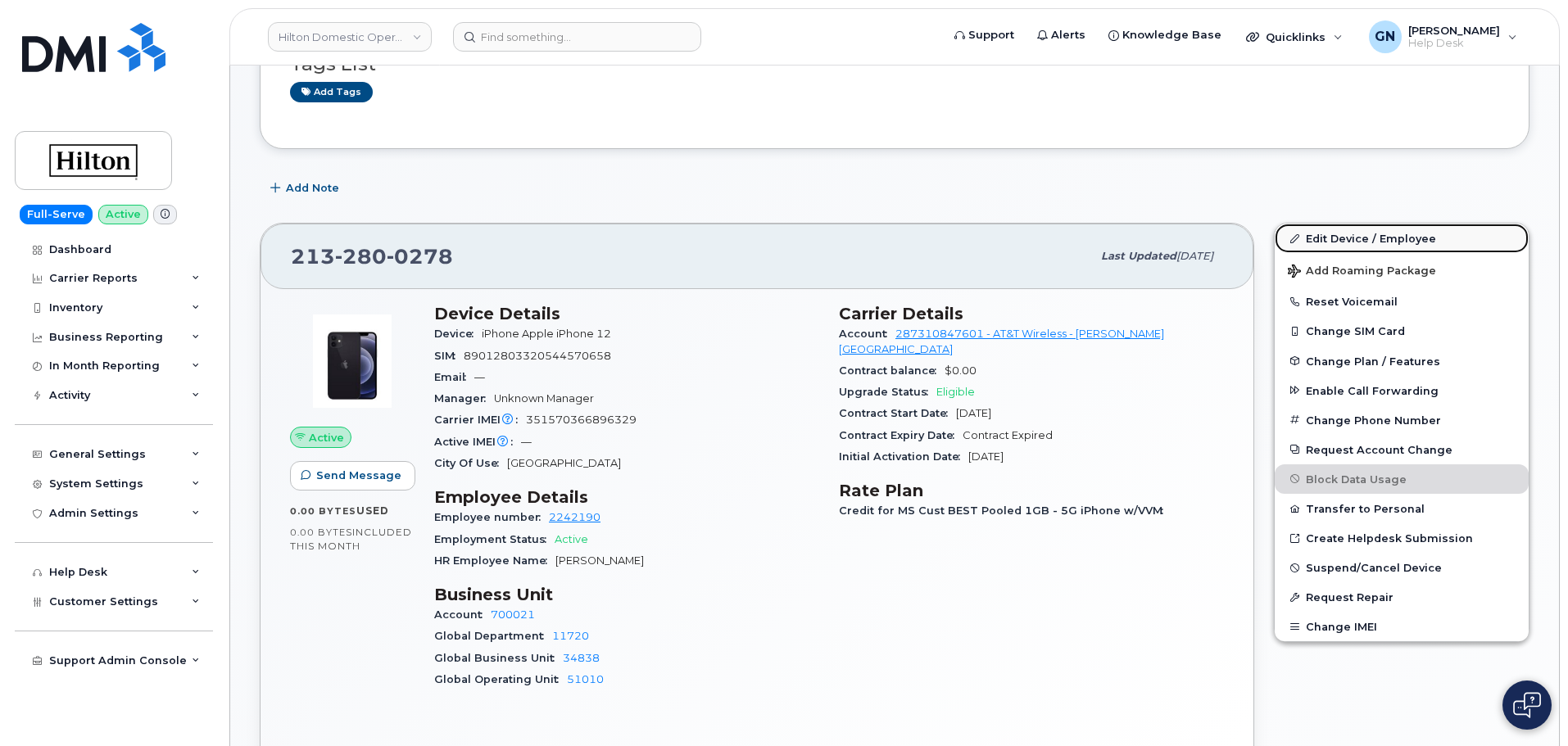
click at [1353, 241] on link "Edit Device / Employee" at bounding box center [1402, 239] width 254 height 29
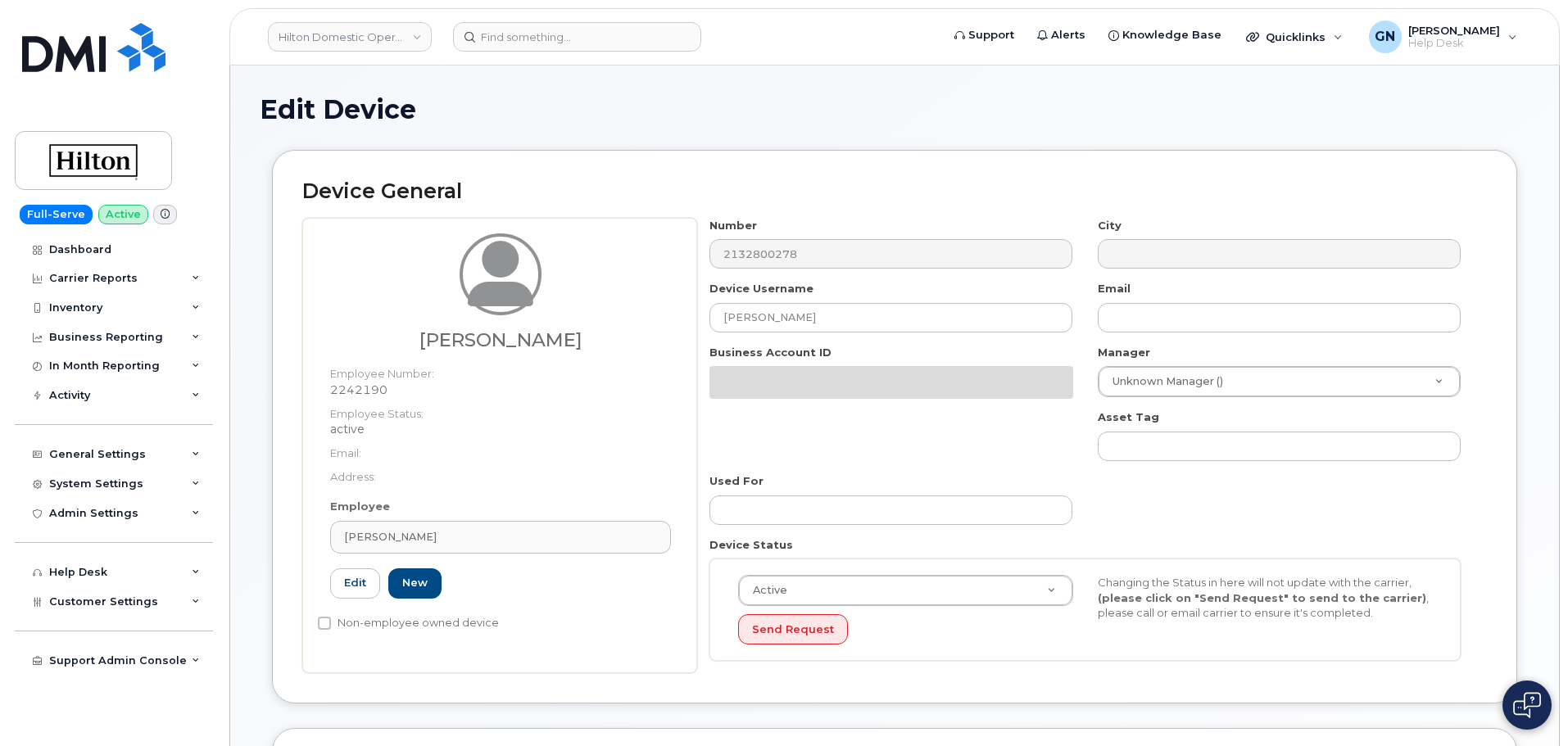
select select "34080331"
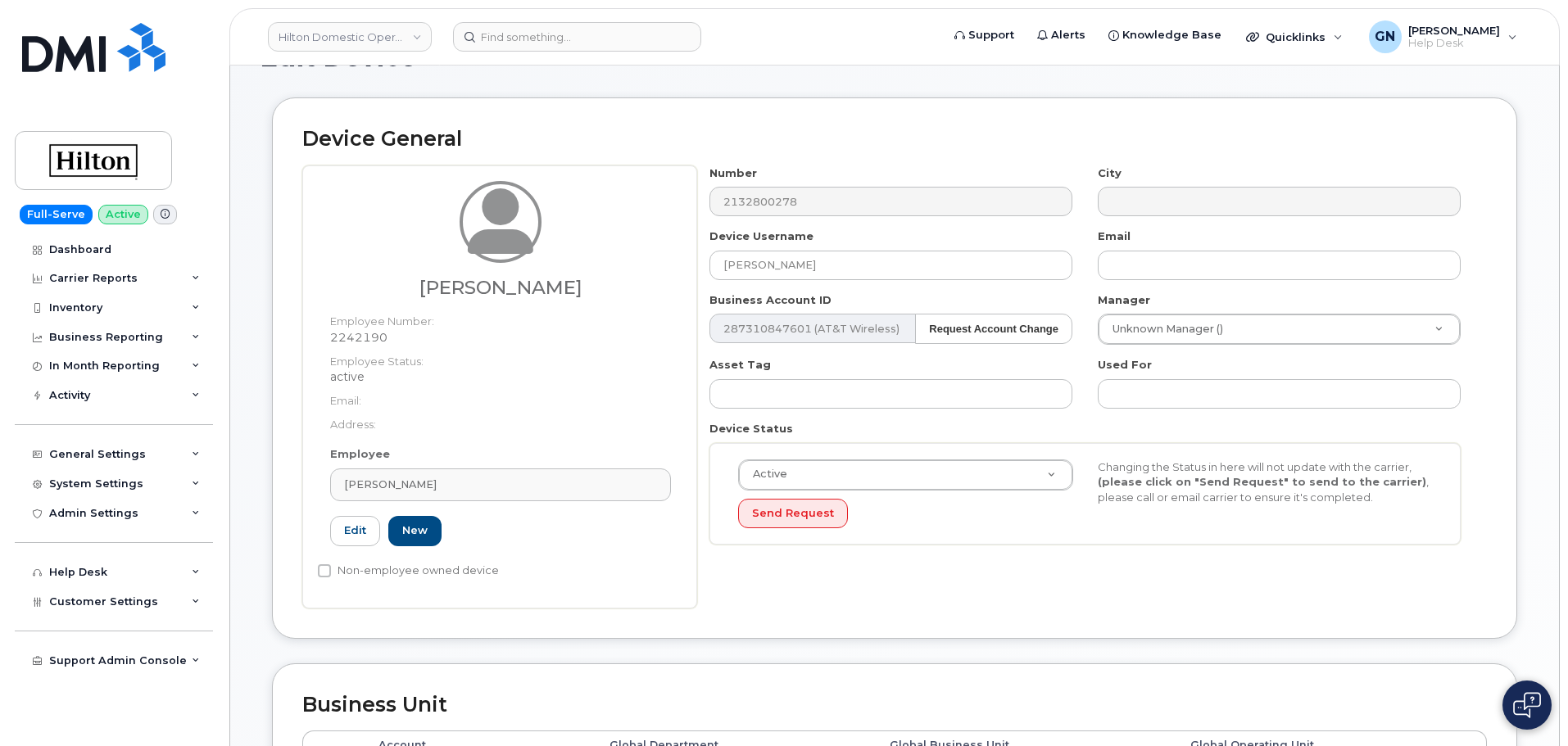
scroll to position [82, 0]
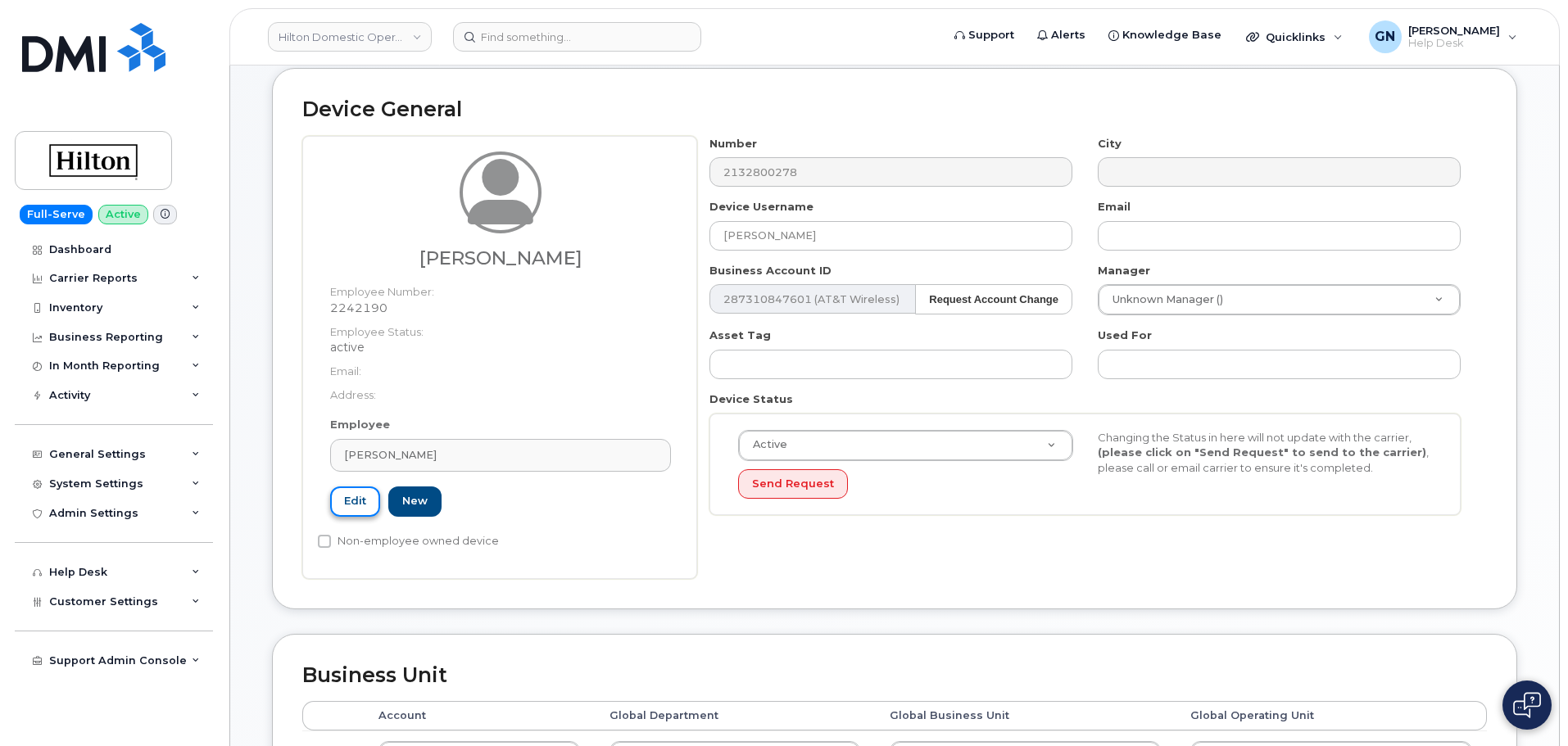
click at [367, 503] on link "Edit" at bounding box center [355, 502] width 50 height 30
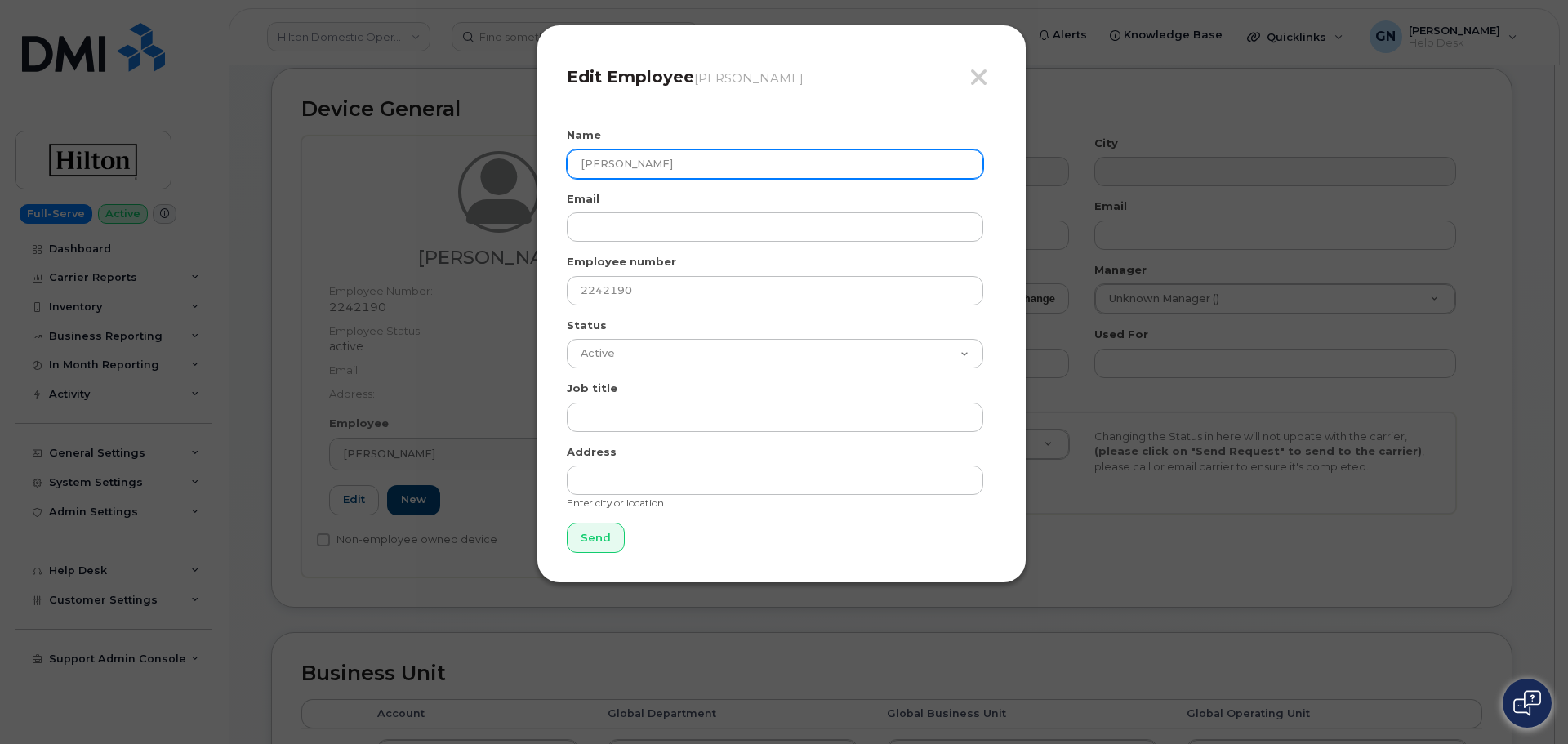
drag, startPoint x: 677, startPoint y: 158, endPoint x: 417, endPoint y: 129, distance: 261.6
click at [421, 128] on div "Close Edit Employee Hadrian Bravo Name Hadrian Bravo Email Employee number 2242…" at bounding box center [784, 372] width 1568 height 744
paste input "Gabriel Zambrana"
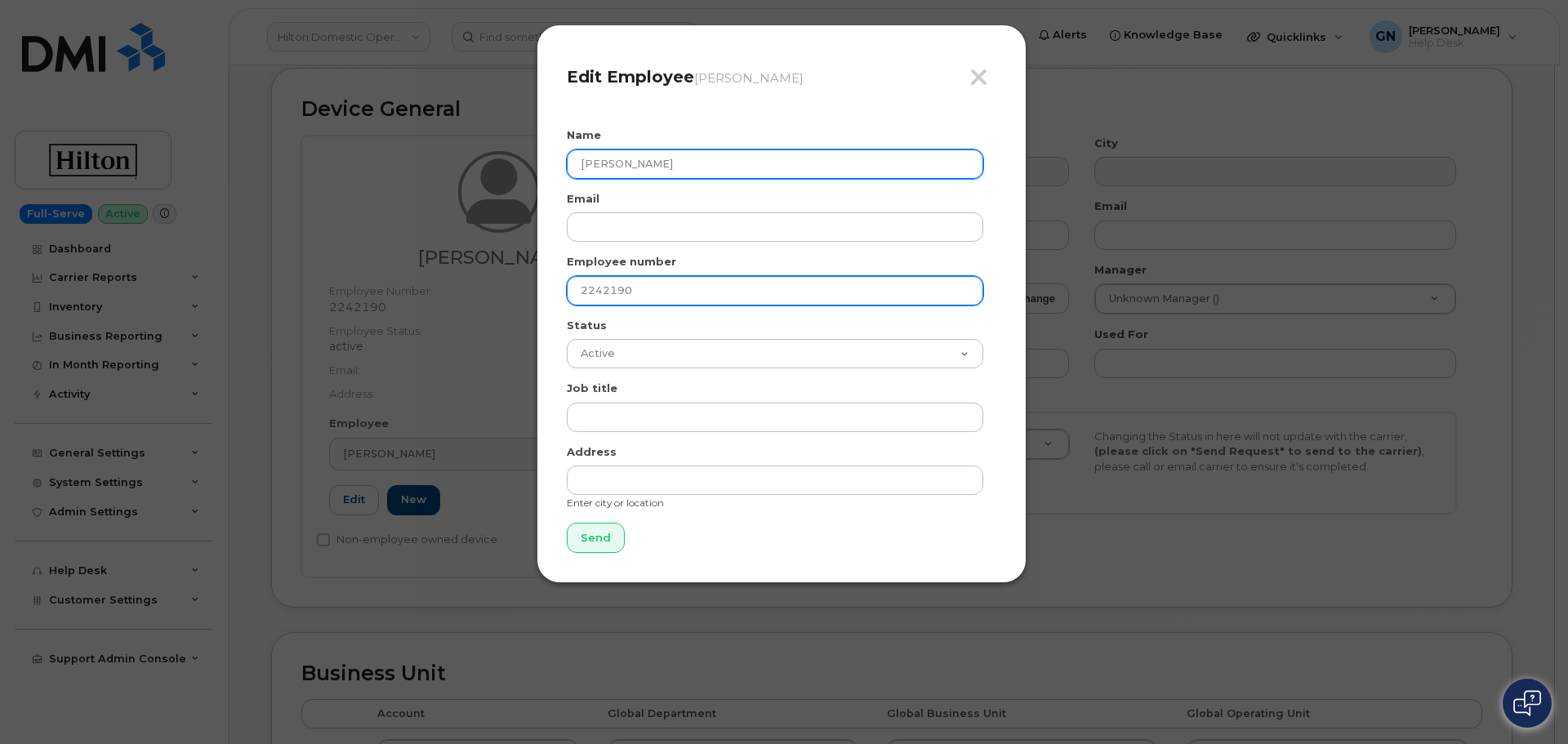
type input "Gabriel Zambrana"
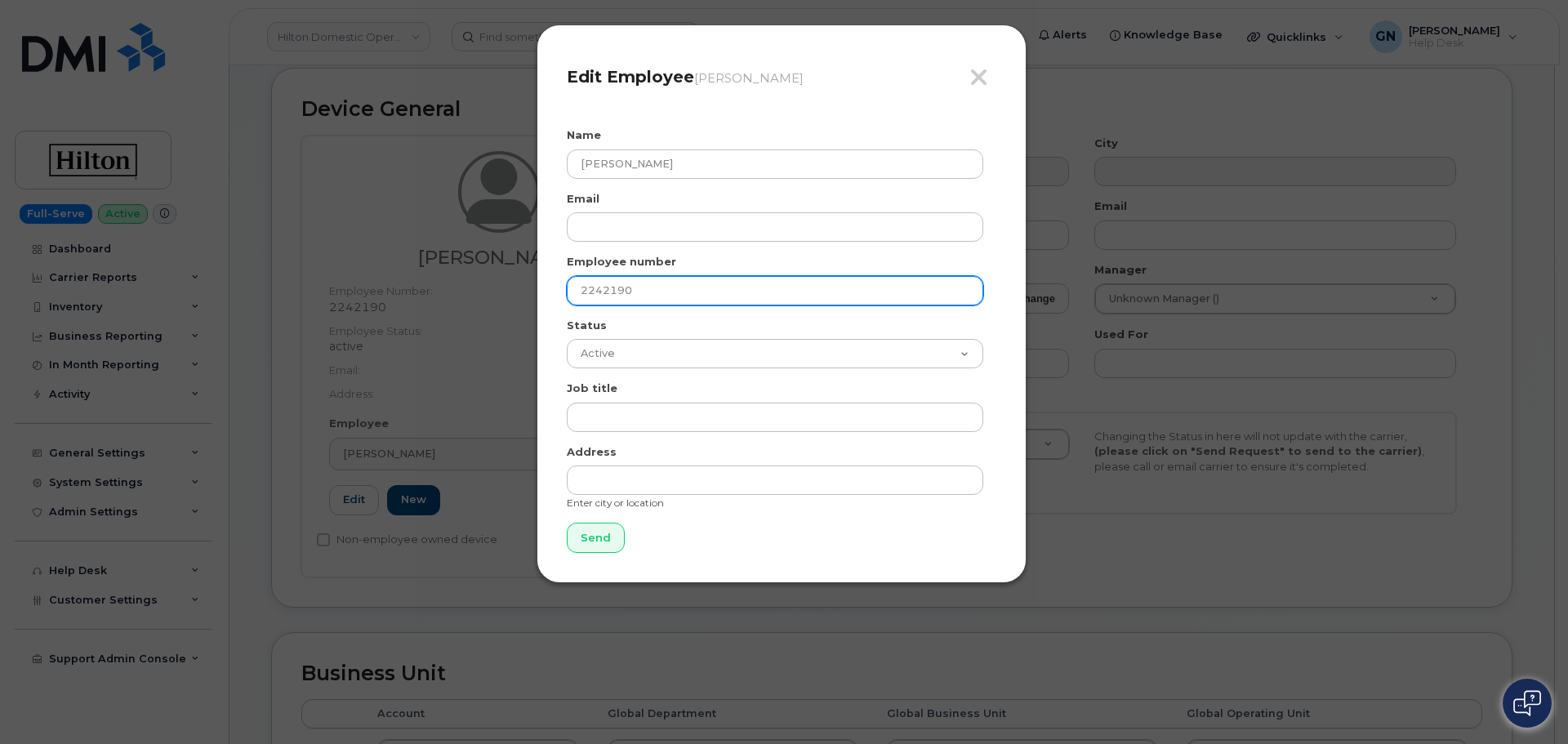
drag, startPoint x: 650, startPoint y: 291, endPoint x: 495, endPoint y: 264, distance: 157.3
click at [495, 264] on div "Close Edit Employee Hadrian Bravo Name Gabriel Zambrana Email Employee number 2…" at bounding box center [784, 372] width 1568 height 744
click at [649, 289] on input "text" at bounding box center [774, 291] width 416 height 29
paste input "2156613"
type input "2156613"
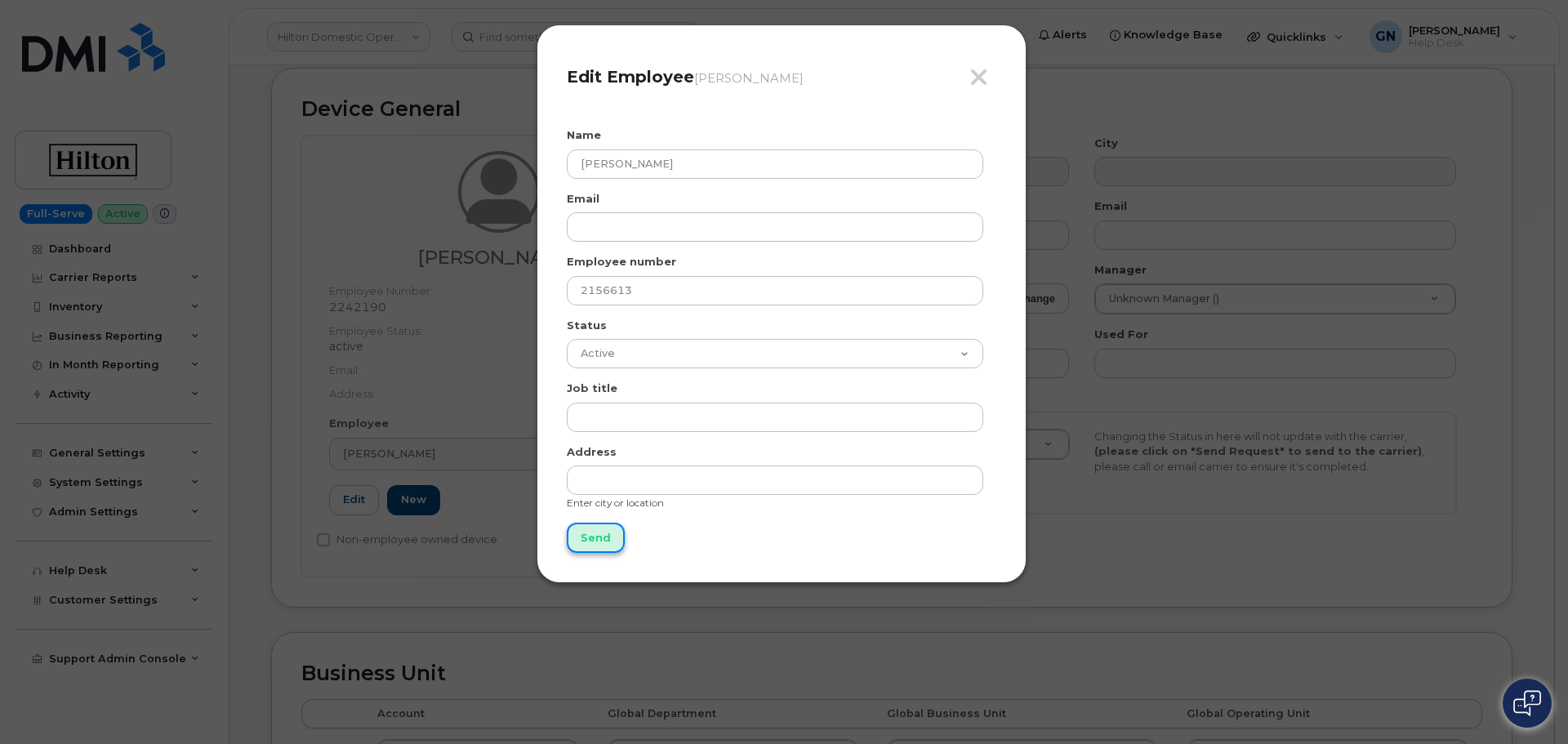
click at [599, 536] on input "Send" at bounding box center [595, 537] width 58 height 30
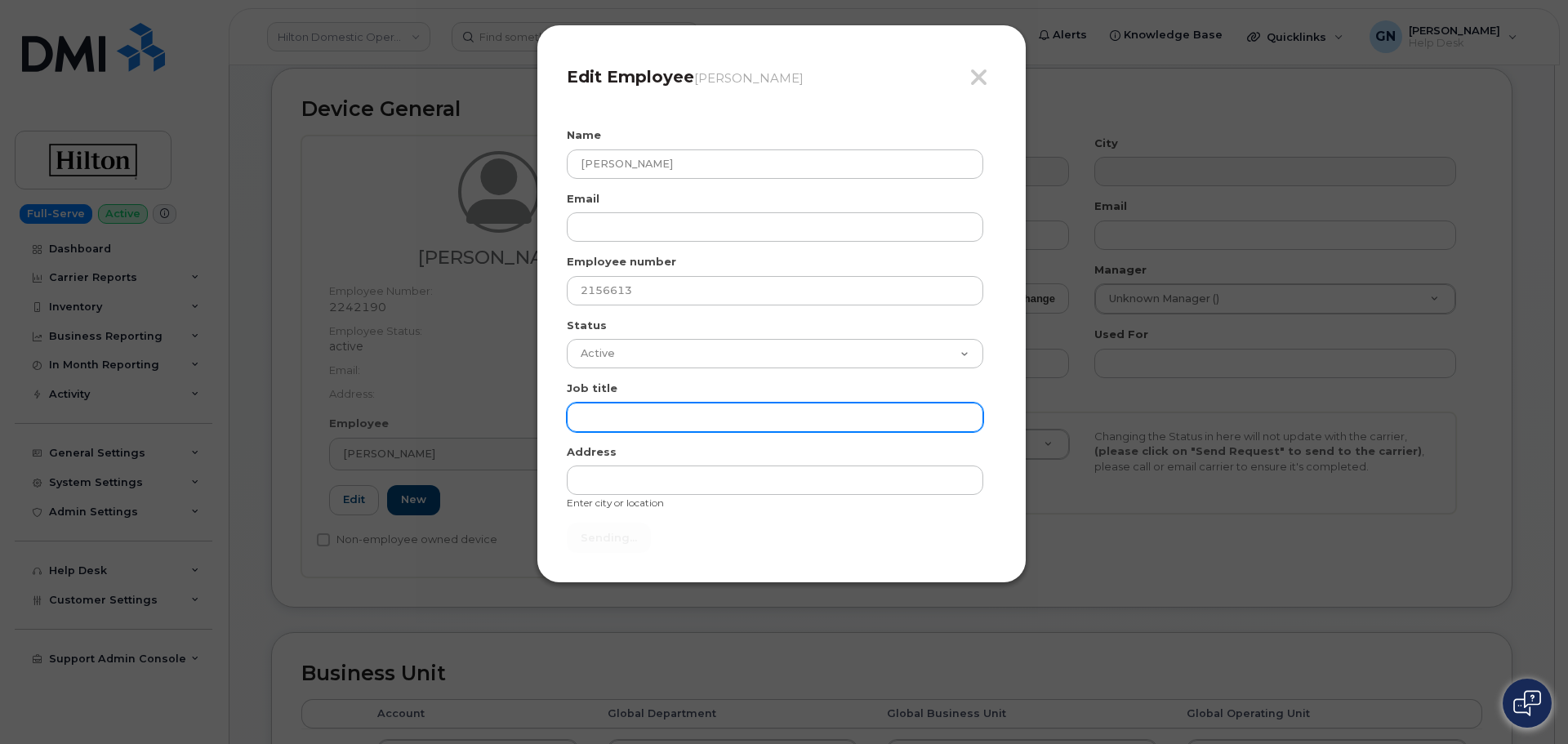
type input "Send"
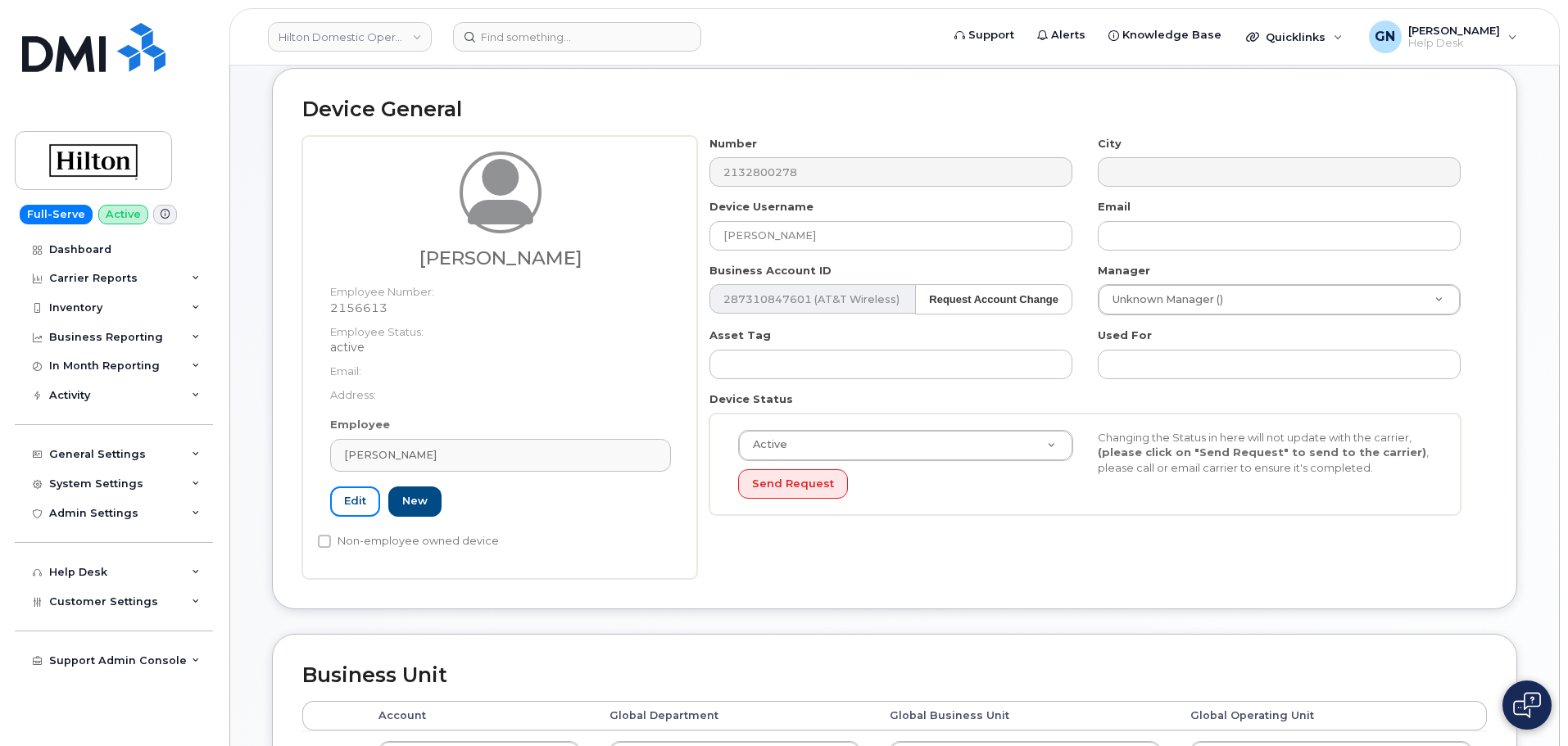
scroll to position [0, 0]
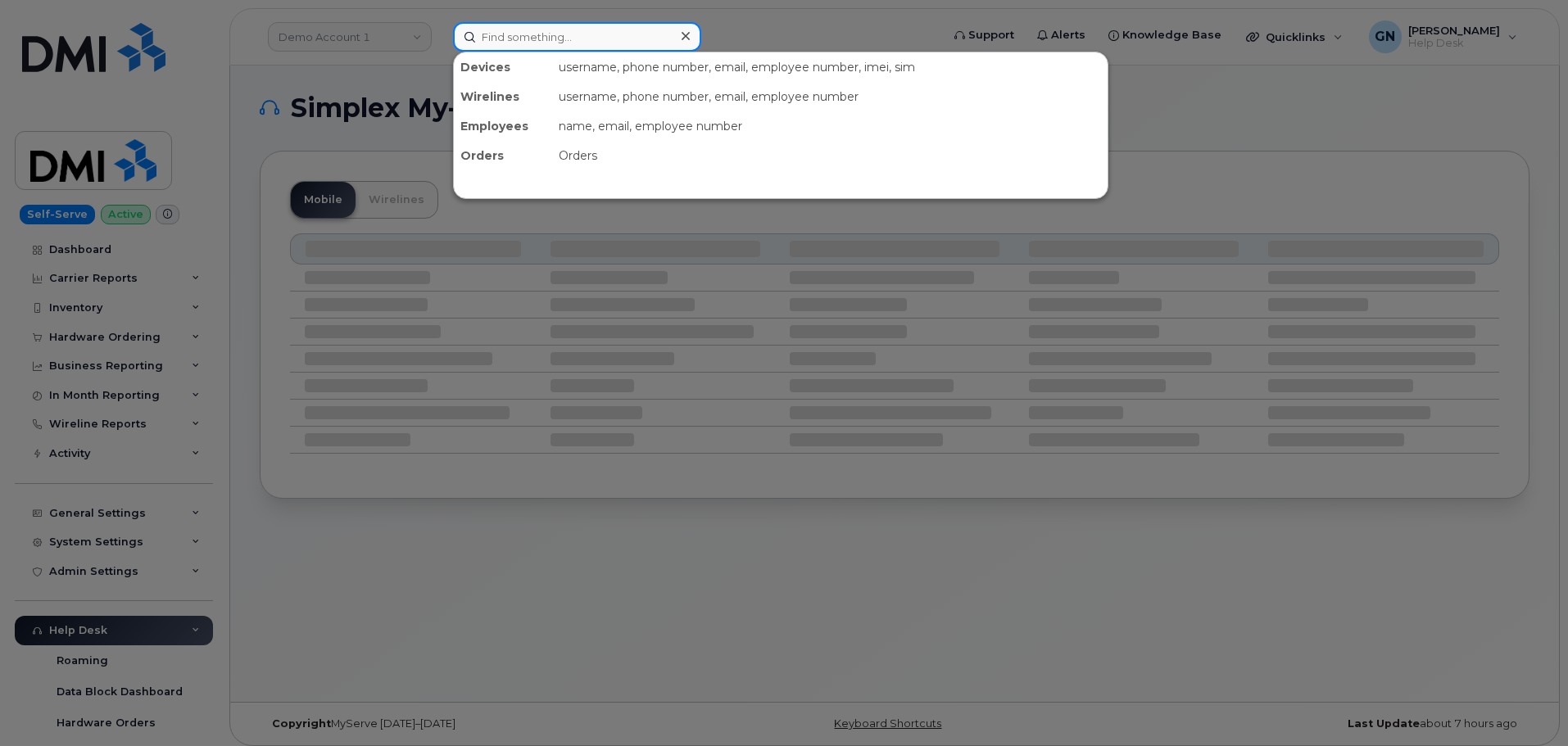
click at [542, 42] on input at bounding box center [577, 37] width 248 height 29
paste input "[PERSON_NAME]"
type input "[PERSON_NAME]"
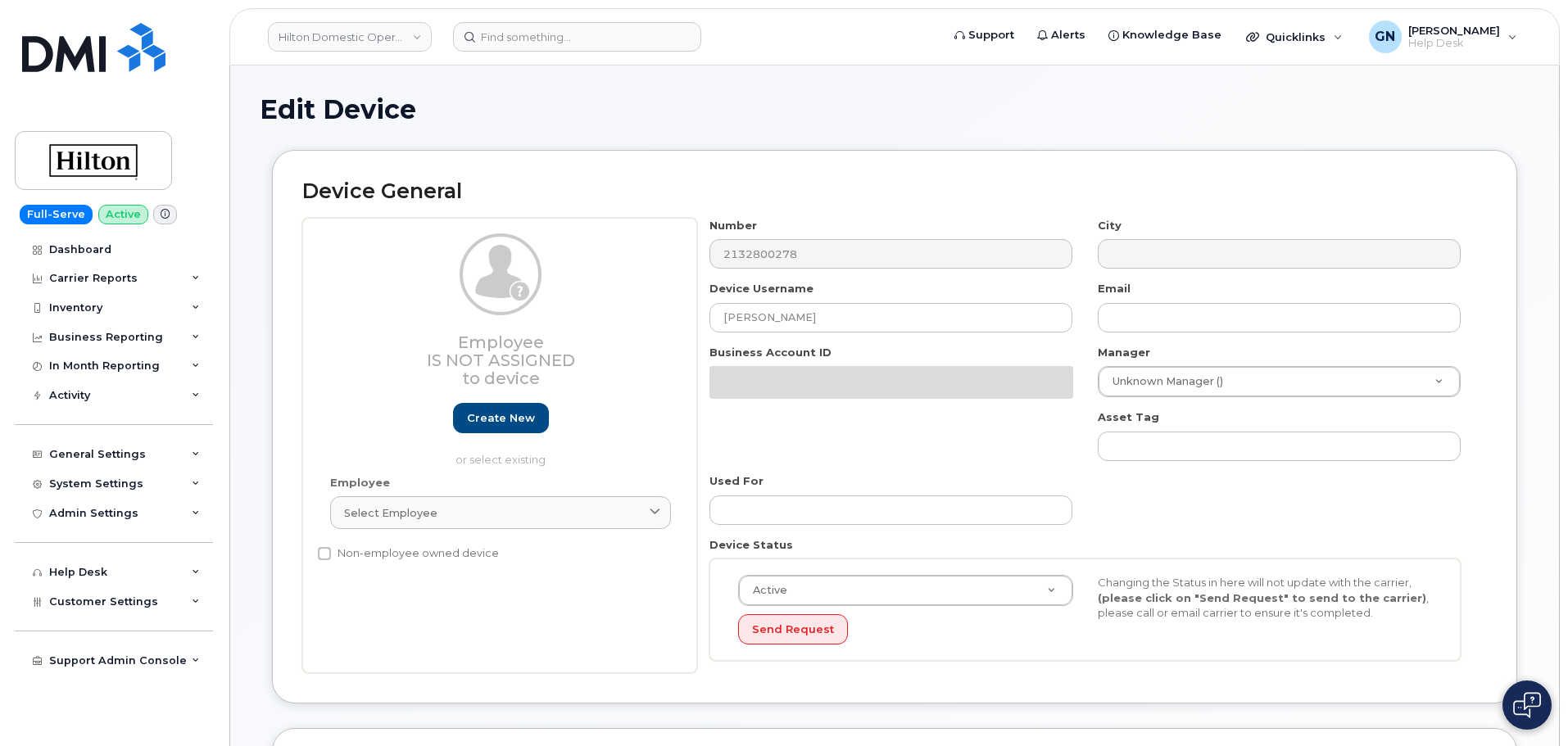
select select "34080331"
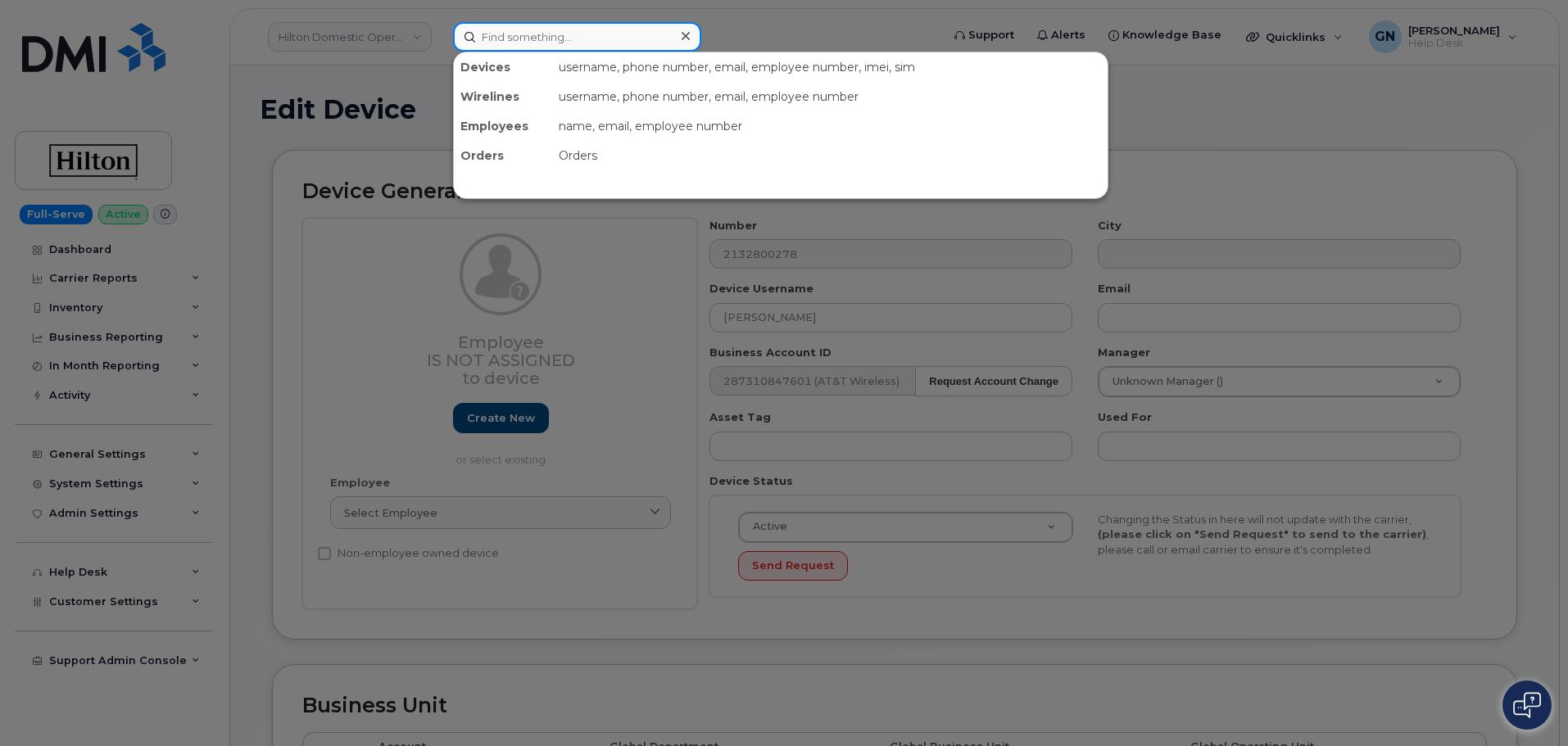
click at [622, 35] on input at bounding box center [577, 37] width 248 height 29
paste input "2132800278"
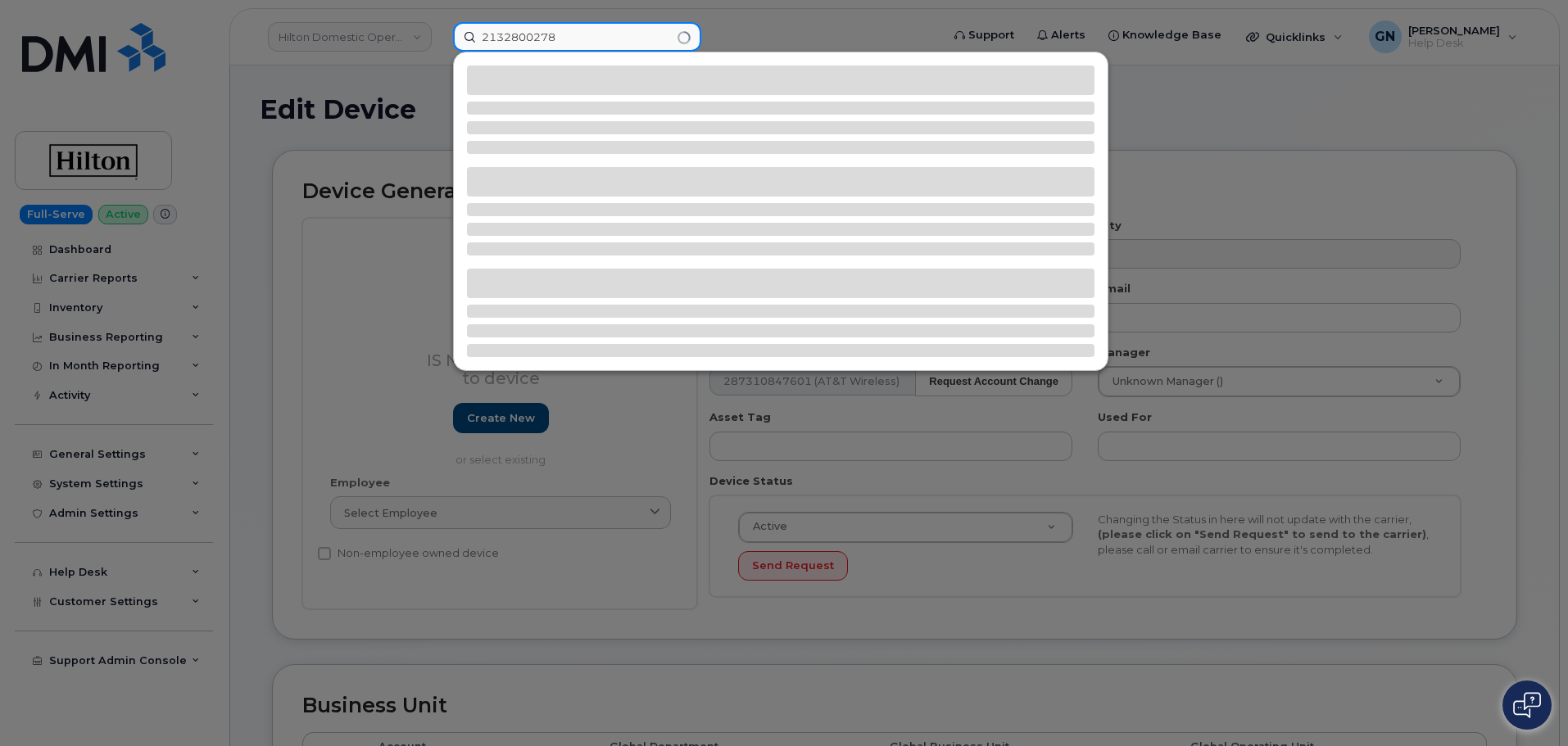
type input "2132800278"
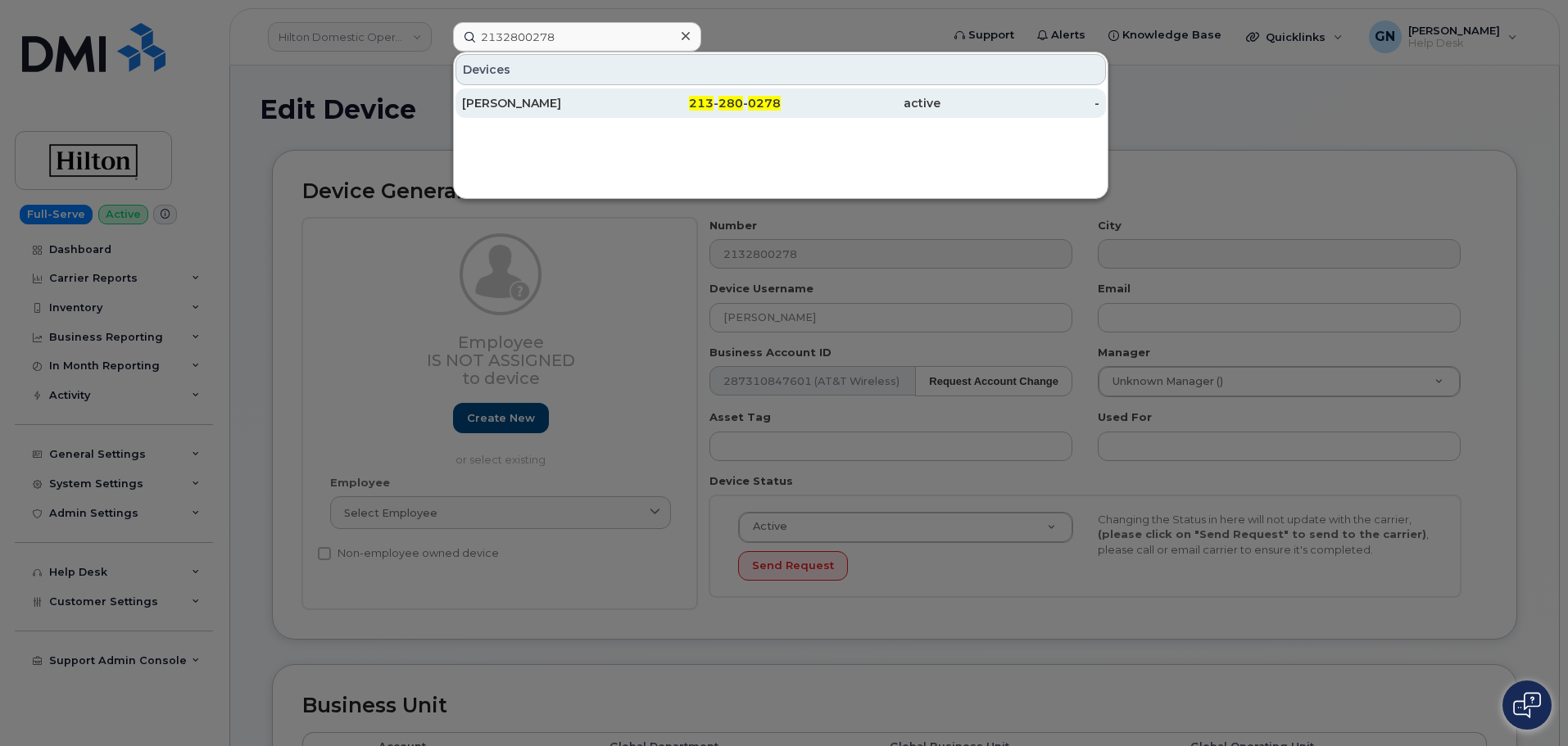
click at [629, 106] on div "213 - 280 - 0278" at bounding box center [701, 103] width 159 height 17
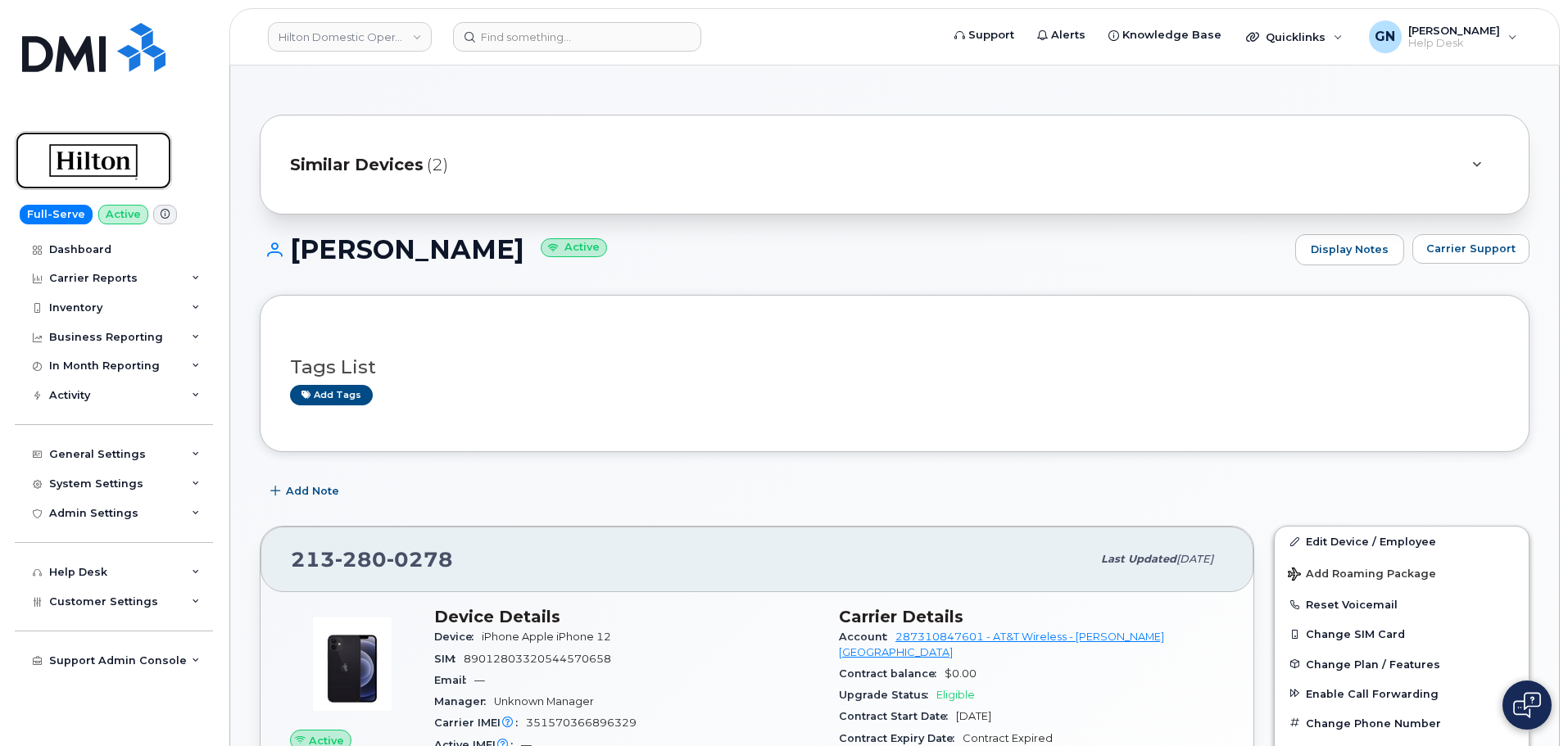
click at [103, 171] on img at bounding box center [93, 160] width 126 height 48
